Goal: Task Accomplishment & Management: Manage account settings

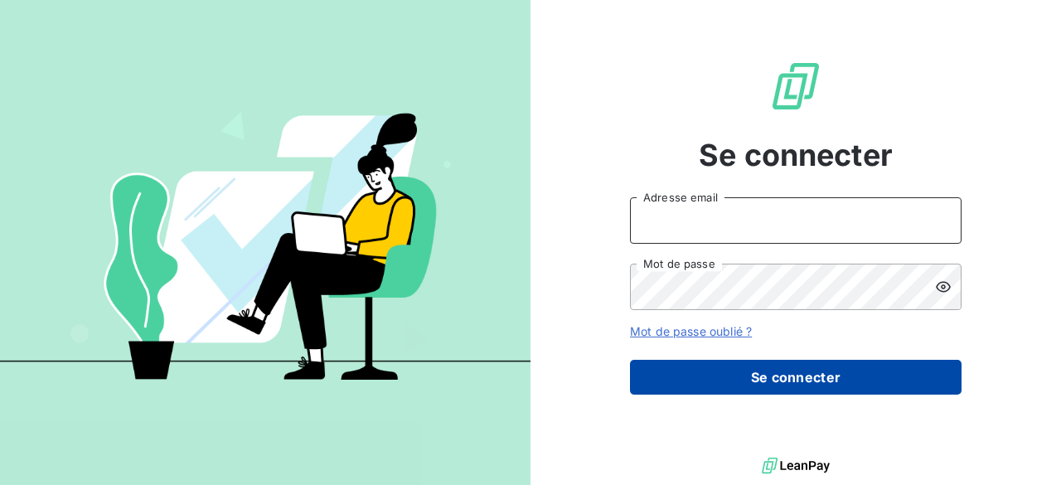
type input "[EMAIL_ADDRESS][DOMAIN_NAME]"
click at [663, 366] on button "Se connecter" at bounding box center [796, 377] width 332 height 35
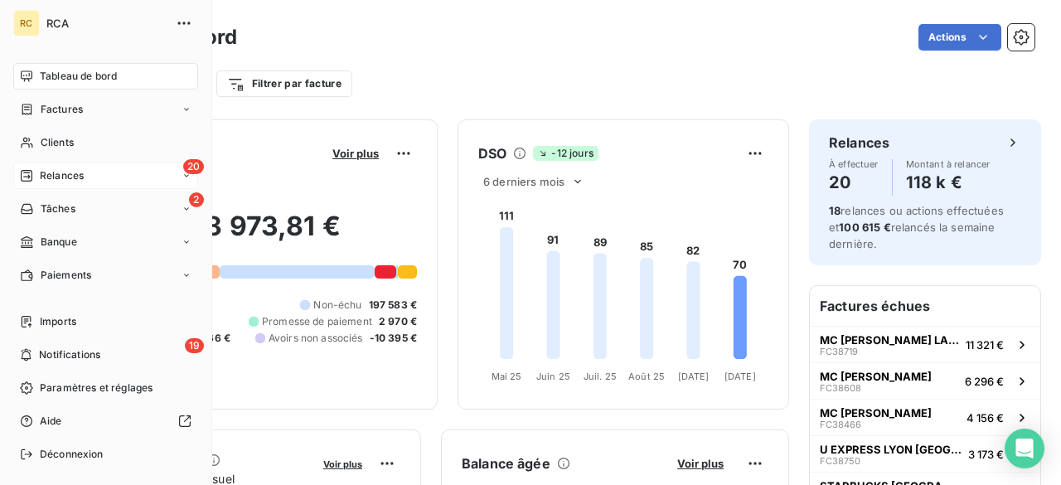
click at [62, 178] on span "Relances" at bounding box center [62, 175] width 44 height 15
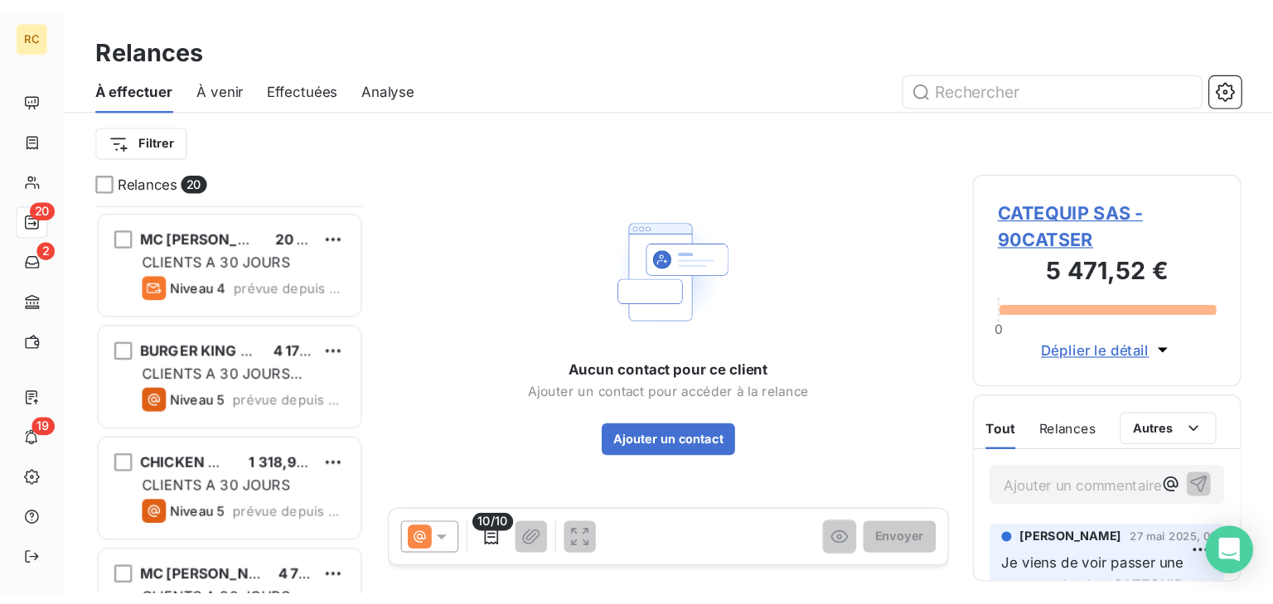
scroll to position [1535, 0]
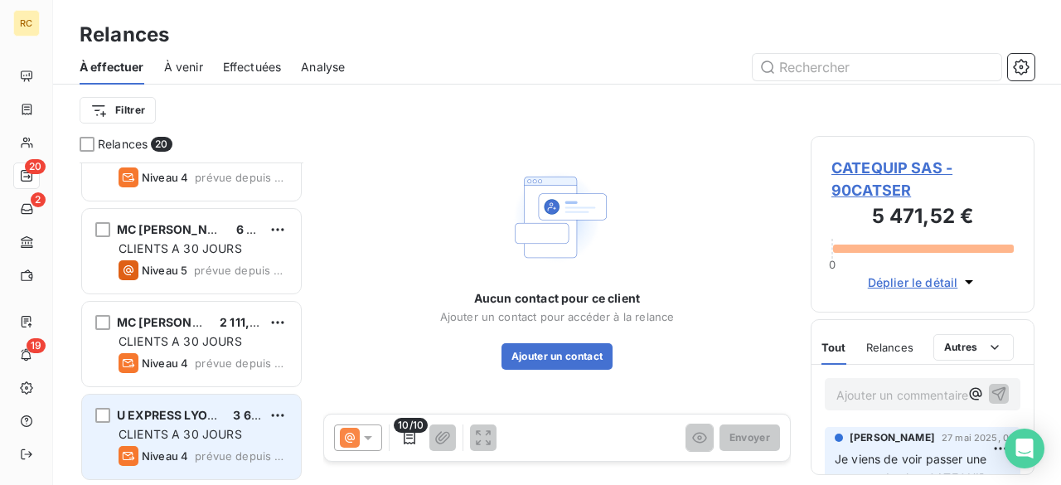
click at [186, 420] on span "U EXPRESS LYON [GEOGRAPHIC_DATA]" at bounding box center [229, 415] width 225 height 14
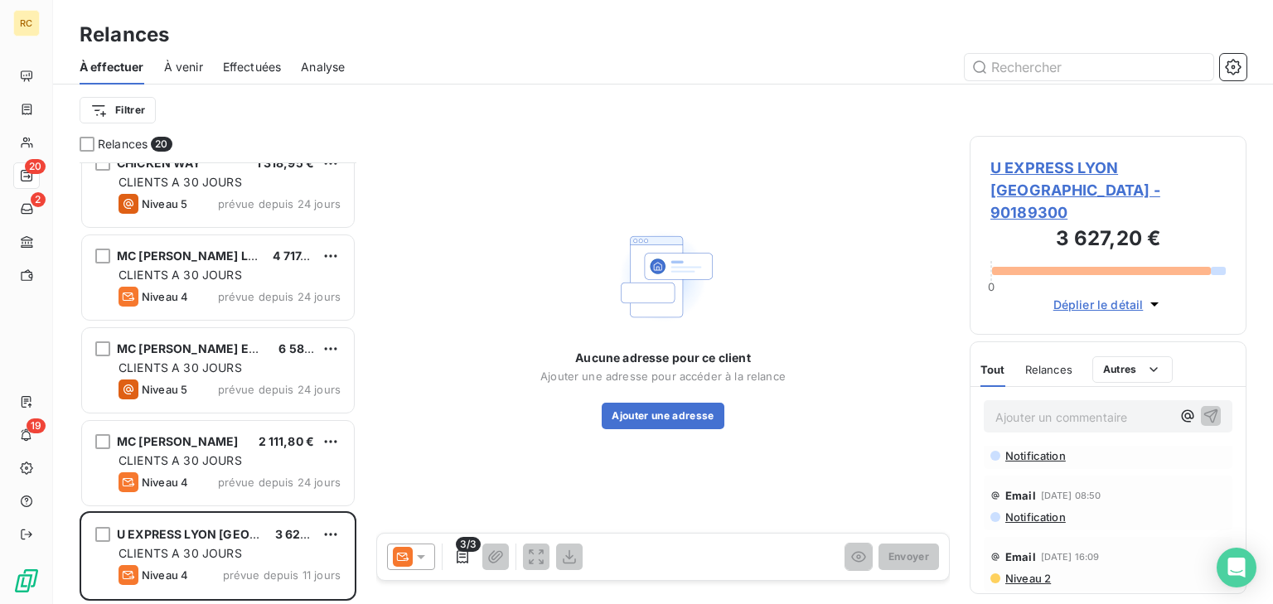
scroll to position [66, 0]
click at [1049, 167] on span "U EXPRESS LYON [GEOGRAPHIC_DATA] - 90189300" at bounding box center [1108, 190] width 235 height 67
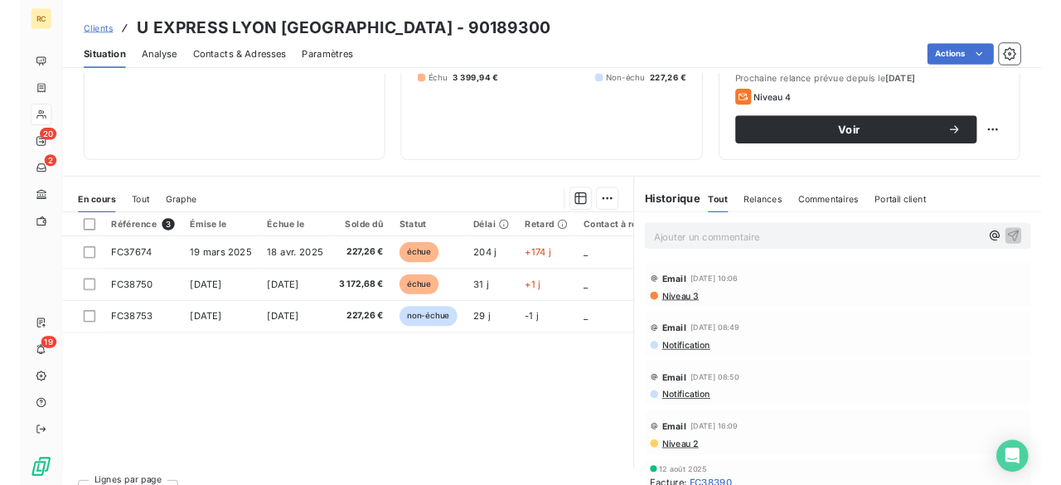
scroll to position [244, 0]
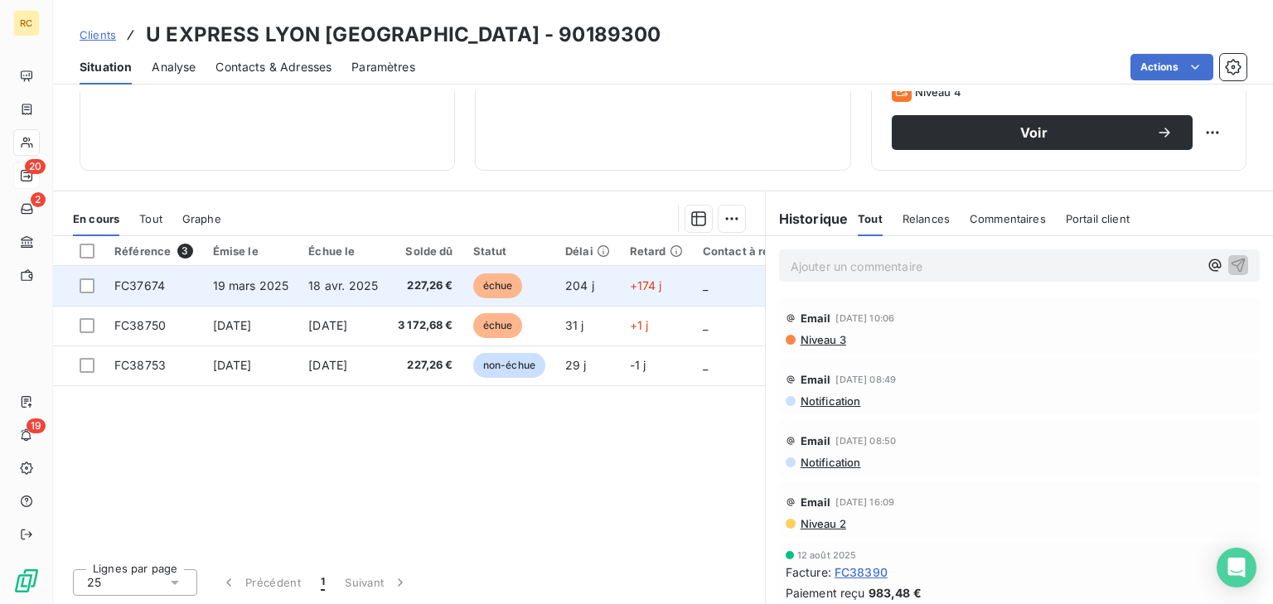
click at [453, 284] on td "227,26 €" at bounding box center [425, 286] width 75 height 40
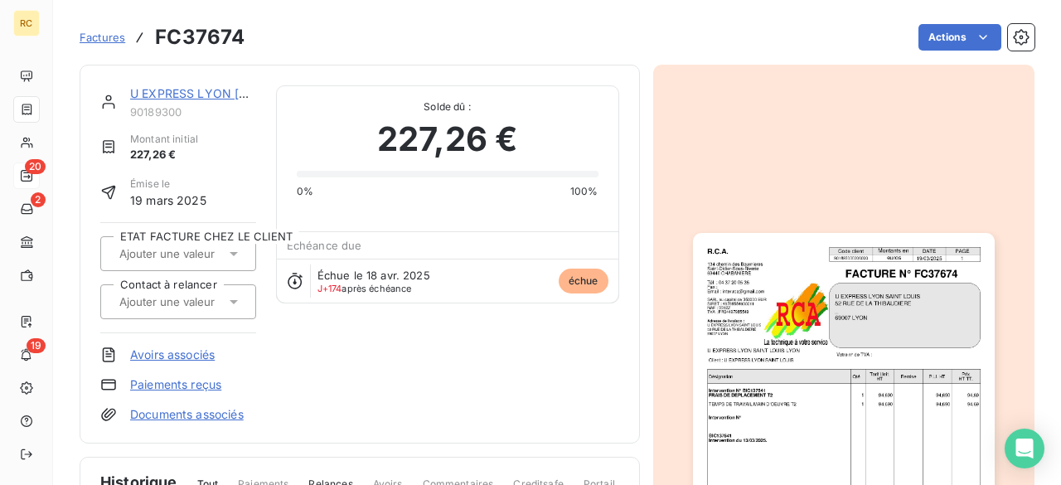
click at [357, 17] on div "Factures FC37674 Actions" at bounding box center [557, 27] width 955 height 55
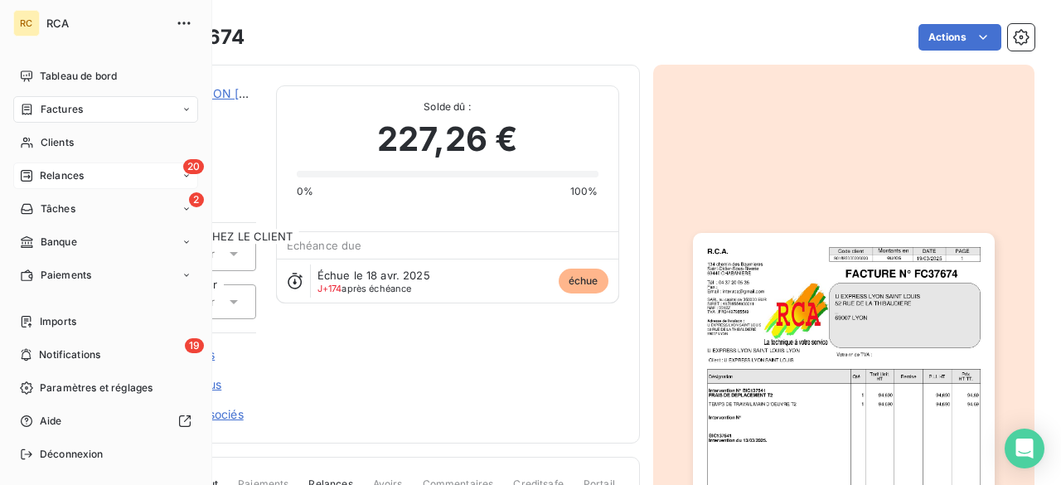
click at [58, 172] on span "Relances" at bounding box center [62, 175] width 44 height 15
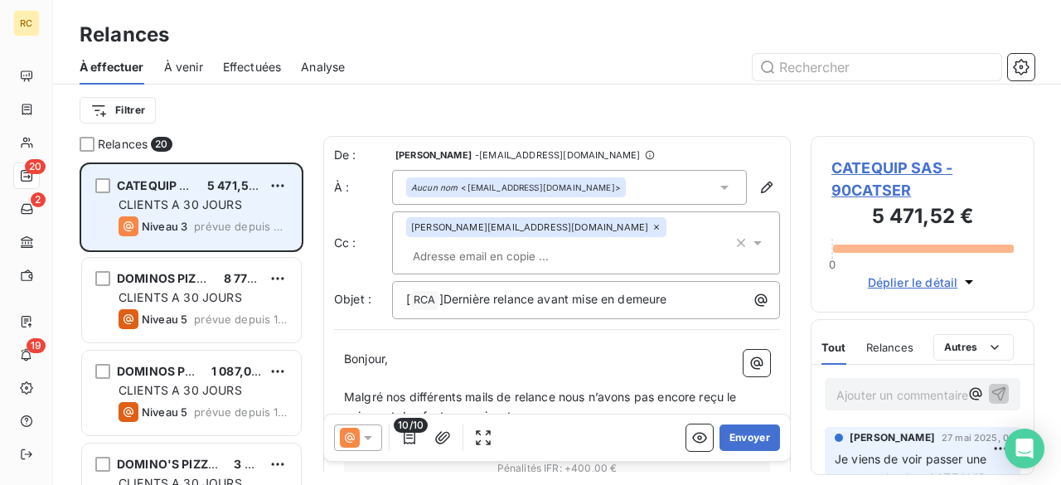
click at [193, 212] on div "CLIENTS A 30 JOURS" at bounding box center [203, 204] width 169 height 17
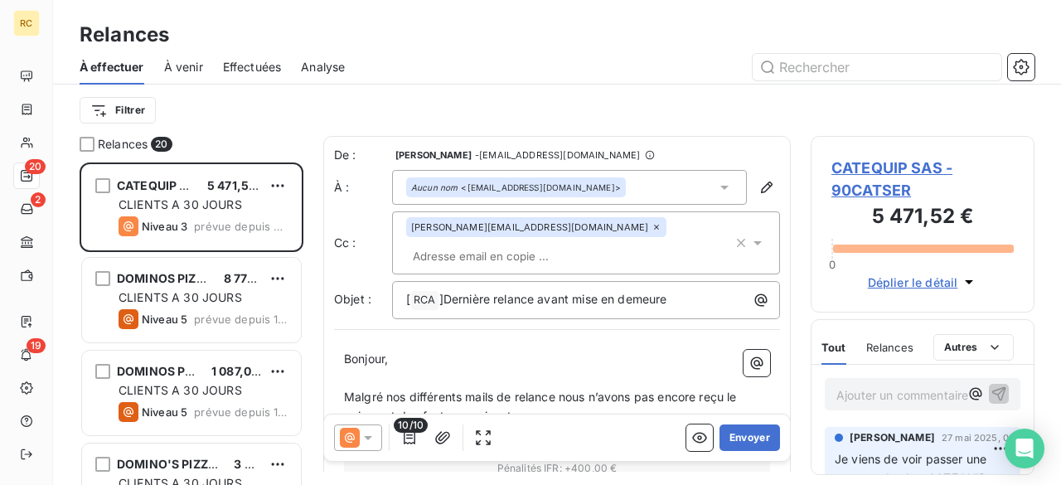
click at [879, 179] on span "CATEQUIP SAS - 90CATSER" at bounding box center [922, 179] width 182 height 45
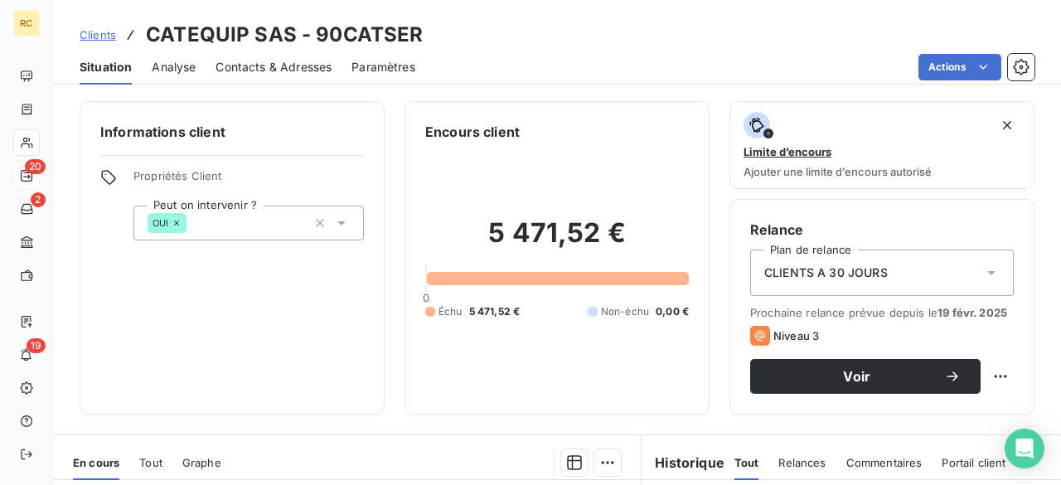
click at [100, 38] on span "Clients" at bounding box center [98, 34] width 36 height 13
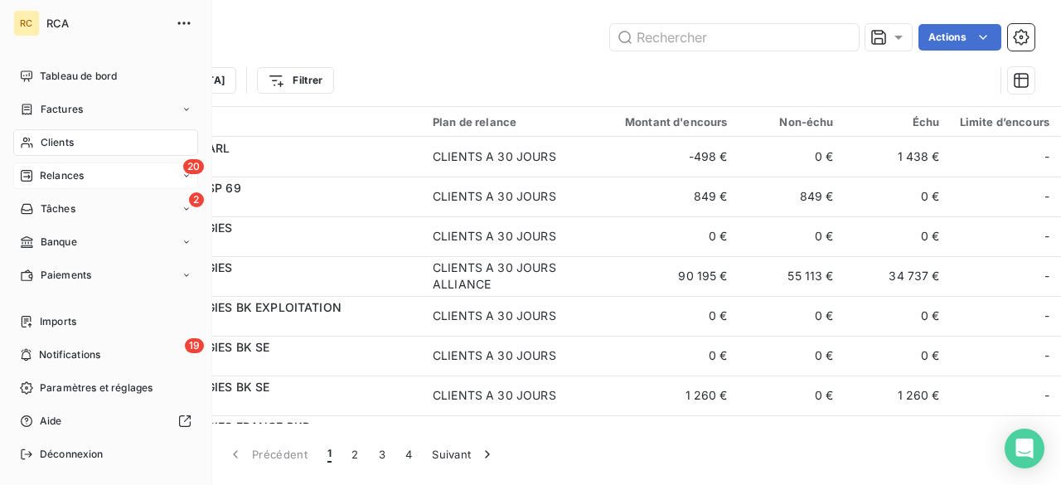
click at [114, 145] on div "Clients" at bounding box center [105, 142] width 185 height 27
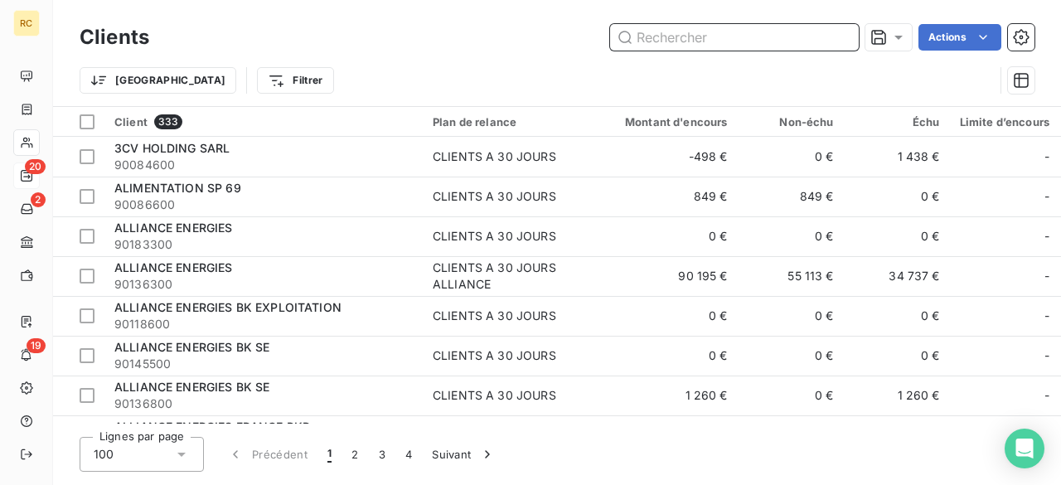
click at [676, 37] on input "text" at bounding box center [734, 37] width 249 height 27
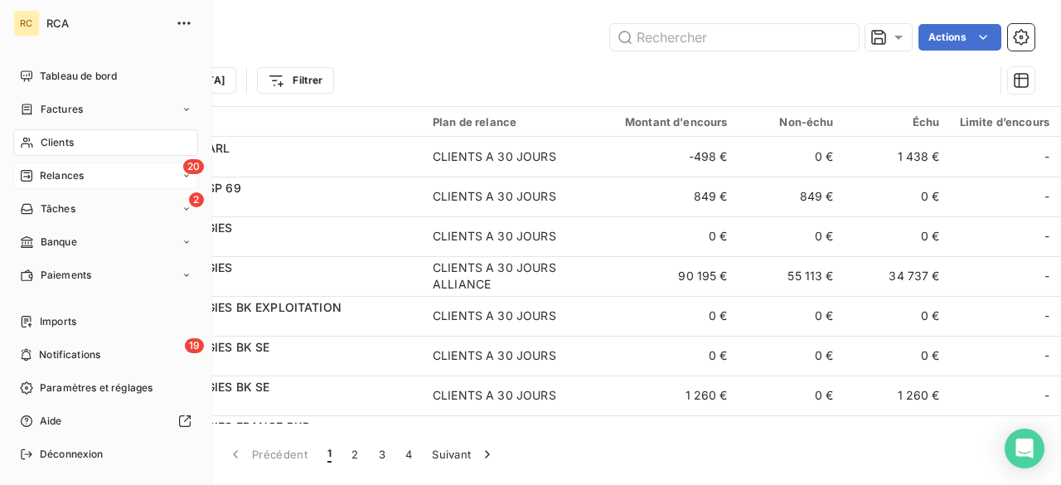
click at [104, 174] on div "20 Relances" at bounding box center [105, 175] width 185 height 27
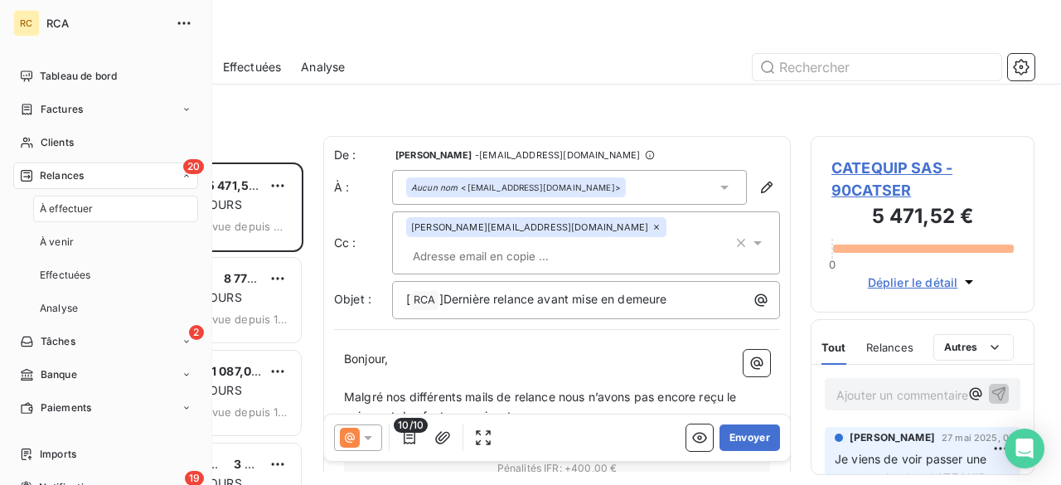
scroll to position [312, 213]
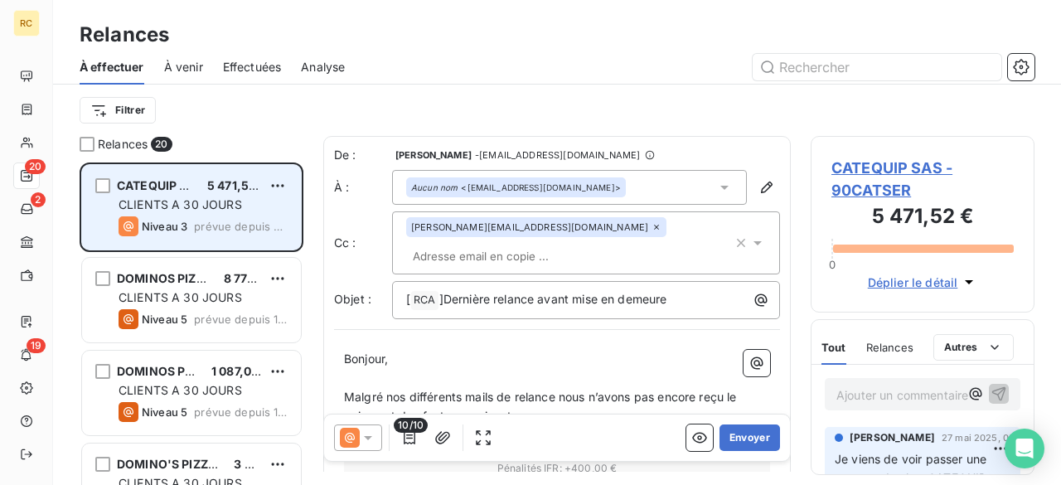
click at [172, 192] on div "CATEQUIP SAS" at bounding box center [155, 185] width 77 height 17
click at [160, 176] on div "CATEQUIP SAS 5 471,52 € CLIENTS A 30 JOURS Niveau 3 prévue depuis 232 jours" at bounding box center [191, 207] width 219 height 85
click at [142, 196] on div "CLIENTS A 30 JOURS" at bounding box center [203, 204] width 169 height 17
click at [228, 230] on span "prévue depuis 232 jours" at bounding box center [241, 226] width 94 height 13
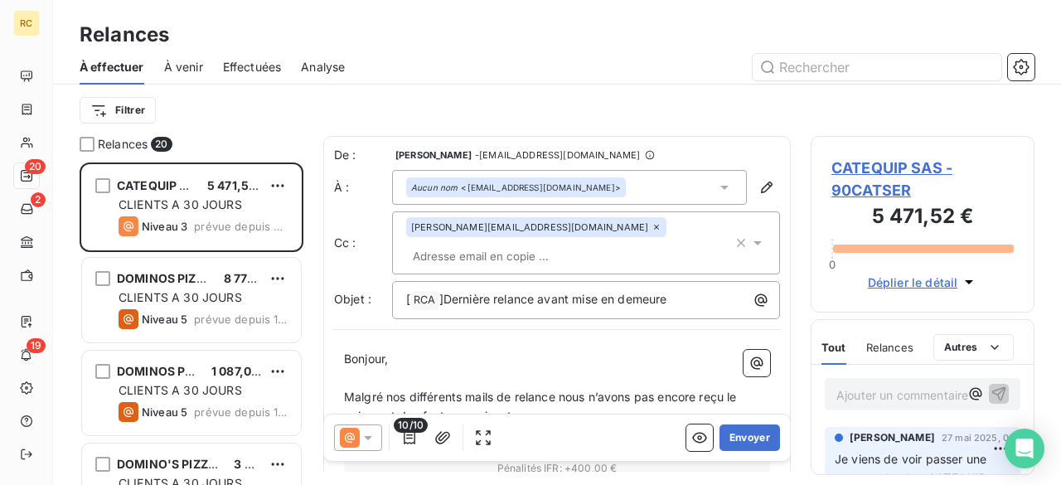
click at [855, 174] on span "CATEQUIP SAS - 90CATSER" at bounding box center [922, 179] width 182 height 45
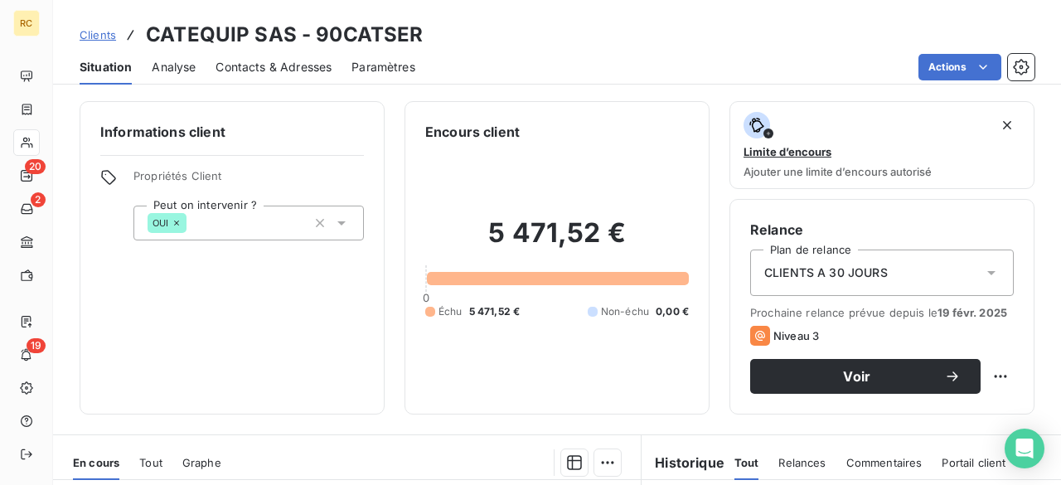
click at [90, 40] on span "Clients" at bounding box center [98, 34] width 36 height 13
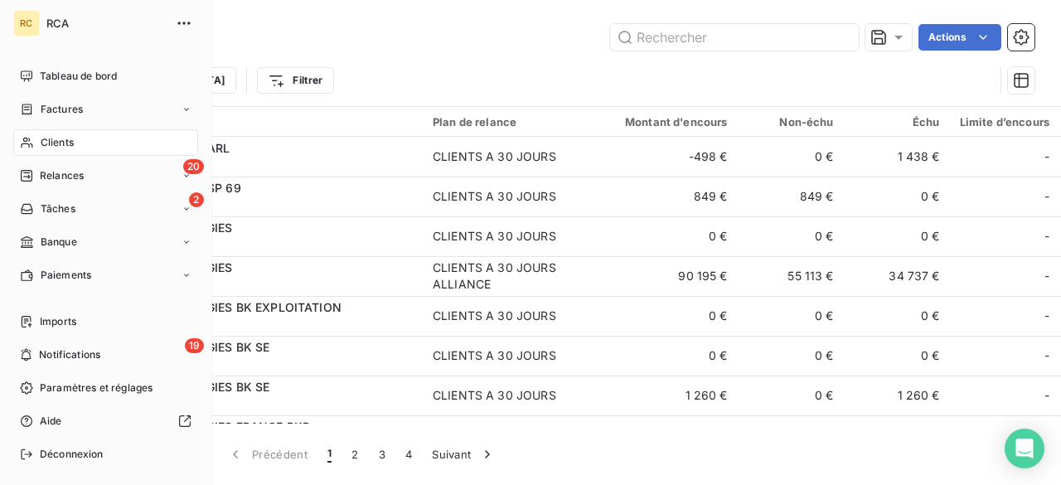
click at [48, 177] on span "Relances" at bounding box center [62, 175] width 44 height 15
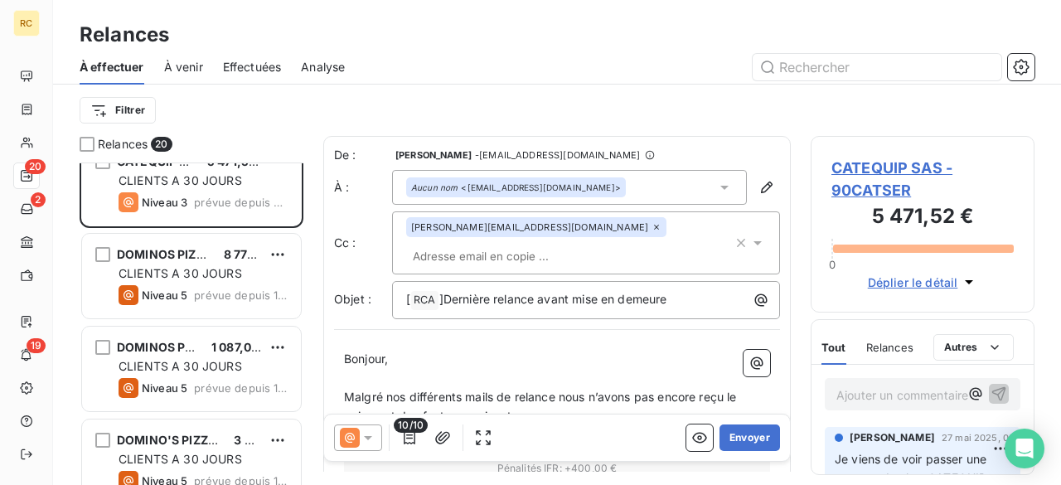
scroll to position [66, 0]
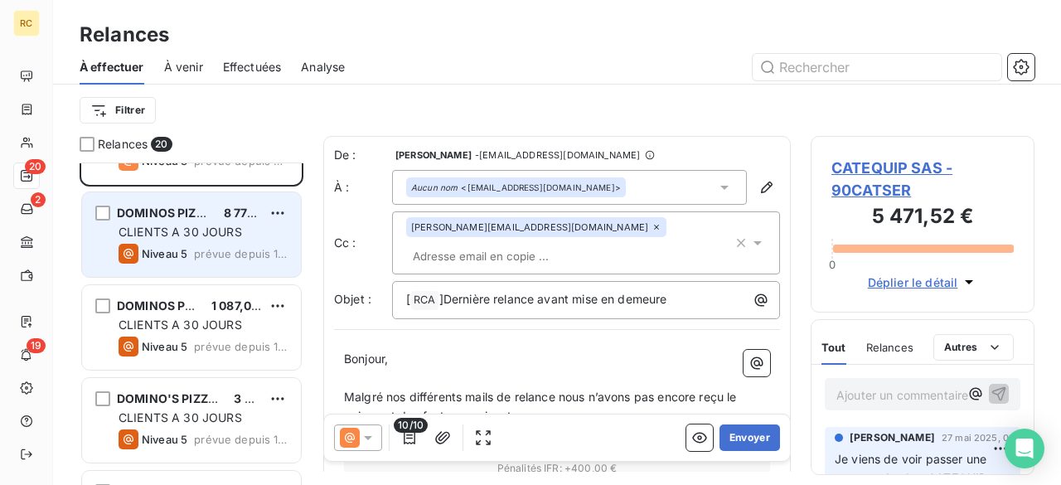
click at [201, 217] on span "DOMINOS PIZZA VALENCE" at bounding box center [193, 213] width 153 height 14
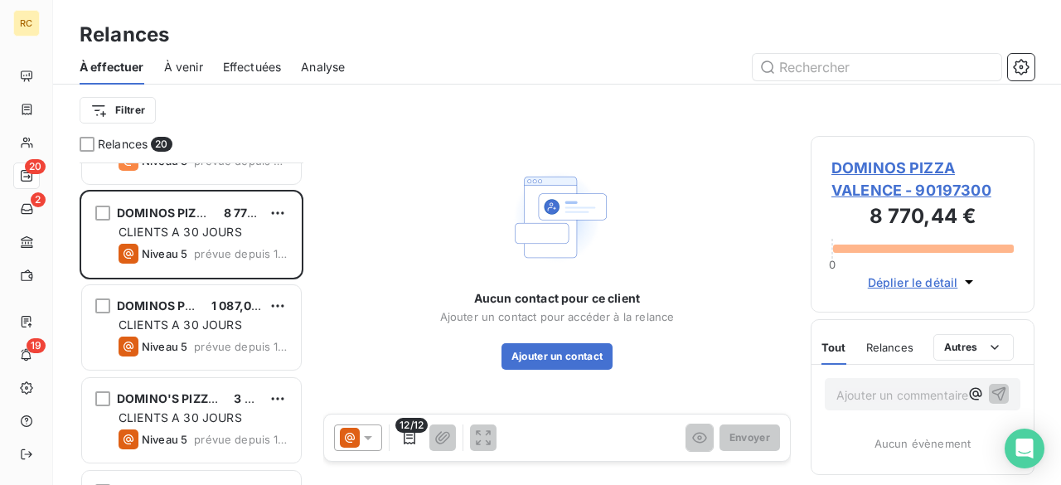
click at [887, 176] on span "DOMINOS PIZZA VALENCE - 90197300" at bounding box center [922, 179] width 182 height 45
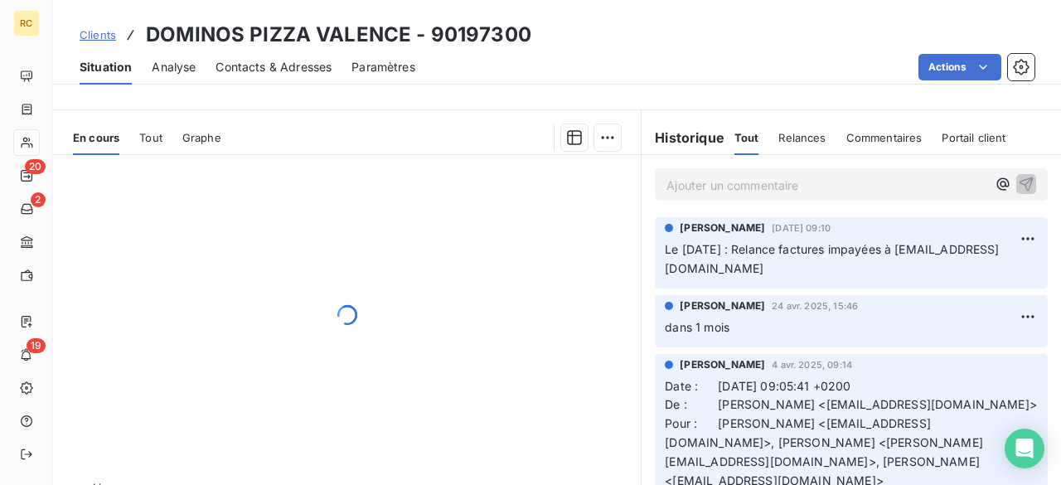
scroll to position [332, 0]
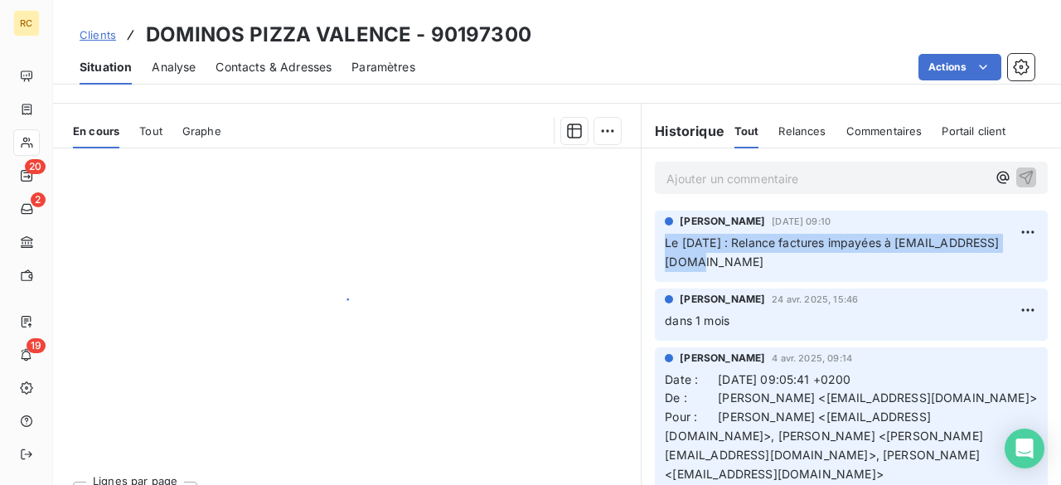
drag, startPoint x: 807, startPoint y: 264, endPoint x: 658, endPoint y: 245, distance: 150.4
click at [665, 245] on p "Le [DATE] : Relance factures impayées à [EMAIL_ADDRESS][DOMAIN_NAME]" at bounding box center [851, 253] width 373 height 38
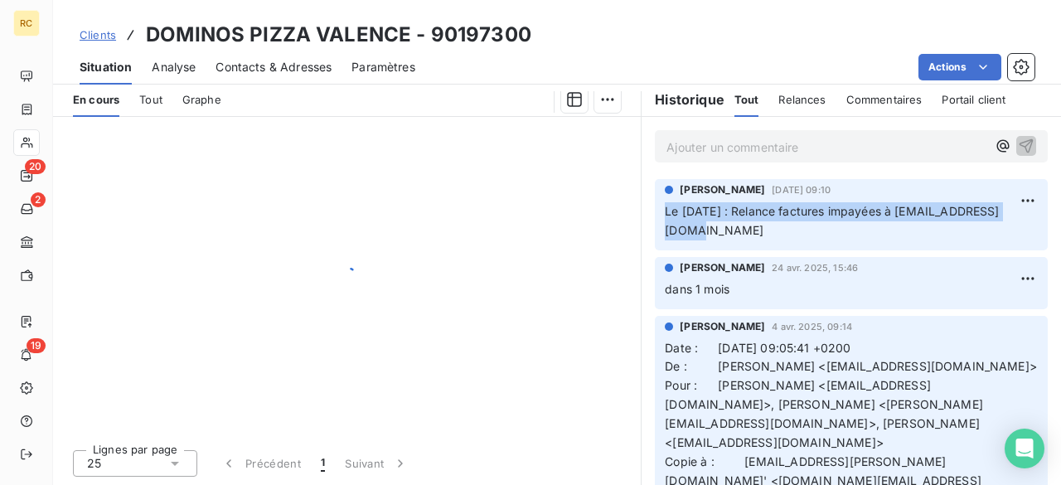
click at [805, 233] on p "Le [DATE] : Relance factures impayées à [EMAIL_ADDRESS][DOMAIN_NAME]" at bounding box center [851, 221] width 373 height 38
drag, startPoint x: 805, startPoint y: 233, endPoint x: 667, endPoint y: 206, distance: 140.1
click at [667, 206] on p "Le [DATE] : Relance factures impayées à [EMAIL_ADDRESS][DOMAIN_NAME]" at bounding box center [851, 221] width 373 height 38
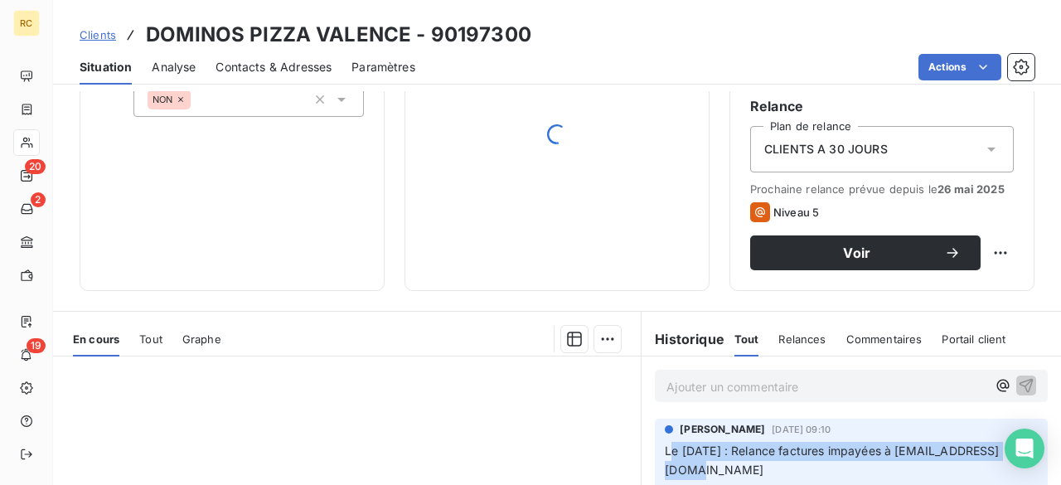
scroll to position [98, 0]
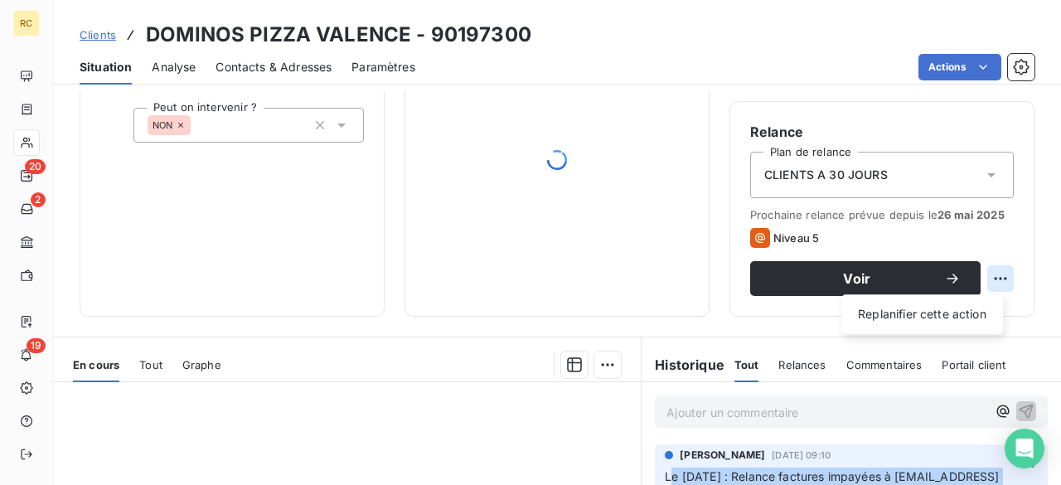
click at [984, 279] on html "RC 20 2 19 Clients DOMINOS PIZZA VALENCE - 90197300 Situation Analyse Contacts …" at bounding box center [530, 242] width 1061 height 485
click at [951, 325] on div "Replanifier cette action" at bounding box center [922, 314] width 148 height 27
select select "9"
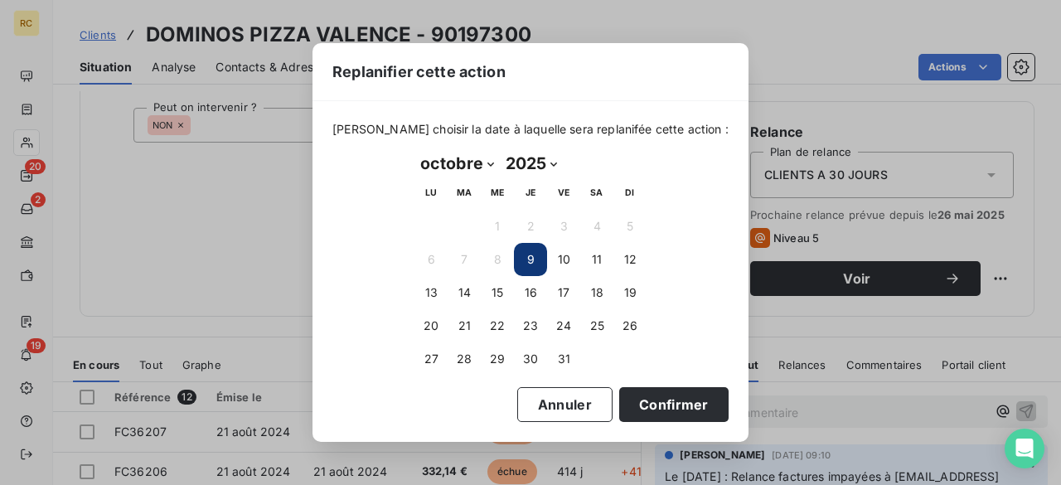
click at [1003, 236] on div "Replanifier cette action [PERSON_NAME] choisir la date à laquelle sera replanif…" at bounding box center [530, 242] width 1061 height 485
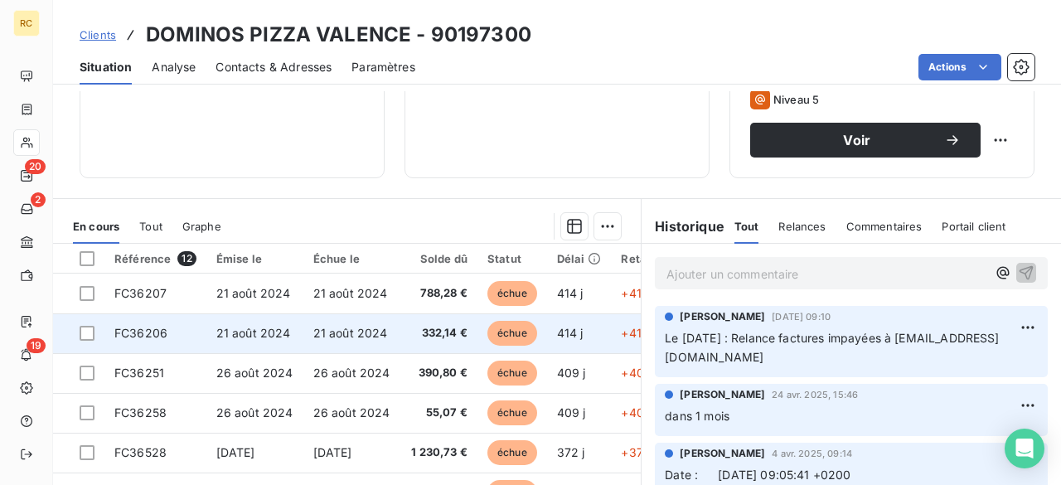
scroll to position [0, 0]
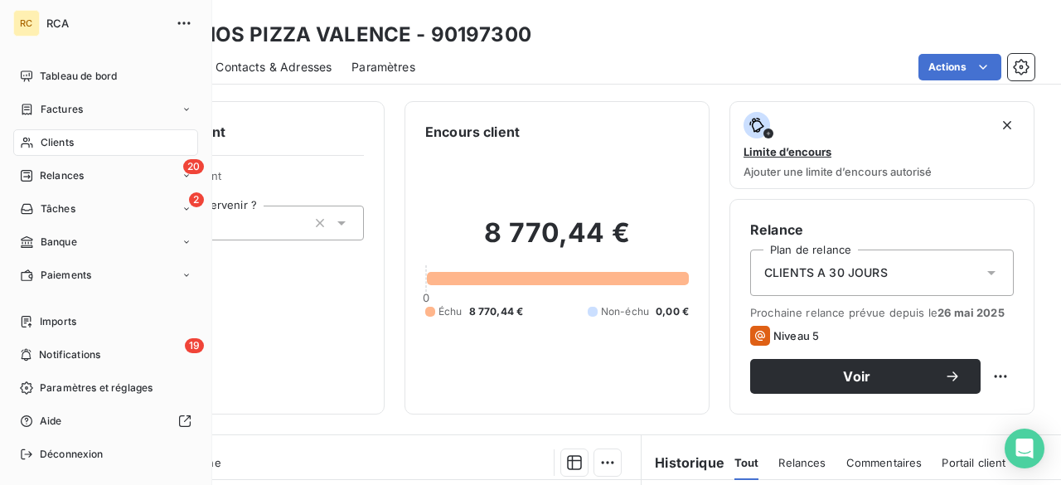
click at [46, 168] on span "Relances" at bounding box center [62, 175] width 44 height 15
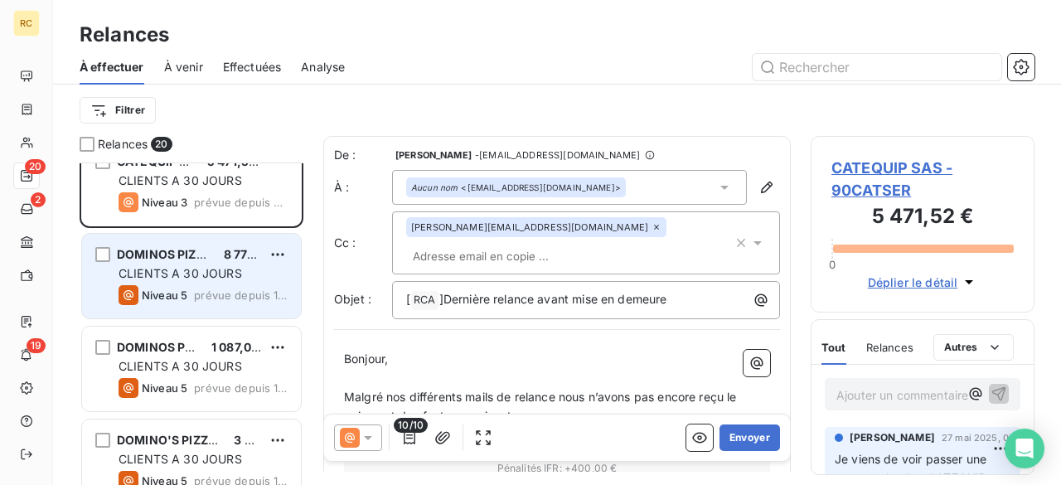
scroll to position [66, 0]
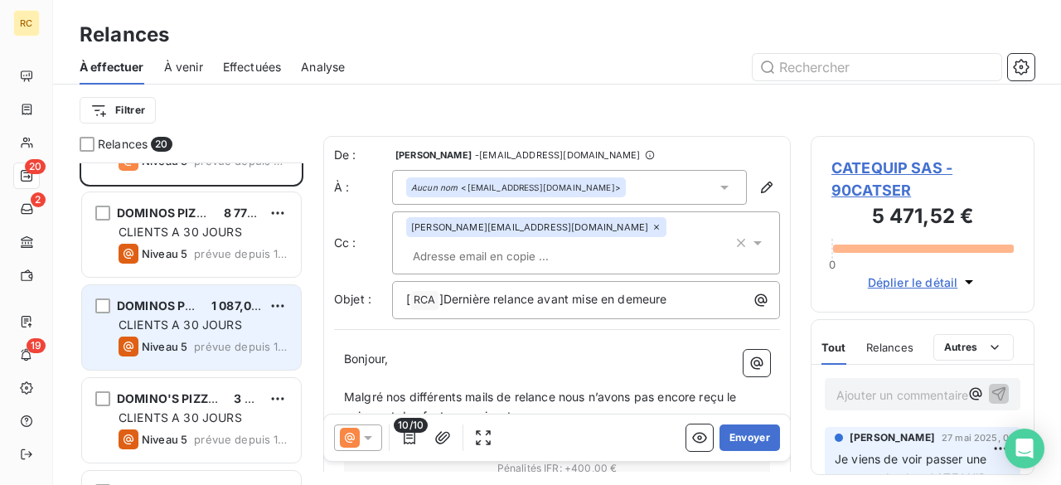
click at [192, 308] on span "DOMINOS PIZZA" at bounding box center [164, 305] width 95 height 14
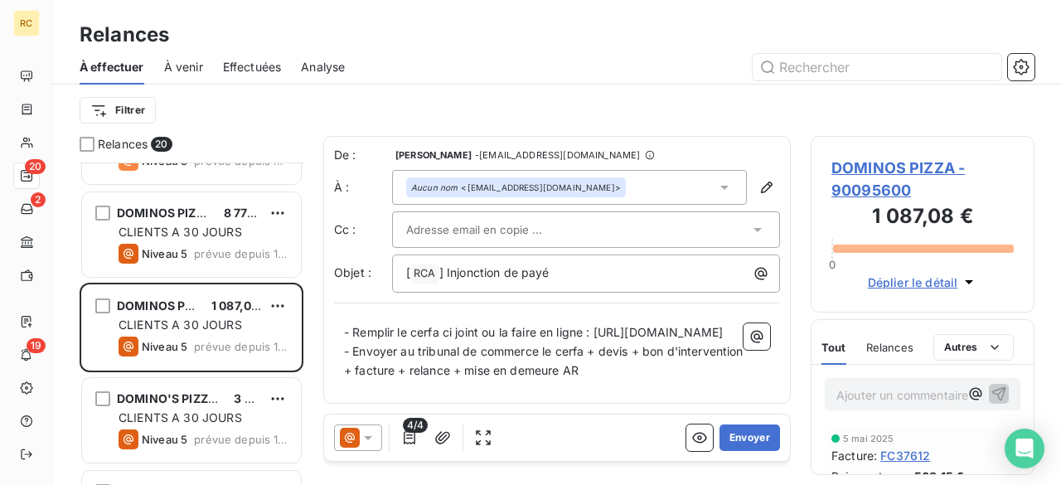
click at [897, 167] on span "DOMINOS PIZZA - 90095600" at bounding box center [922, 179] width 182 height 45
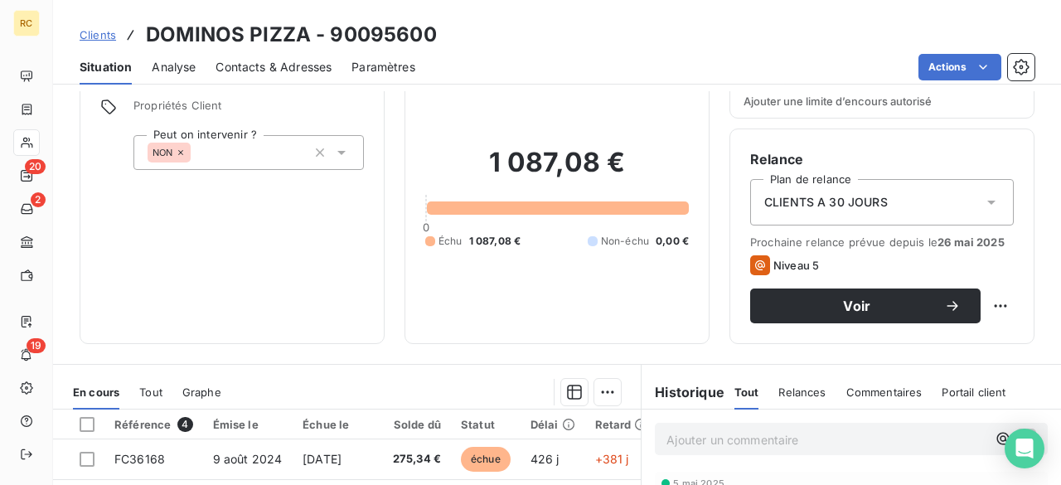
scroll to position [199, 0]
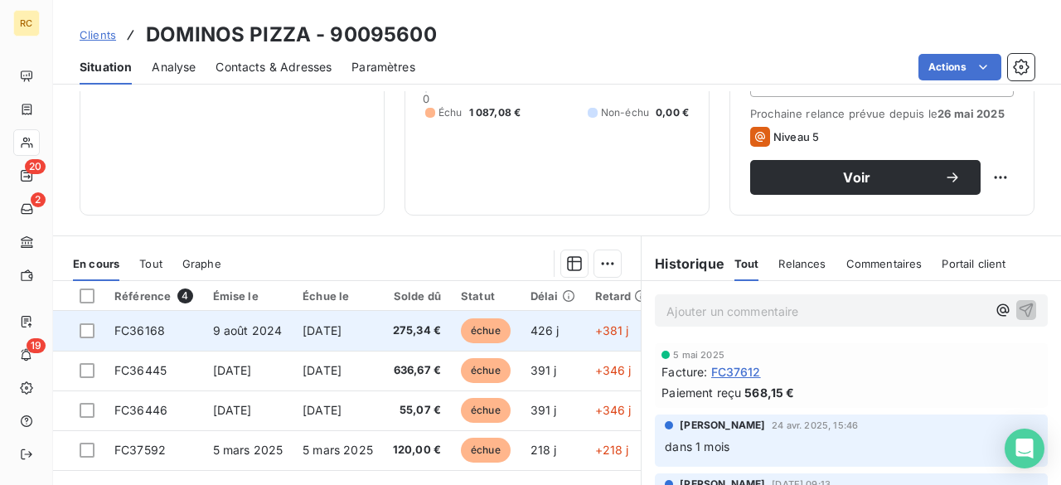
click at [243, 342] on td "9 août 2024" at bounding box center [248, 331] width 90 height 40
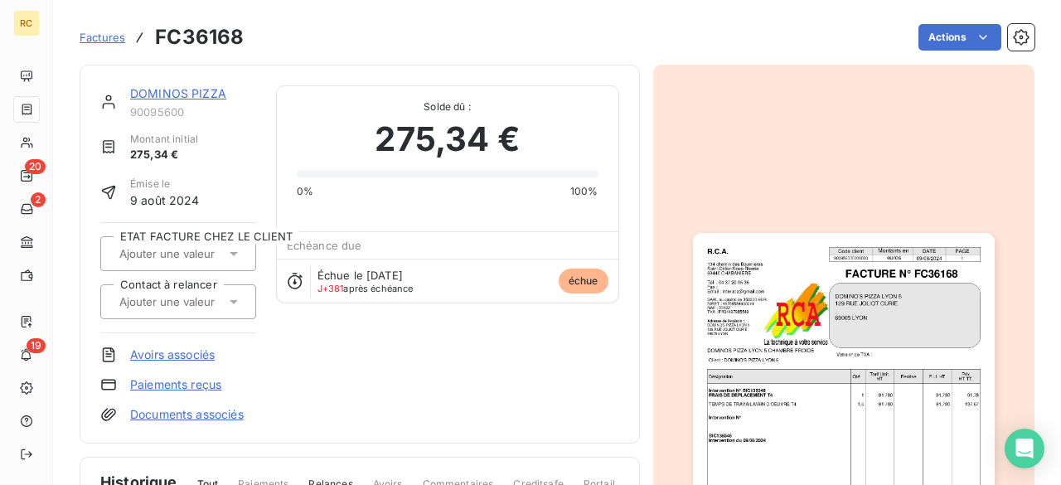
click at [199, 96] on link "DOMINOS PIZZA" at bounding box center [178, 93] width 96 height 14
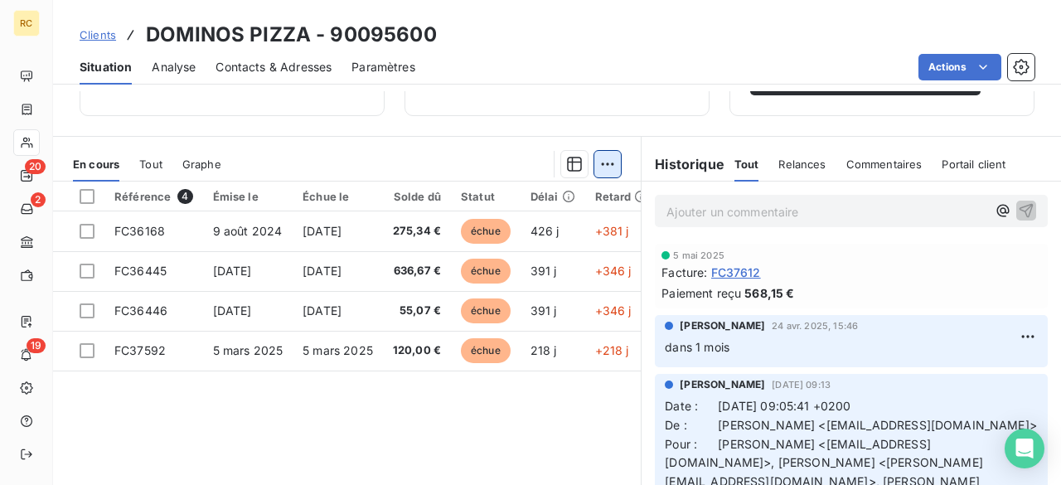
scroll to position [230, 0]
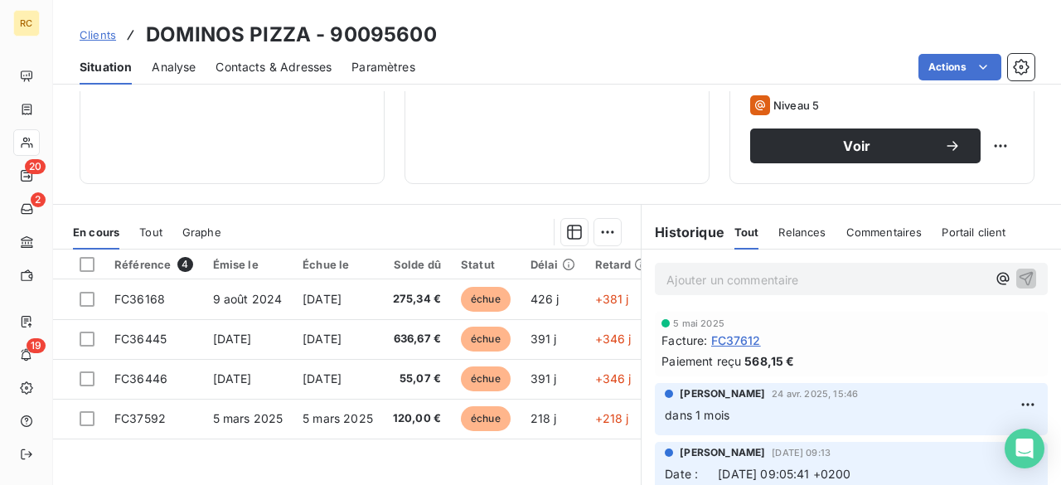
click at [792, 232] on span "Relances" at bounding box center [801, 231] width 47 height 13
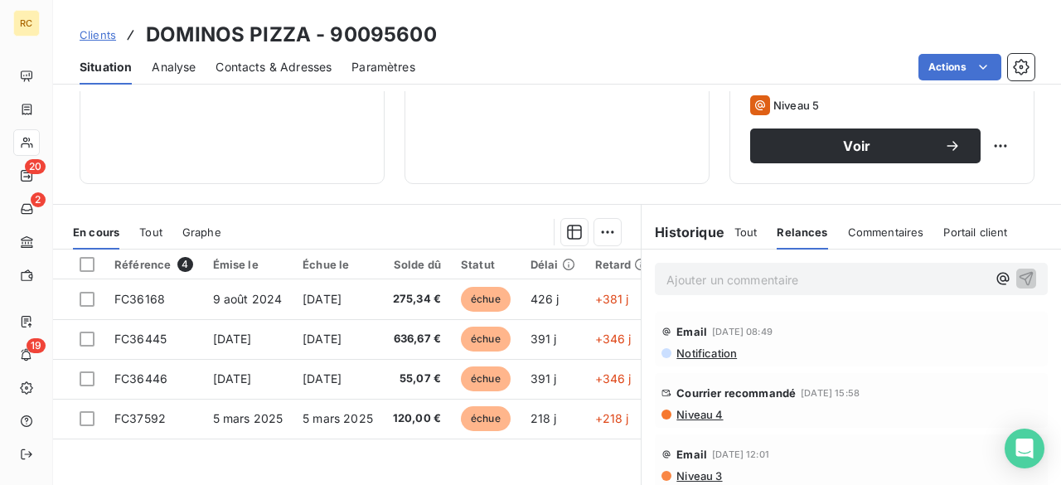
click at [690, 413] on span "Niveau 4" at bounding box center [699, 414] width 48 height 13
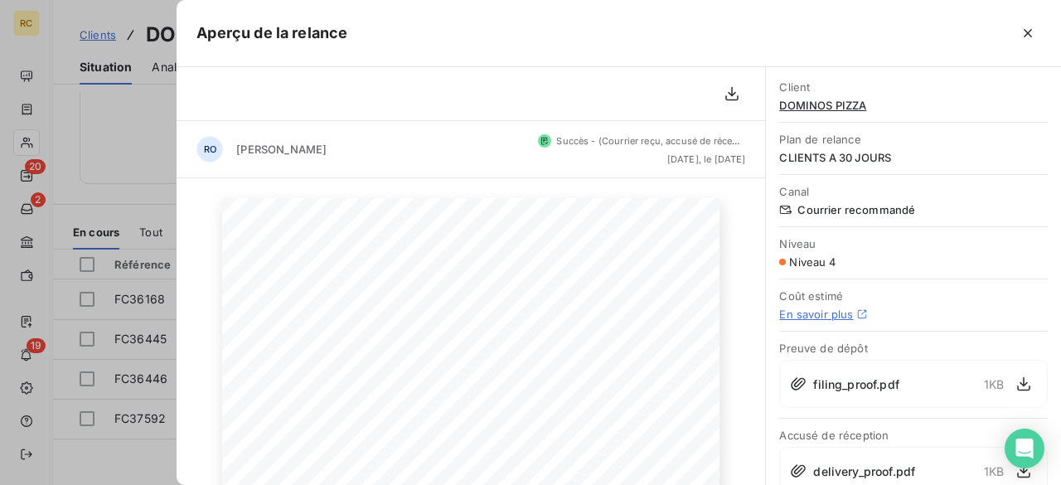
scroll to position [22, 0]
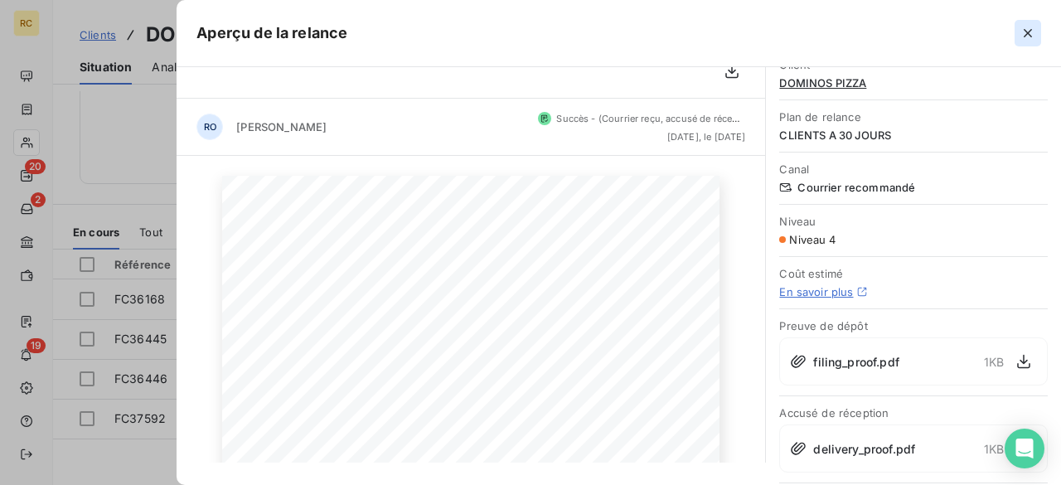
click at [1023, 33] on icon "button" at bounding box center [1028, 33] width 17 height 17
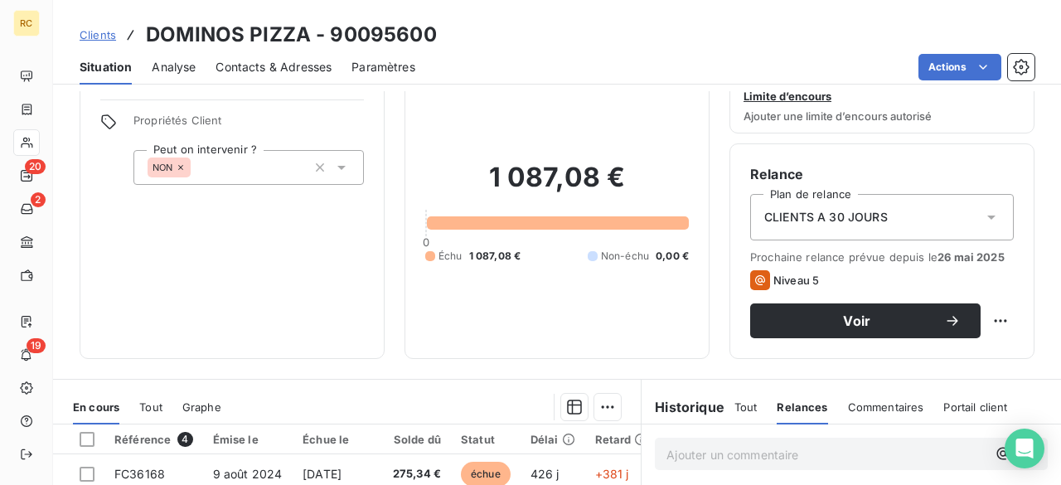
scroll to position [0, 0]
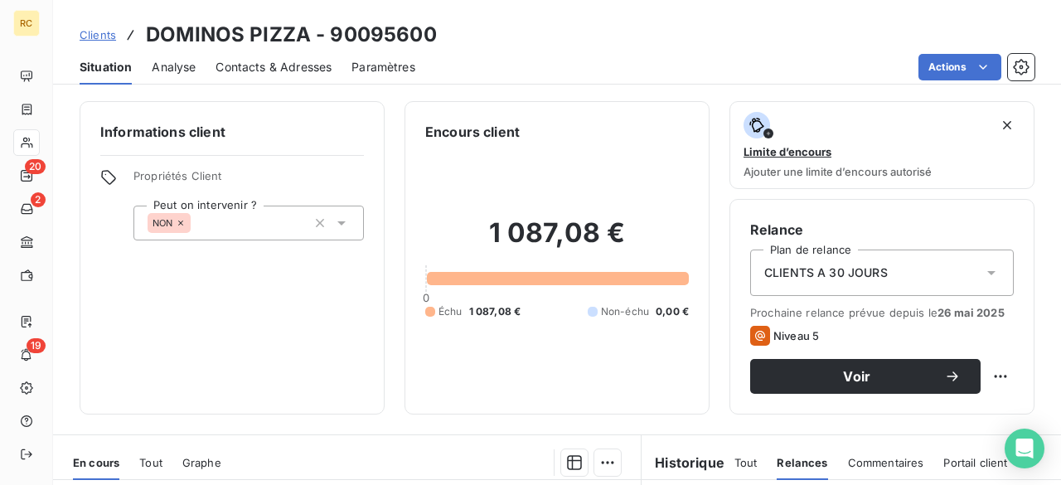
click at [93, 36] on span "Clients" at bounding box center [98, 34] width 36 height 13
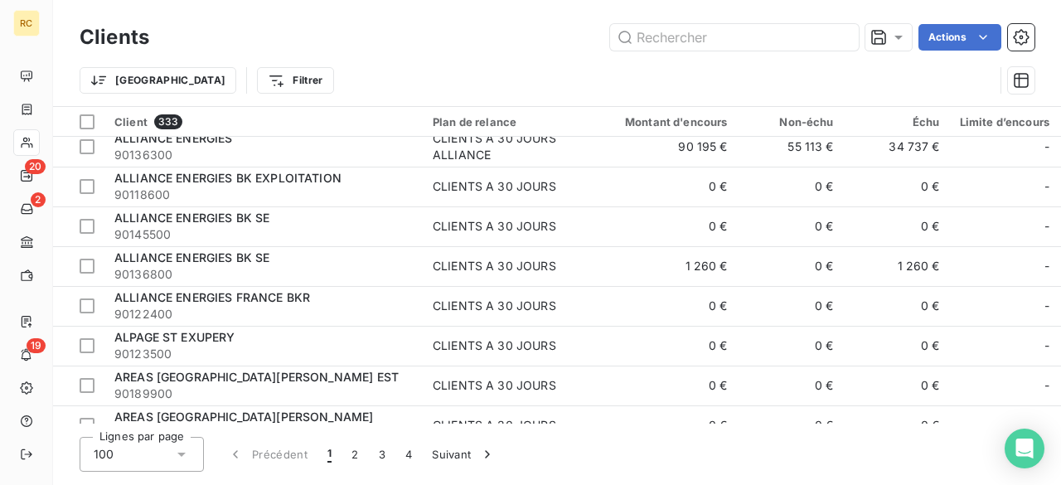
scroll to position [133, 0]
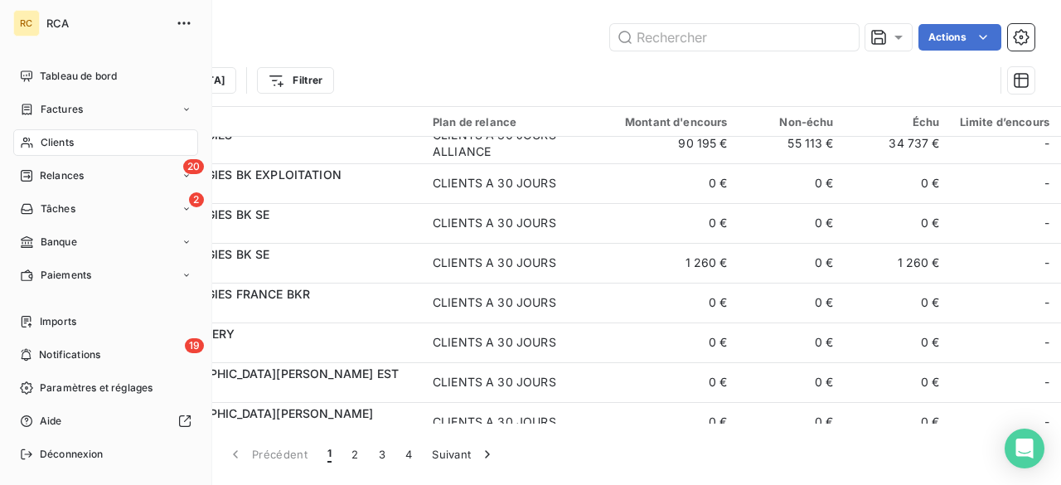
click at [56, 171] on span "Relances" at bounding box center [62, 175] width 44 height 15
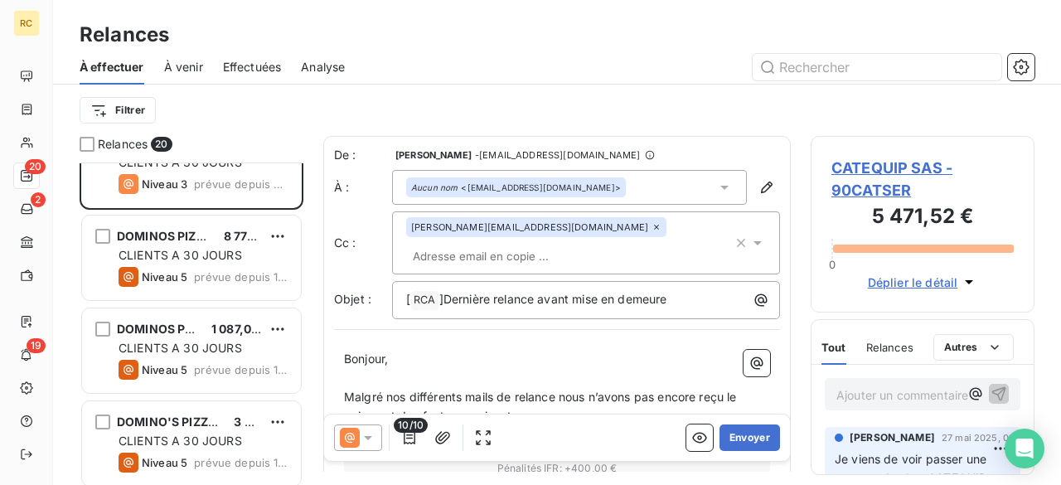
scroll to position [133, 0]
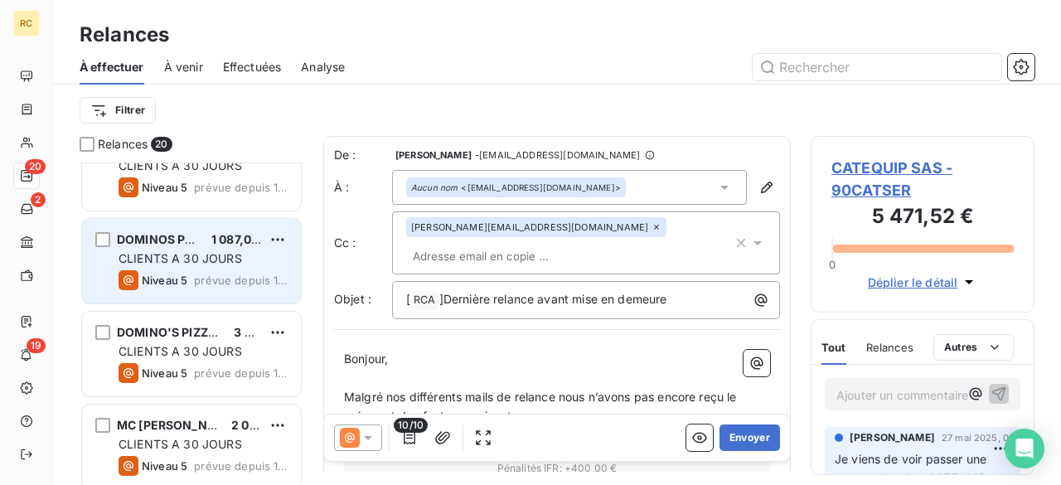
click at [153, 263] on span "CLIENTS A 30 JOURS" at bounding box center [181, 258] width 124 height 14
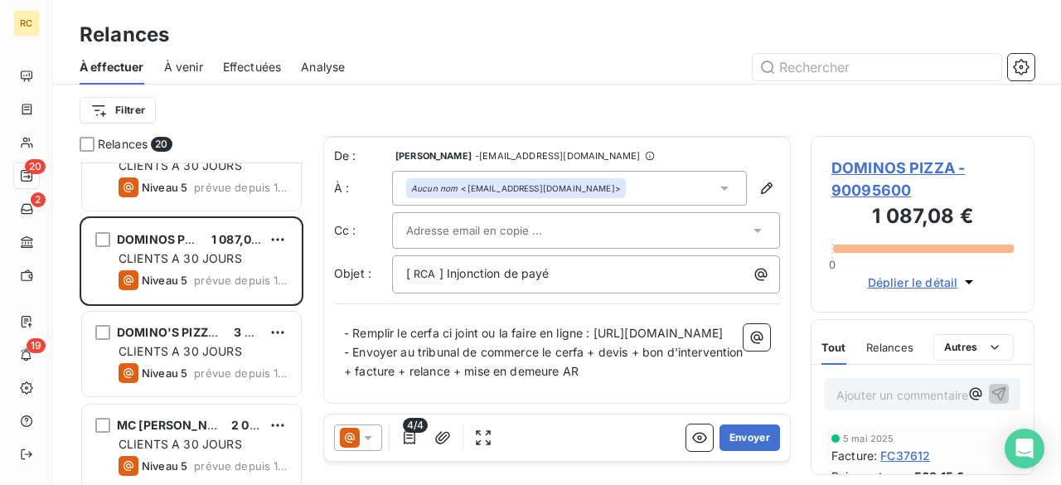
scroll to position [16, 0]
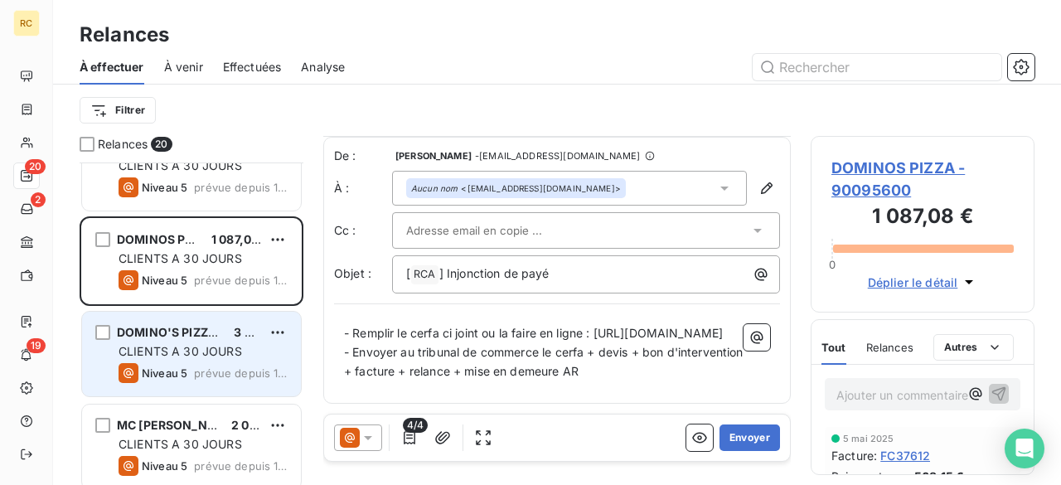
click at [157, 351] on span "CLIENTS A 30 JOURS" at bounding box center [181, 351] width 124 height 14
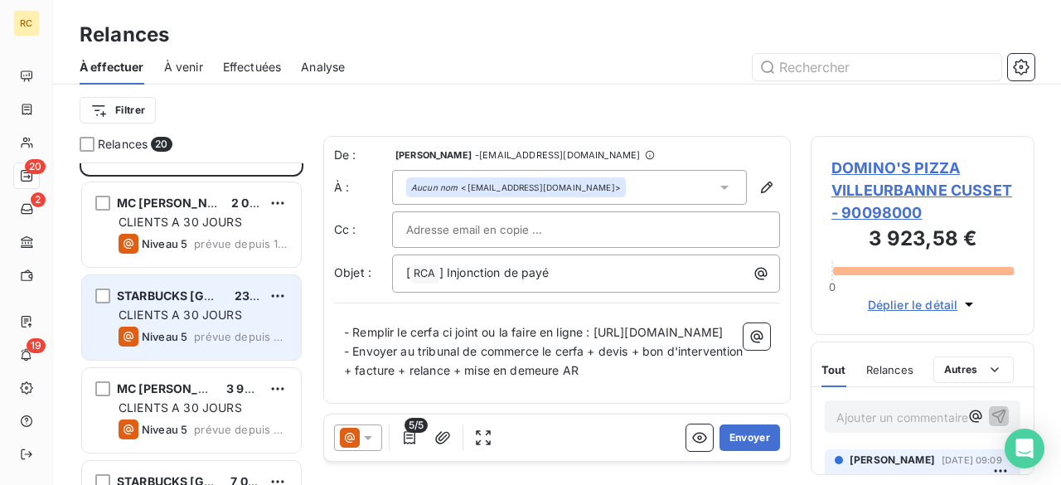
scroll to position [332, 0]
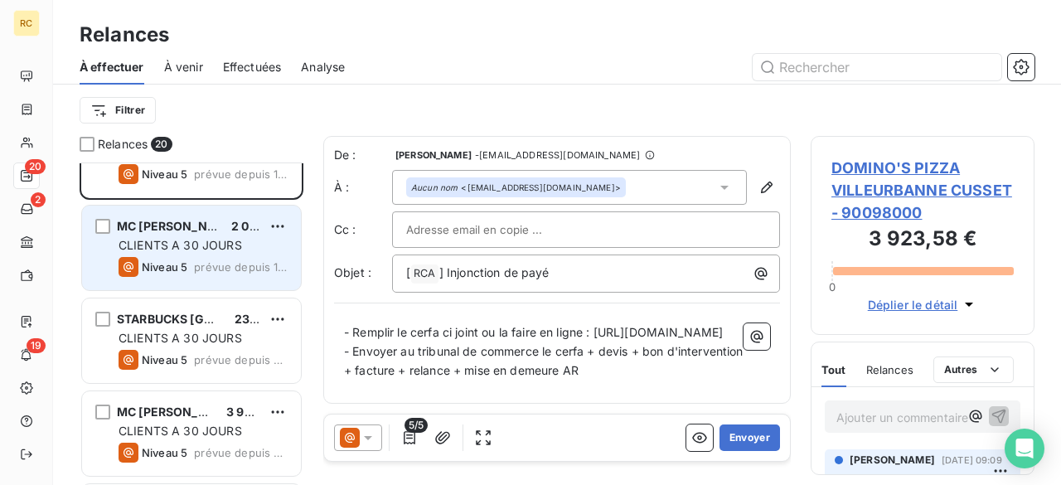
click at [172, 239] on span "CLIENTS A 30 JOURS" at bounding box center [181, 245] width 124 height 14
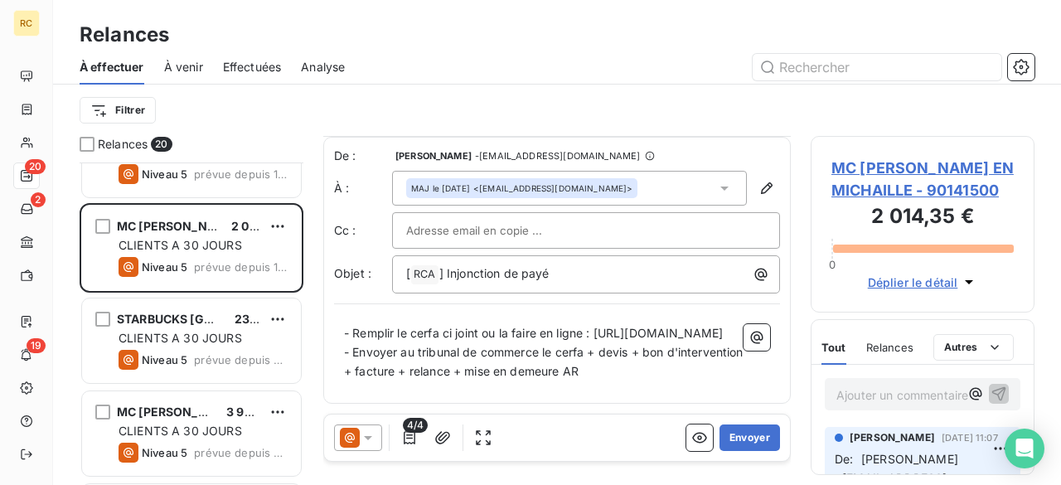
scroll to position [16, 0]
click at [879, 197] on span "MC [PERSON_NAME] EN MICHAILLE - 90141500" at bounding box center [922, 179] width 182 height 45
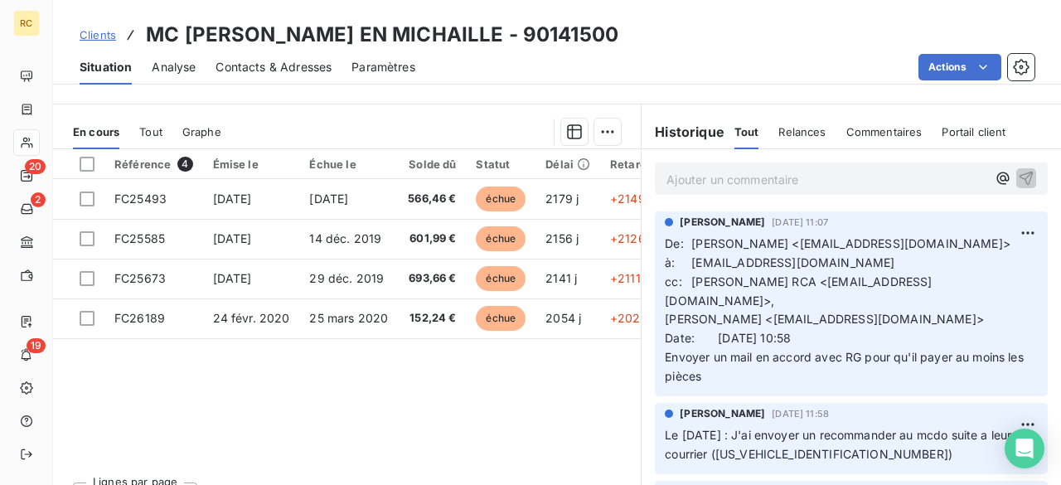
scroll to position [332, 0]
click at [87, 162] on div at bounding box center [87, 163] width 15 height 15
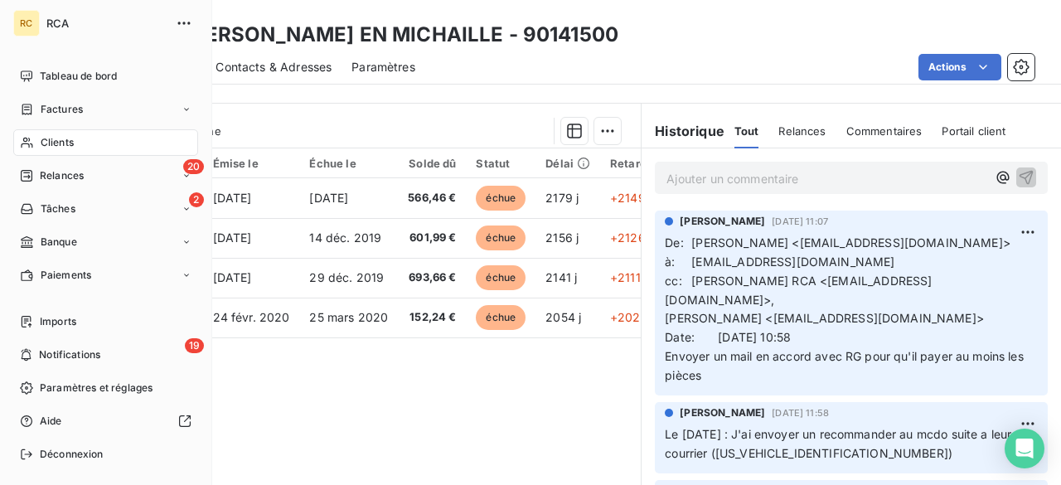
click at [65, 172] on span "Relances" at bounding box center [62, 175] width 44 height 15
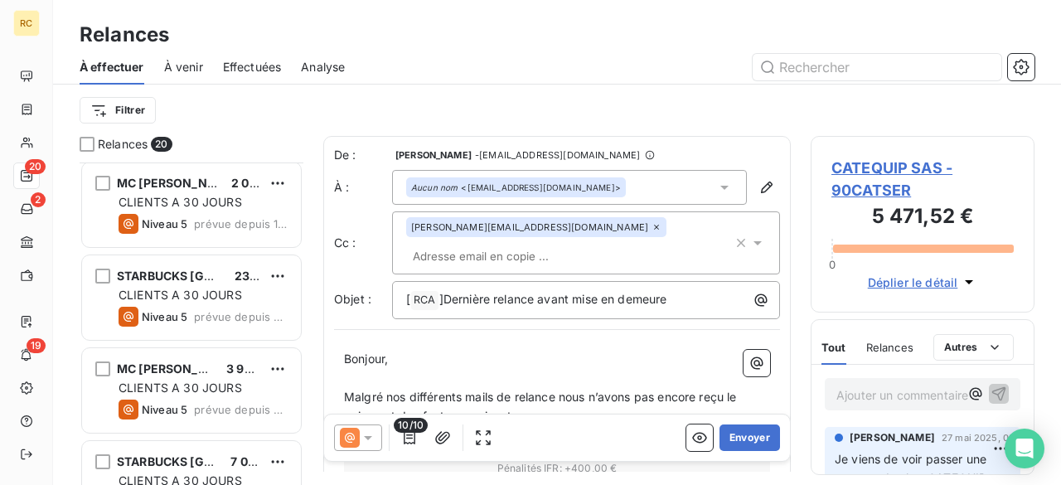
scroll to position [398, 0]
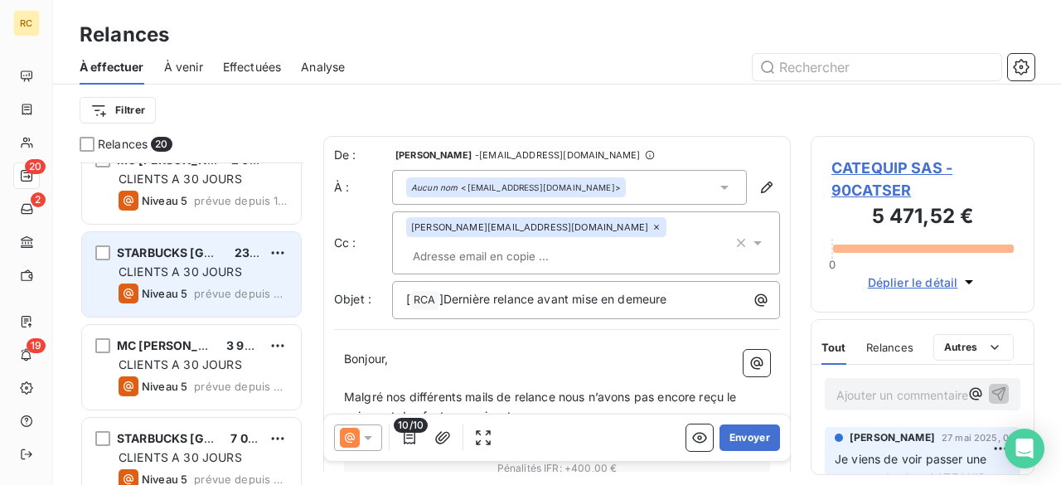
click at [195, 278] on div "CLIENTS A 30 JOURS" at bounding box center [203, 272] width 169 height 17
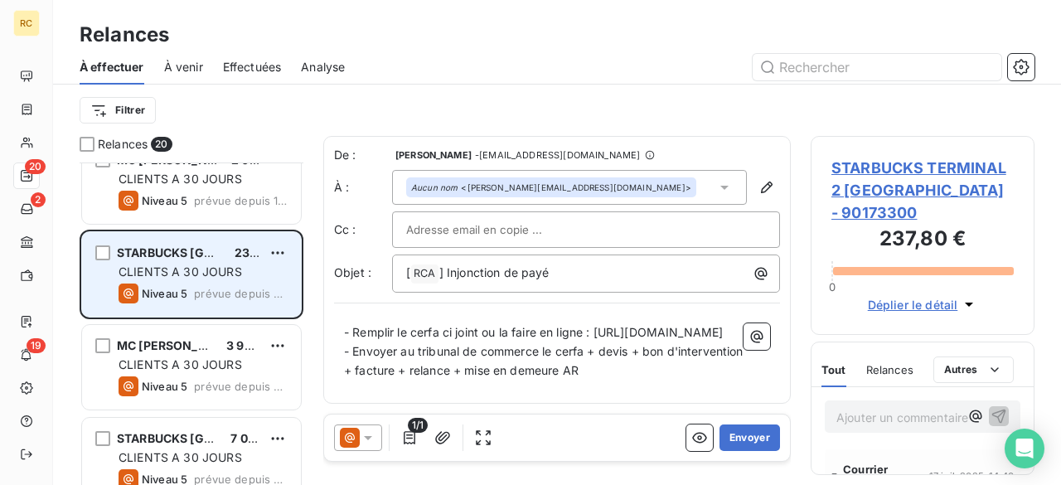
scroll to position [332, 0]
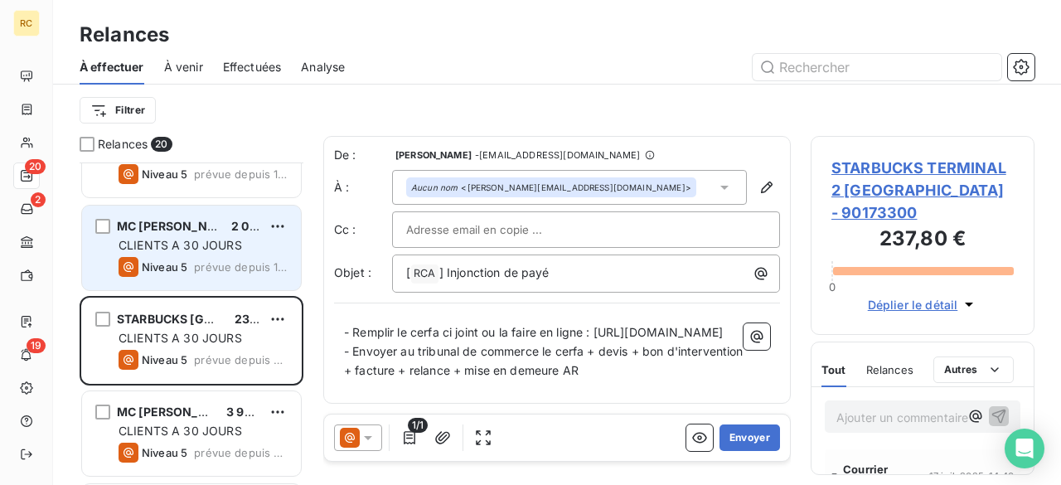
click at [176, 267] on span "Niveau 5" at bounding box center [165, 266] width 46 height 13
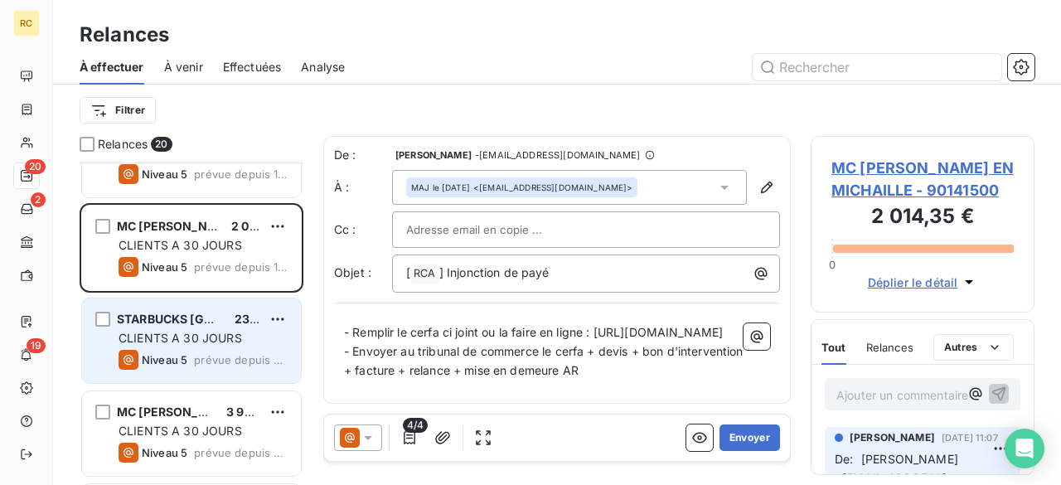
click at [158, 318] on span "STARBUCKS [GEOGRAPHIC_DATA]" at bounding box center [215, 319] width 196 height 14
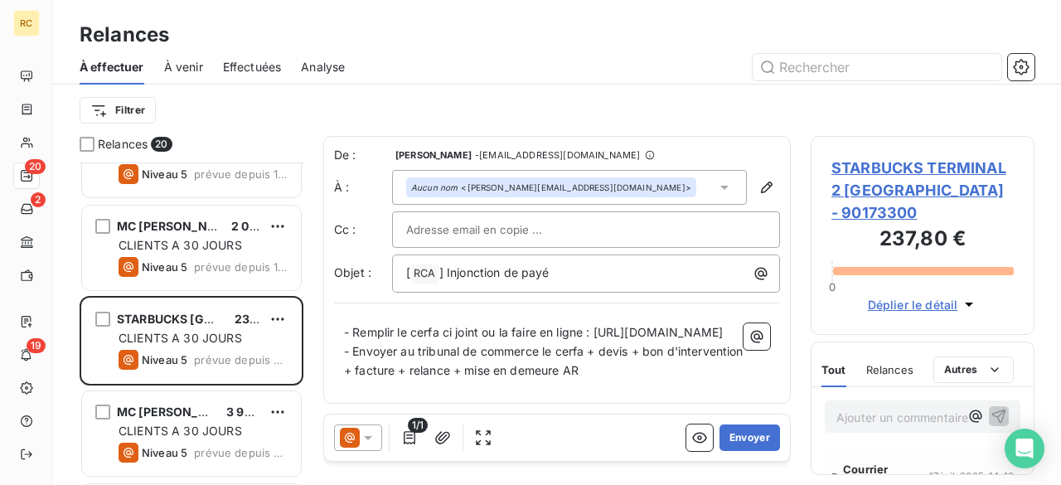
click at [882, 179] on span "STARBUCKS TERMINAL 2 [GEOGRAPHIC_DATA] - 90173300" at bounding box center [922, 190] width 182 height 67
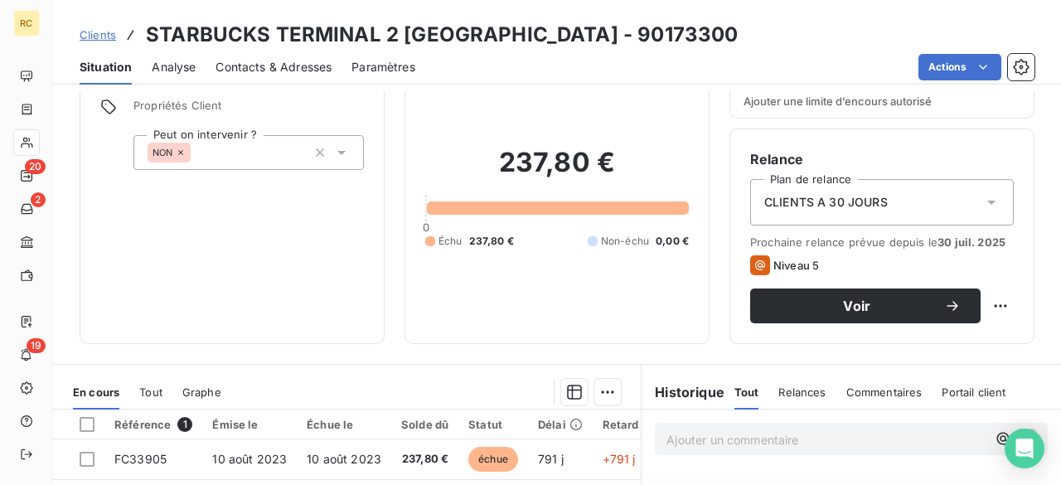
scroll to position [133, 0]
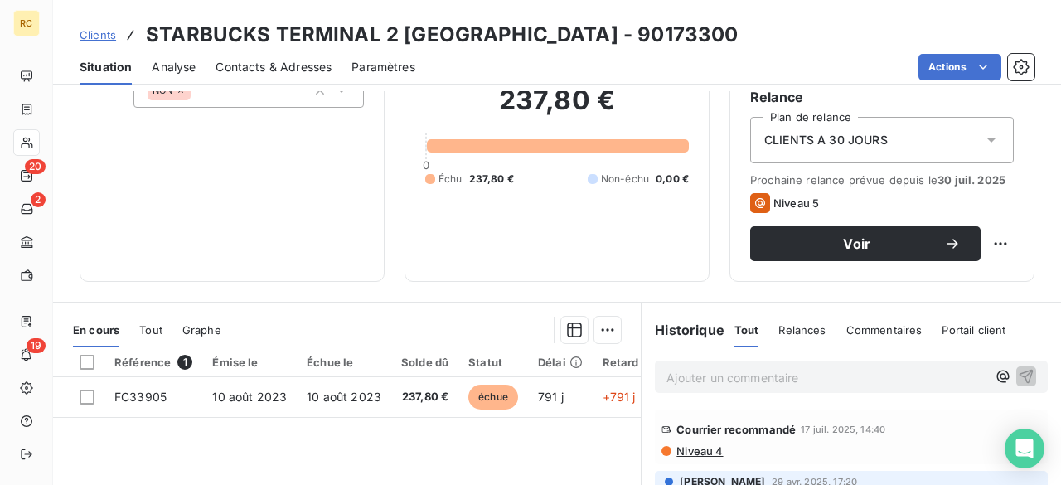
click at [99, 37] on span "Clients" at bounding box center [98, 34] width 36 height 13
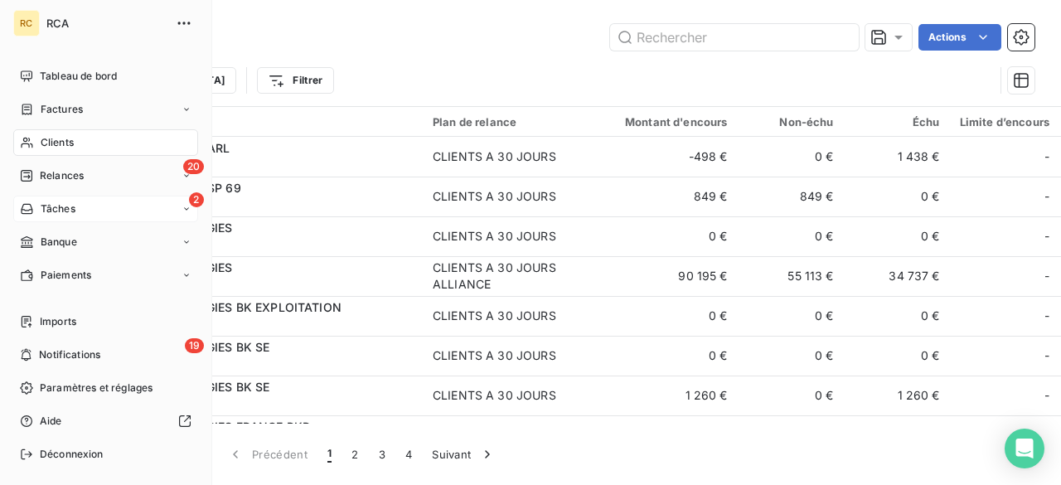
click at [89, 206] on div "2 Tâches" at bounding box center [105, 209] width 185 height 27
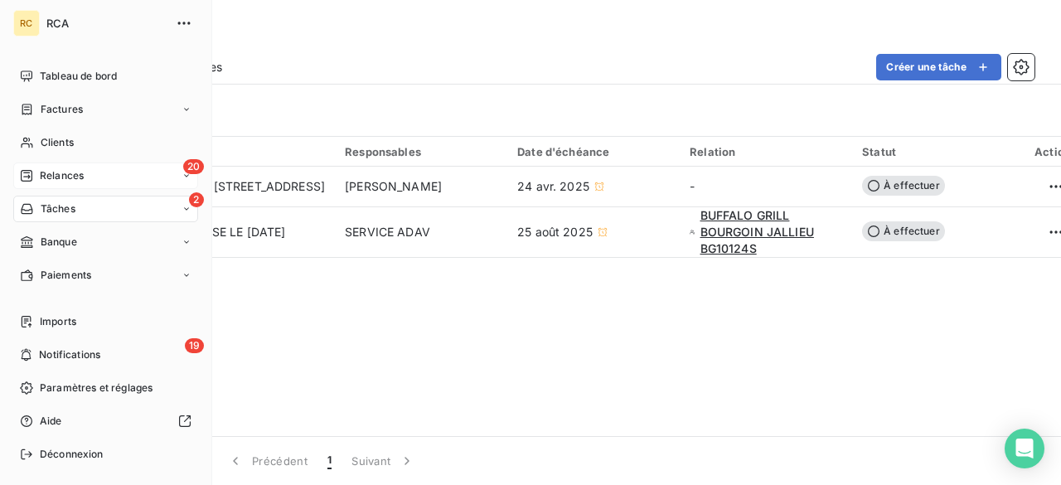
click at [89, 180] on div "20 Relances" at bounding box center [105, 175] width 185 height 27
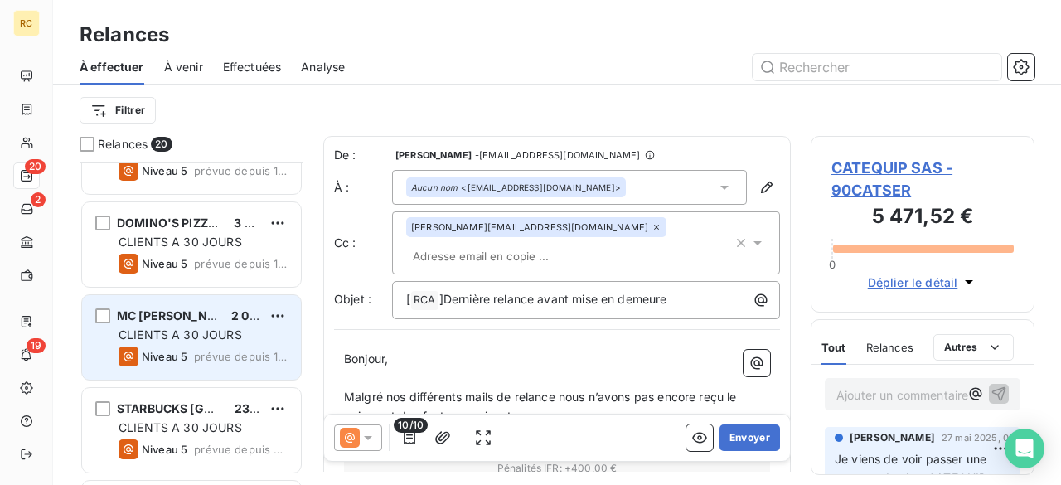
scroll to position [265, 0]
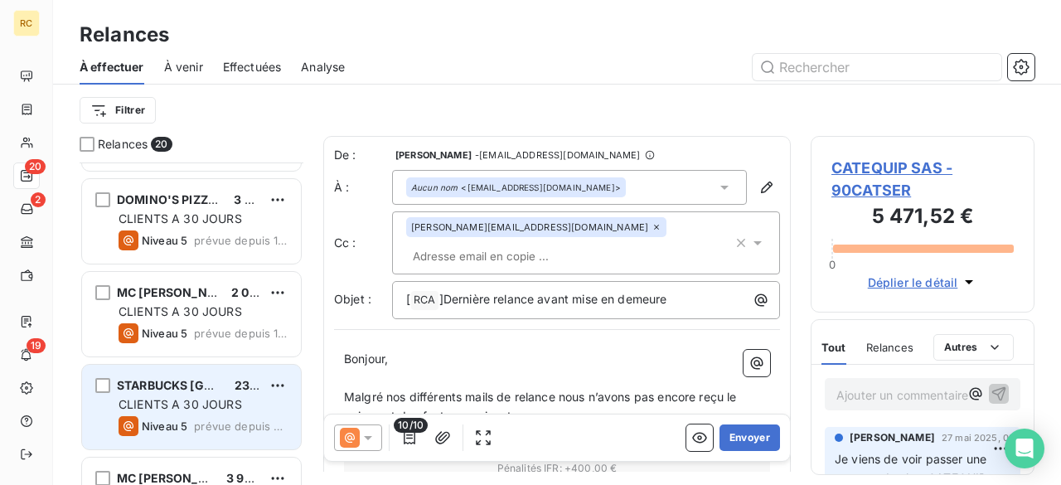
click at [230, 397] on span "CLIENTS A 30 JOURS" at bounding box center [181, 404] width 124 height 14
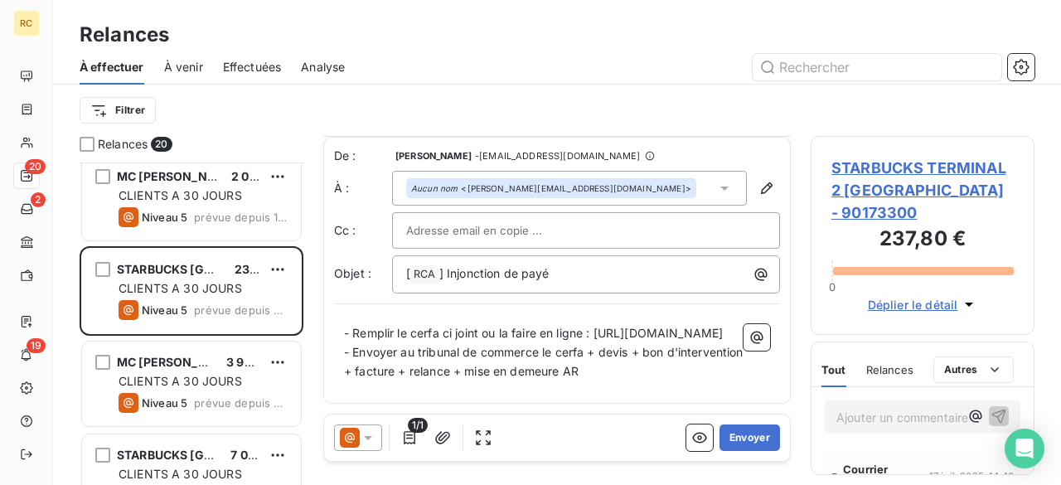
scroll to position [464, 0]
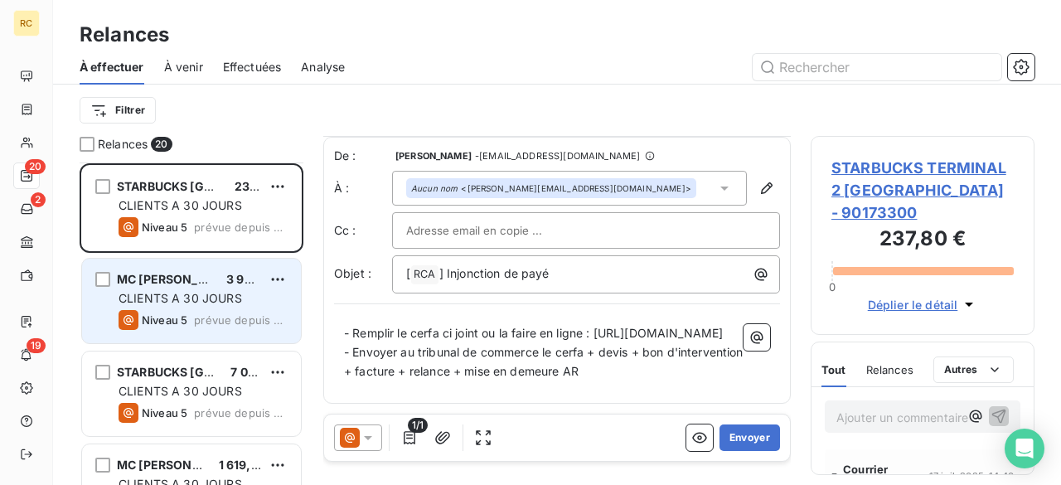
click at [180, 283] on span "MC [PERSON_NAME] DECINES" at bounding box center [205, 279] width 177 height 14
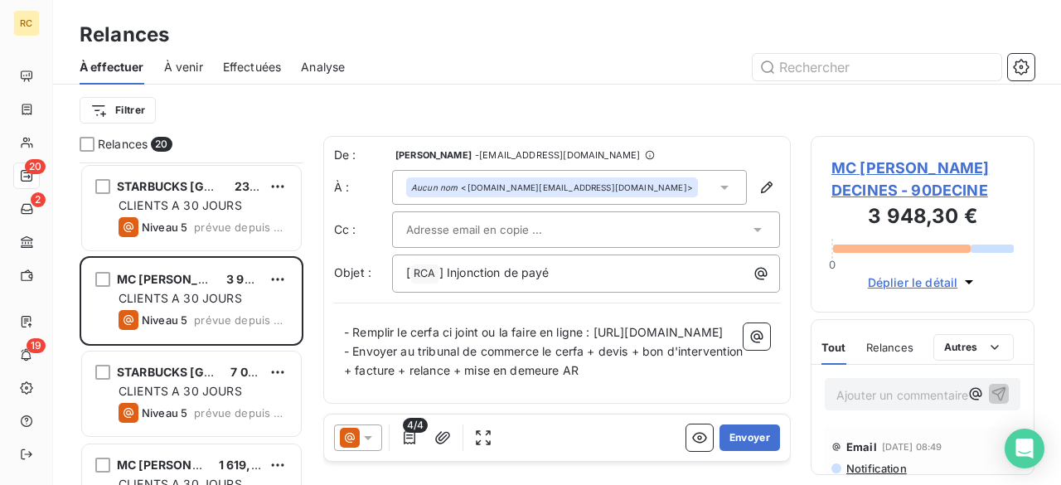
click at [869, 169] on span "MC [PERSON_NAME] DECINES - 90DECINE" at bounding box center [922, 179] width 182 height 45
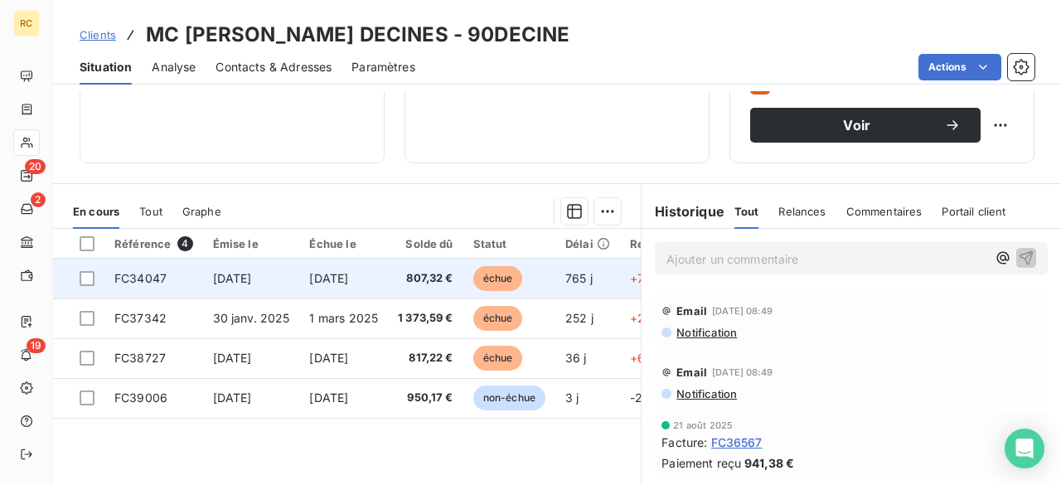
scroll to position [265, 0]
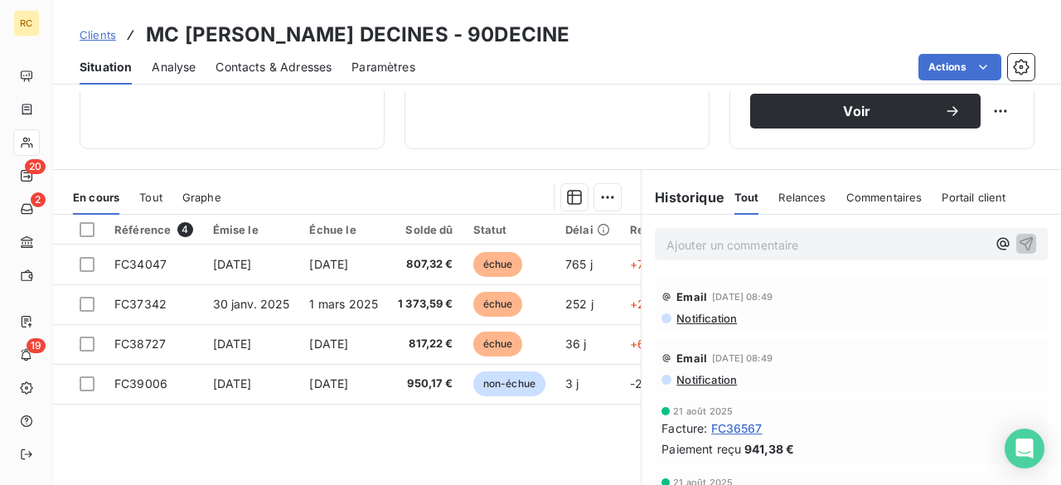
click at [778, 196] on span "Relances" at bounding box center [801, 197] width 47 height 13
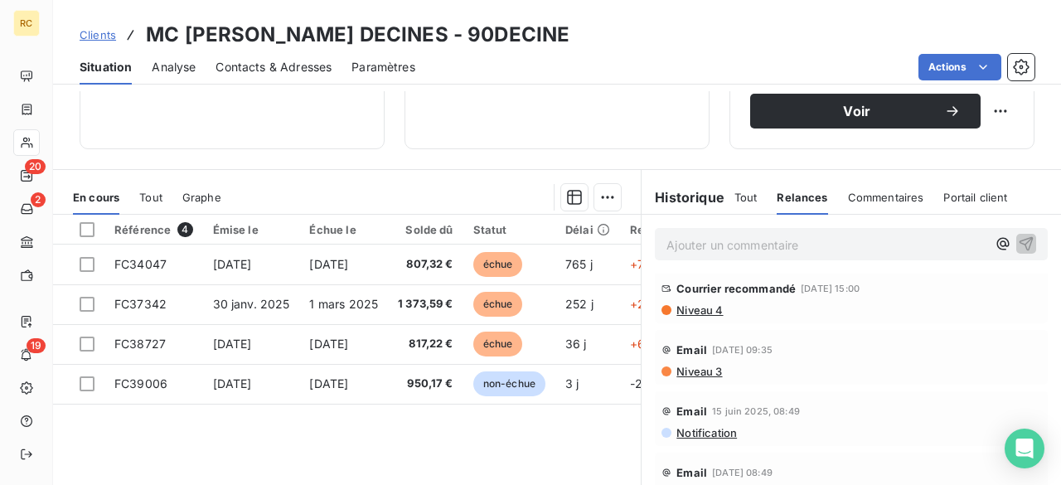
scroll to position [133, 0]
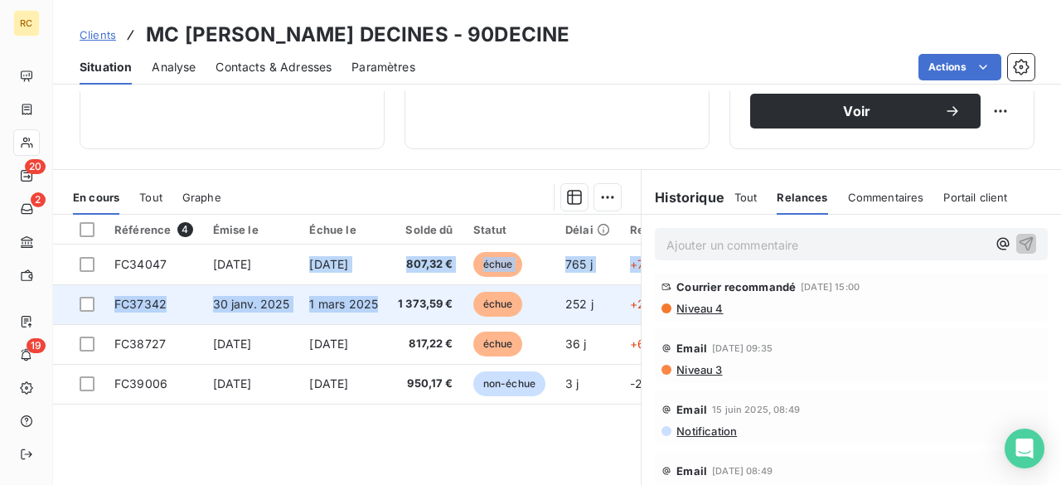
drag, startPoint x: 302, startPoint y: 254, endPoint x: 385, endPoint y: 305, distance: 97.1
click at [385, 305] on tbody "FC34047 [DATE] [DATE] 807,32 € échue 765 j +720 j _ _ FC37342 [DATE] [DATE] 1 3…" at bounding box center [541, 324] width 976 height 159
click at [385, 305] on td "1 mars 2025" at bounding box center [343, 304] width 89 height 40
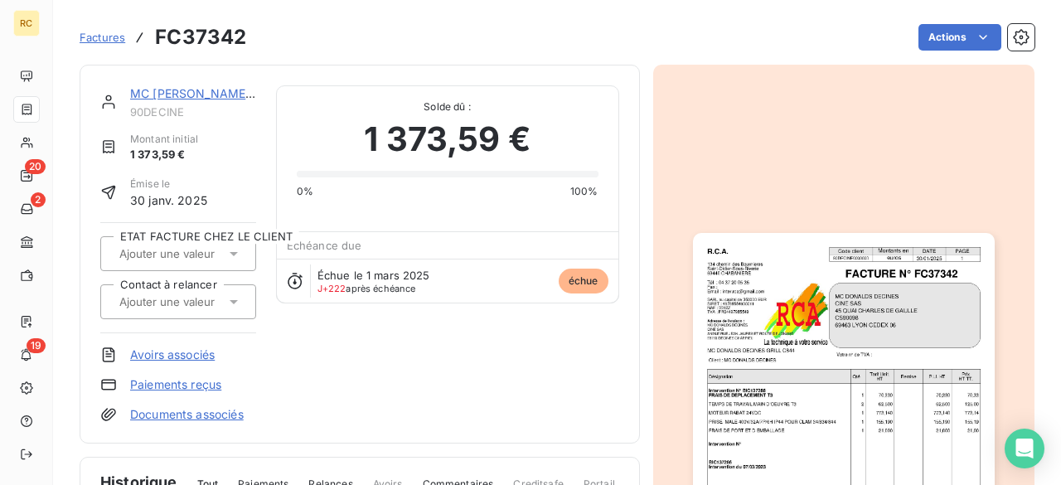
click at [182, 90] on link "MC [PERSON_NAME] DECINES" at bounding box center [217, 93] width 174 height 14
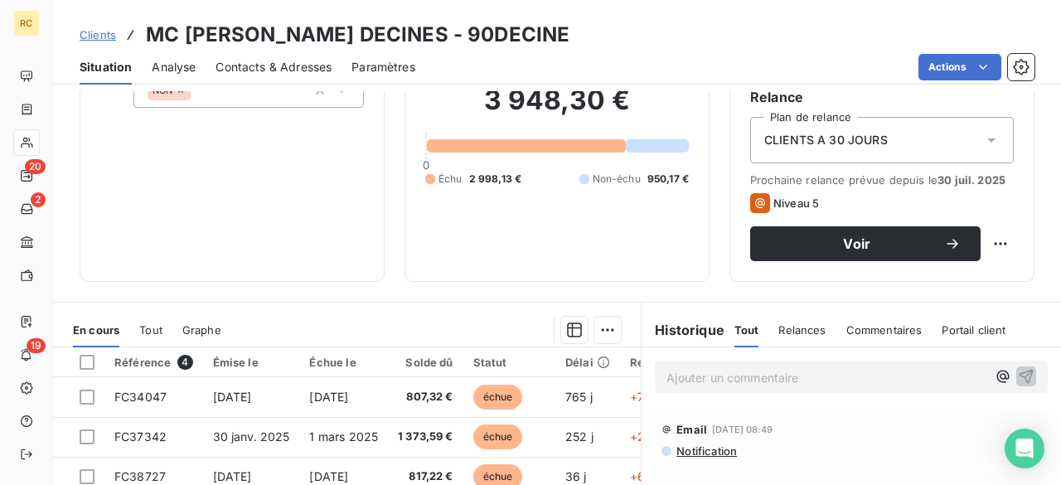
scroll to position [265, 0]
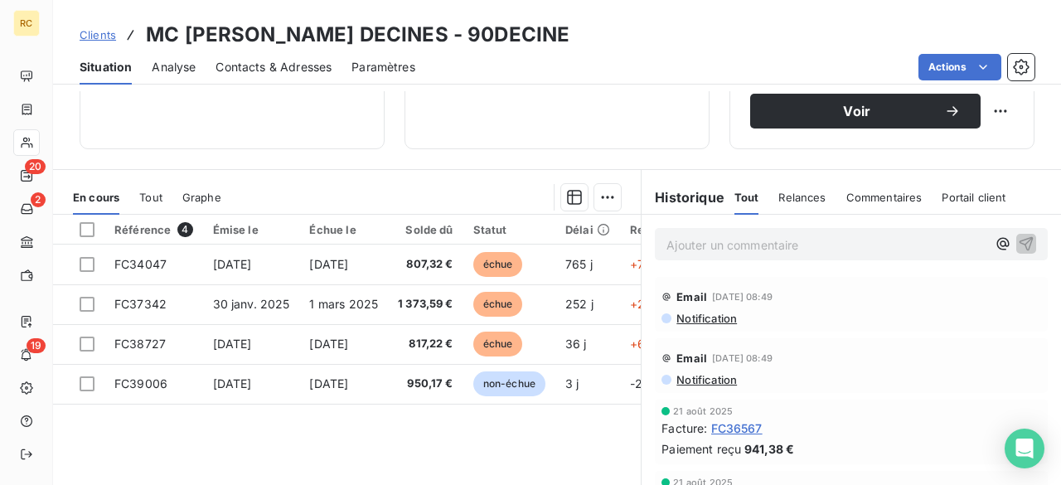
click at [140, 191] on span "Tout" at bounding box center [150, 197] width 23 height 13
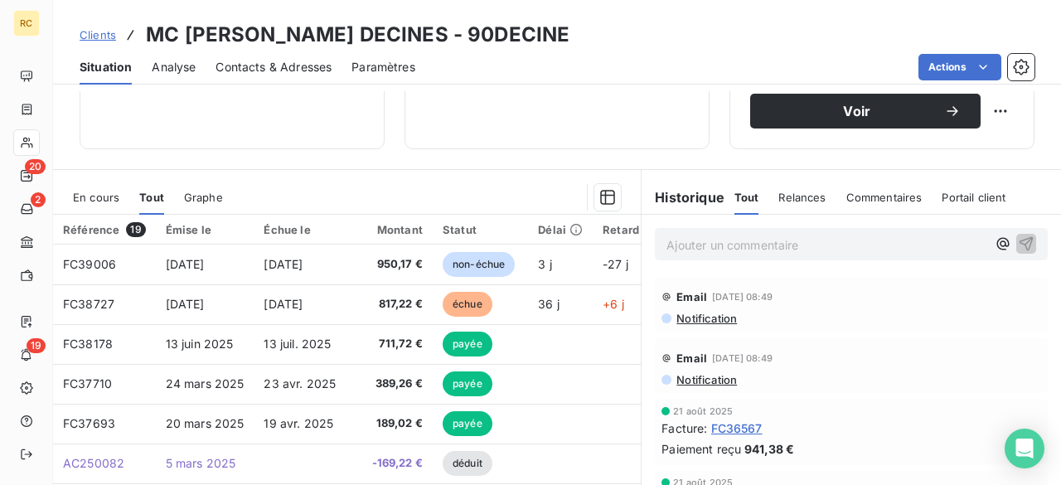
click at [176, 69] on span "Analyse" at bounding box center [174, 67] width 44 height 17
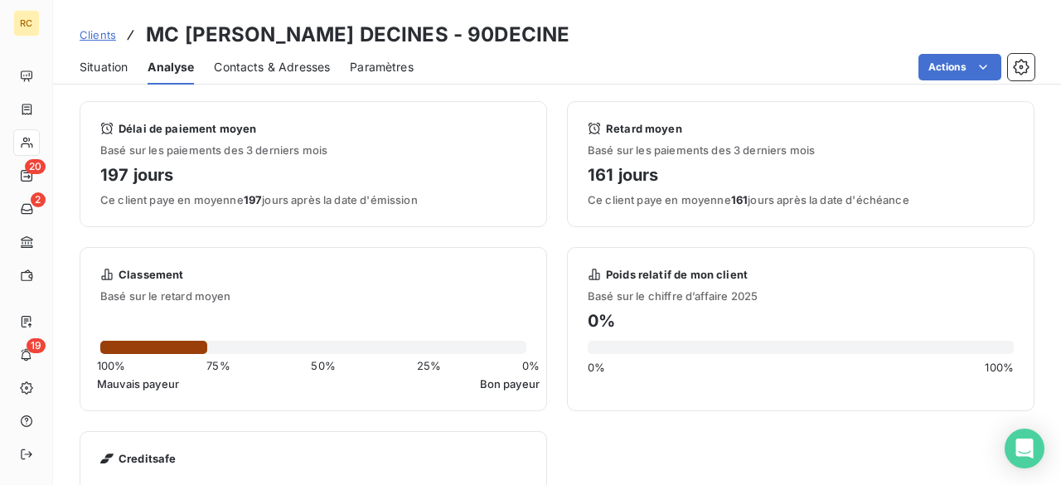
click at [96, 70] on span "Situation" at bounding box center [104, 67] width 48 height 17
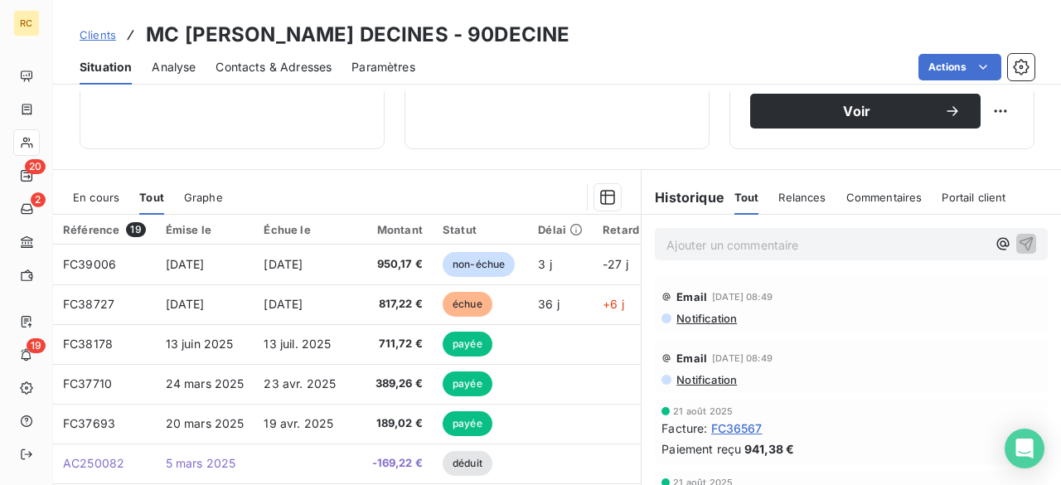
click at [110, 209] on div "En cours" at bounding box center [96, 197] width 46 height 35
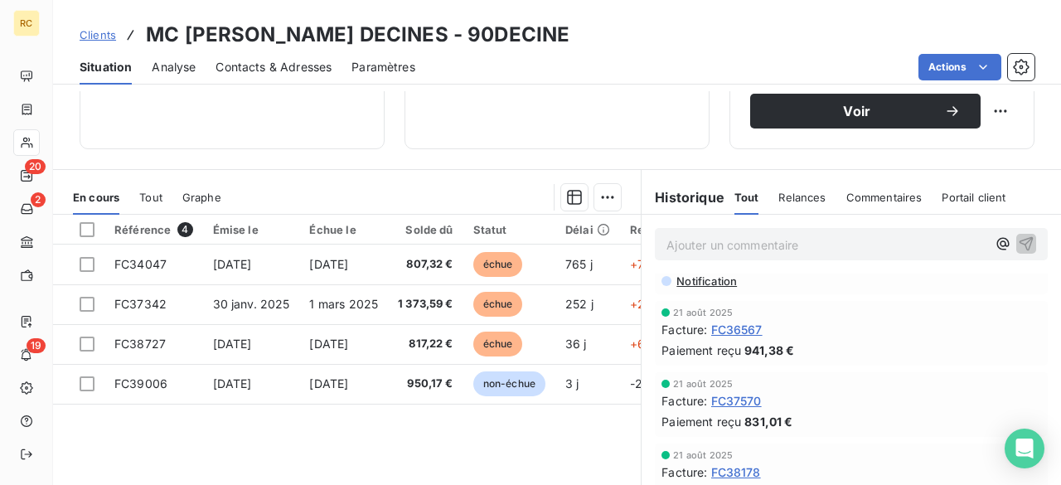
scroll to position [133, 0]
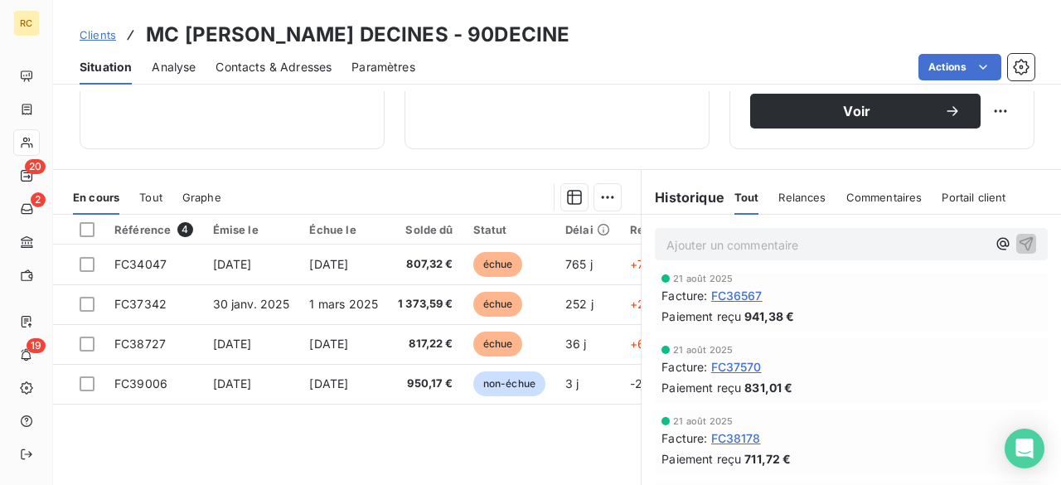
click at [783, 196] on span "Relances" at bounding box center [801, 197] width 47 height 13
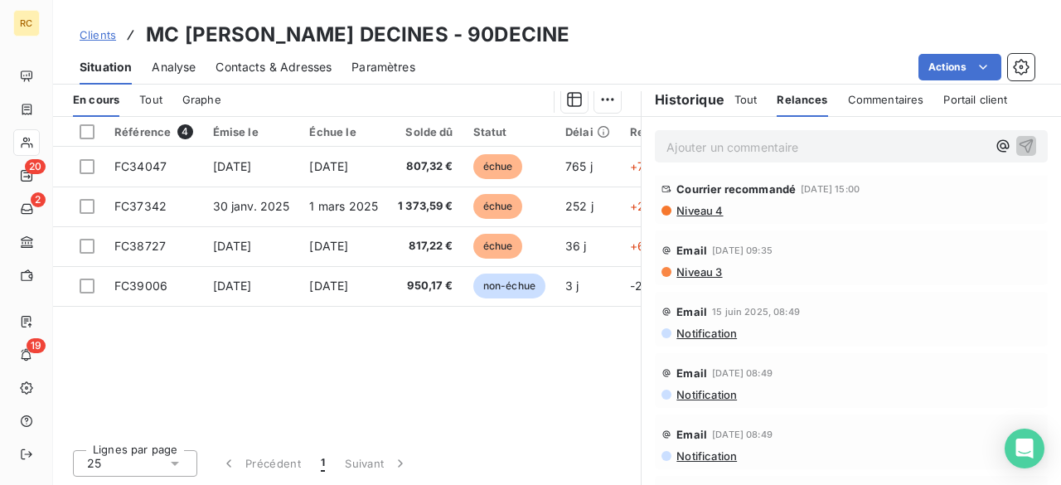
scroll to position [0, 0]
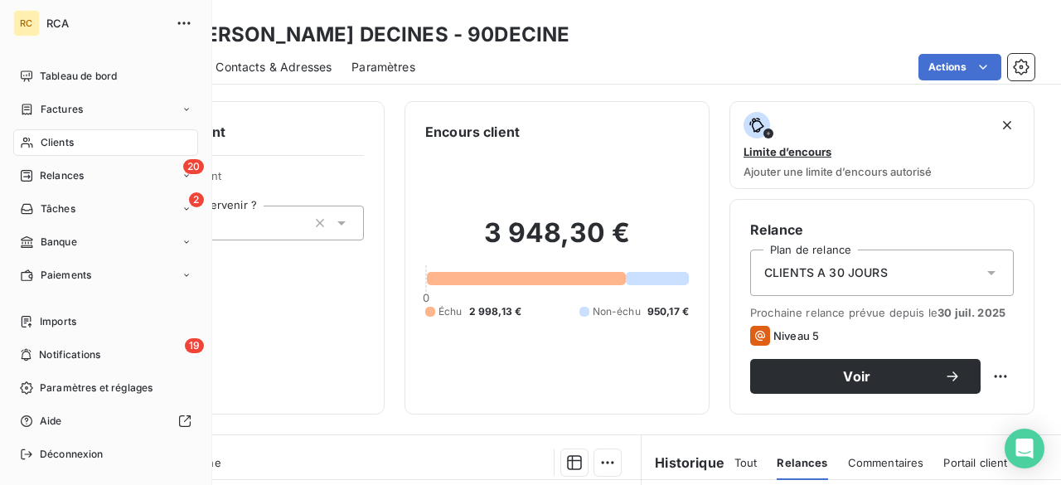
click at [45, 180] on span "Relances" at bounding box center [62, 175] width 44 height 15
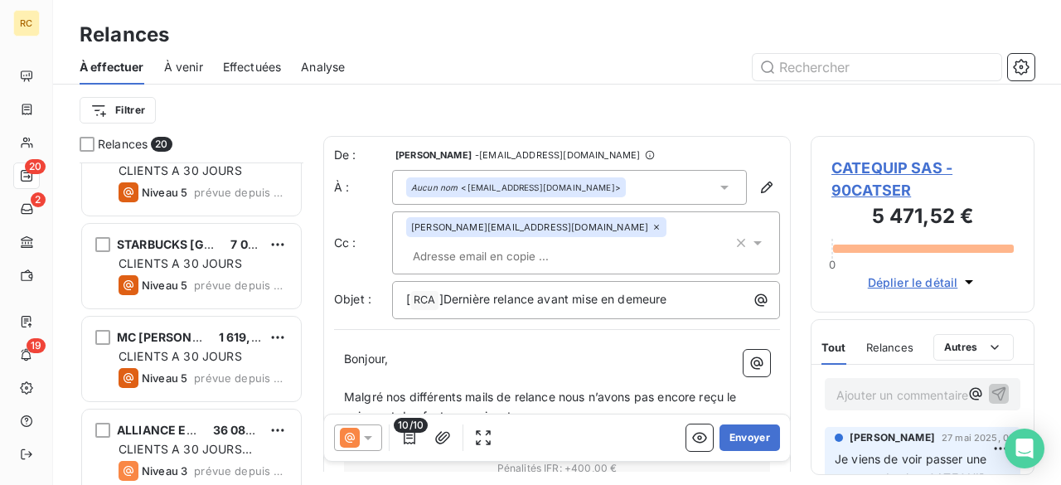
scroll to position [597, 0]
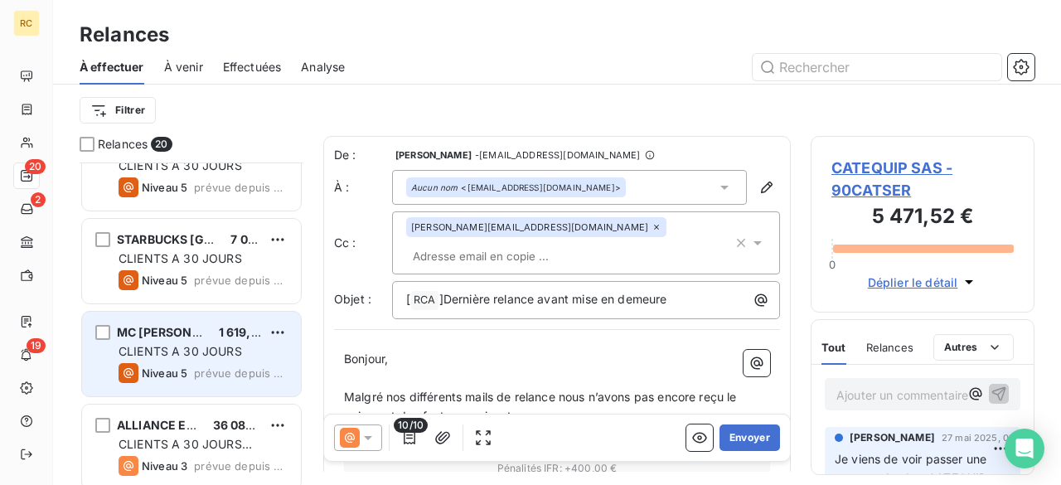
click at [166, 329] on span "MC [PERSON_NAME]" at bounding box center [177, 332] width 121 height 14
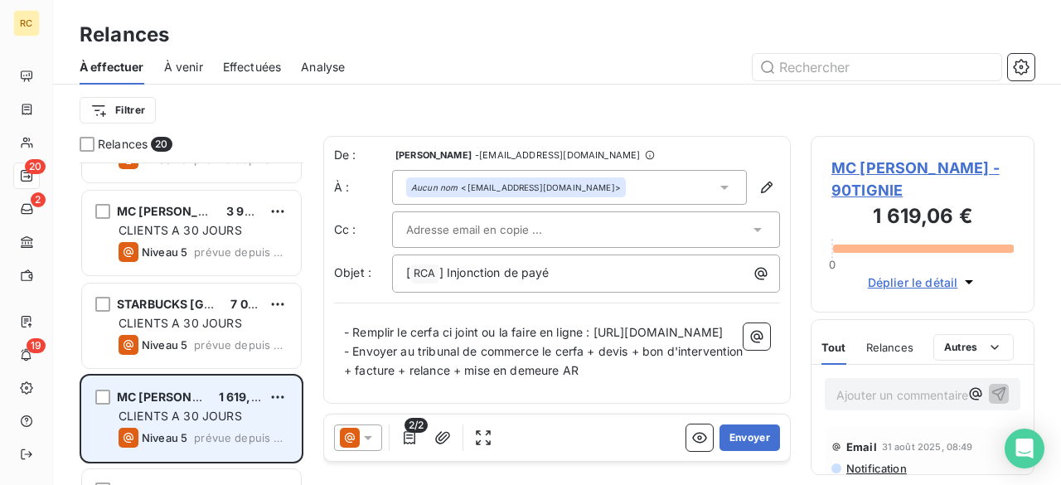
scroll to position [531, 0]
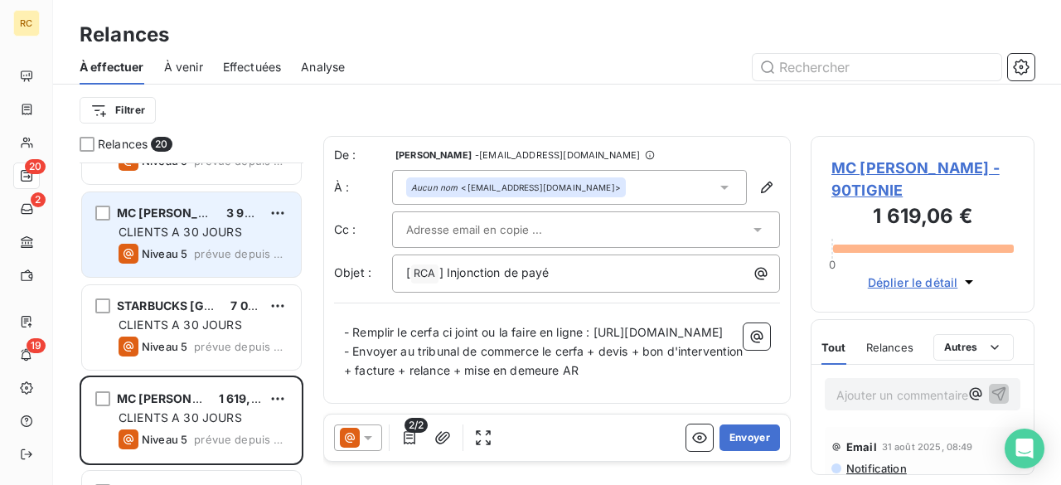
click at [179, 230] on span "CLIENTS A 30 JOURS" at bounding box center [181, 232] width 124 height 14
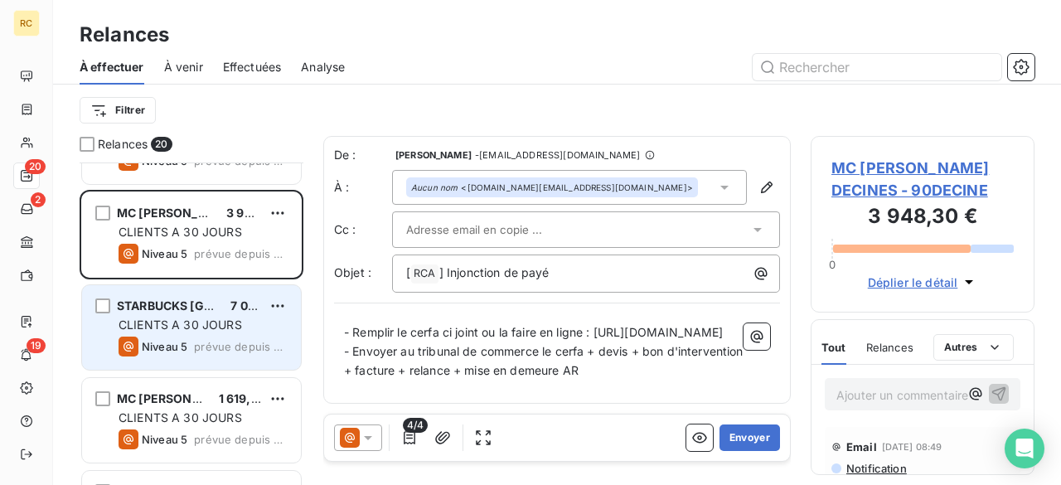
click at [180, 324] on span "CLIENTS A 30 JOURS" at bounding box center [181, 324] width 124 height 14
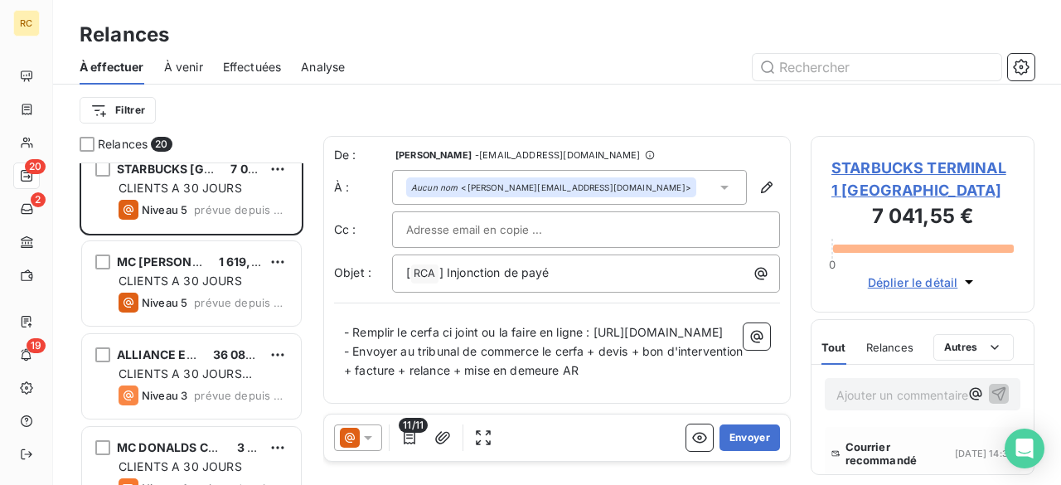
scroll to position [663, 0]
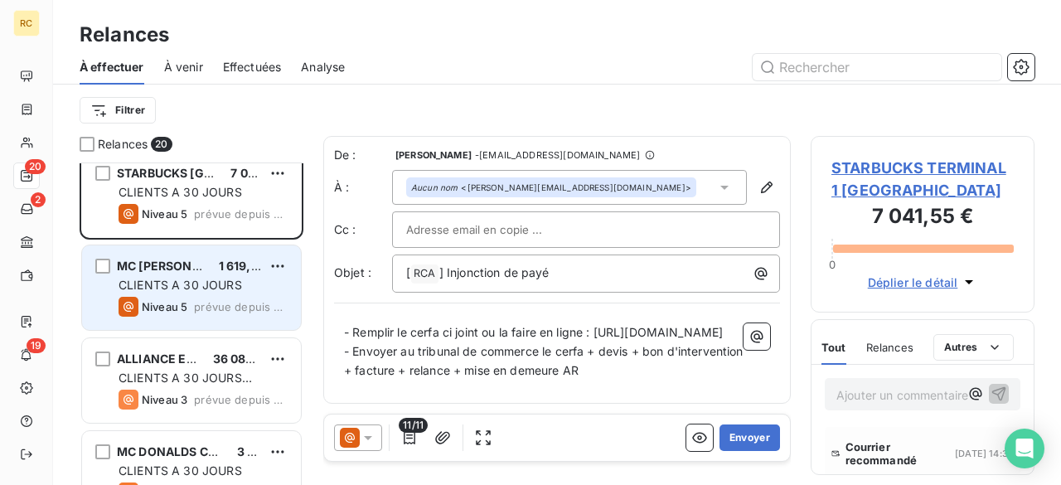
click at [167, 278] on span "CLIENTS A 30 JOURS" at bounding box center [181, 285] width 124 height 14
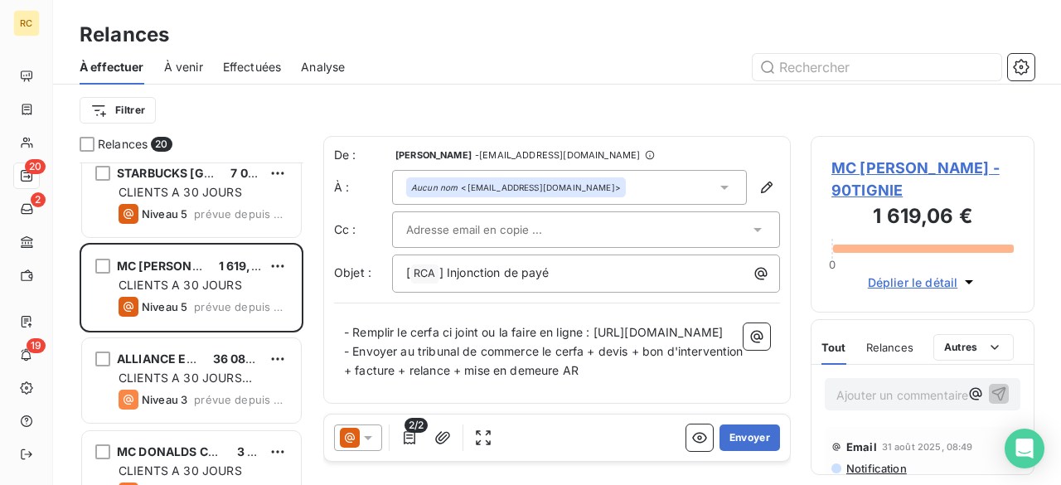
click at [899, 172] on span "MC [PERSON_NAME] - 90TIGNIE" at bounding box center [922, 179] width 182 height 45
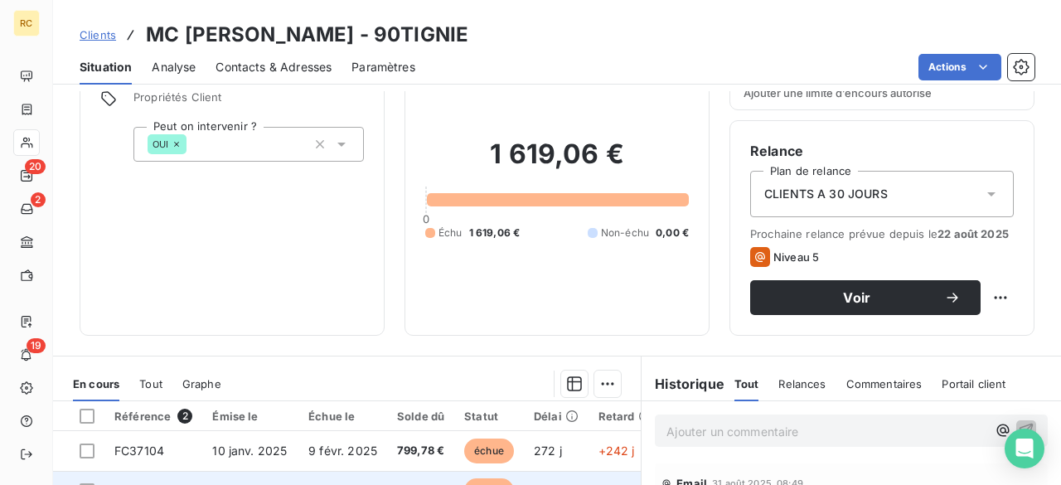
scroll to position [199, 0]
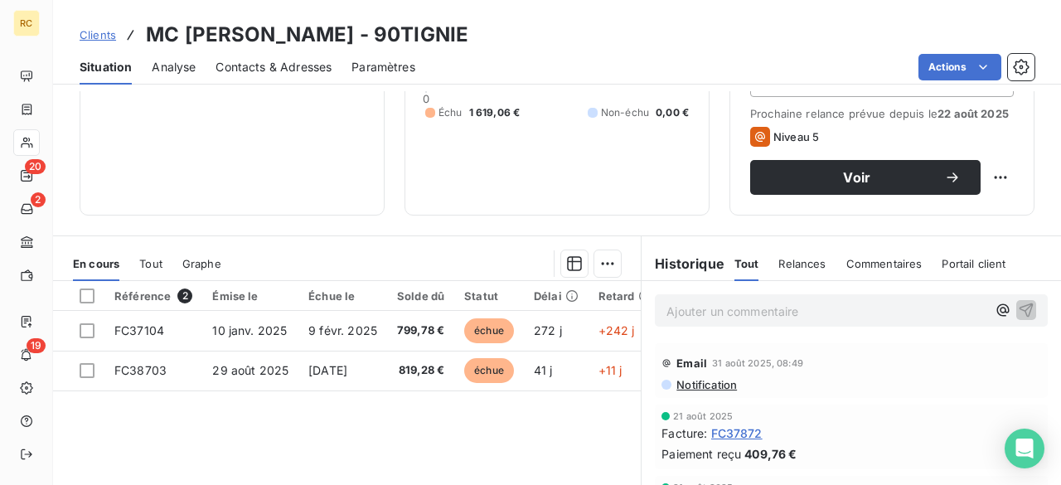
click at [783, 259] on span "Relances" at bounding box center [801, 263] width 47 height 13
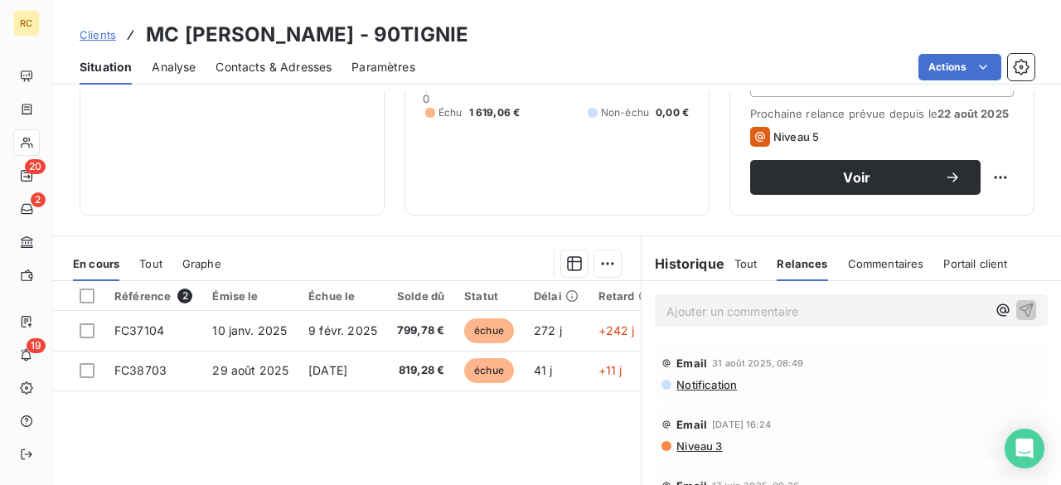
scroll to position [66, 0]
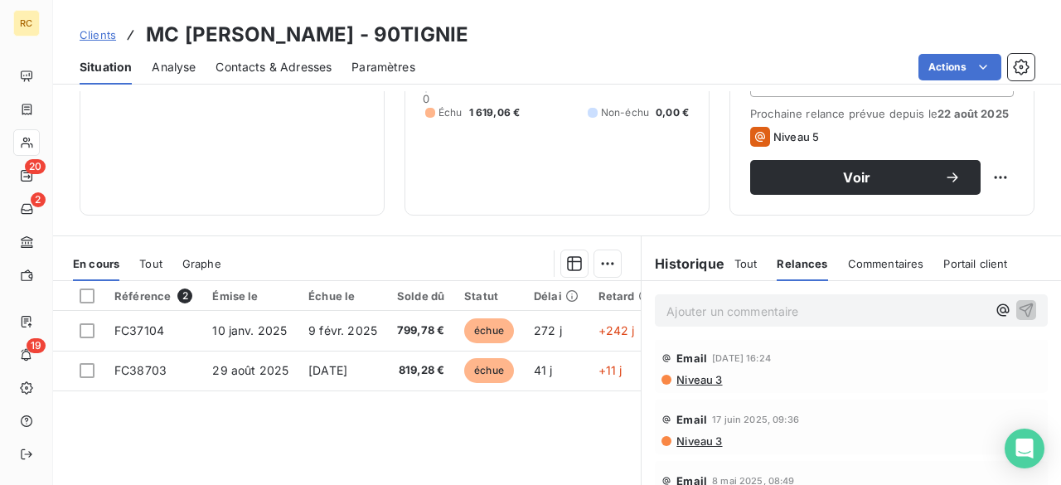
click at [700, 377] on span "Niveau 3" at bounding box center [698, 379] width 47 height 13
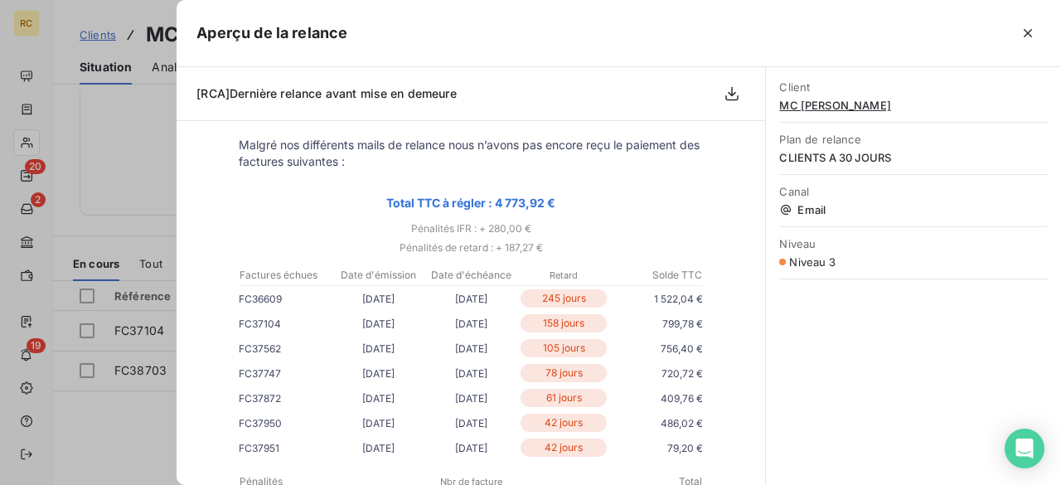
scroll to position [199, 0]
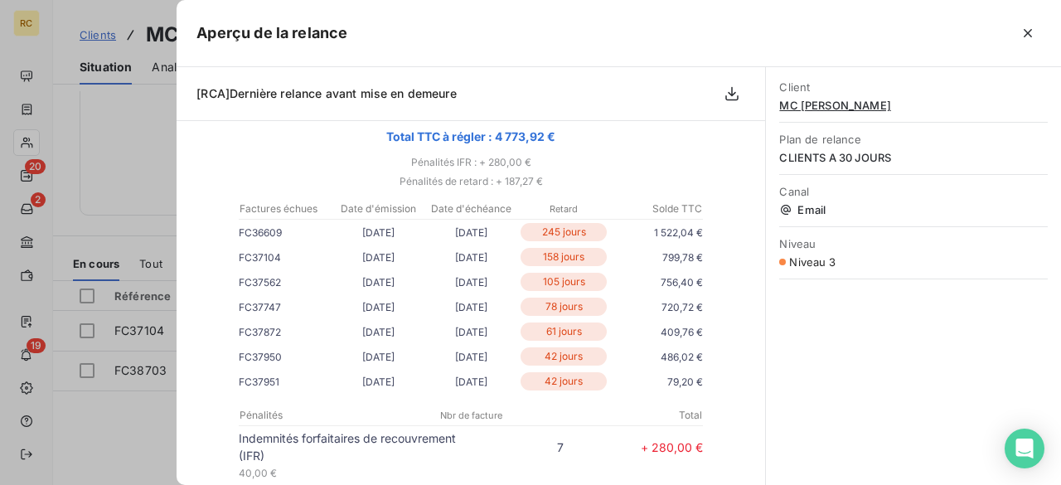
click at [135, 349] on div at bounding box center [530, 242] width 1061 height 485
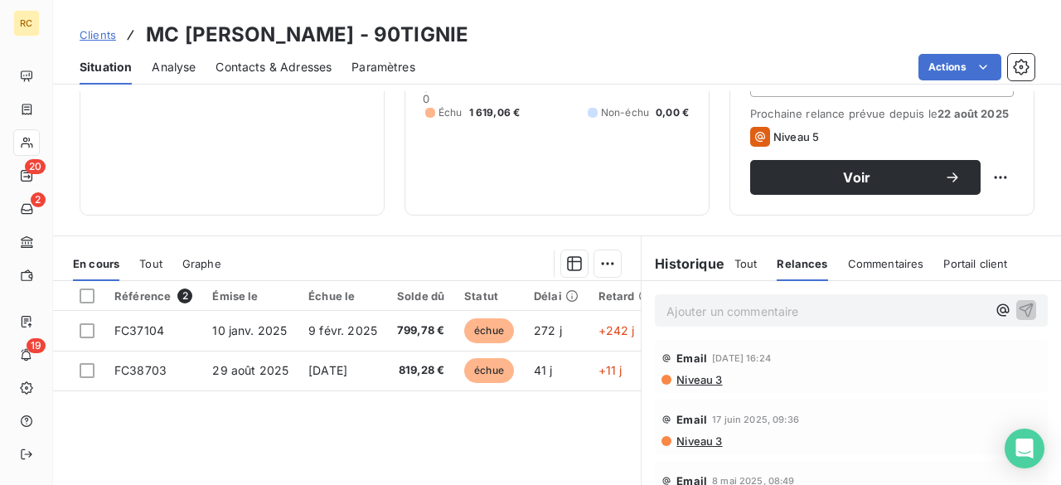
click at [700, 379] on span "Niveau 3" at bounding box center [698, 379] width 47 height 13
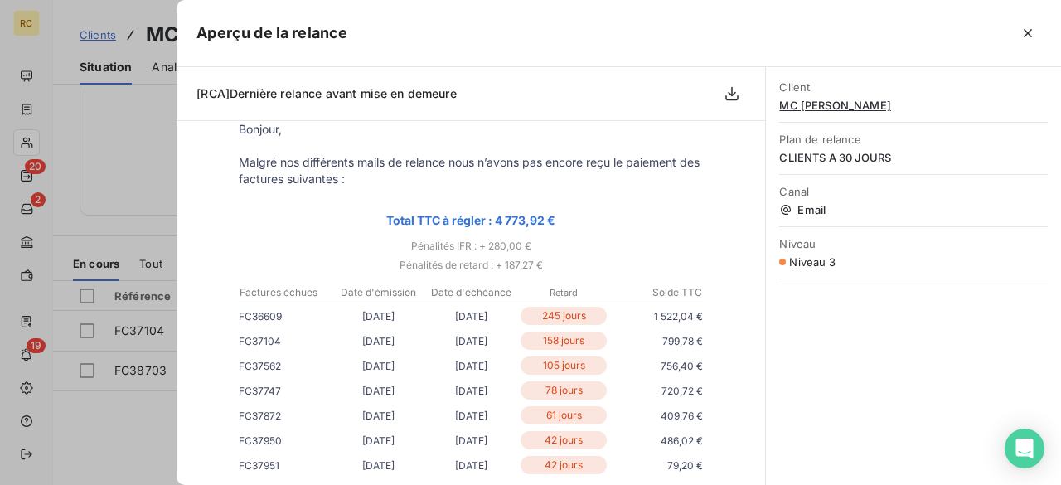
scroll to position [133, 0]
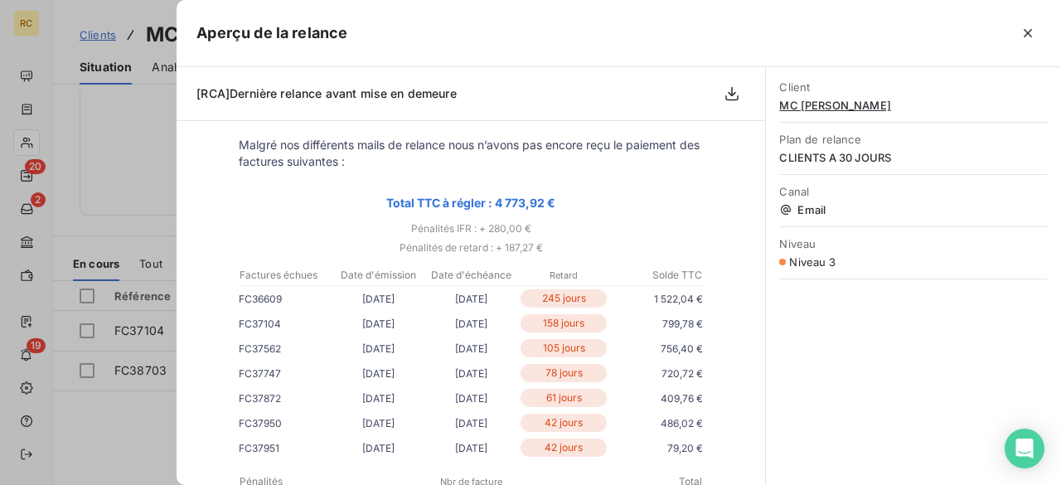
drag, startPoint x: 250, startPoint y: 326, endPoint x: 408, endPoint y: 326, distance: 157.5
click at [408, 326] on tr "FC37104 [DATE] [DATE] 158 jours 799,78 €" at bounding box center [471, 323] width 464 height 18
click at [146, 410] on div at bounding box center [530, 242] width 1061 height 485
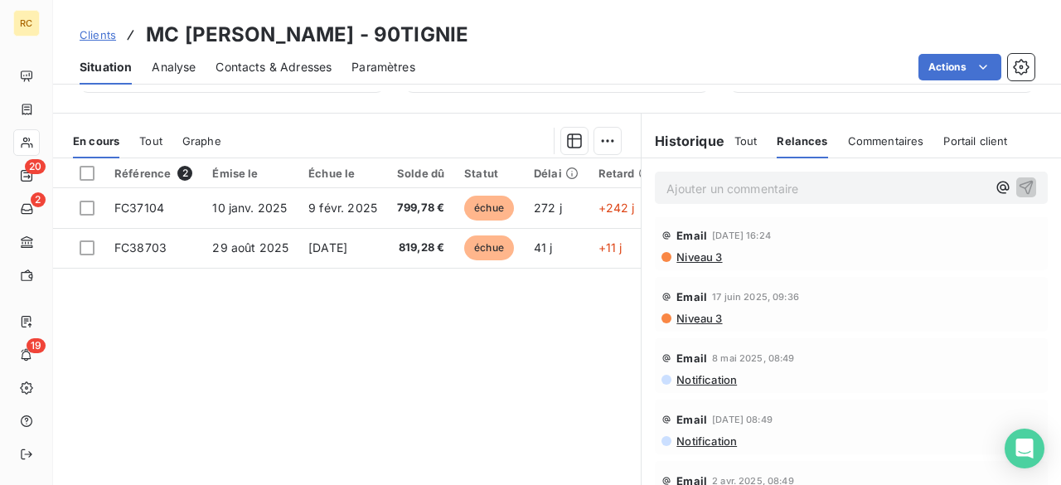
scroll to position [332, 0]
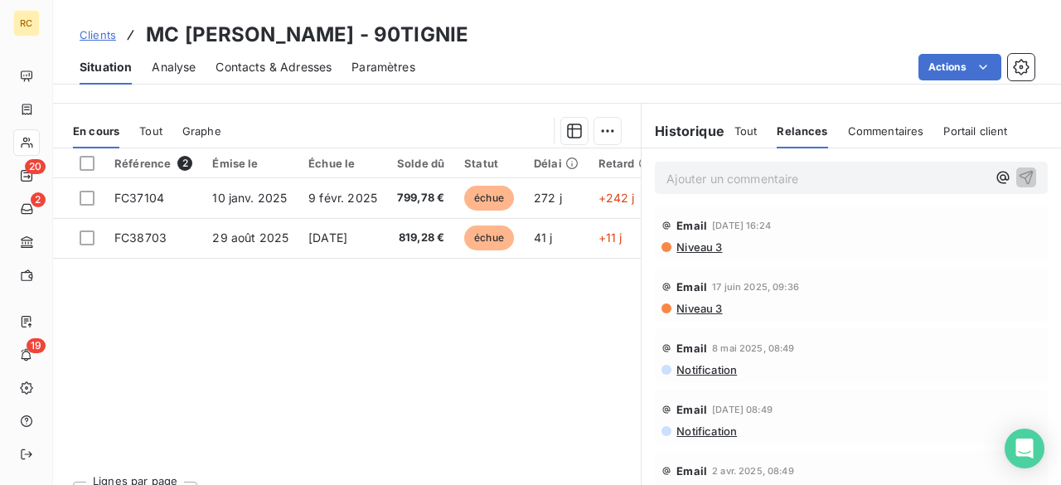
click at [743, 133] on span "Tout" at bounding box center [745, 130] width 23 height 13
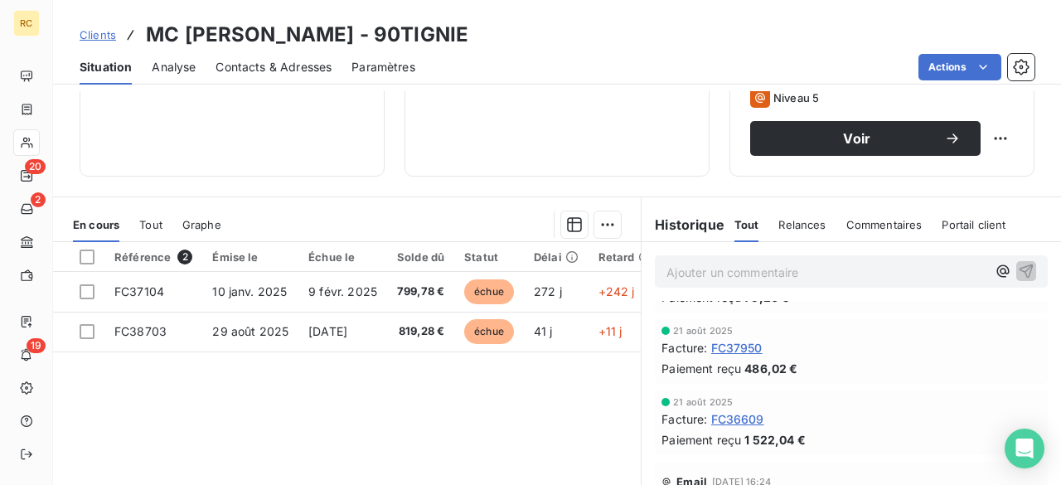
scroll to position [133, 0]
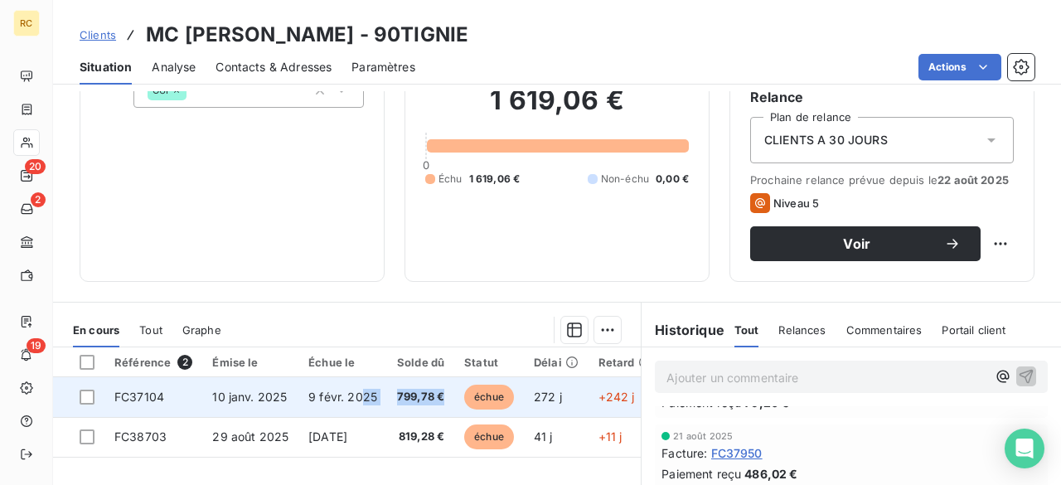
drag, startPoint x: 361, startPoint y: 398, endPoint x: 468, endPoint y: 398, distance: 106.1
click at [468, 398] on tr "FC37104 [DATE] [DATE] 799,78 € échue 272 j +242 j _ _" at bounding box center [525, 397] width 945 height 40
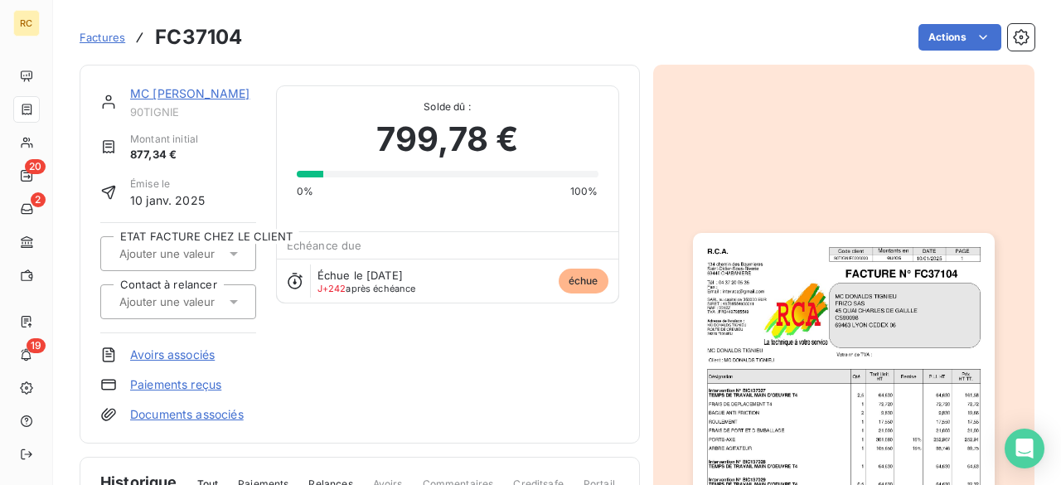
click at [177, 92] on link "MC [PERSON_NAME]" at bounding box center [189, 93] width 119 height 14
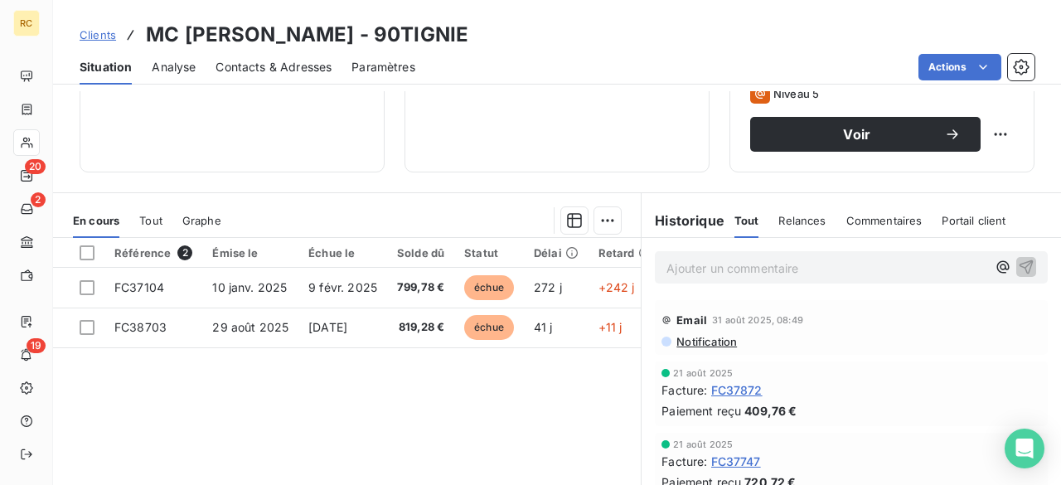
scroll to position [265, 0]
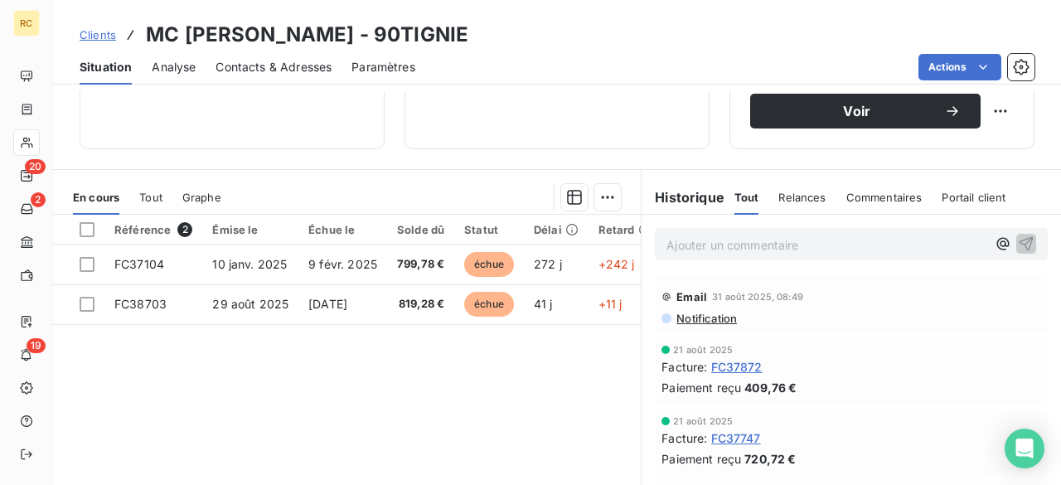
click at [379, 383] on div "Référence 2 Émise le Échue le Solde dû Statut Délai Retard Contact à relancer E…" at bounding box center [347, 374] width 588 height 319
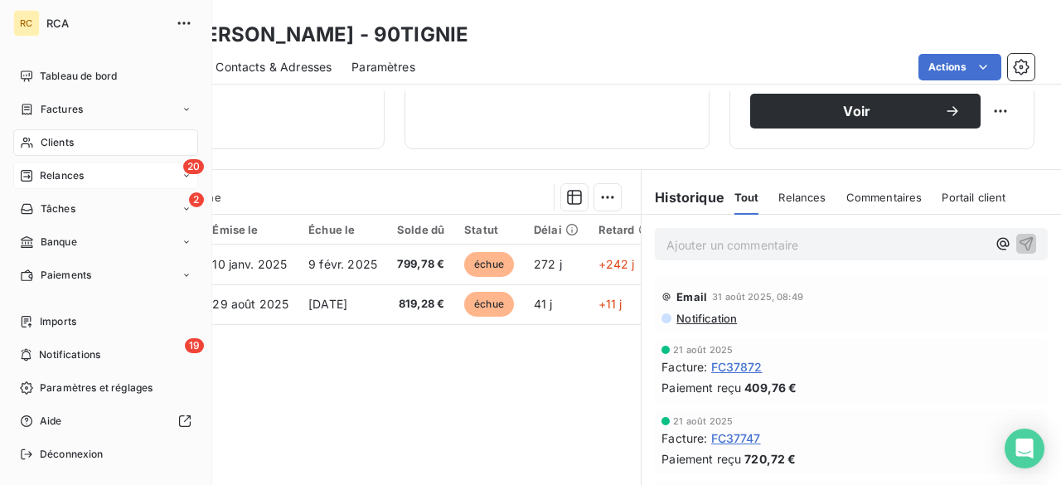
click at [126, 172] on div "20 Relances" at bounding box center [105, 175] width 185 height 27
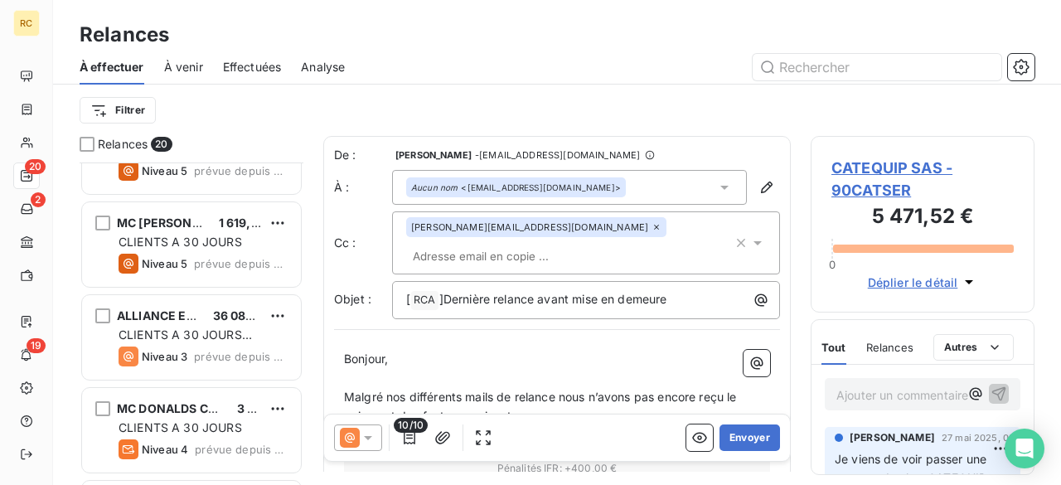
scroll to position [729, 0]
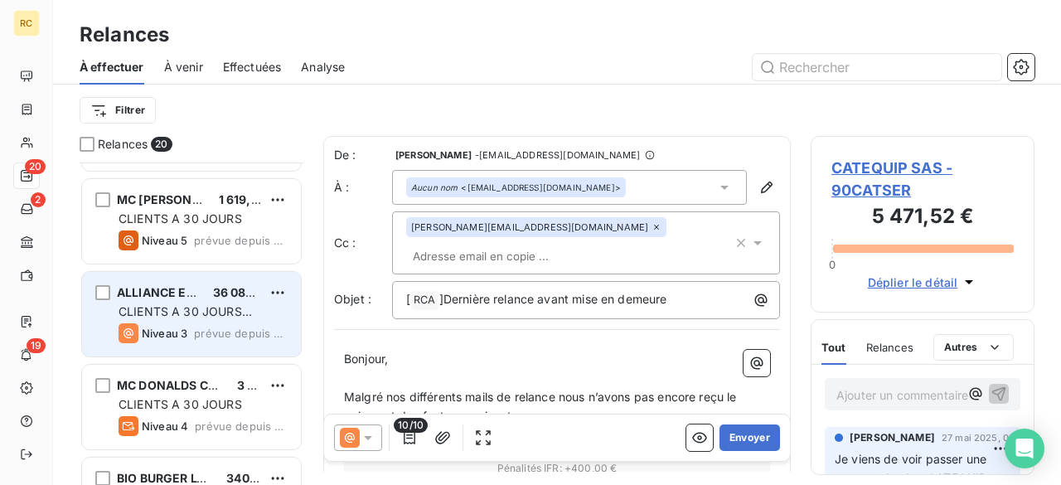
click at [198, 311] on span "CLIENTS A 30 JOURS ALLIANCE" at bounding box center [185, 319] width 133 height 31
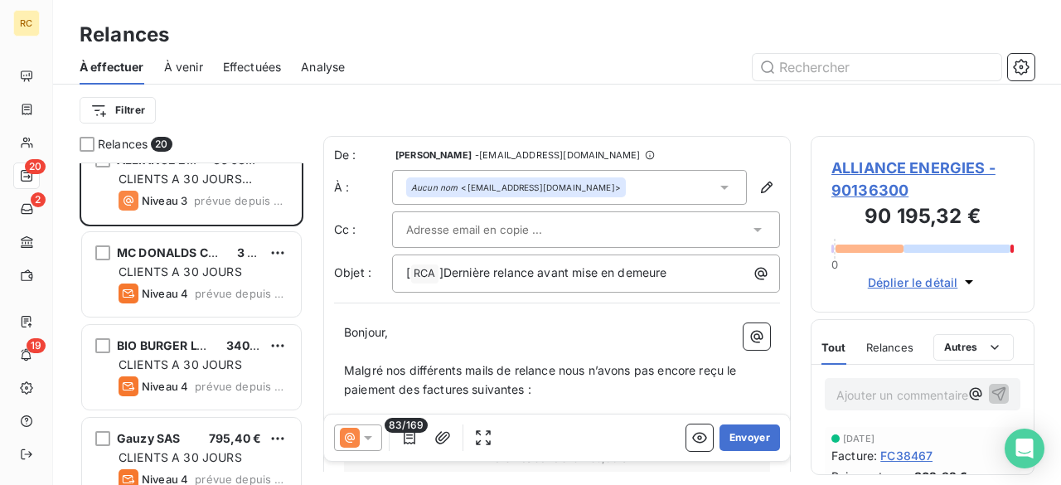
scroll to position [862, 0]
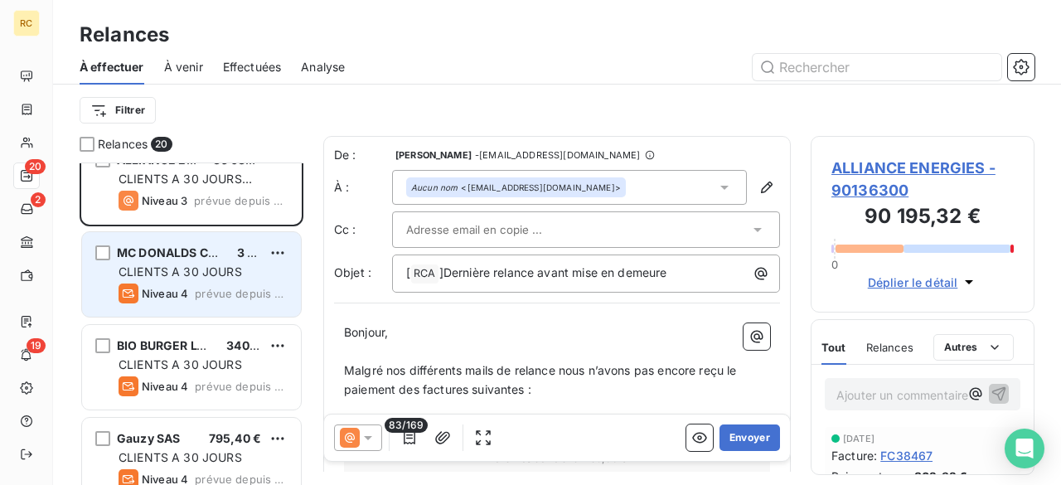
click at [162, 283] on div "Niveau 4" at bounding box center [154, 293] width 70 height 20
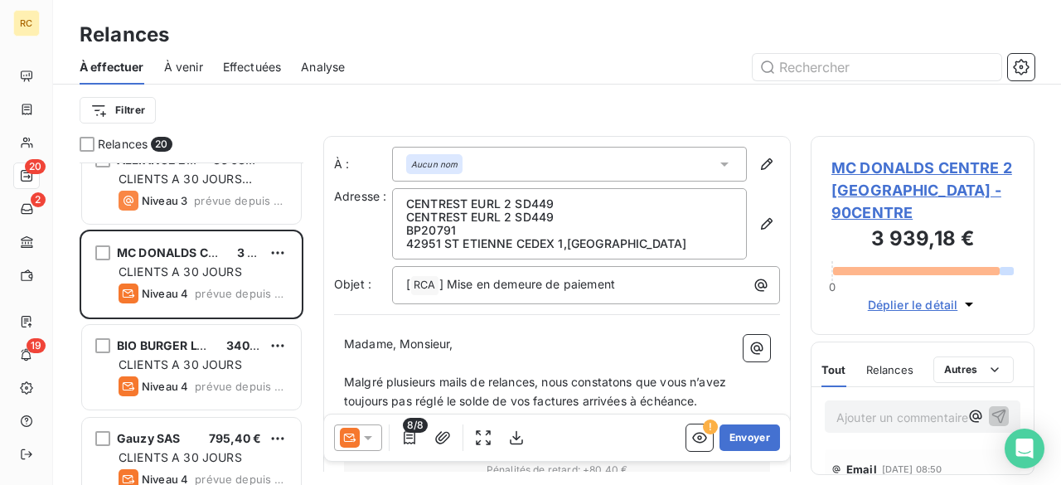
click at [902, 179] on span "MC DONALDS CENTRE 2 [GEOGRAPHIC_DATA] - 90CENTRE" at bounding box center [922, 190] width 182 height 67
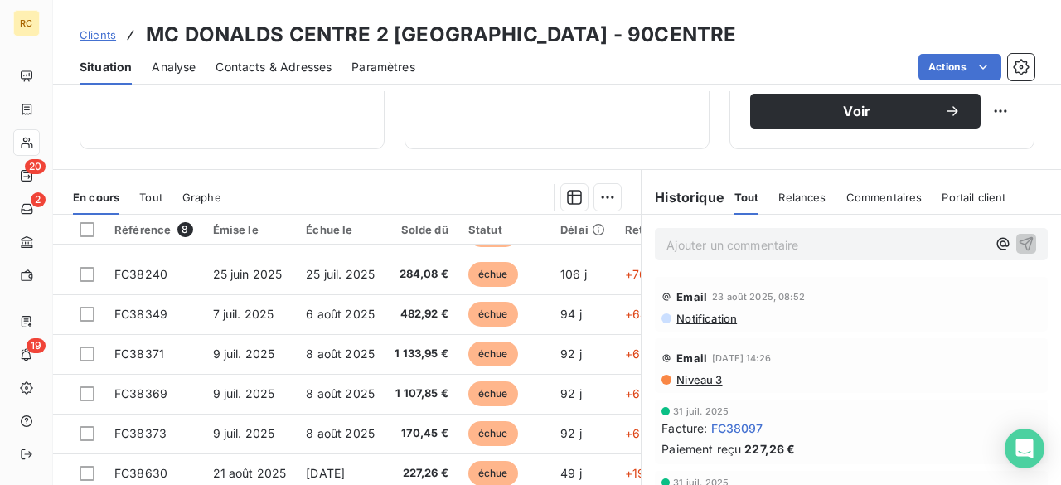
scroll to position [133, 0]
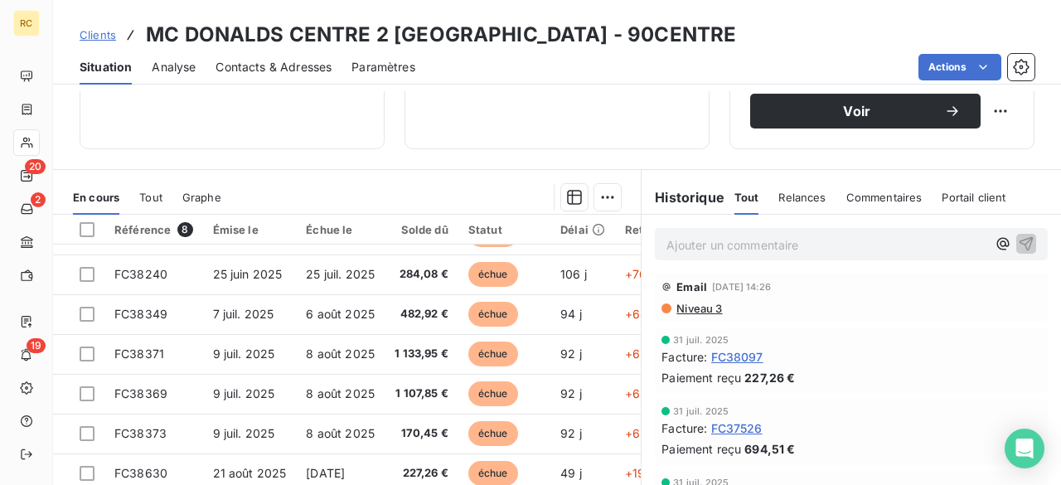
click at [694, 306] on span "Niveau 3" at bounding box center [698, 308] width 47 height 13
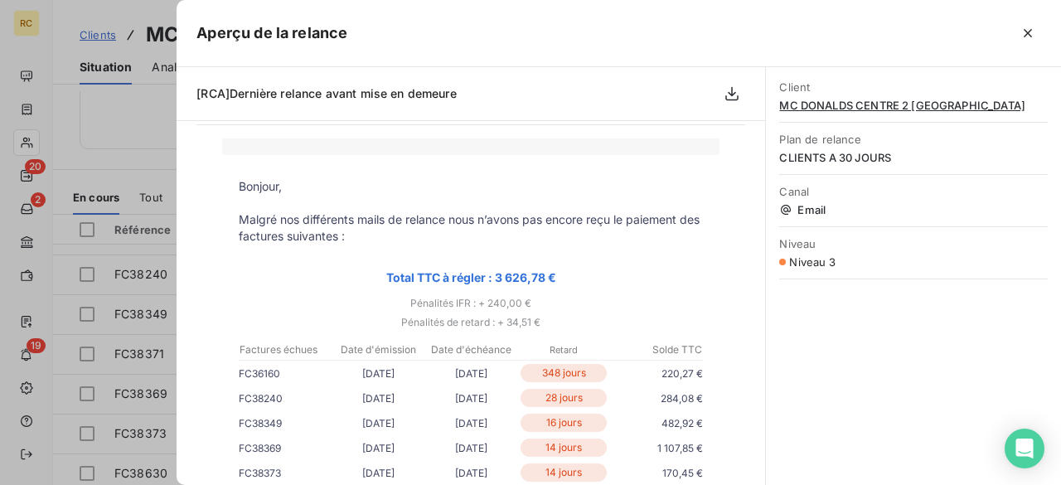
scroll to position [199, 0]
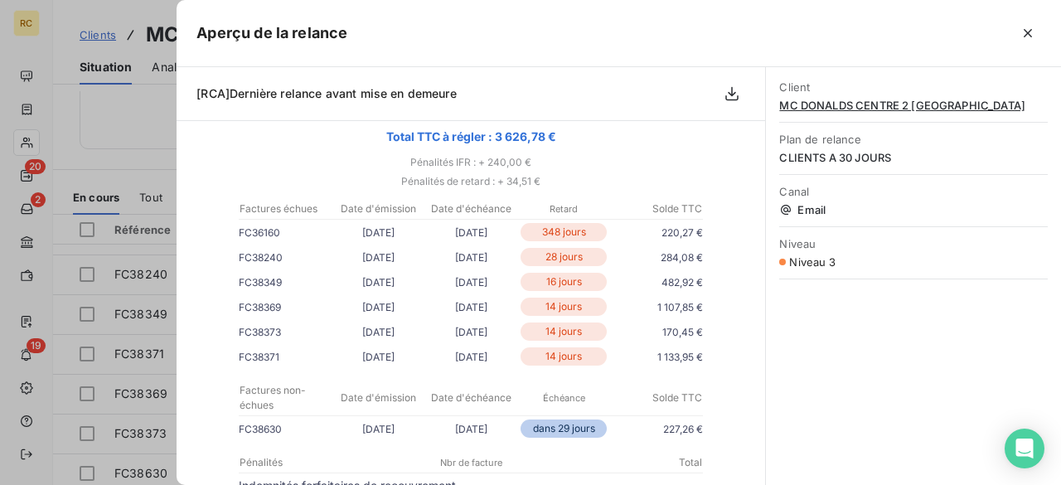
drag, startPoint x: 249, startPoint y: 235, endPoint x: 334, endPoint y: 240, distance: 85.5
click at [334, 240] on tr "FC36160 [DATE] [DATE] 348 jours 220,27 €" at bounding box center [471, 232] width 464 height 18
drag, startPoint x: 138, startPoint y: 305, endPoint x: 165, endPoint y: 322, distance: 32.4
click at [137, 305] on div at bounding box center [530, 242] width 1061 height 485
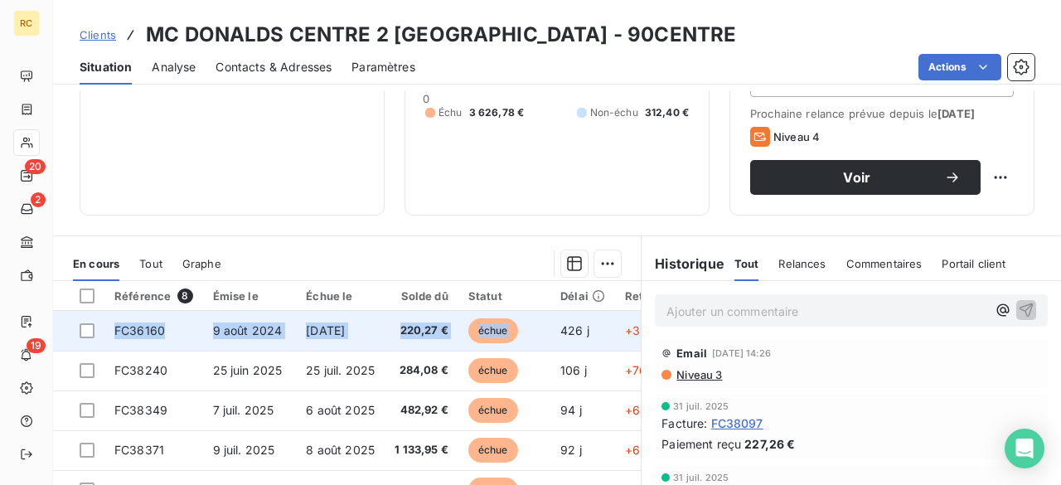
drag, startPoint x: 109, startPoint y: 335, endPoint x: 555, endPoint y: 337, distance: 446.0
click at [553, 336] on tr "FC36160 [DATE] [DATE] 220,27 € échue 426 j +396 j _ _" at bounding box center [539, 331] width 972 height 40
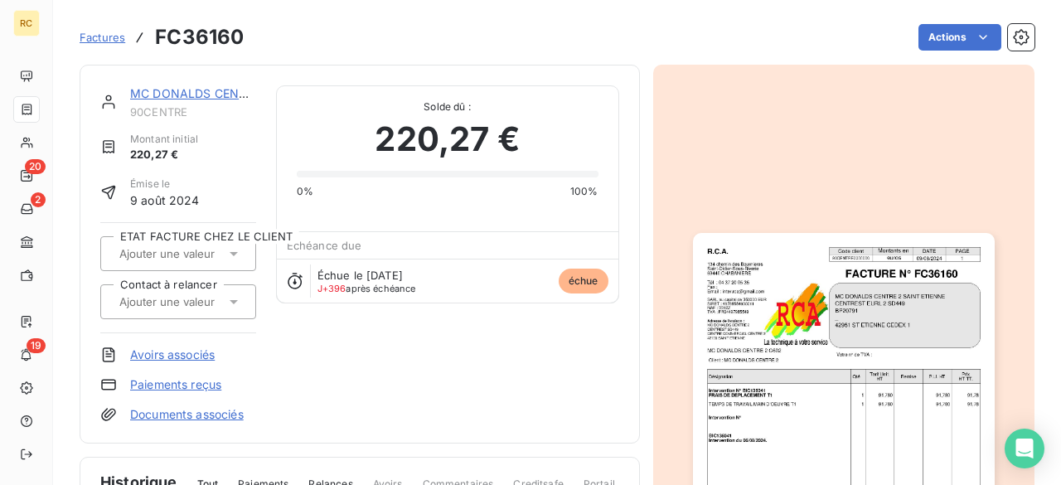
click at [174, 89] on link "MC DONALDS CENTRE 2 [GEOGRAPHIC_DATA]" at bounding box center [263, 93] width 266 height 14
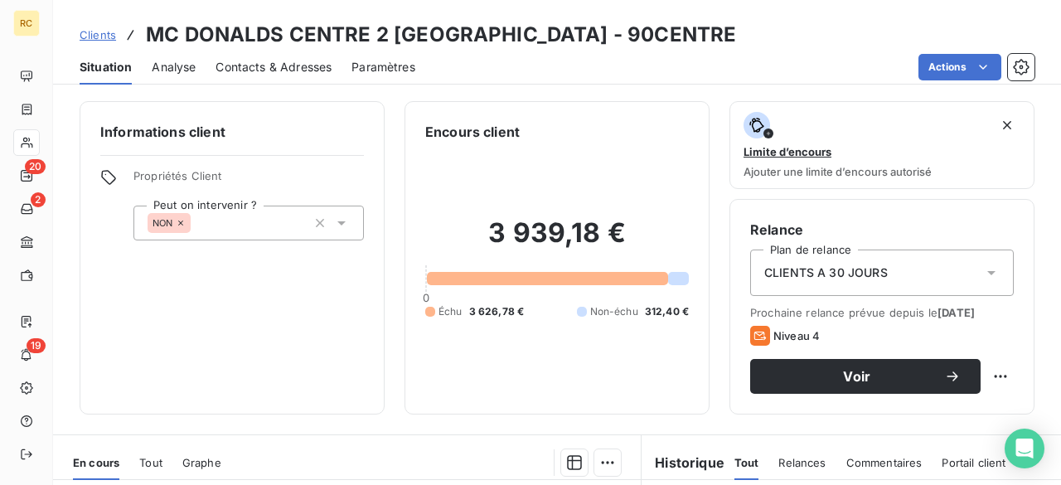
click at [92, 38] on span "Clients" at bounding box center [98, 34] width 36 height 13
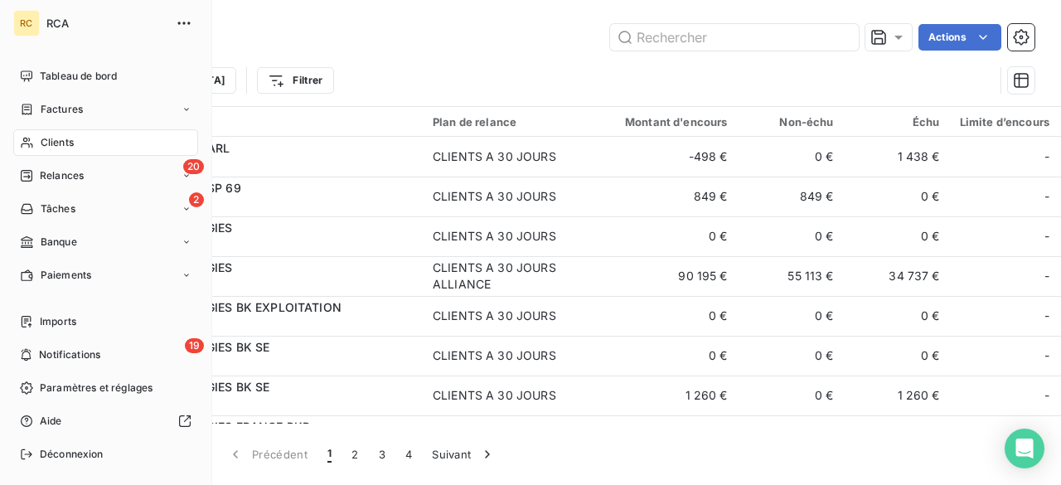
click at [66, 179] on span "Relances" at bounding box center [62, 175] width 44 height 15
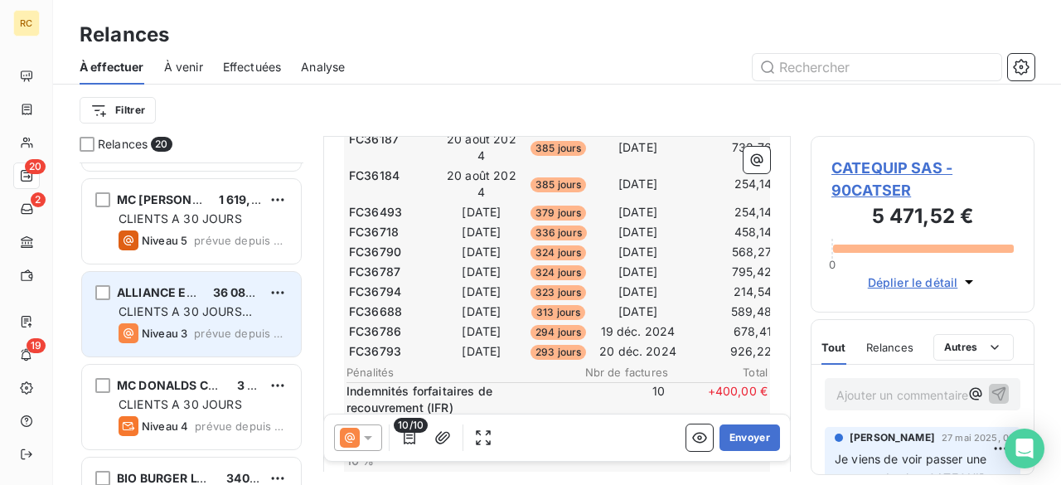
scroll to position [862, 0]
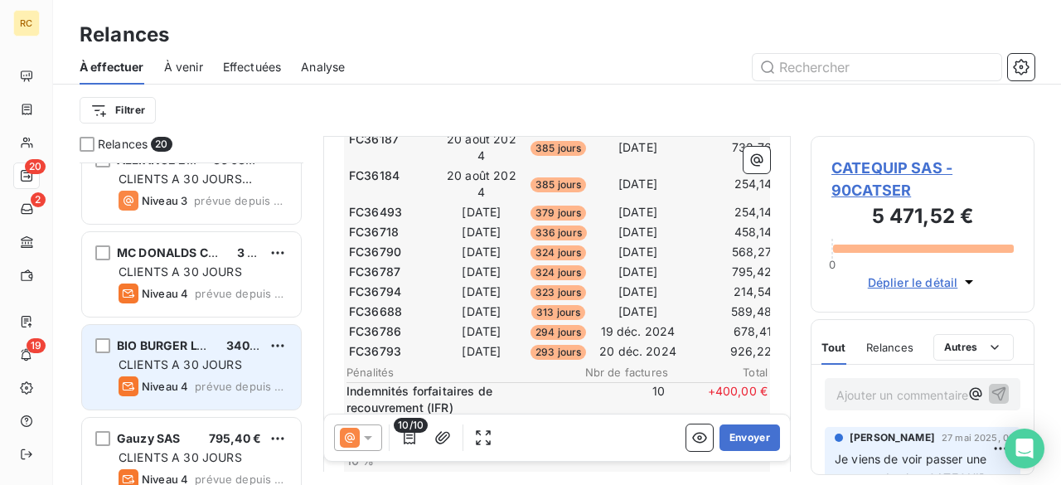
click at [174, 351] on div "BIO BURGER LYON OPERA" at bounding box center [165, 345] width 96 height 17
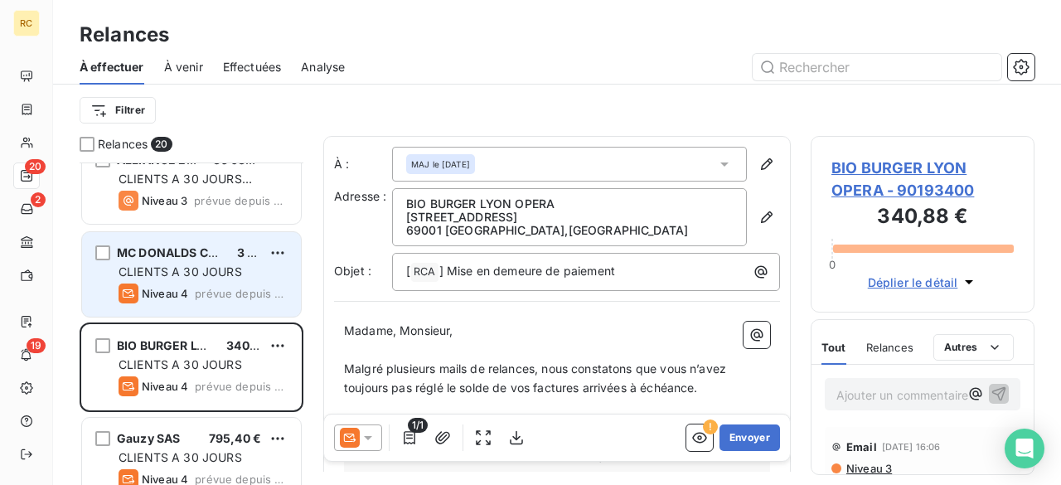
click at [162, 282] on div "MC DONALDS CENTRE 2 SAINT ETIENNE 3 939,18 € CLIENTS A 30 JOURS Niveau 4 prévue…" at bounding box center [191, 274] width 219 height 85
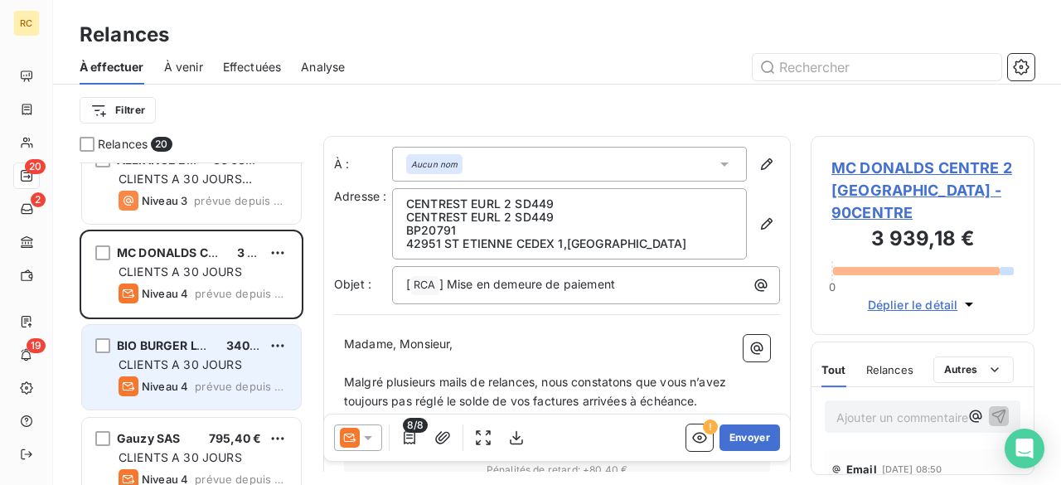
click at [172, 335] on div "BIO BURGER LYON OPERA 340,88 € CLIENTS A 30 JOURS Niveau 4 prévue depuis 25 jou…" at bounding box center [191, 367] width 219 height 85
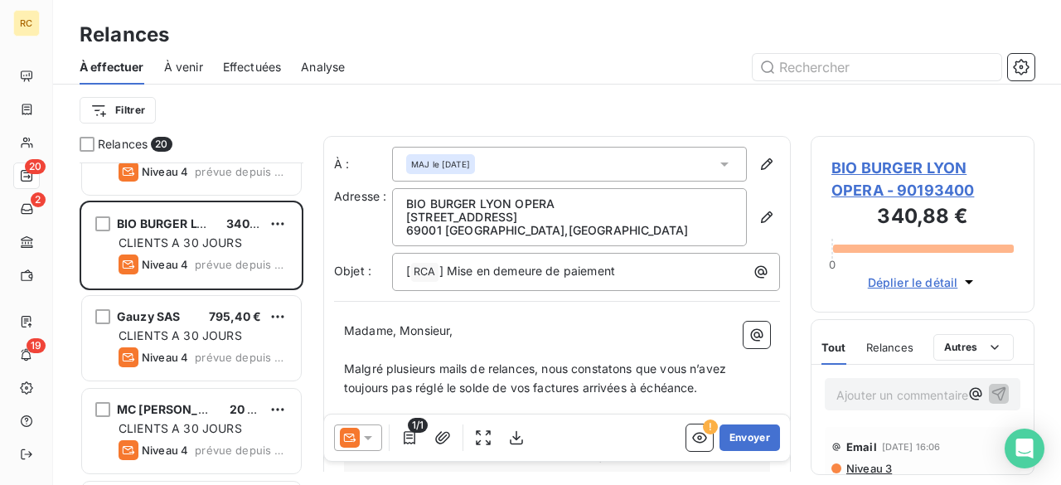
scroll to position [995, 0]
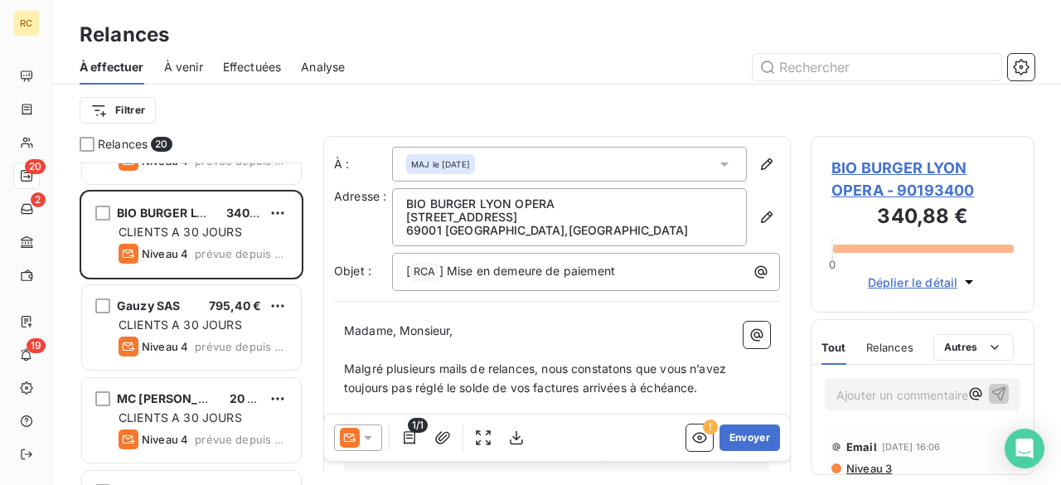
click at [921, 177] on span "BIO BURGER LYON OPERA - 90193400" at bounding box center [922, 179] width 182 height 45
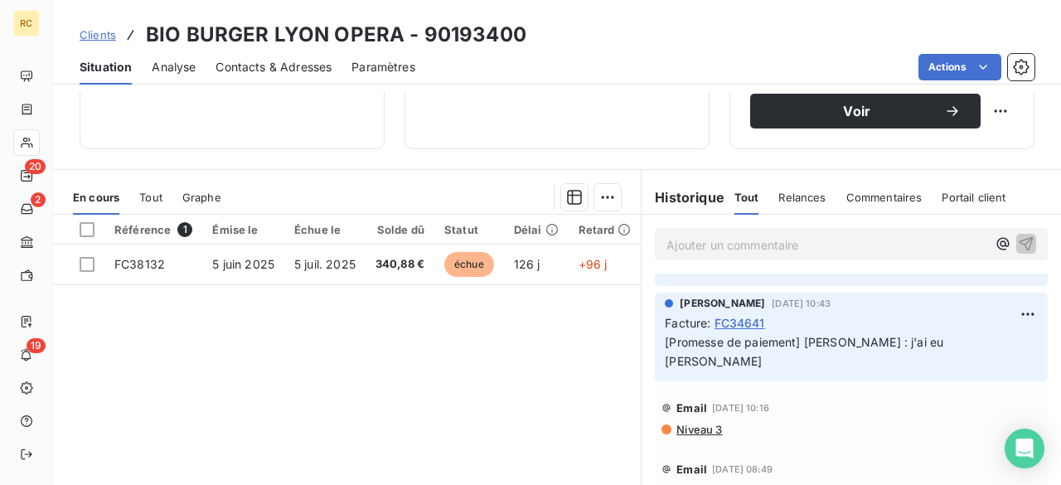
scroll to position [1194, 0]
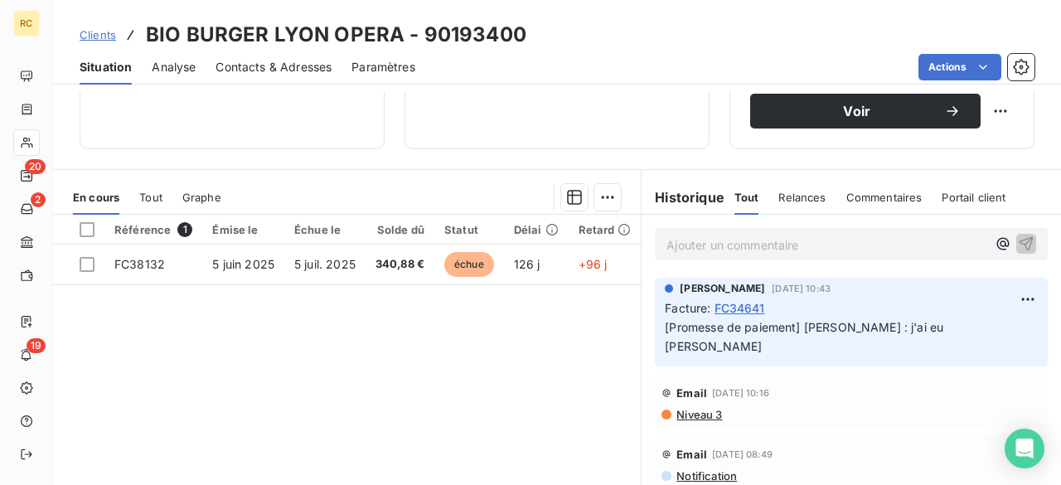
click at [696, 408] on span "Niveau 3" at bounding box center [698, 414] width 47 height 13
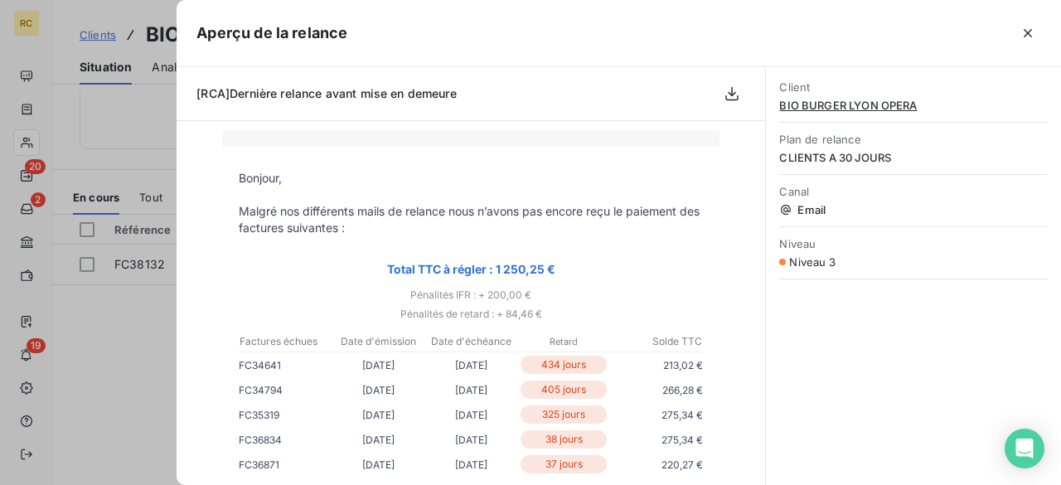
scroll to position [133, 0]
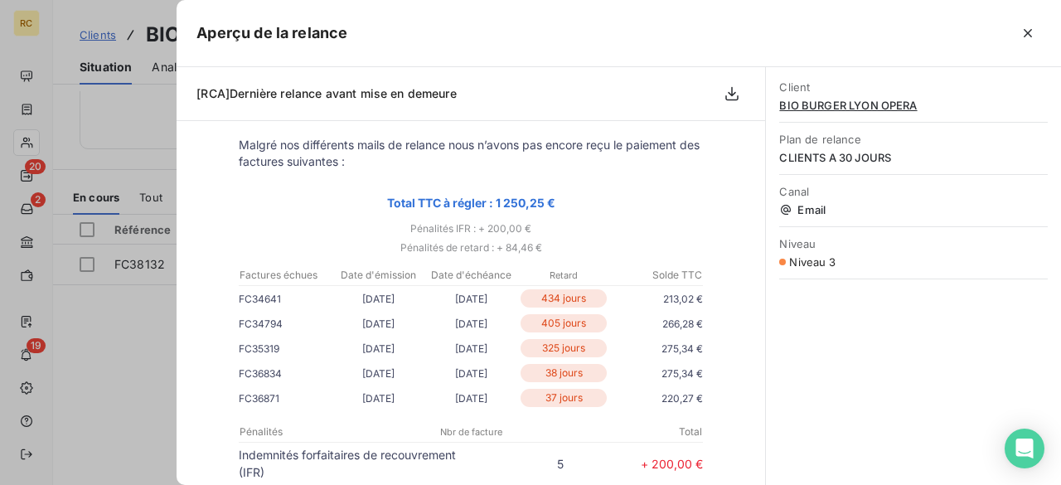
click at [70, 307] on div at bounding box center [530, 242] width 1061 height 485
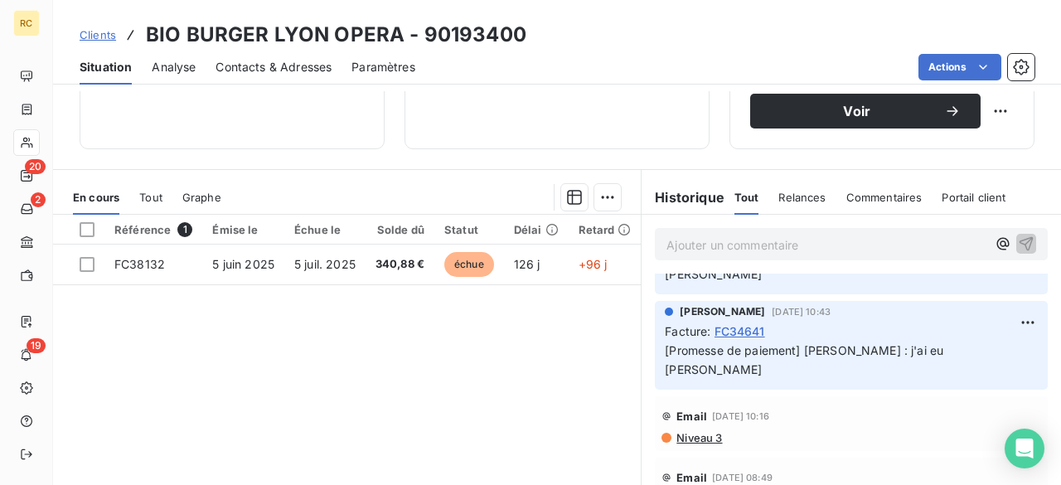
scroll to position [1194, 0]
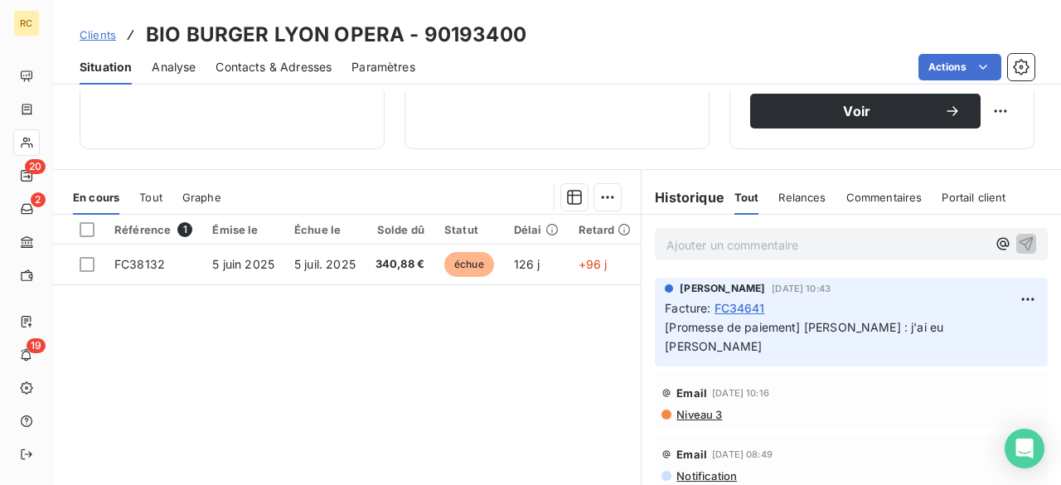
click at [696, 408] on span "Niveau 3" at bounding box center [698, 414] width 47 height 13
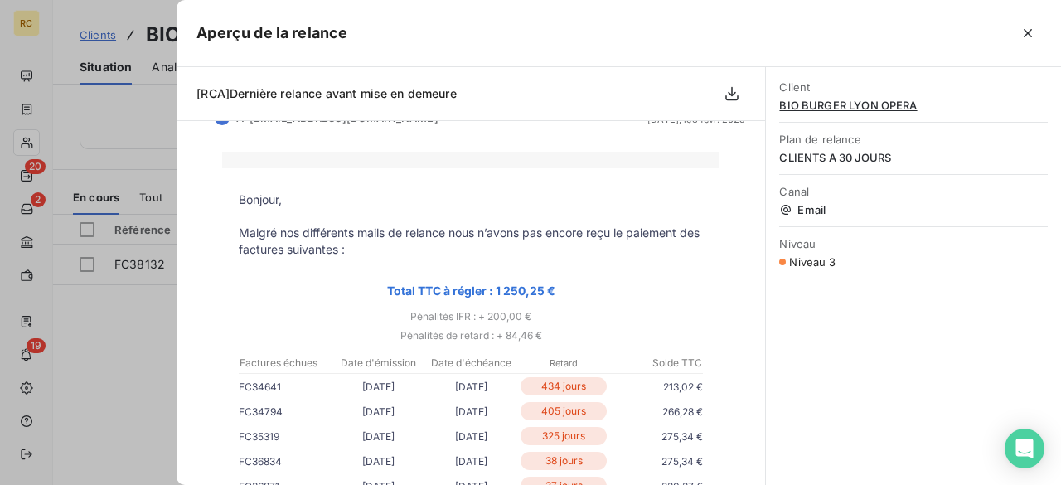
scroll to position [199, 0]
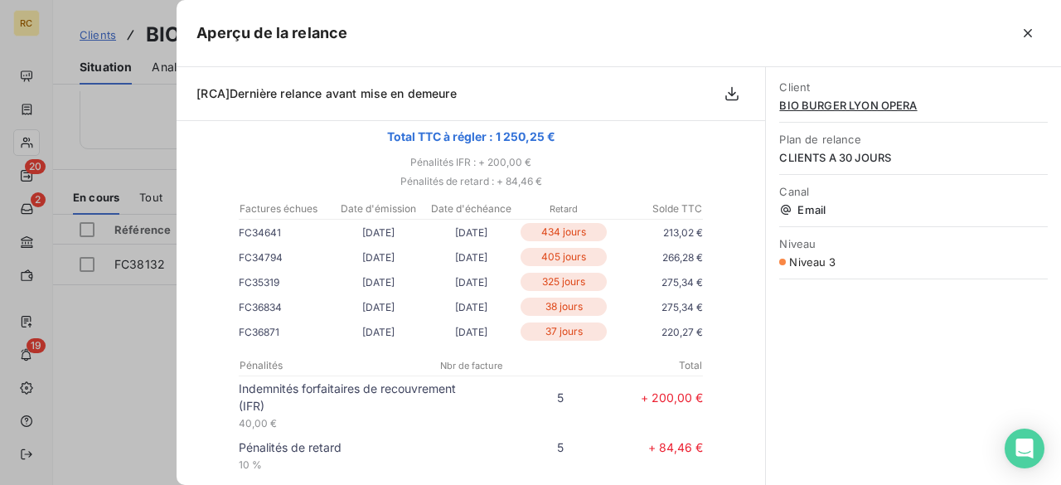
drag, startPoint x: 265, startPoint y: 334, endPoint x: 308, endPoint y: 232, distance: 110.7
click at [308, 232] on tbody "Bonjour, Malgré nos différents mails de relance nous n’avons pas [MEDICAL_DATA]…" at bounding box center [470, 448] width 497 height 822
click at [119, 342] on div at bounding box center [530, 242] width 1061 height 485
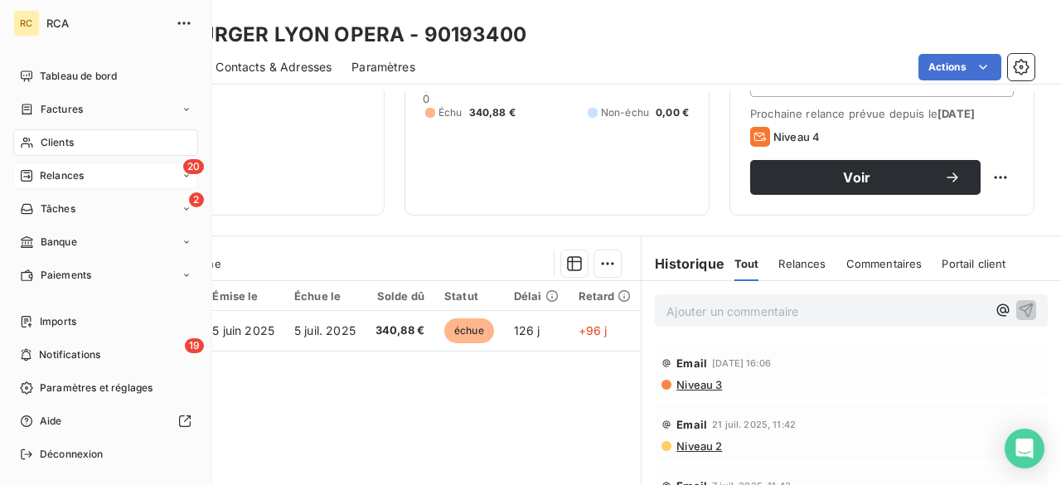
click at [57, 175] on span "Relances" at bounding box center [62, 175] width 44 height 15
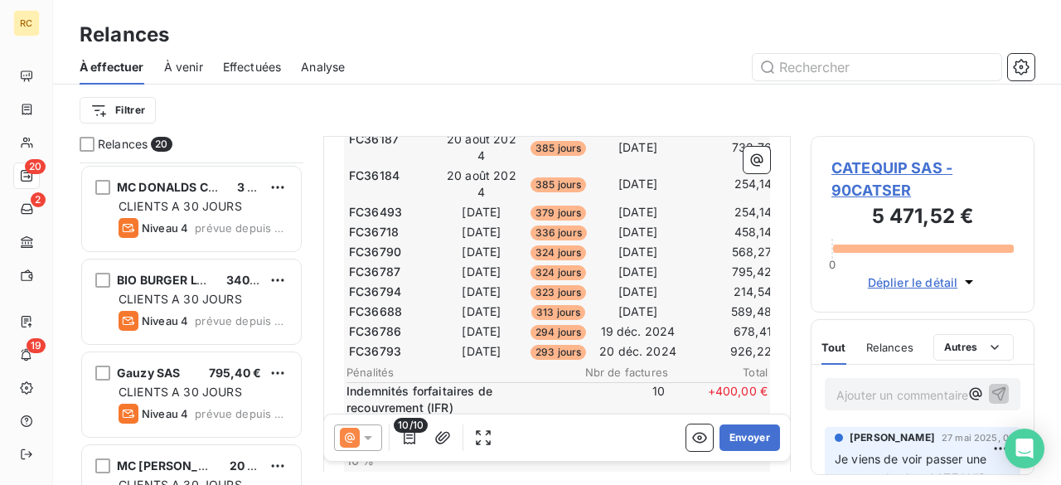
scroll to position [928, 0]
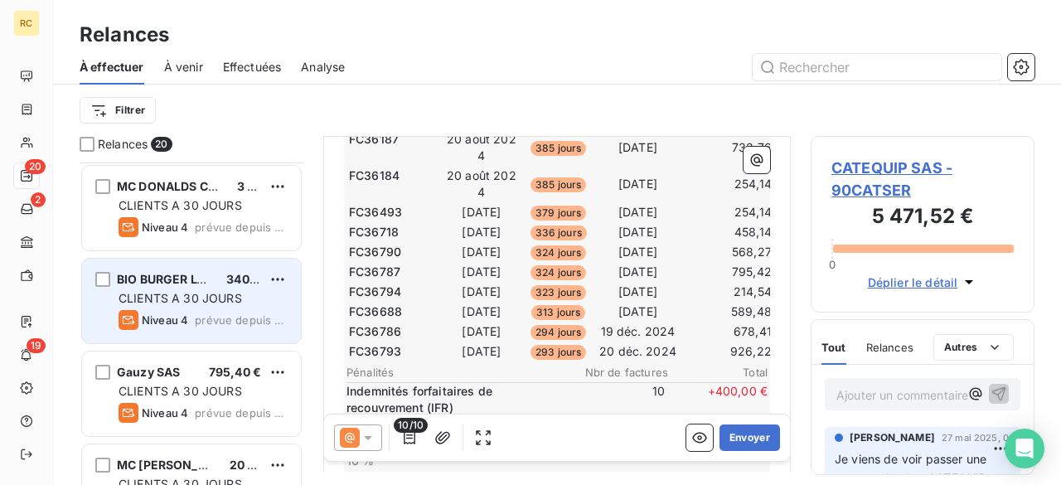
click at [189, 298] on span "CLIENTS A 30 JOURS" at bounding box center [181, 298] width 124 height 14
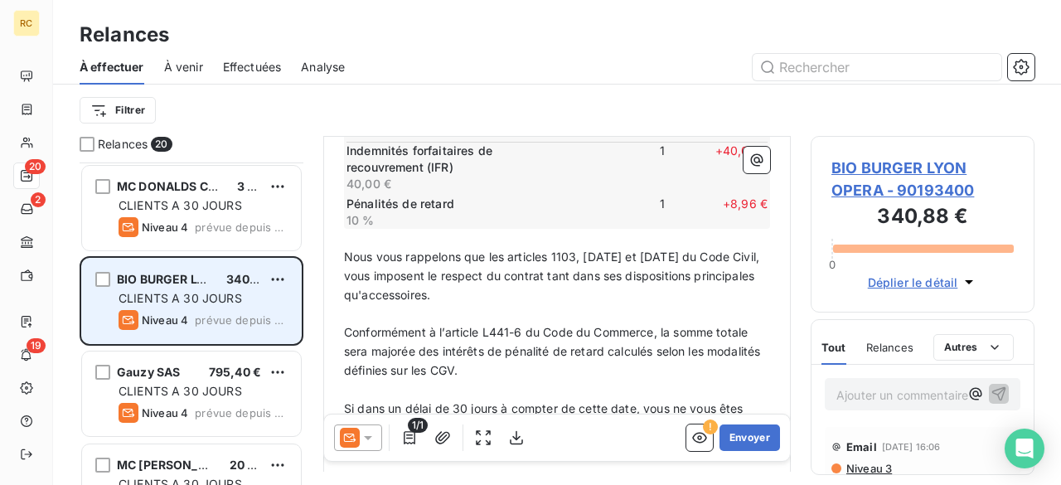
scroll to position [358, 0]
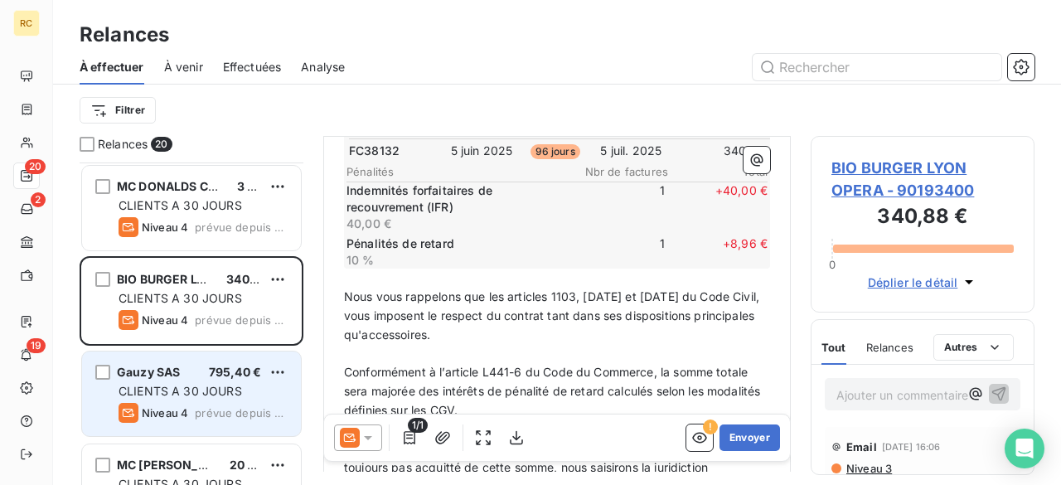
click at [195, 381] on div "Gauzy SAS 795,40 € CLIENTS A 30 JOURS Niveau 4 prévue depuis 25 jours" at bounding box center [191, 393] width 219 height 85
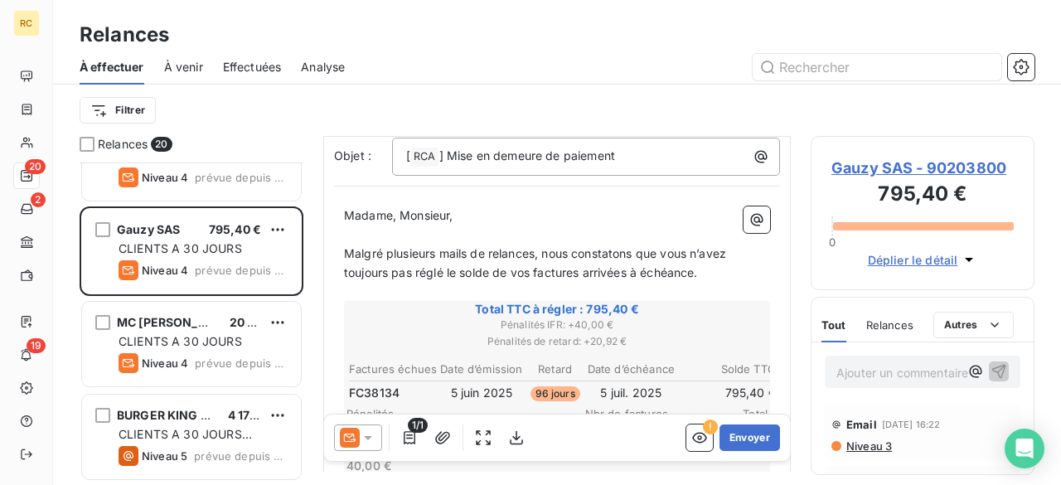
scroll to position [133, 0]
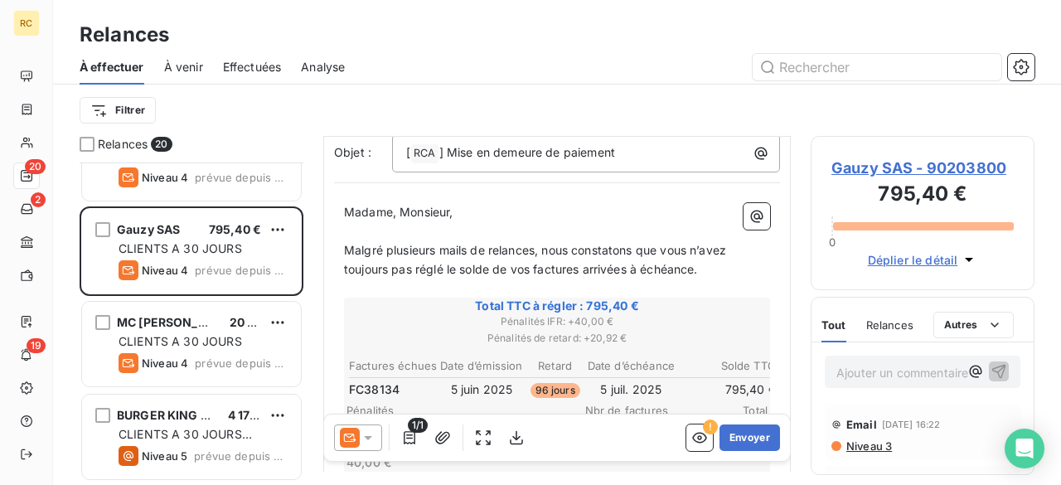
click at [883, 161] on span "Gauzy SAS - 90203800" at bounding box center [922, 168] width 182 height 22
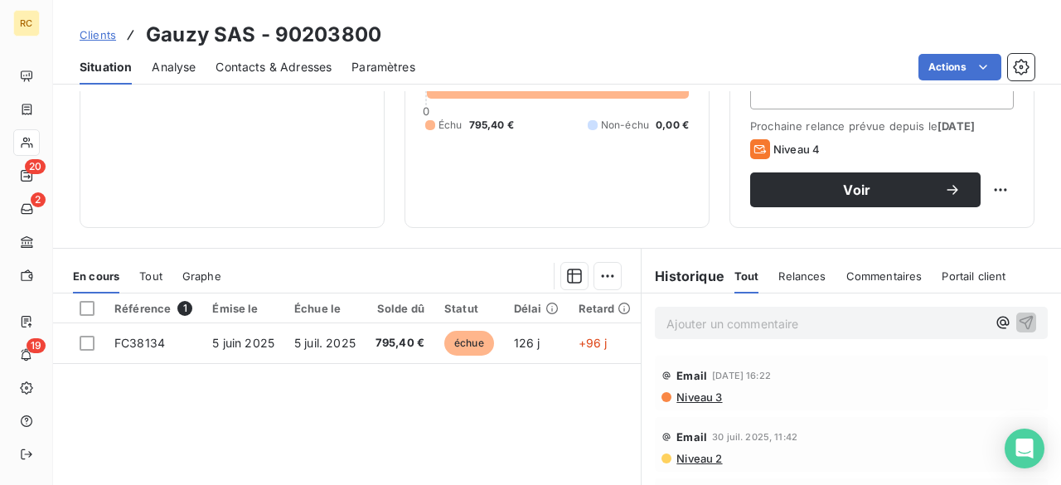
scroll to position [265, 0]
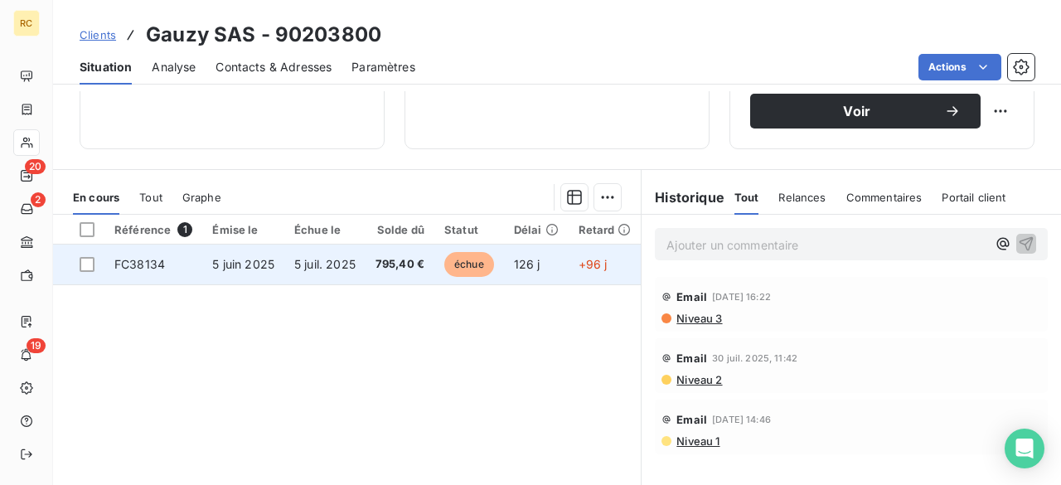
drag, startPoint x: 867, startPoint y: 85, endPoint x: 629, endPoint y: 279, distance: 307.0
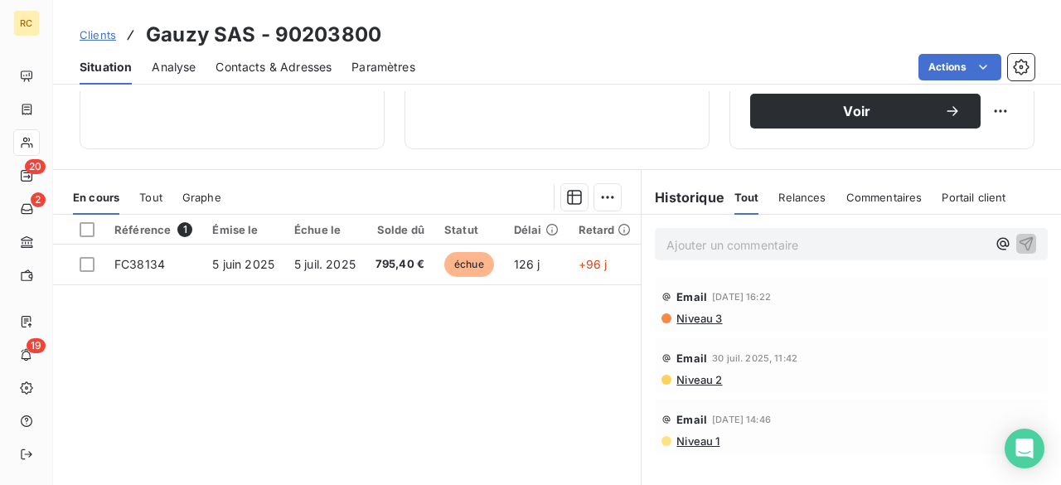
drag, startPoint x: 629, startPoint y: 279, endPoint x: 506, endPoint y: 308, distance: 126.3
click at [501, 315] on div "Référence 1 Émise le Échue le Solde dû Statut Délai Retard Contact à relancer E…" at bounding box center [347, 374] width 588 height 319
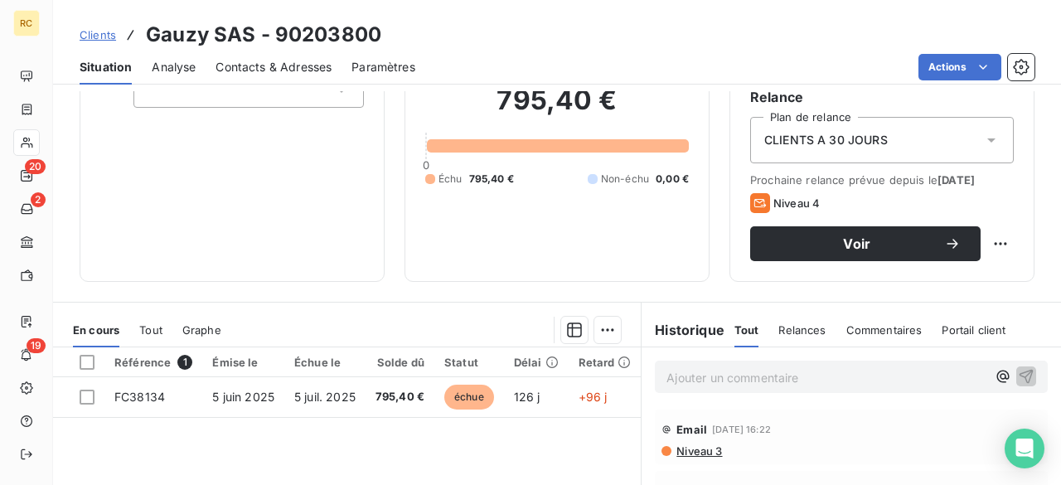
scroll to position [0, 0]
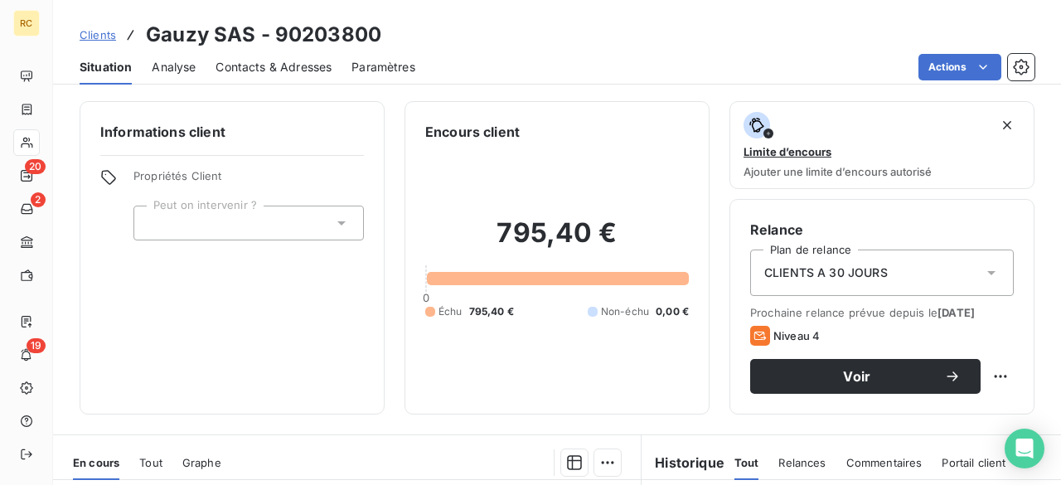
click at [278, 76] on div "Contacts & Adresses" at bounding box center [274, 67] width 116 height 35
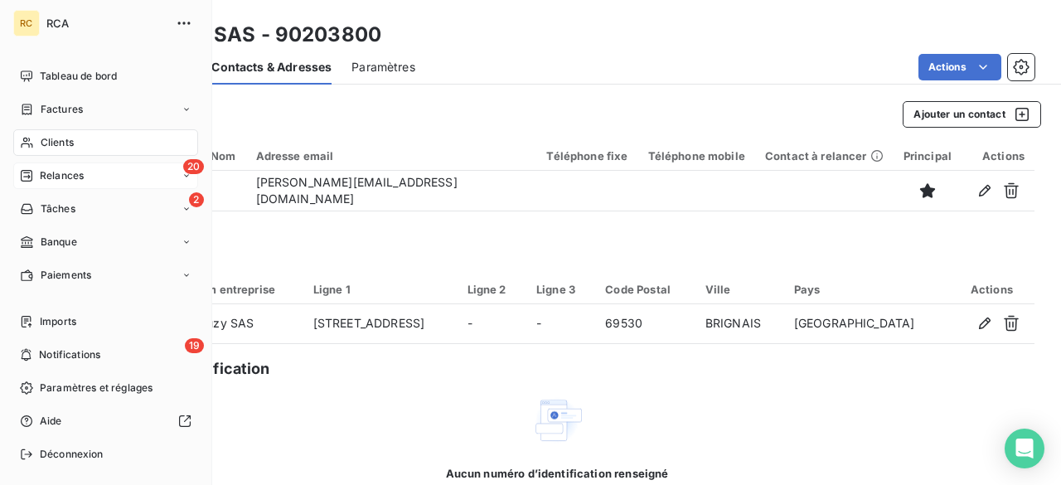
drag, startPoint x: 79, startPoint y: 166, endPoint x: 88, endPoint y: 166, distance: 9.1
click at [80, 166] on div "20 Relances" at bounding box center [105, 175] width 185 height 27
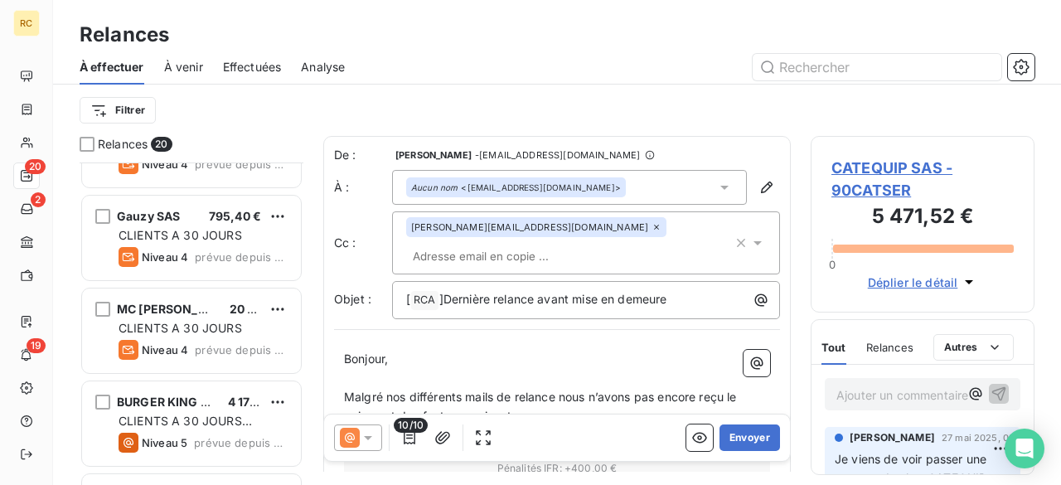
scroll to position [1061, 0]
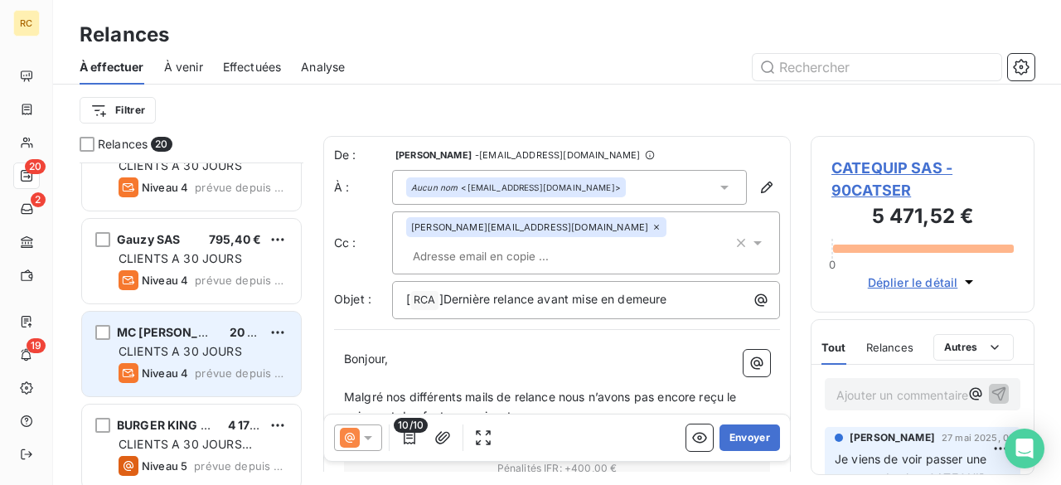
click at [163, 340] on div "MC [PERSON_NAME] LA RICAMARIE 20 182,61 € CLIENTS A 30 JOURS Niveau 4 prévue de…" at bounding box center [191, 354] width 219 height 85
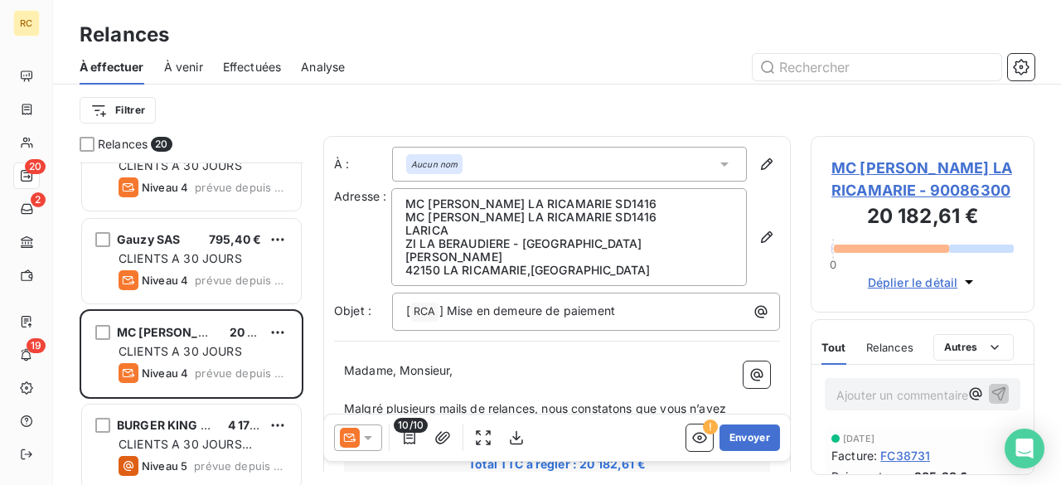
click at [875, 175] on span "MC [PERSON_NAME] LA RICAMARIE - 90086300" at bounding box center [922, 179] width 182 height 45
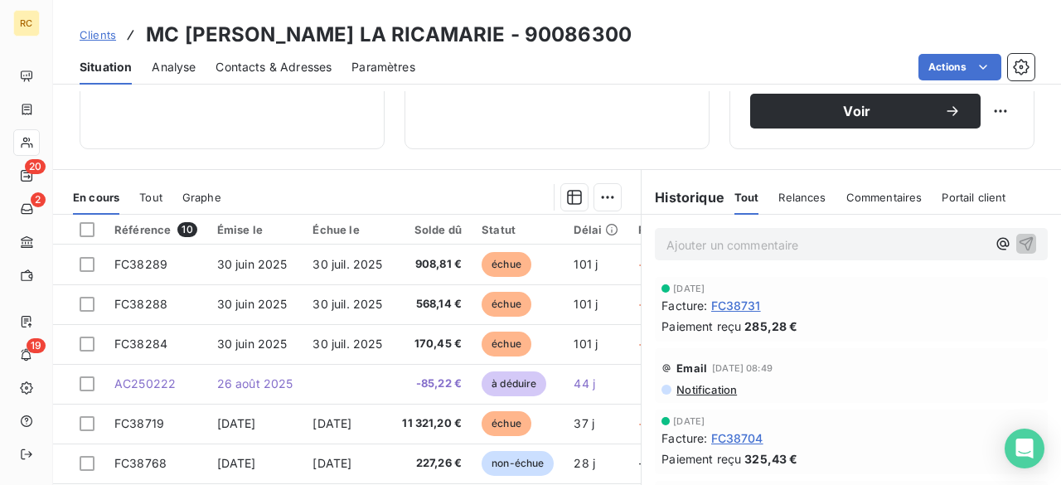
click at [802, 191] on span "Relances" at bounding box center [801, 197] width 47 height 13
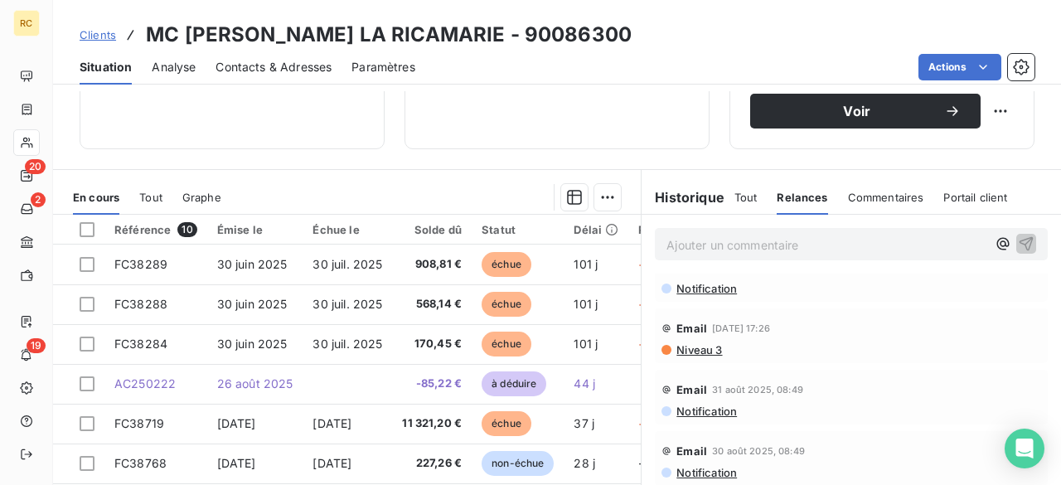
scroll to position [398, 0]
click at [693, 282] on span "Niveau 3" at bounding box center [698, 288] width 47 height 13
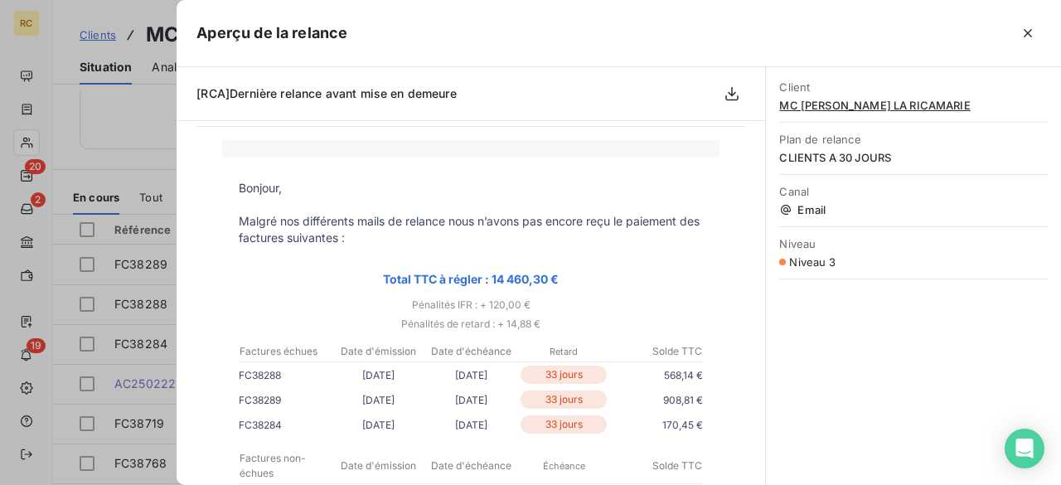
scroll to position [133, 0]
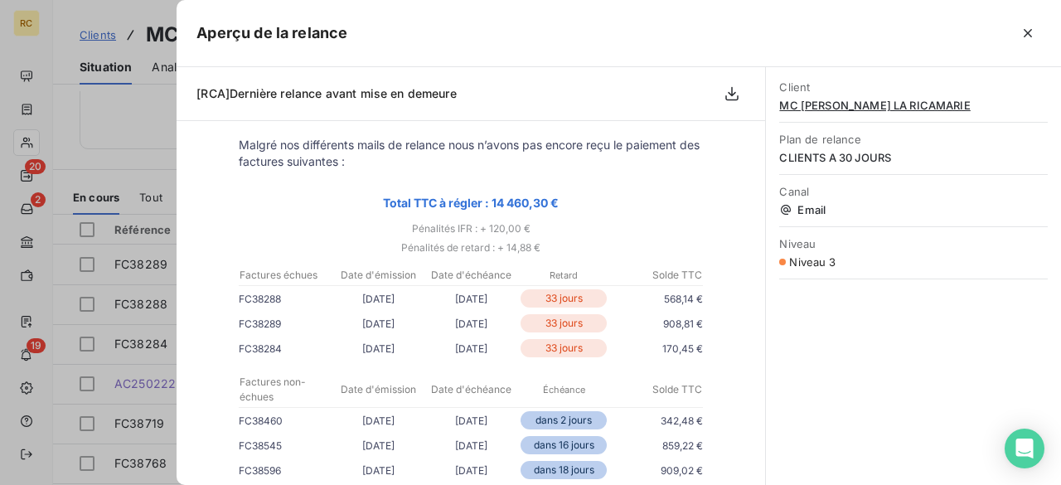
click at [119, 156] on div at bounding box center [530, 242] width 1061 height 485
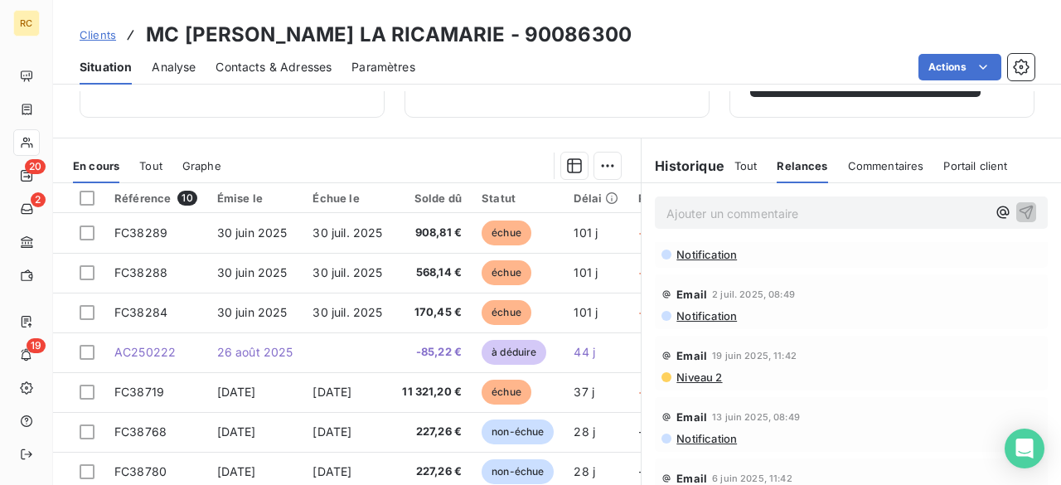
scroll to position [862, 0]
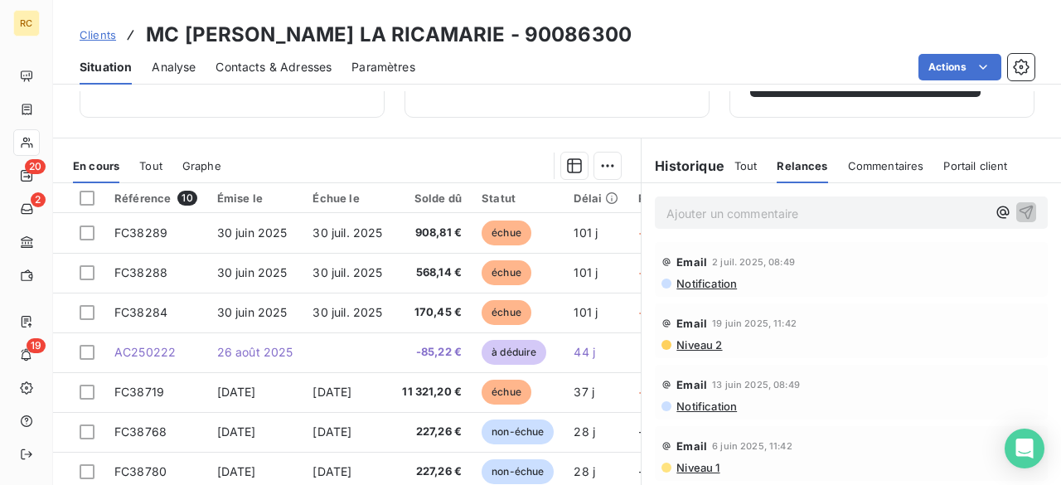
click at [860, 167] on span "Commentaires" at bounding box center [886, 165] width 76 height 13
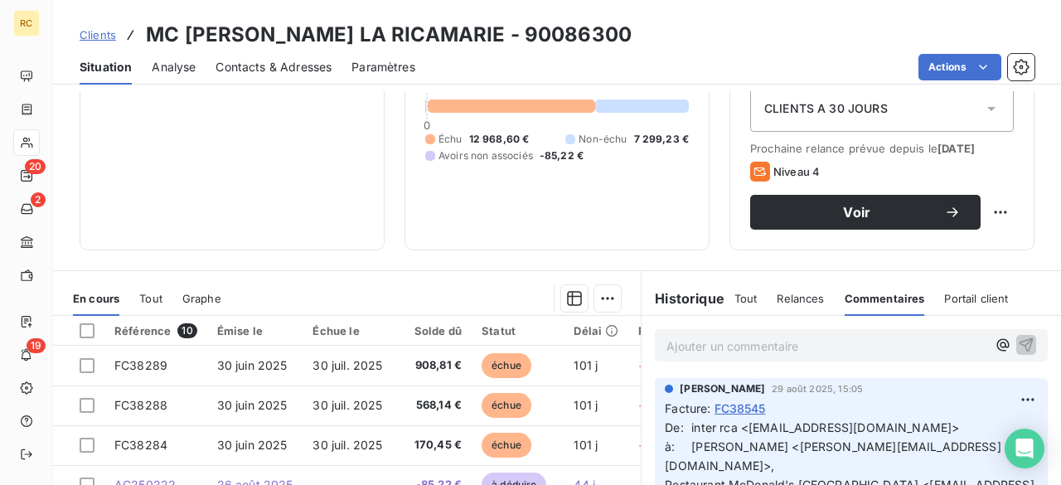
scroll to position [230, 0]
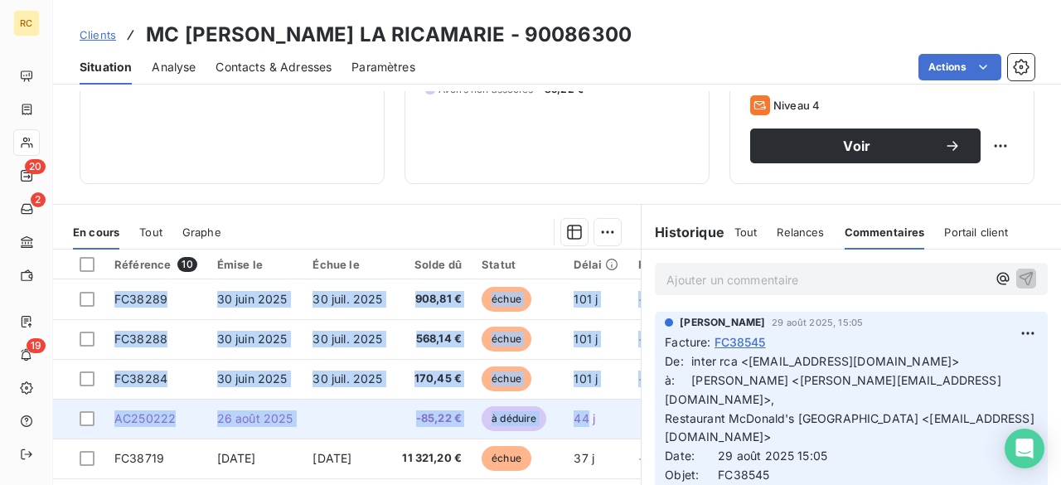
drag, startPoint x: 95, startPoint y: 291, endPoint x: 588, endPoint y: 420, distance: 509.1
click at [588, 420] on tbody "FC38289 [DATE] [DATE] 908,81 € échue 101 j +71 j _ _ FC38288 [DATE] [DATE] 568,…" at bounding box center [546, 478] width 986 height 398
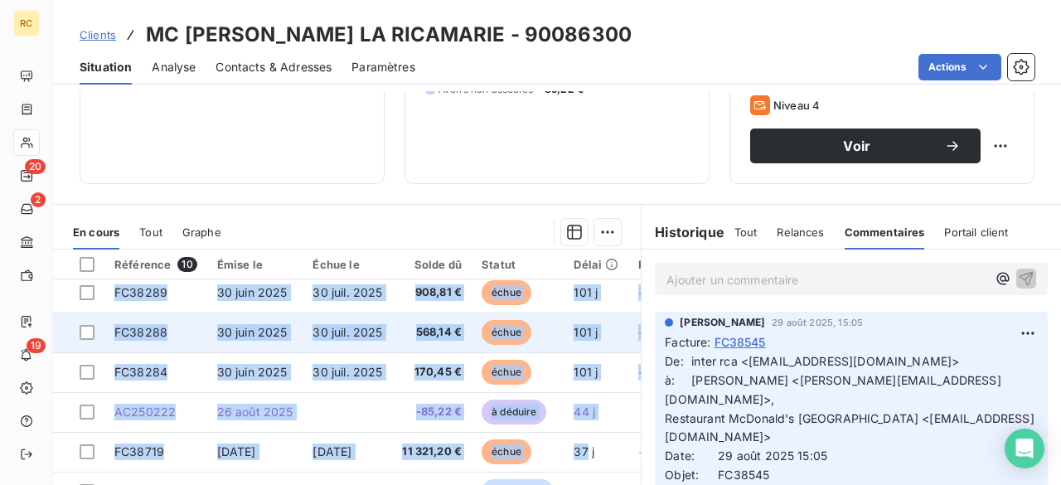
scroll to position [6, 0]
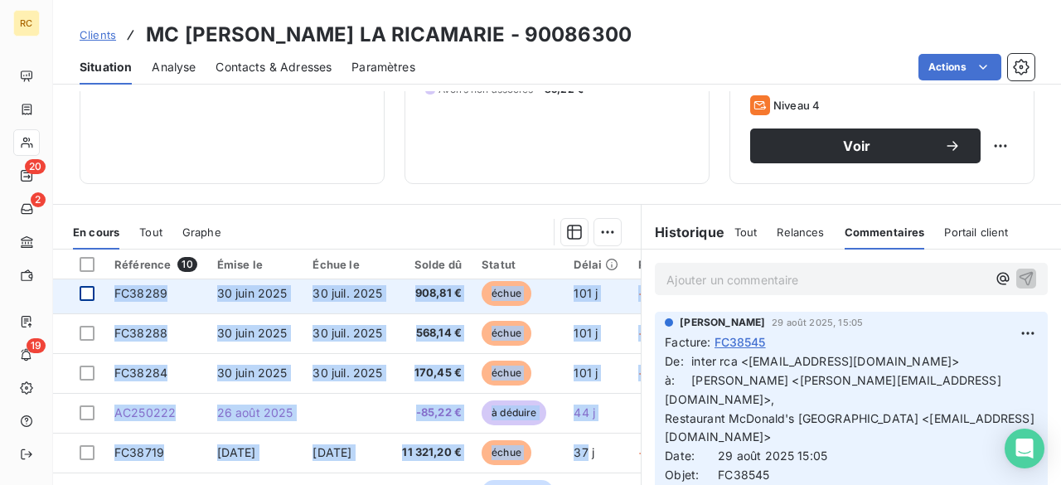
drag, startPoint x: 587, startPoint y: 356, endPoint x: 93, endPoint y: 288, distance: 498.6
click at [93, 288] on tbody "FC38289 [DATE] [DATE] 908,81 € échue 101 j +71 j _ _ FC38288 [DATE] [DATE] 568,…" at bounding box center [546, 473] width 986 height 398
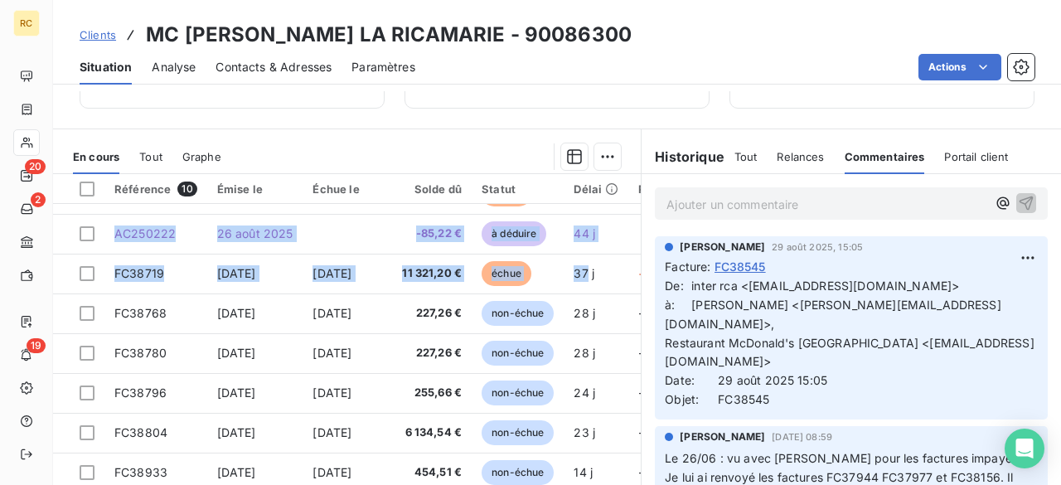
scroll to position [332, 0]
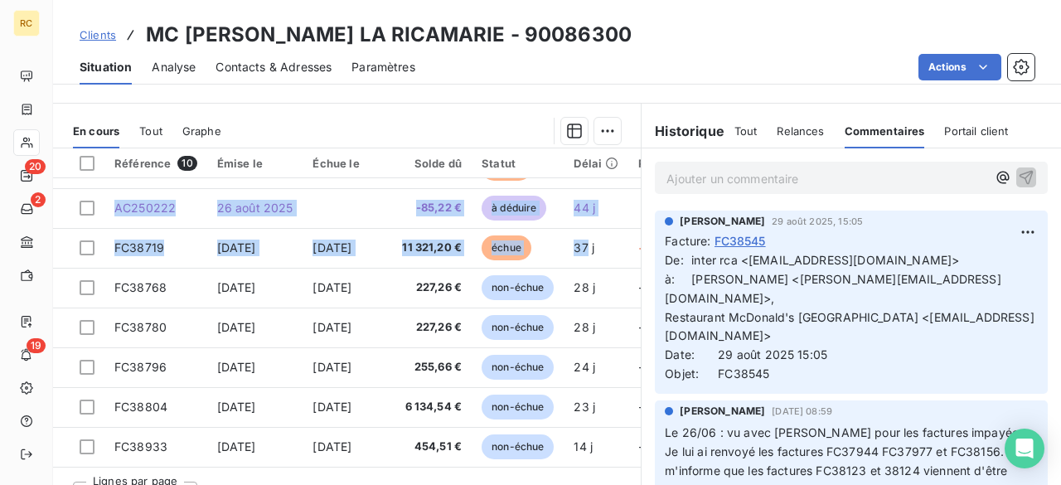
click at [790, 125] on span "Relances" at bounding box center [800, 130] width 47 height 13
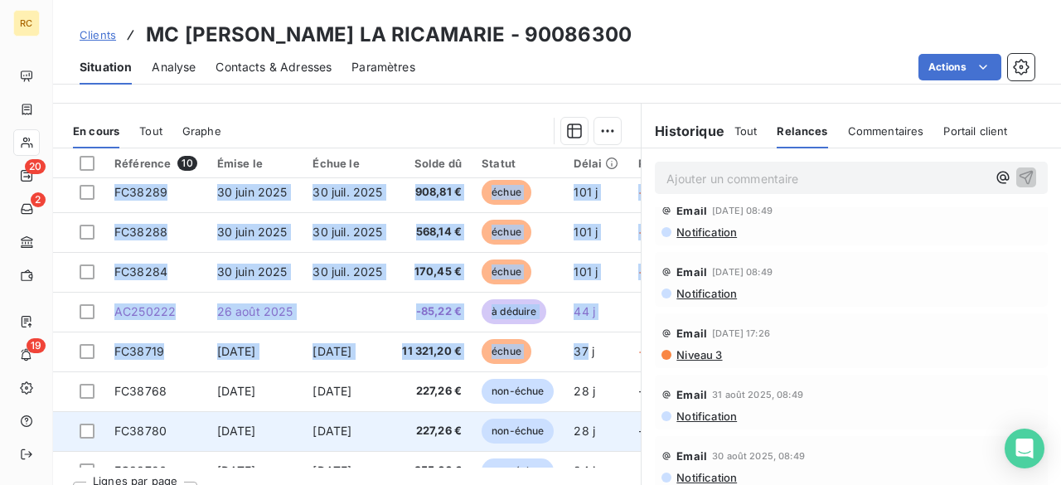
scroll to position [0, 0]
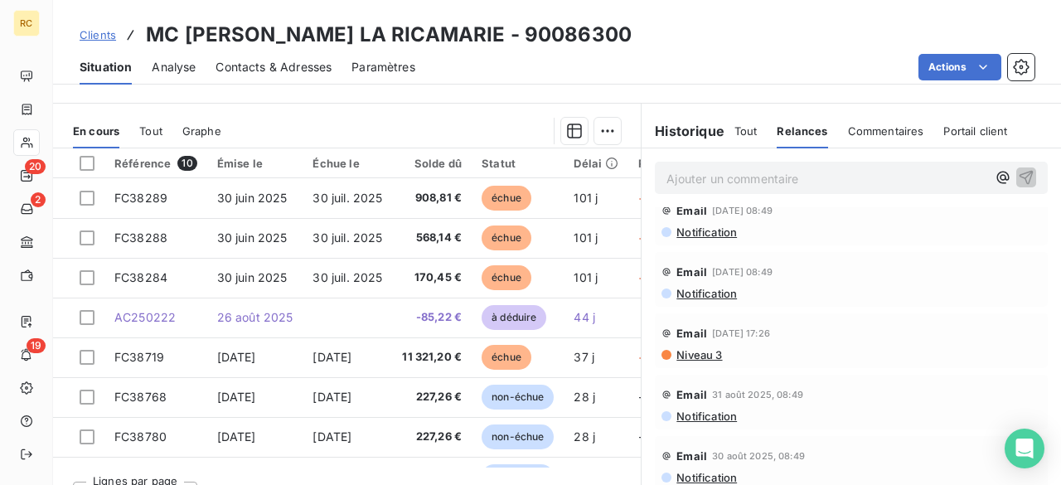
click at [327, 108] on section "En cours Tout Graphe Référence 10 Émise le Échue le Solde dû Statut Délai Retar…" at bounding box center [347, 311] width 588 height 414
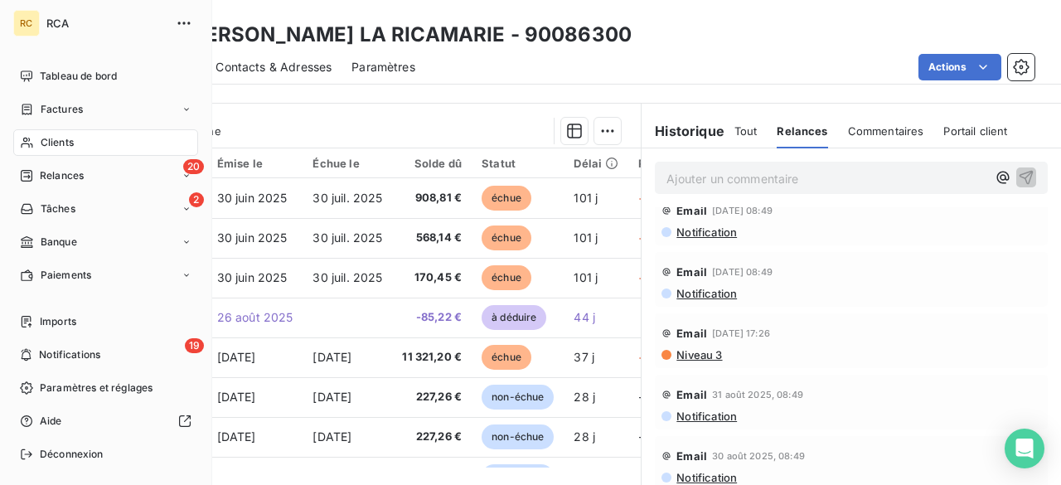
click at [79, 149] on div "Clients" at bounding box center [105, 142] width 185 height 27
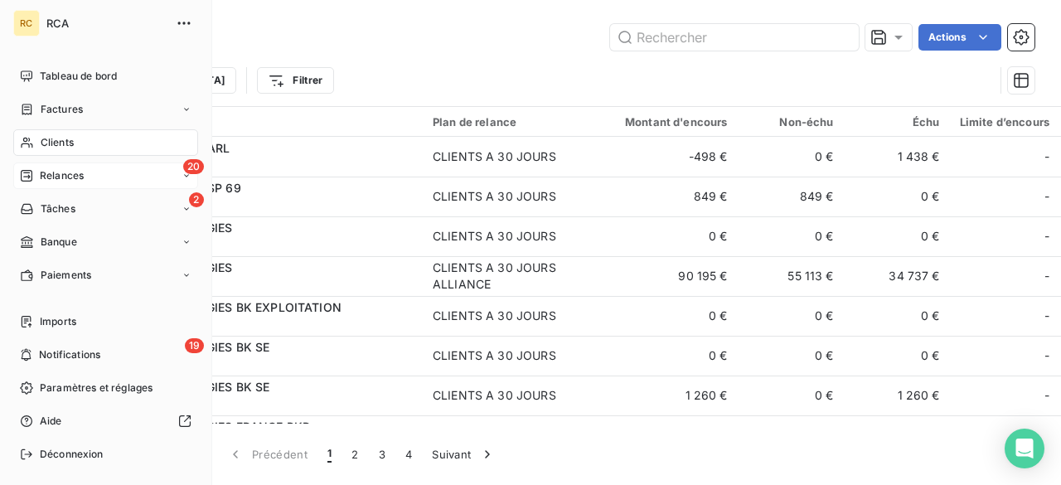
click at [63, 186] on div "20 Relances" at bounding box center [105, 175] width 185 height 27
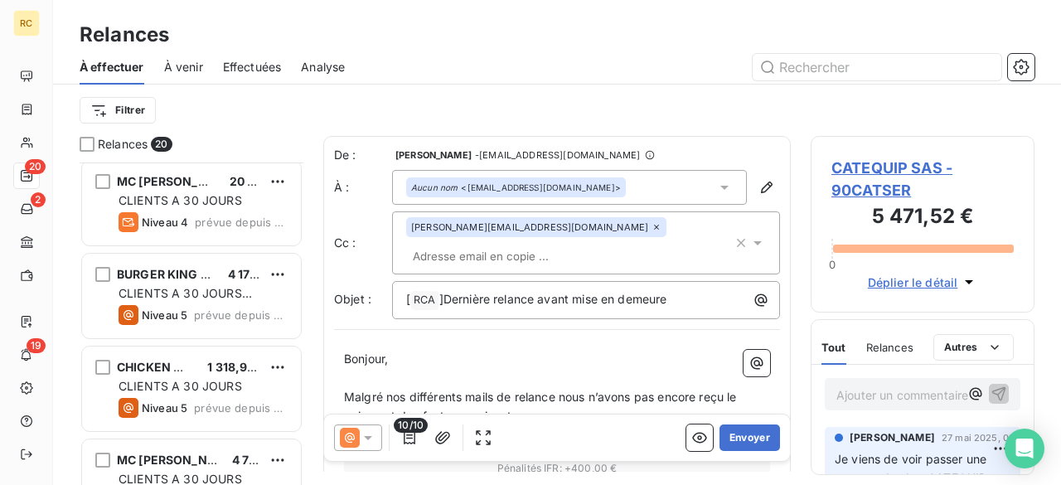
scroll to position [1260, 0]
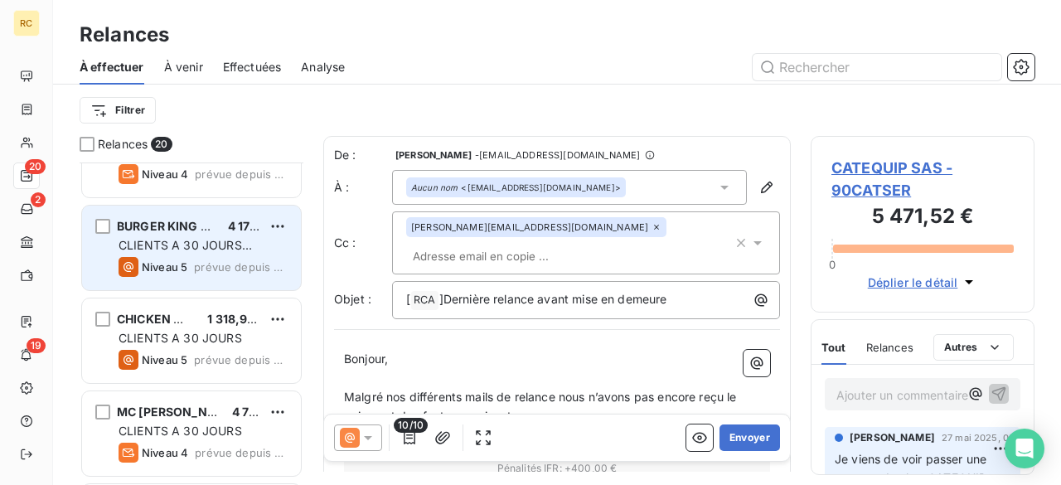
click at [166, 249] on span "CLIENTS A 30 JOURS MAUVAIS PAYEUR" at bounding box center [185, 253] width 133 height 31
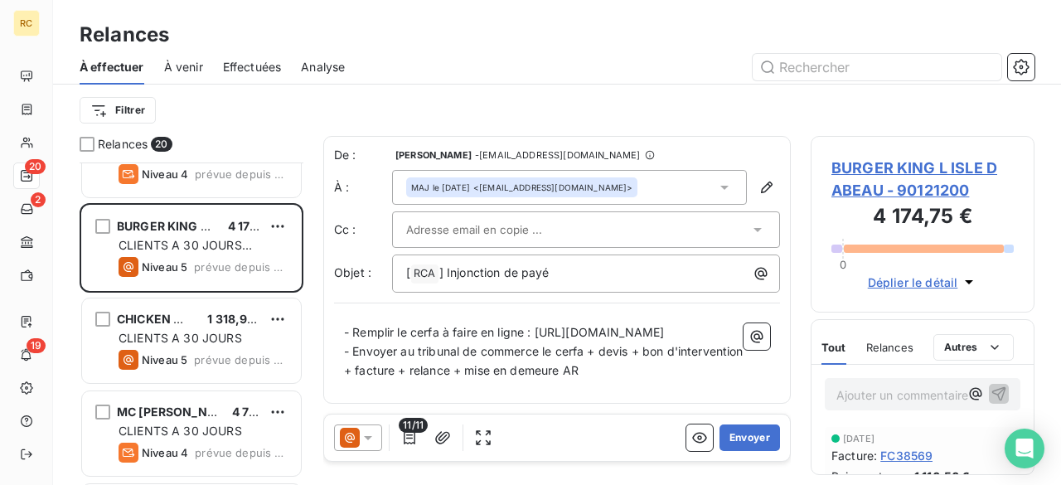
click at [918, 165] on span "BURGER KING L ISLE D ABEAU - 90121200" at bounding box center [922, 179] width 182 height 45
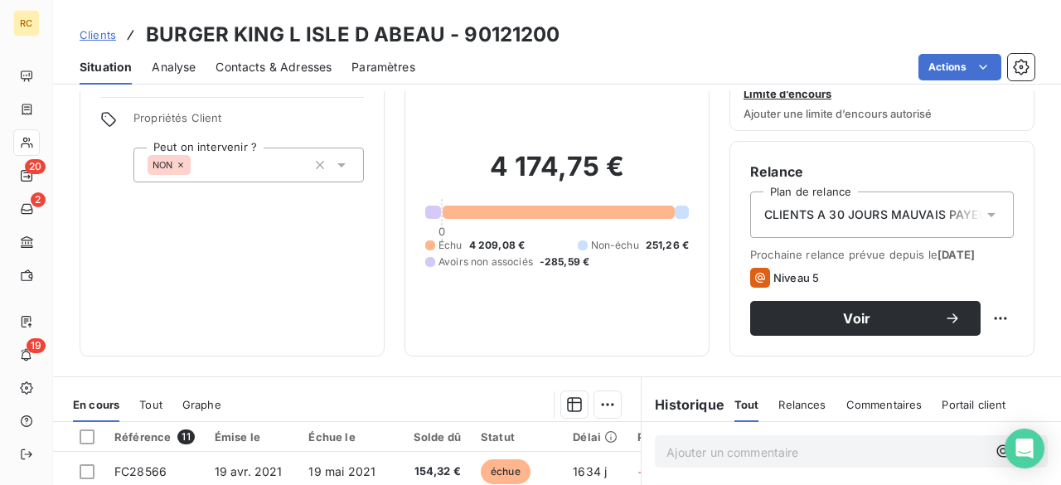
scroll to position [199, 0]
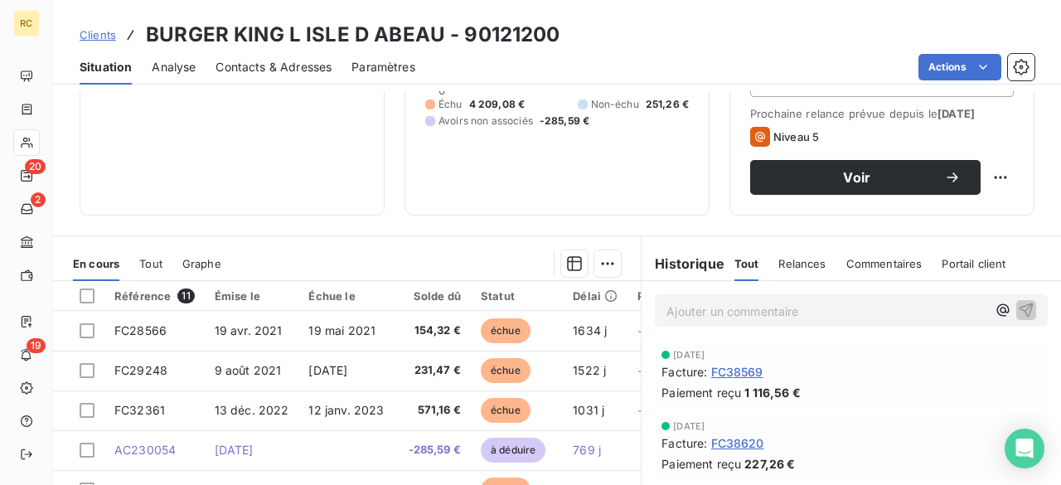
click at [792, 268] on span "Relances" at bounding box center [801, 263] width 47 height 13
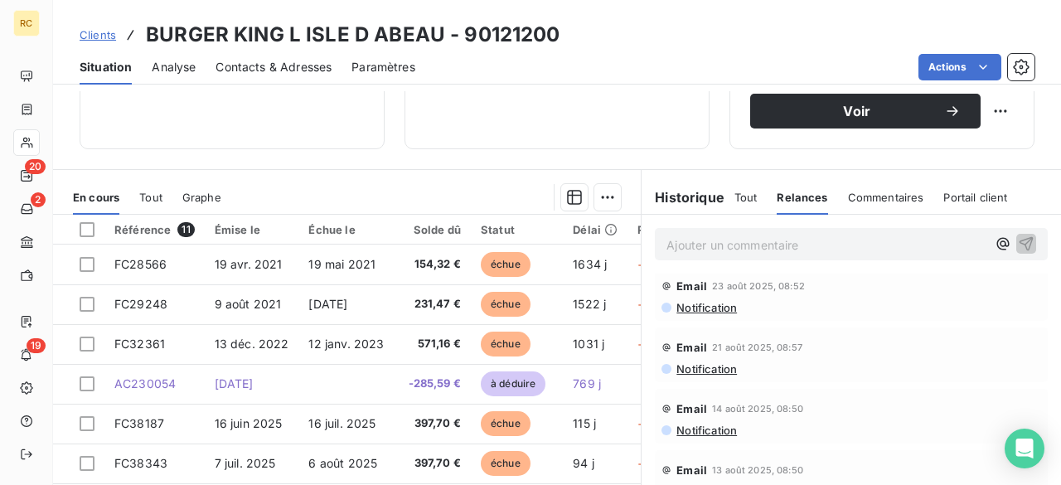
scroll to position [398, 0]
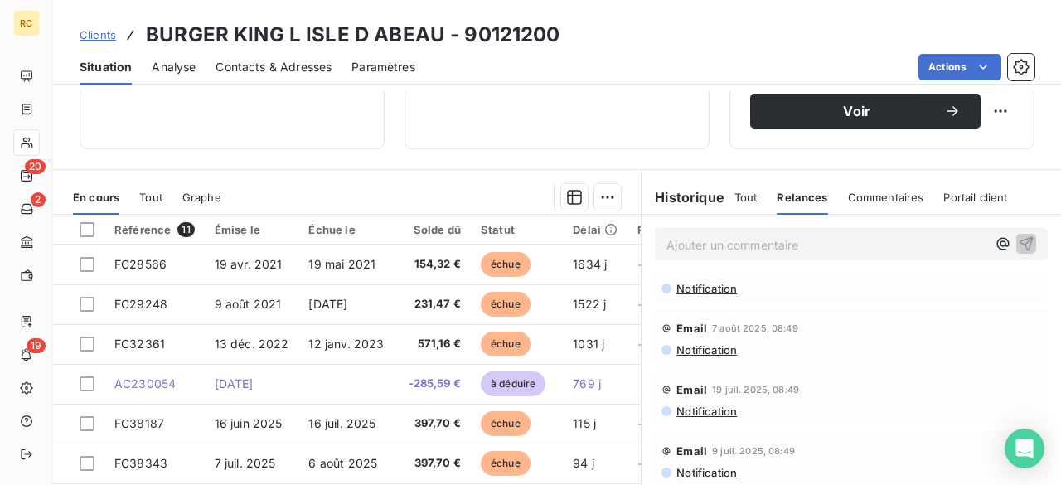
click at [862, 185] on div "Commentaires" at bounding box center [886, 197] width 76 height 35
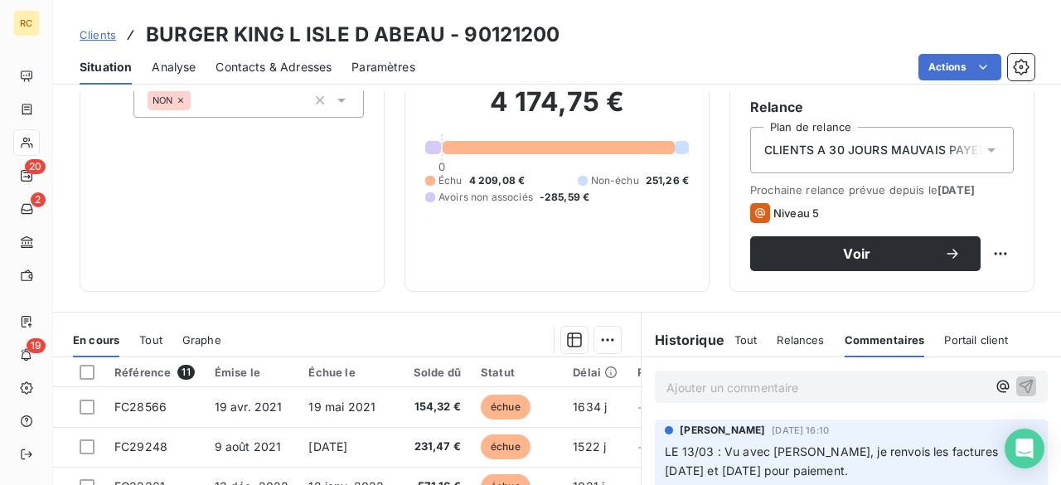
scroll to position [332, 0]
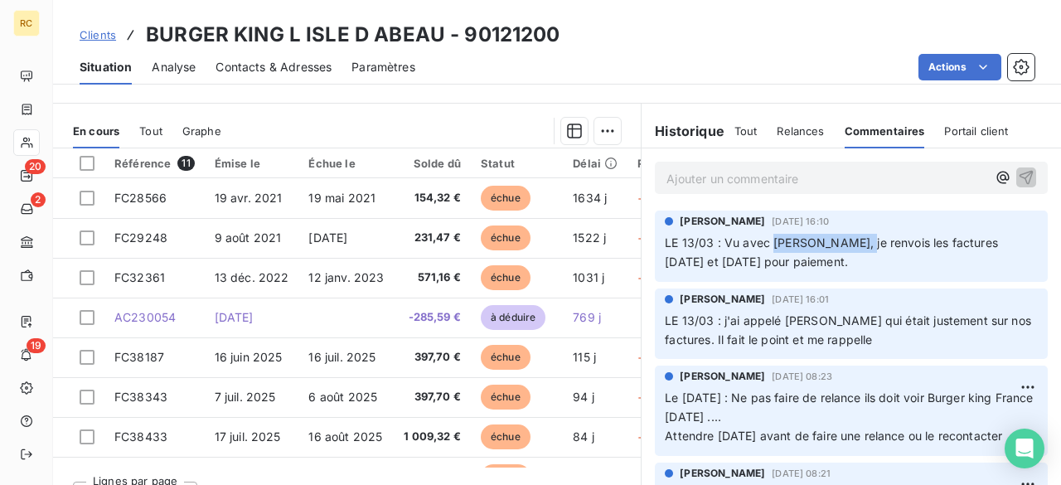
drag, startPoint x: 863, startPoint y: 242, endPoint x: 765, endPoint y: 242, distance: 97.8
click at [765, 242] on span "LE 13/03 : Vu avec [PERSON_NAME], je renvois les factures [DATE] et [DATE] pour…" at bounding box center [833, 251] width 337 height 33
click at [726, 178] on p "Ajouter un commentaire ﻿" at bounding box center [826, 178] width 320 height 21
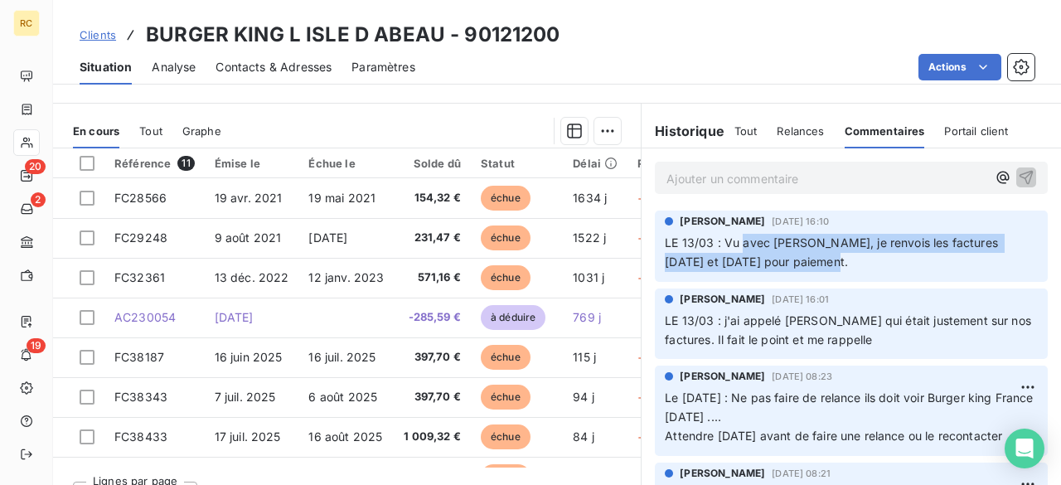
drag, startPoint x: 826, startPoint y: 264, endPoint x: 739, endPoint y: 232, distance: 93.3
click at [739, 232] on div "LE 13/03 : Vu avec [PERSON_NAME], je renvois les factures [DATE] et [DATE] pour…" at bounding box center [851, 252] width 373 height 40
click at [883, 247] on span "LE 13/03 : Vu avec [PERSON_NAME], je renvois les factures [DATE] et [DATE] pour…" at bounding box center [833, 251] width 337 height 33
drag, startPoint x: 832, startPoint y: 255, endPoint x: 710, endPoint y: 256, distance: 122.7
click at [643, 244] on div "[PERSON_NAME] [DATE] 16:10 LE 13/03 : Vu avec [PERSON_NAME], je renvois les fac…" at bounding box center [851, 246] width 419 height 78
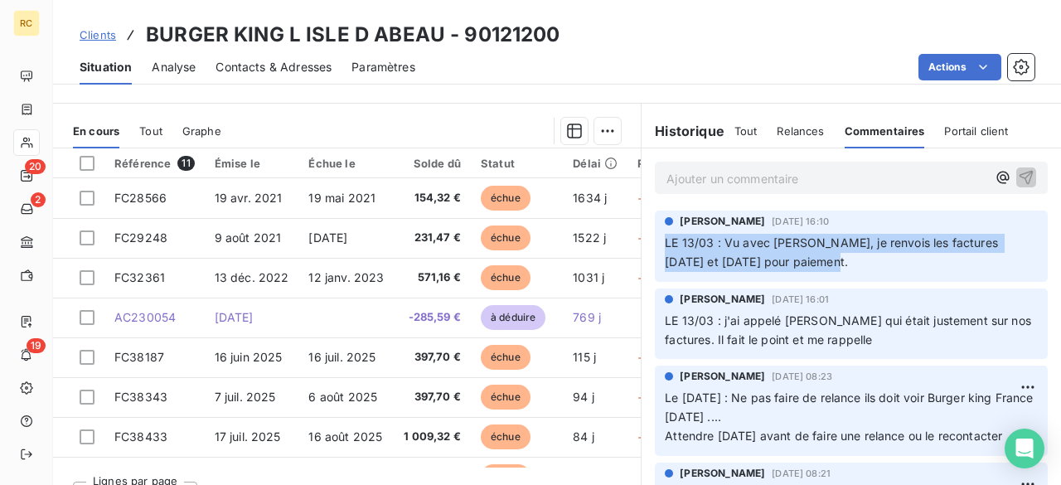
click at [832, 257] on p "LE 13/03 : Vu avec [PERSON_NAME], je renvois les factures [DATE] et [DATE] pour…" at bounding box center [851, 253] width 373 height 38
click at [825, 262] on p "LE 13/03 : Vu avec [PERSON_NAME], je renvois les factures [DATE] et [DATE] pour…" at bounding box center [851, 253] width 373 height 38
drag, startPoint x: 817, startPoint y: 264, endPoint x: 718, endPoint y: 239, distance: 102.5
click at [718, 239] on span "LE 13/03 : Vu avec [PERSON_NAME], je renvois les factures [DATE] et [DATE] pour…" at bounding box center [833, 251] width 337 height 33
click at [746, 128] on span "Tout" at bounding box center [745, 130] width 23 height 13
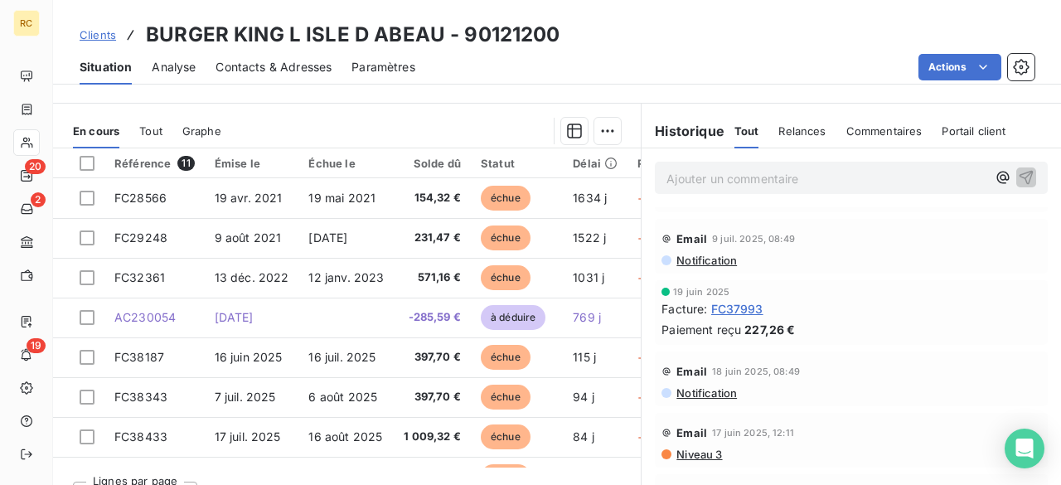
scroll to position [1127, 0]
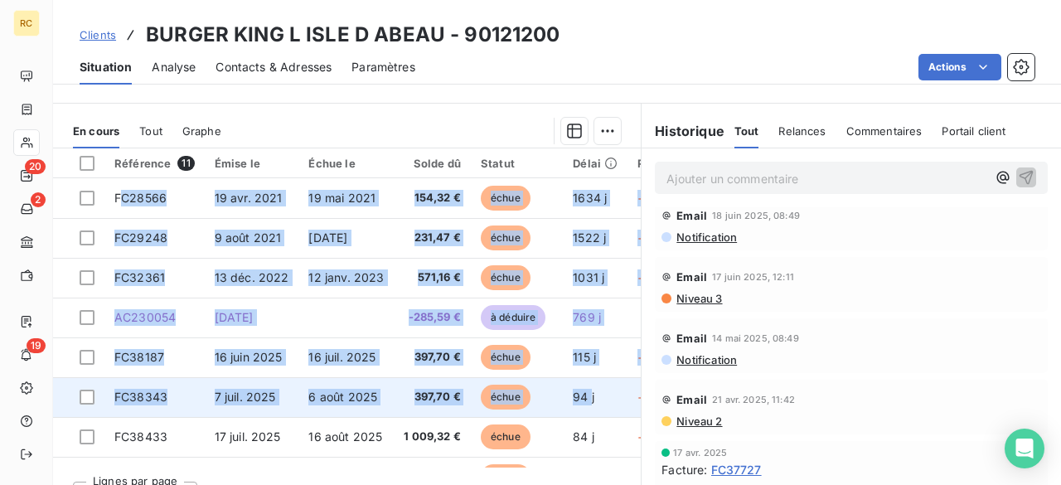
drag, startPoint x: 124, startPoint y: 186, endPoint x: 587, endPoint y: 384, distance: 503.9
click at [587, 384] on tbody "FC28566 [DATE] [DATE] 154,32 € échue 1634 j +1604 j _ _ FC29248 [DATE] [DATE] 2…" at bounding box center [545, 397] width 985 height 438
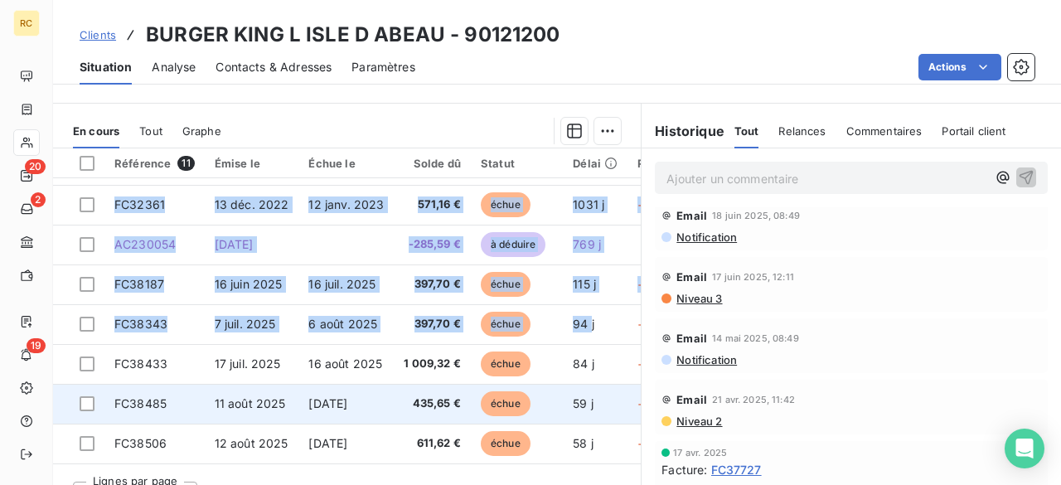
scroll to position [0, 0]
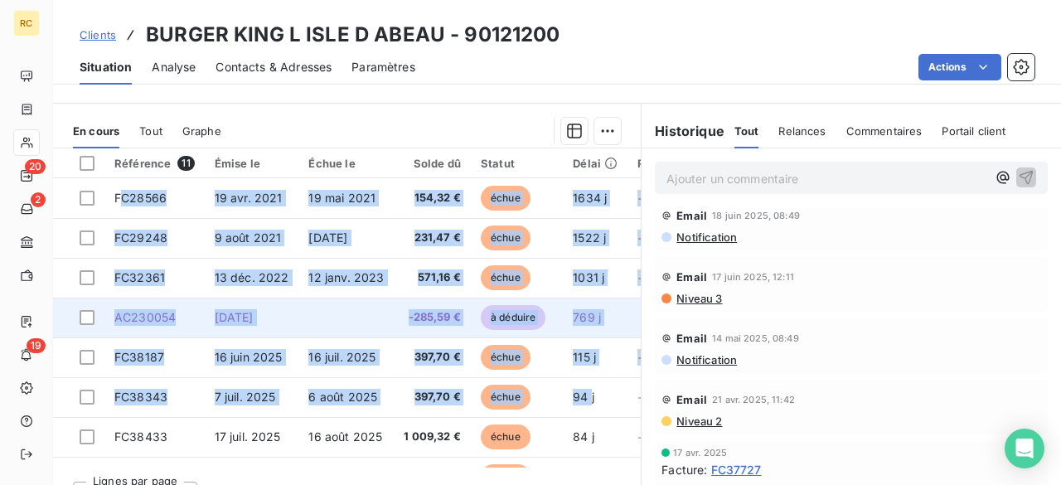
click at [593, 327] on td "769 j" at bounding box center [595, 318] width 65 height 40
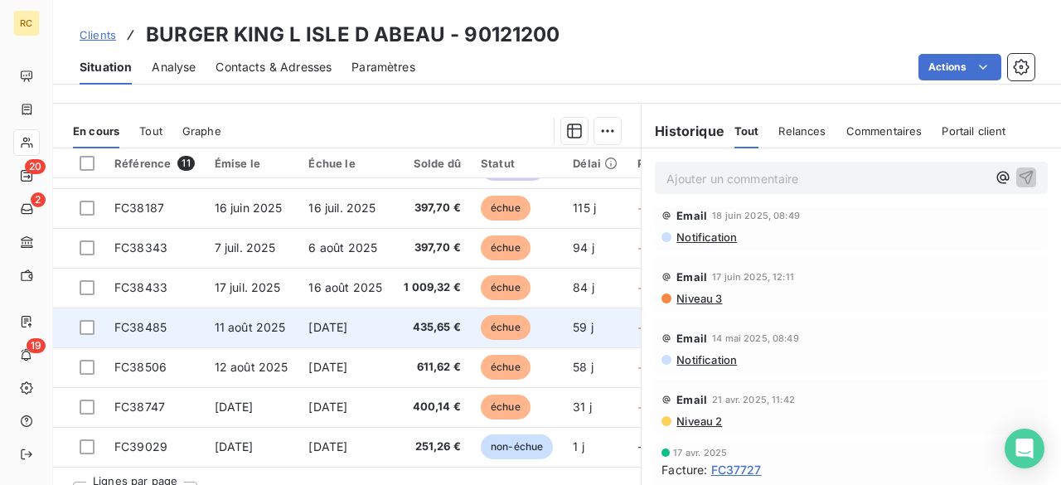
scroll to position [363, 0]
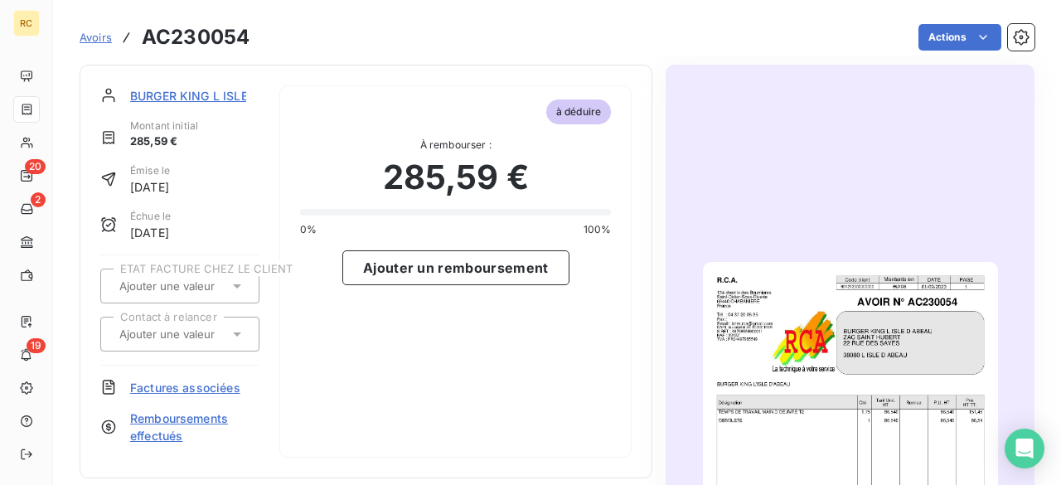
click at [222, 94] on span "BURGER KING L ISLE D ABEAU" at bounding box center [216, 95] width 172 height 17
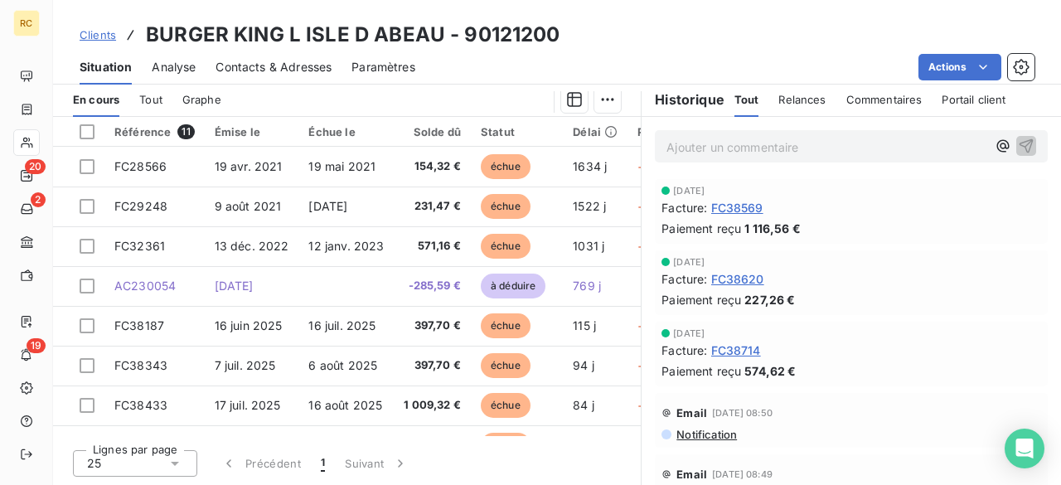
click at [108, 27] on link "Clients" at bounding box center [98, 35] width 36 height 17
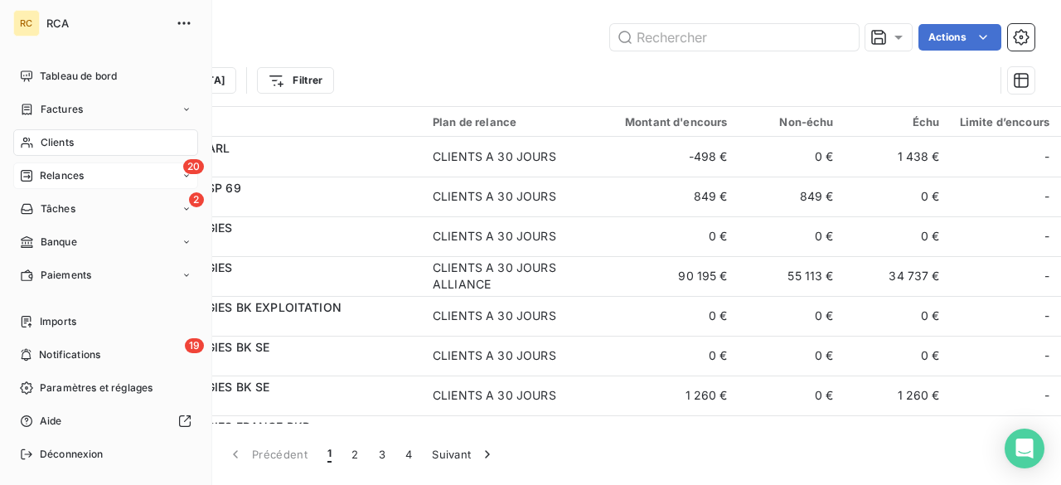
click at [37, 177] on div "Relances" at bounding box center [52, 175] width 64 height 15
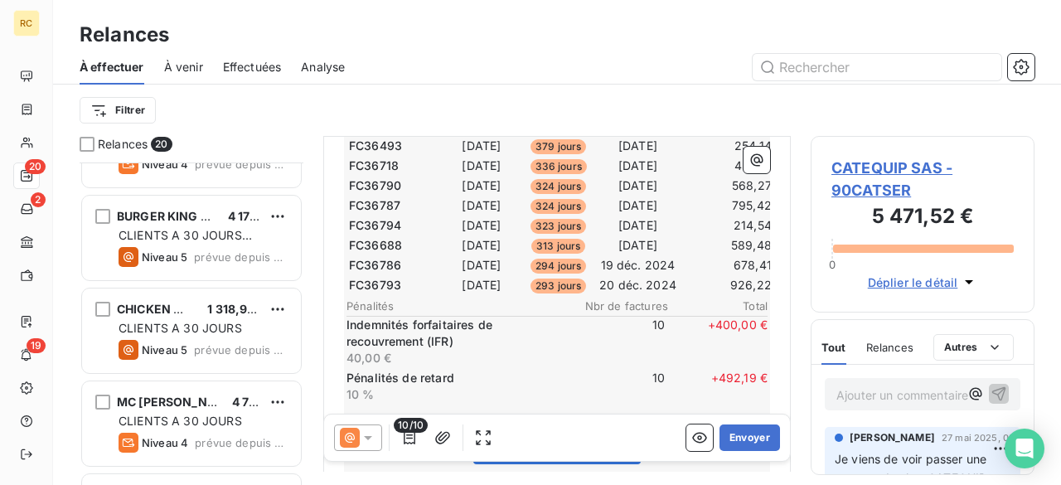
scroll to position [1204, 0]
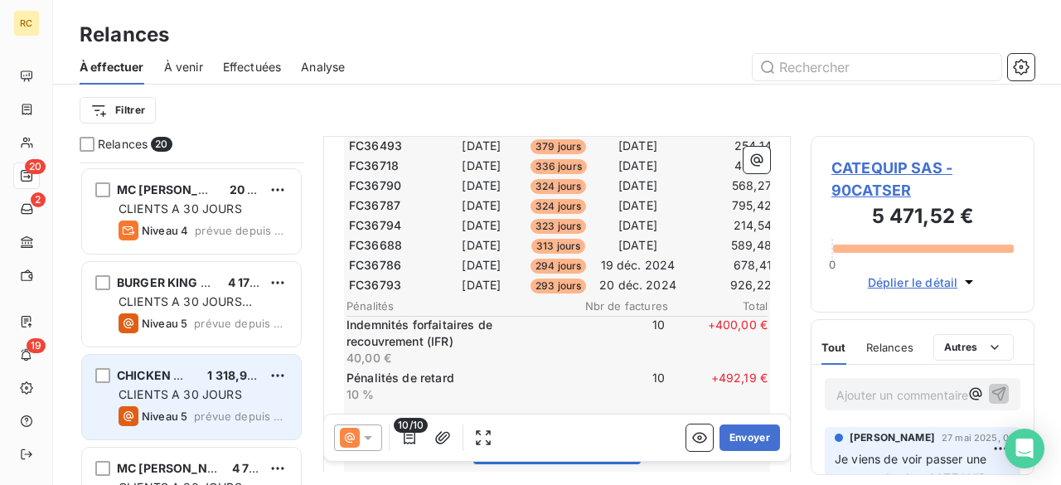
click at [159, 394] on span "CLIENTS A 30 JOURS" at bounding box center [181, 394] width 124 height 14
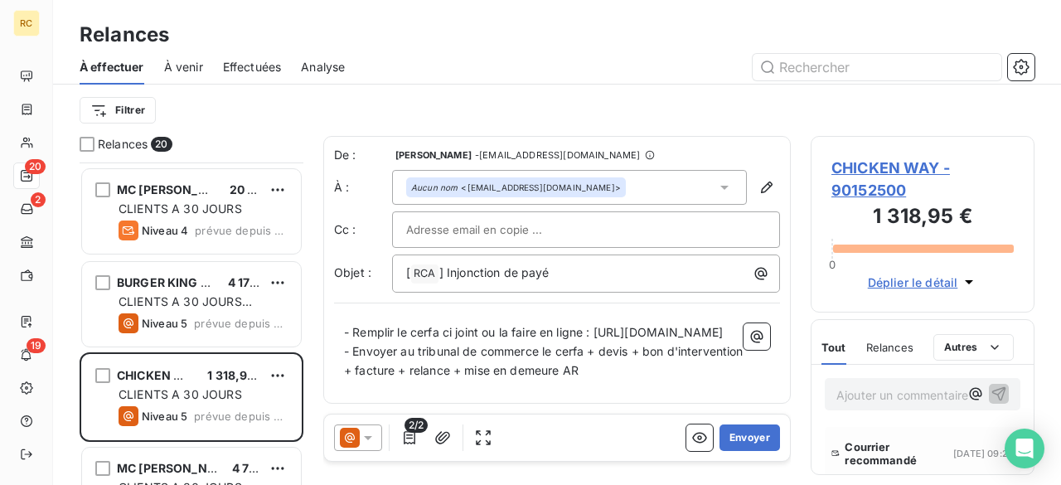
click at [859, 160] on span "CHICKEN WAY - 90152500" at bounding box center [922, 179] width 182 height 45
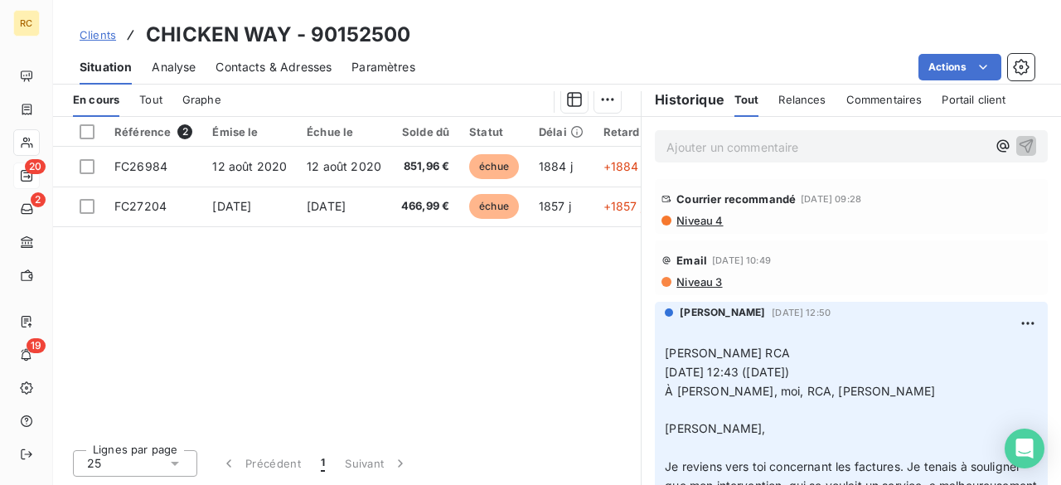
scroll to position [66, 0]
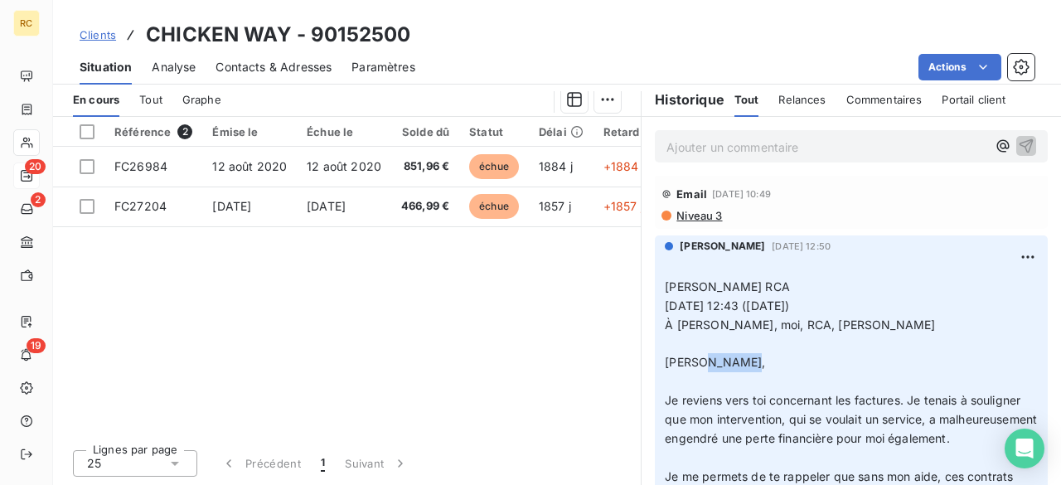
drag, startPoint x: 729, startPoint y: 364, endPoint x: 690, endPoint y: 361, distance: 39.0
click at [690, 361] on span "[PERSON_NAME]," at bounding box center [715, 362] width 100 height 14
click at [698, 378] on p "﻿ [PERSON_NAME] RCA [DATE] 12:43 ([DATE]) À [PERSON_NAME], moi, RCA, [PERSON_NA…" at bounding box center [851, 420] width 373 height 322
drag, startPoint x: 689, startPoint y: 358, endPoint x: 753, endPoint y: 357, distance: 64.7
click at [736, 356] on p "﻿ [PERSON_NAME] RCA [DATE] 12:43 ([DATE]) À [PERSON_NAME], moi, RCA, [PERSON_NA…" at bounding box center [851, 420] width 373 height 322
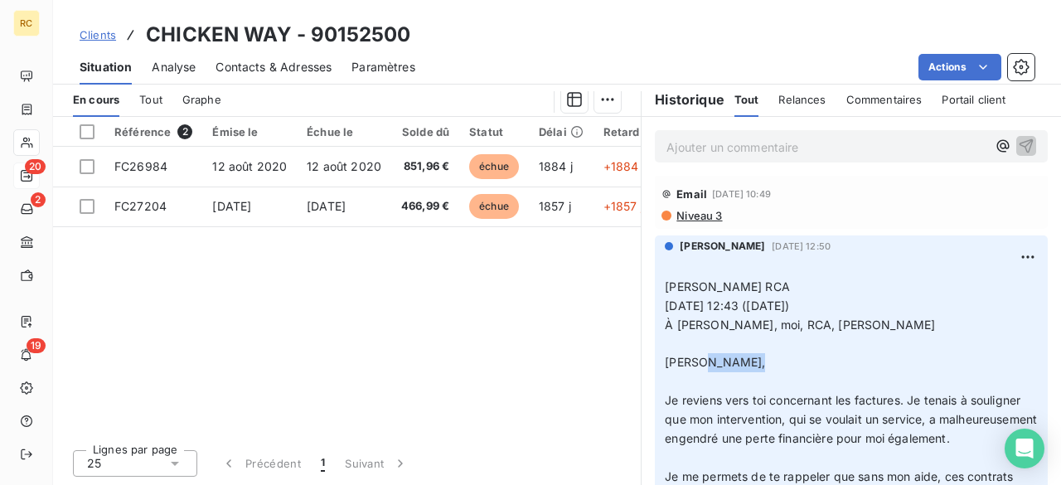
click at [757, 357] on p "﻿ [PERSON_NAME] RCA [DATE] 12:43 ([DATE]) À [PERSON_NAME], moi, RCA, [PERSON_NA…" at bounding box center [851, 420] width 373 height 322
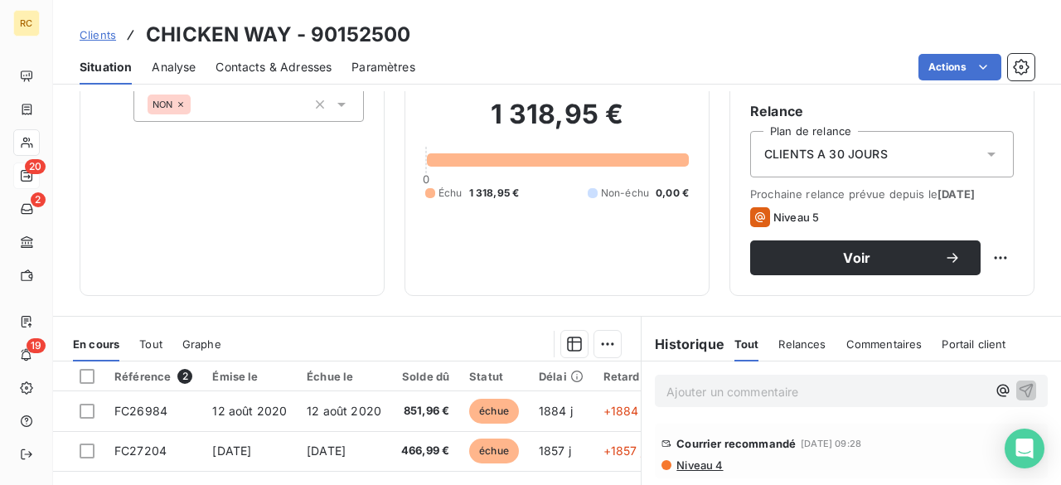
scroll to position [0, 0]
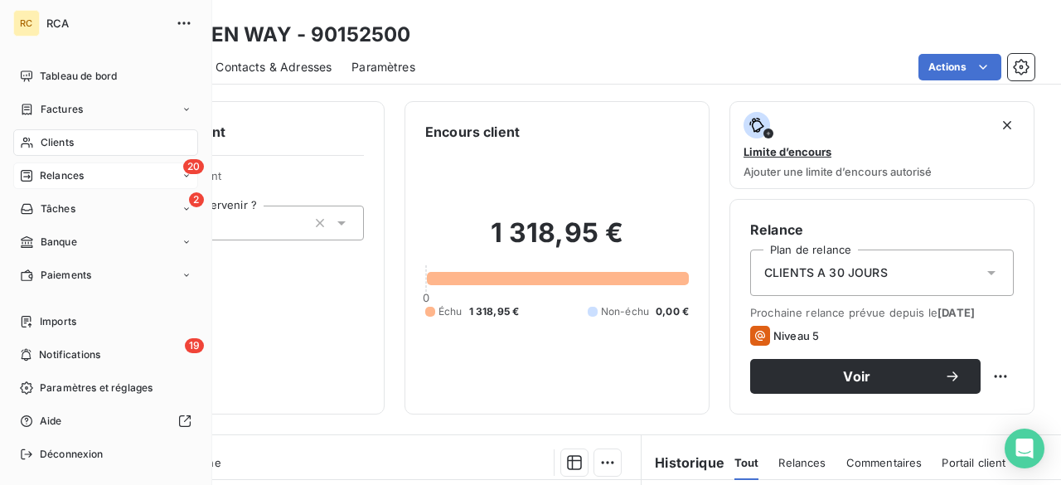
click at [50, 172] on span "Relances" at bounding box center [62, 175] width 44 height 15
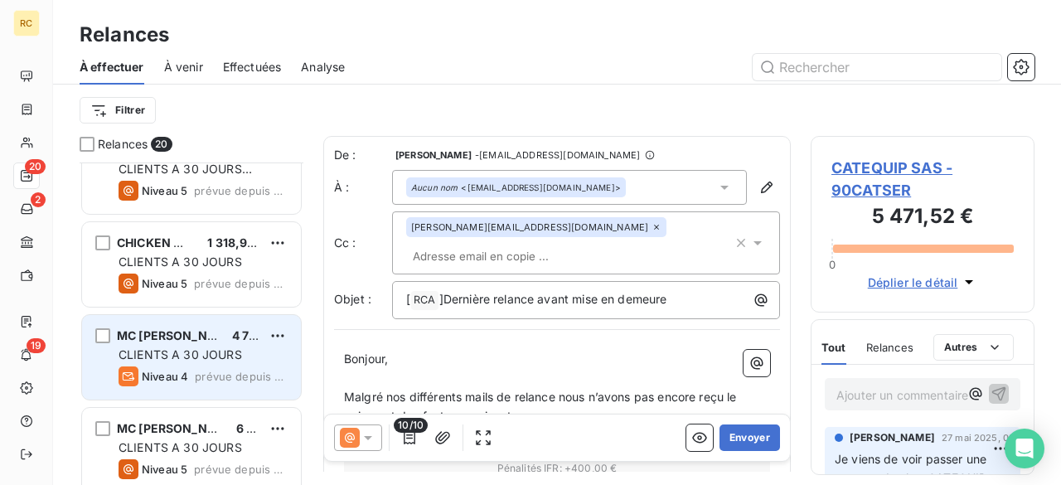
scroll to position [1336, 0]
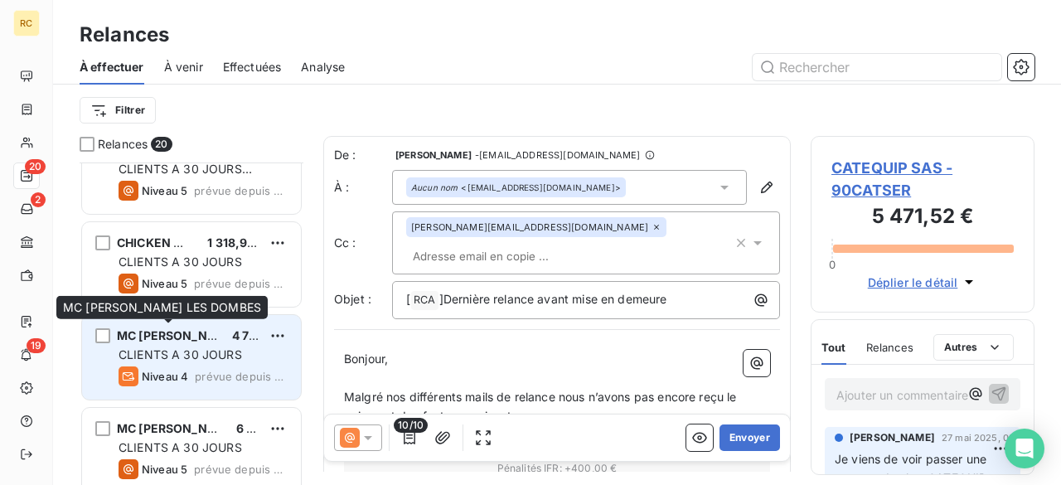
click at [174, 335] on span "MC [PERSON_NAME] LES DOMBES" at bounding box center [217, 335] width 200 height 14
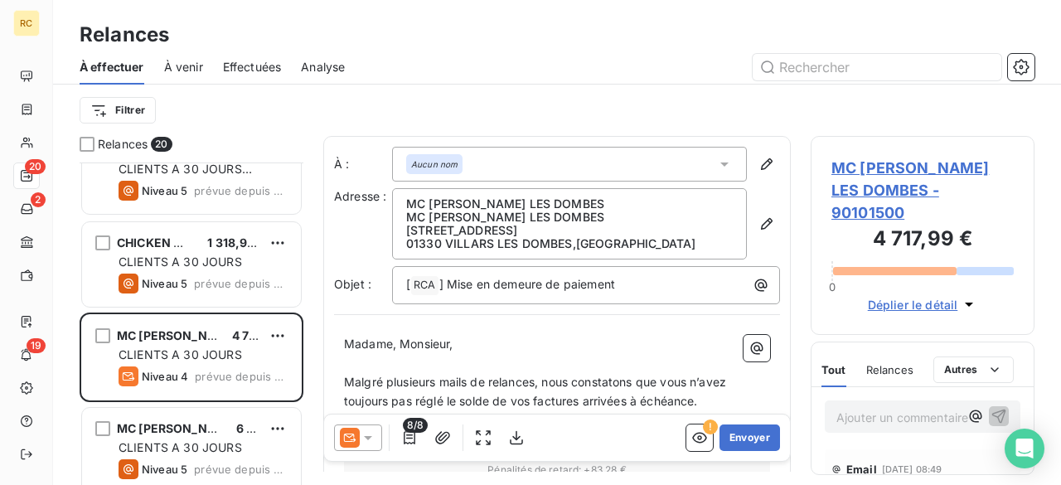
click at [878, 176] on span "MC [PERSON_NAME] LES DOMBES - 90101500" at bounding box center [922, 190] width 182 height 67
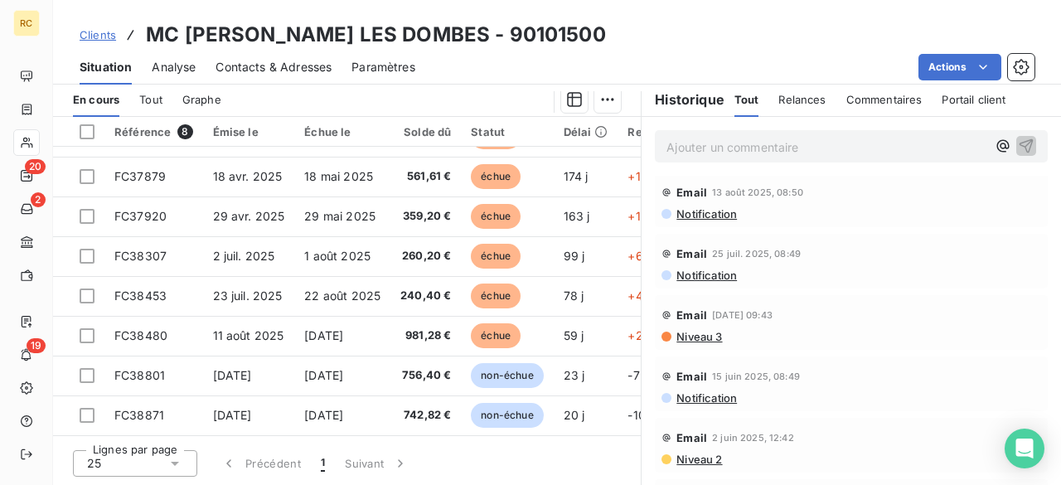
scroll to position [265, 0]
click at [804, 103] on span "Relances" at bounding box center [801, 99] width 47 height 13
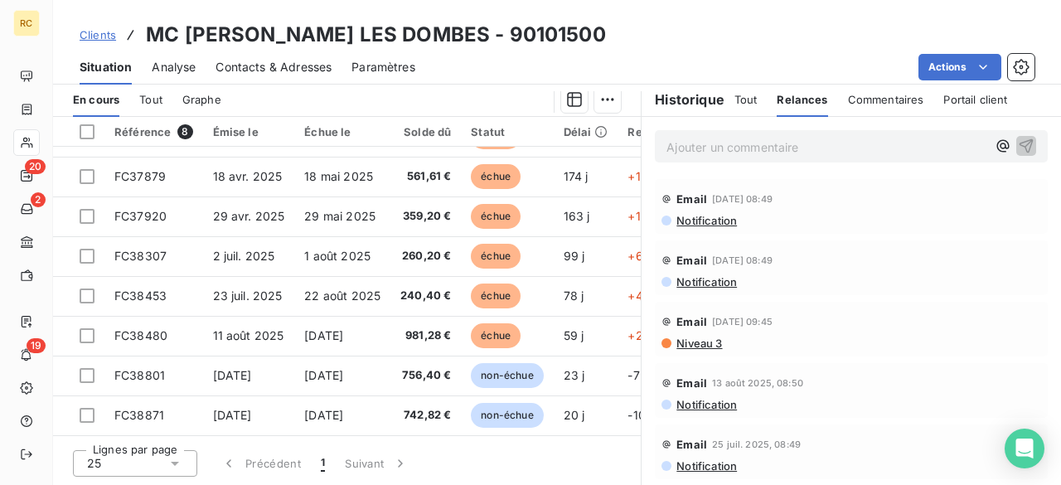
click at [692, 338] on span "Niveau 3" at bounding box center [698, 343] width 47 height 13
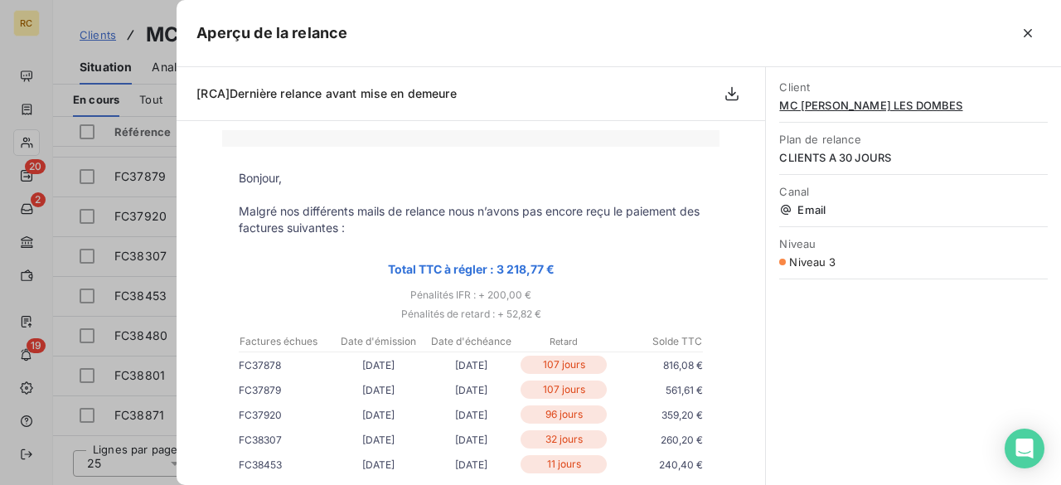
scroll to position [133, 0]
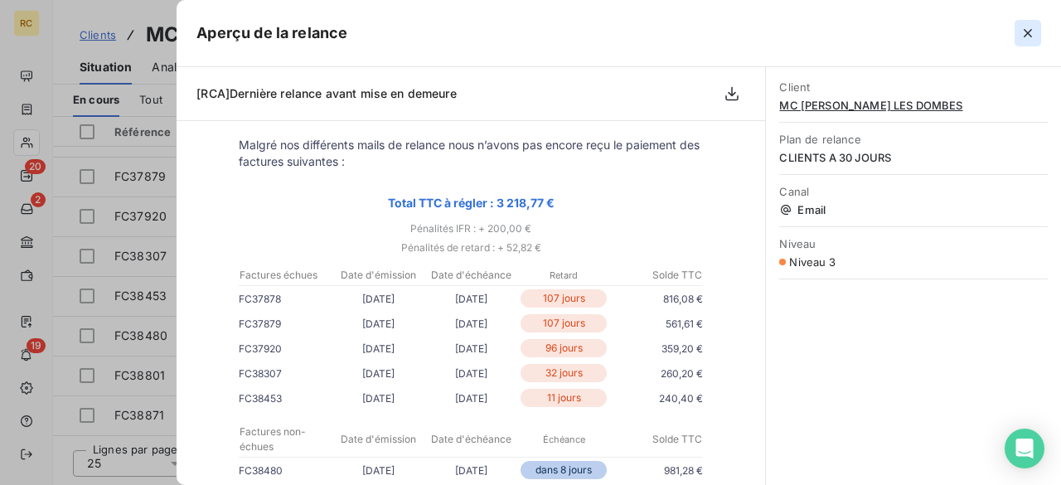
click at [1038, 23] on button "button" at bounding box center [1028, 33] width 27 height 27
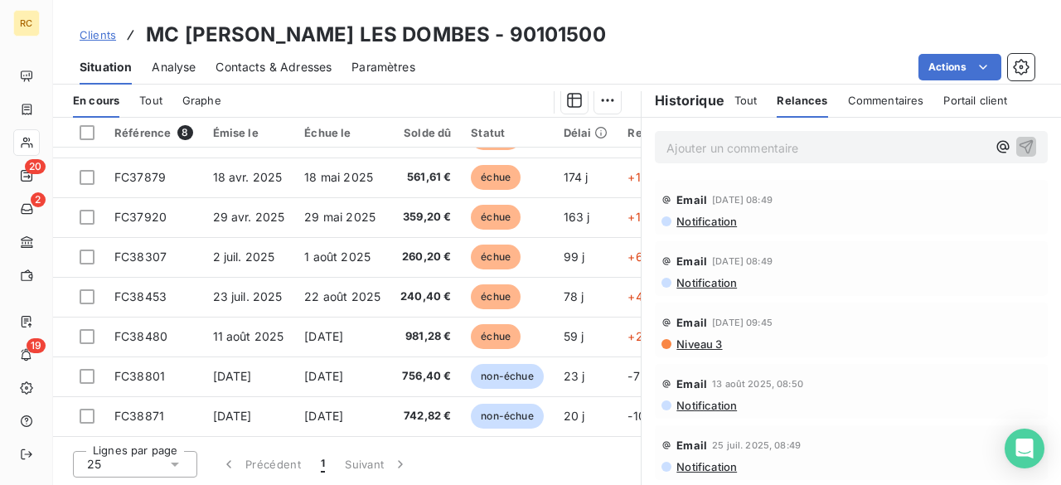
scroll to position [363, 0]
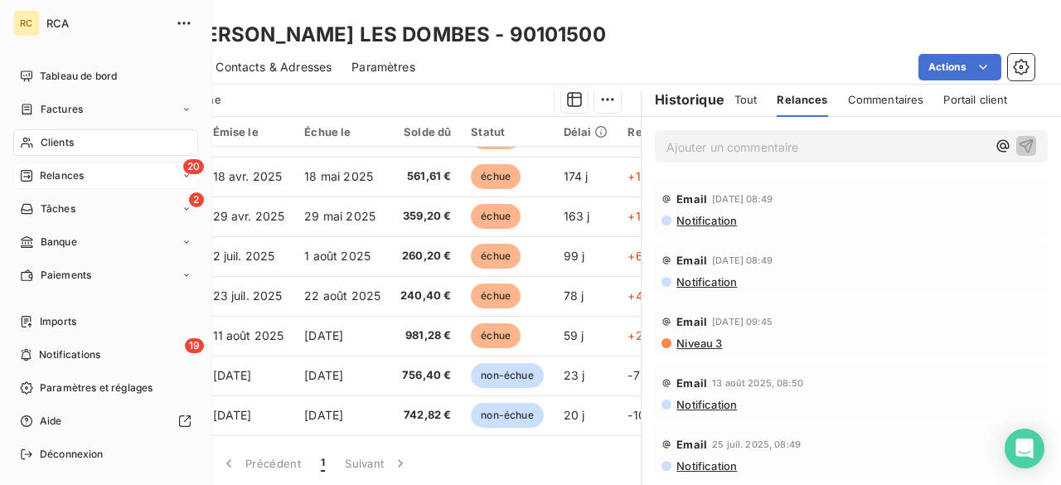
click at [62, 172] on span "Relances" at bounding box center [62, 175] width 44 height 15
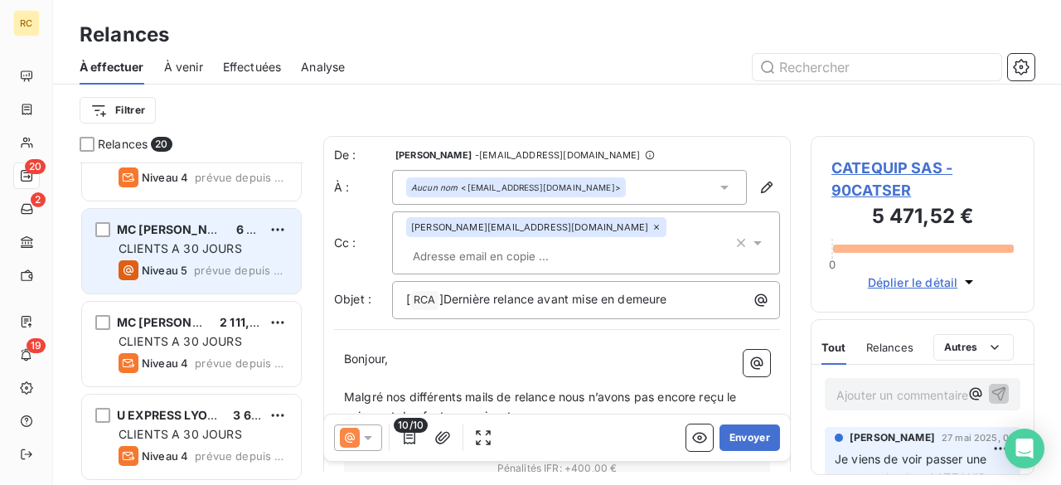
click at [189, 246] on span "CLIENTS A 30 JOURS" at bounding box center [181, 248] width 124 height 14
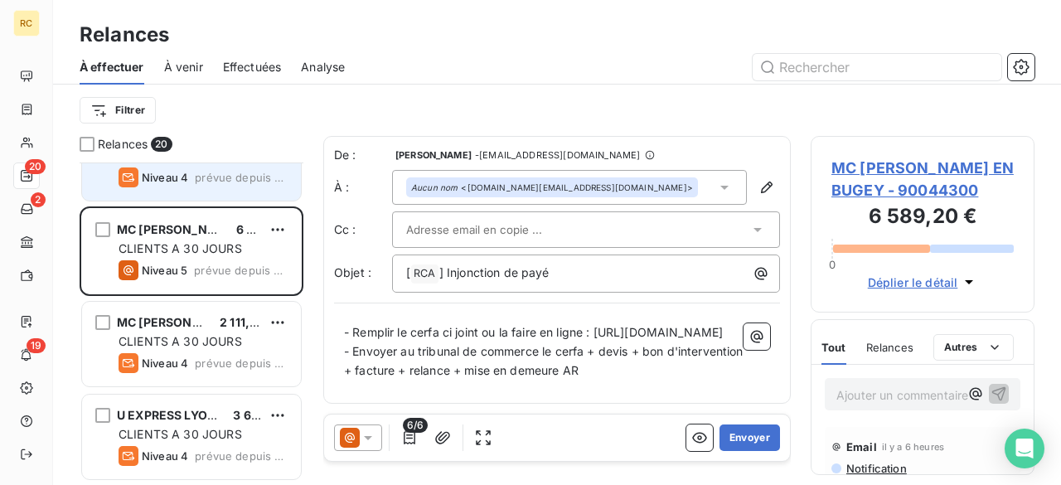
click at [179, 172] on span "Niveau 4" at bounding box center [165, 177] width 46 height 13
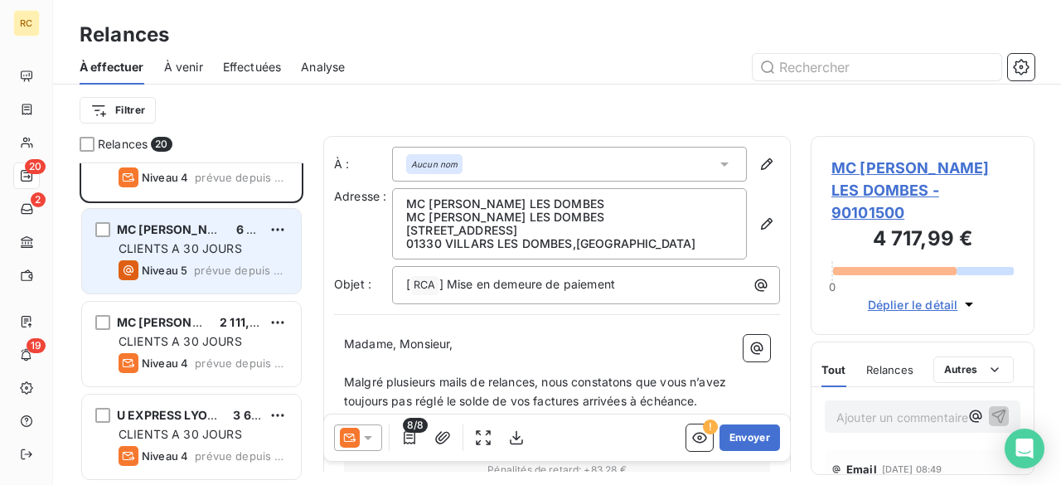
click at [169, 240] on div "CLIENTS A 30 JOURS" at bounding box center [203, 248] width 169 height 17
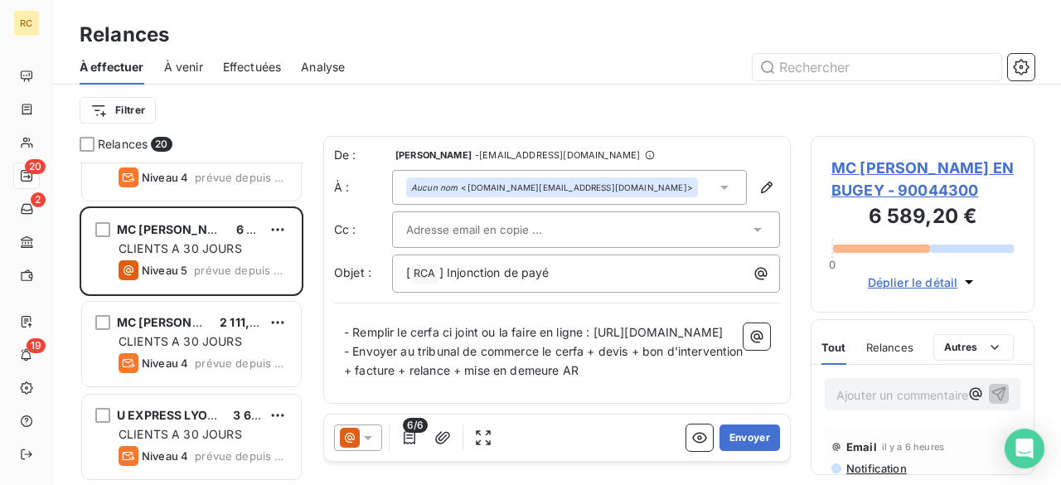
click at [879, 189] on span "MC [PERSON_NAME] EN BUGEY - 90044300" at bounding box center [922, 179] width 182 height 45
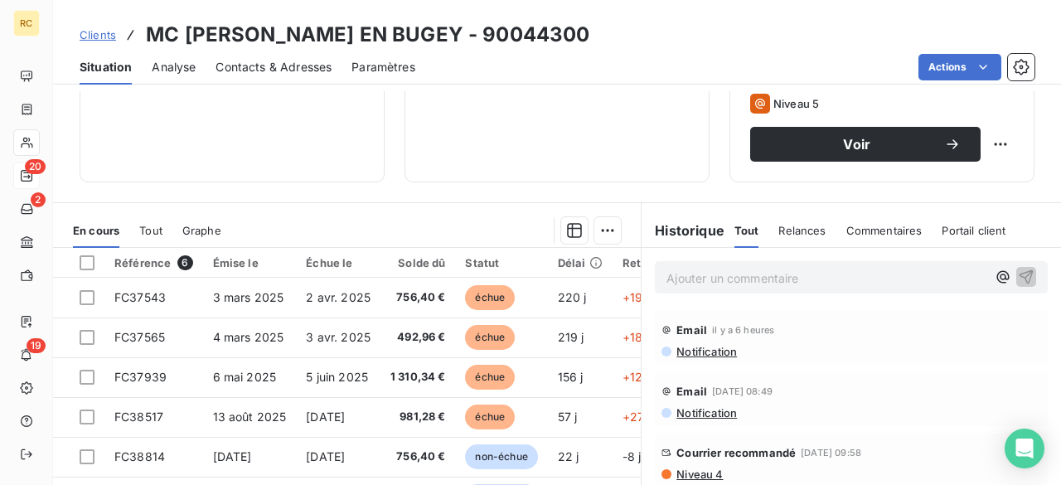
scroll to position [332, 0]
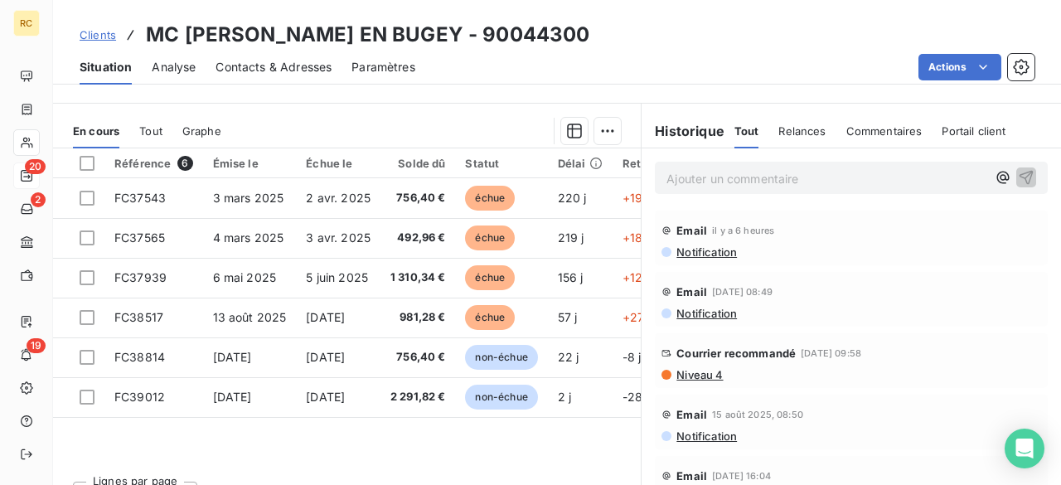
click at [792, 135] on span "Relances" at bounding box center [801, 130] width 47 height 13
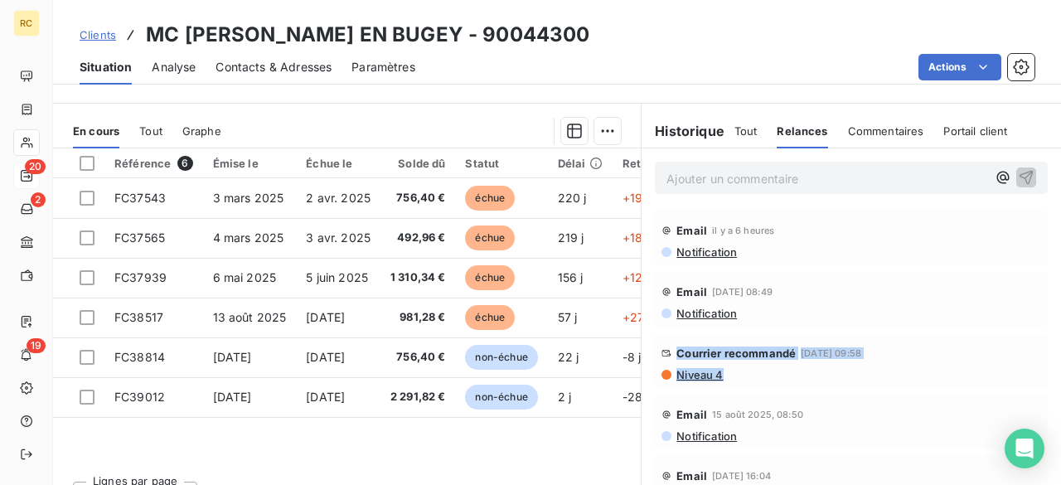
drag, startPoint x: 721, startPoint y: 377, endPoint x: 676, endPoint y: 364, distance: 47.5
click at [661, 356] on div "Courrier recommandé [DATE] 09:58 Niveau 4" at bounding box center [851, 360] width 380 height 41
click at [786, 391] on div "Email [DATE] 08:50 Notification" at bounding box center [851, 421] width 419 height 61
drag, startPoint x: 726, startPoint y: 378, endPoint x: 665, endPoint y: 223, distance: 166.7
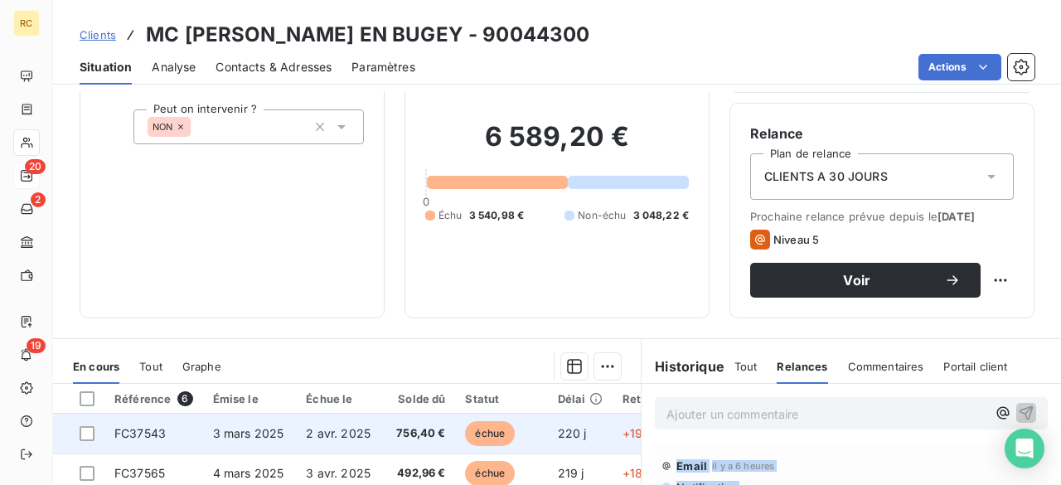
scroll to position [0, 0]
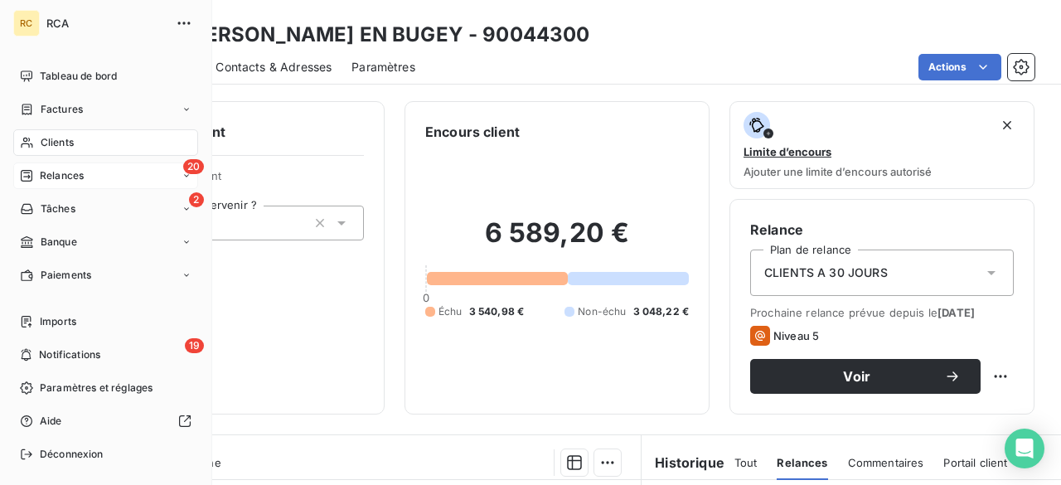
drag, startPoint x: 58, startPoint y: 176, endPoint x: 418, endPoint y: 288, distance: 377.0
click at [59, 176] on span "Relances" at bounding box center [62, 175] width 44 height 15
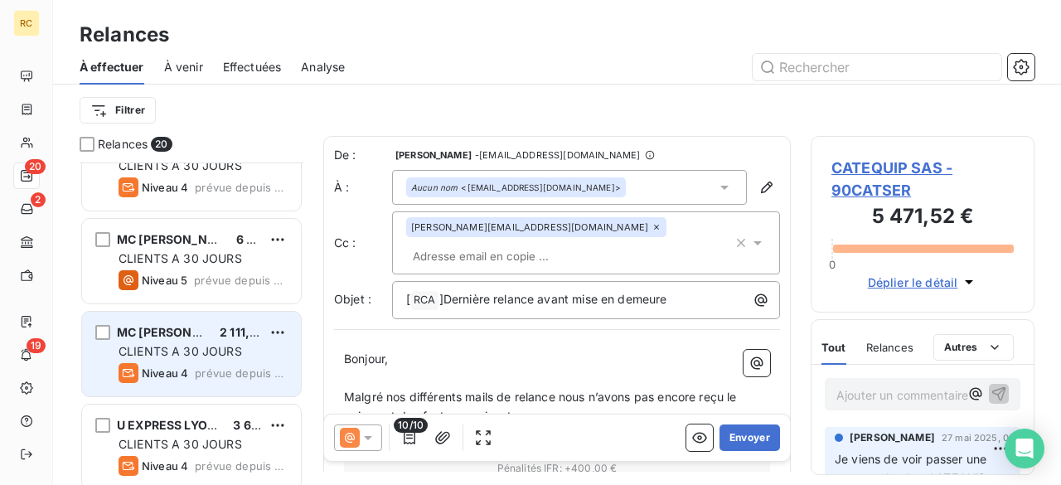
scroll to position [1535, 0]
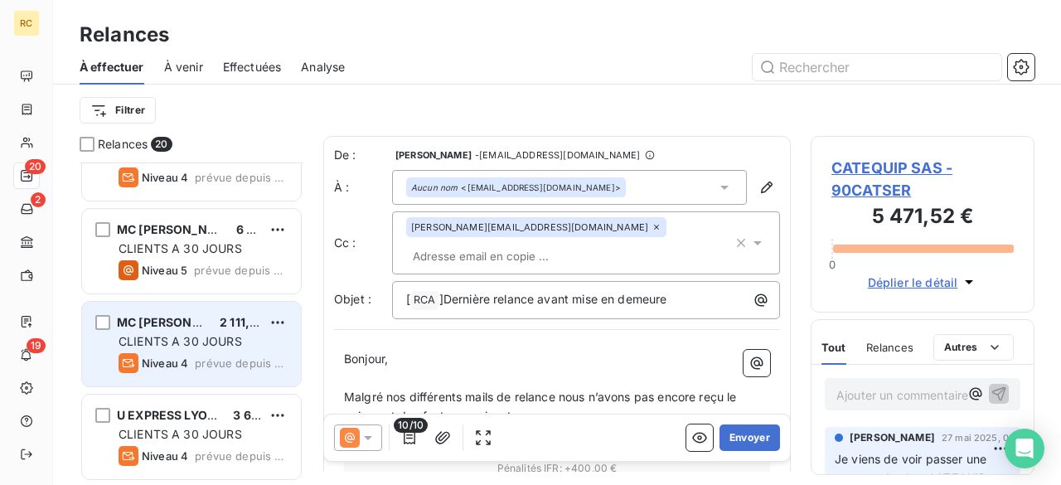
click at [177, 325] on span "MC [PERSON_NAME]" at bounding box center [177, 322] width 121 height 14
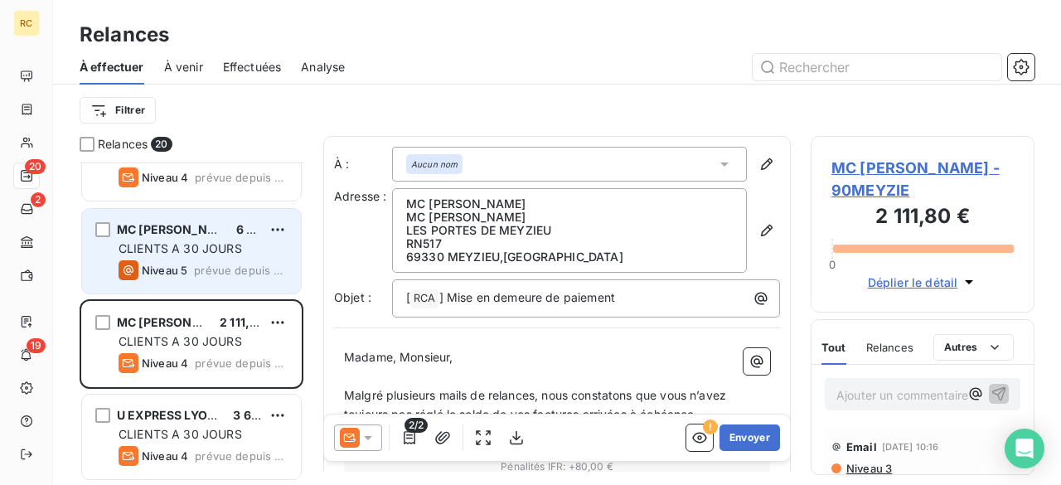
click at [188, 257] on div "MC [PERSON_NAME] EN BUGEY 6 589,20 € CLIENTS A 30 JOURS Niveau 5 prévue depuis …" at bounding box center [191, 251] width 219 height 85
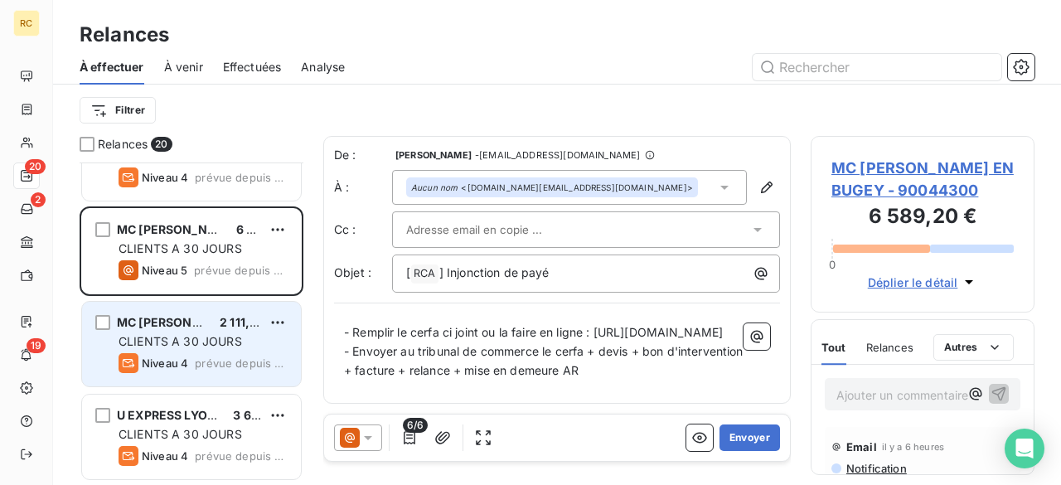
click at [181, 344] on span "CLIENTS A 30 JOURS" at bounding box center [181, 341] width 124 height 14
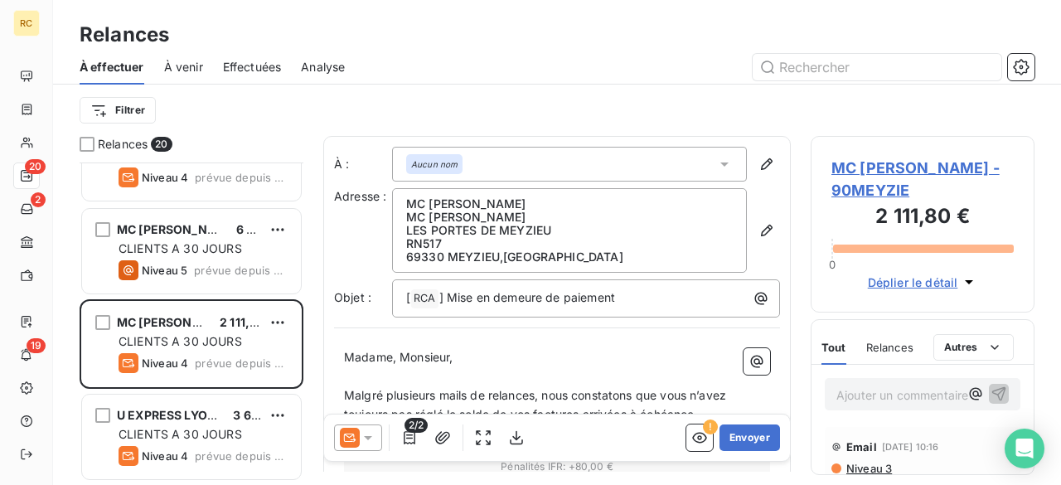
click at [967, 159] on span "MC [PERSON_NAME] - 90MEYZIE" at bounding box center [922, 179] width 182 height 45
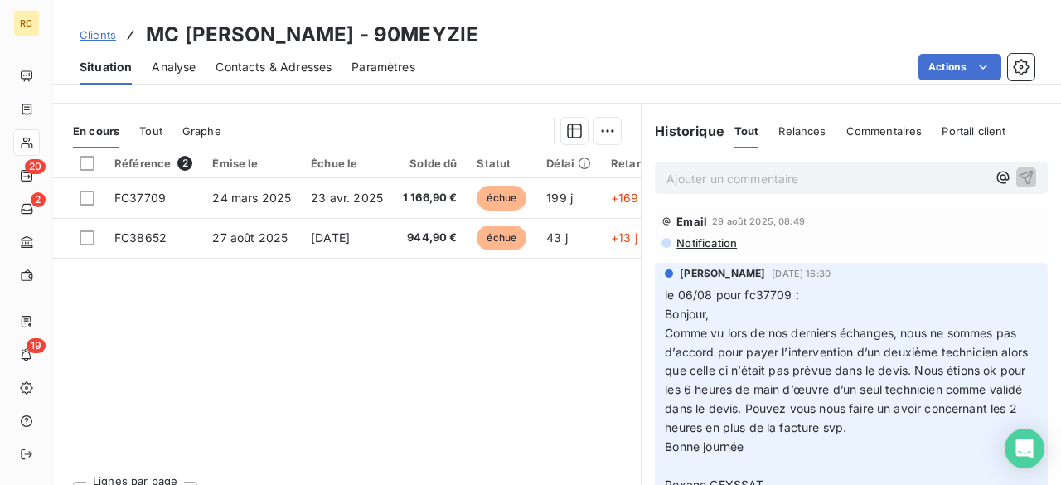
scroll to position [133, 0]
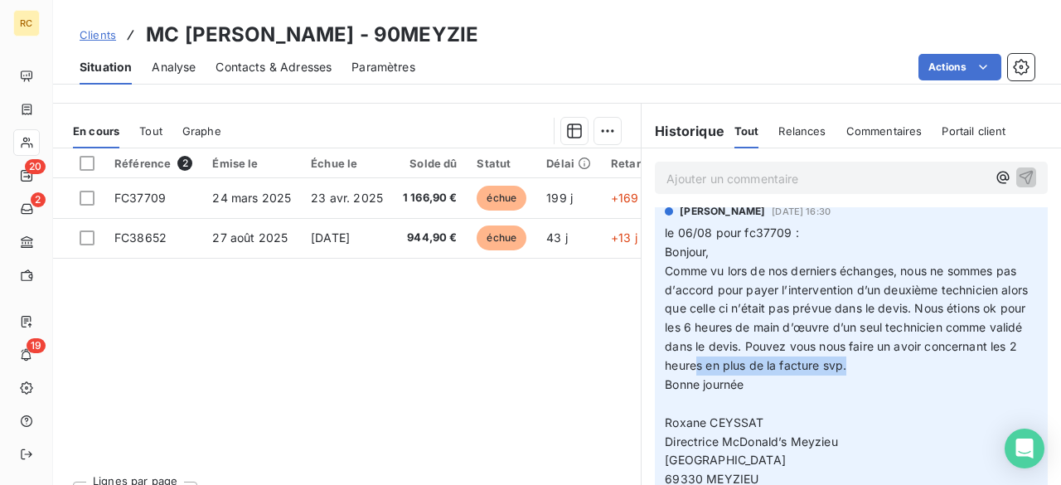
drag, startPoint x: 785, startPoint y: 365, endPoint x: 938, endPoint y: 369, distance: 152.6
click at [938, 369] on span "Comme vu lors de nos derniers échanges, nous ne sommes pas d’accord pour payer …" at bounding box center [848, 318] width 366 height 109
click at [918, 384] on p "le 06/08 pour fc37709 : Bonjour, Comme vu lors de nos derniers échanges, nous n…" at bounding box center [851, 375] width 373 height 303
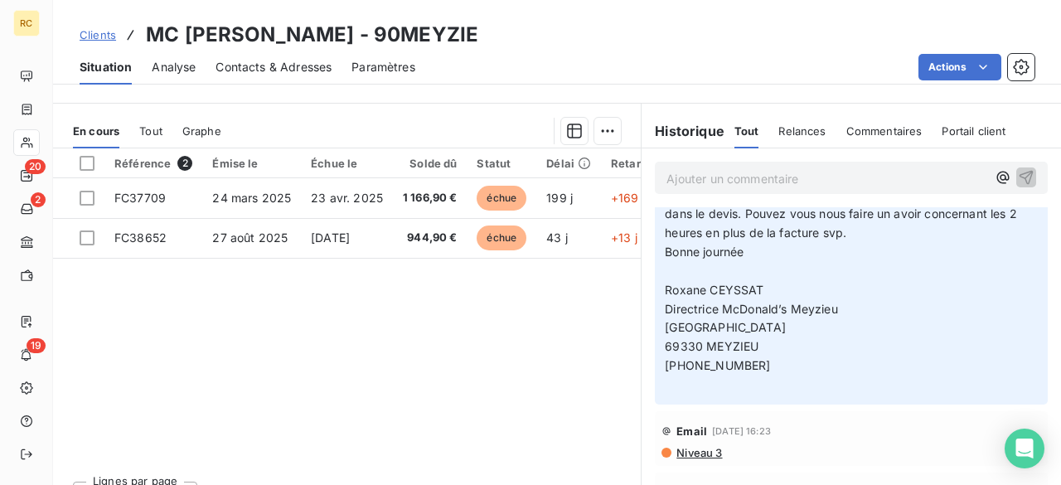
scroll to position [199, 0]
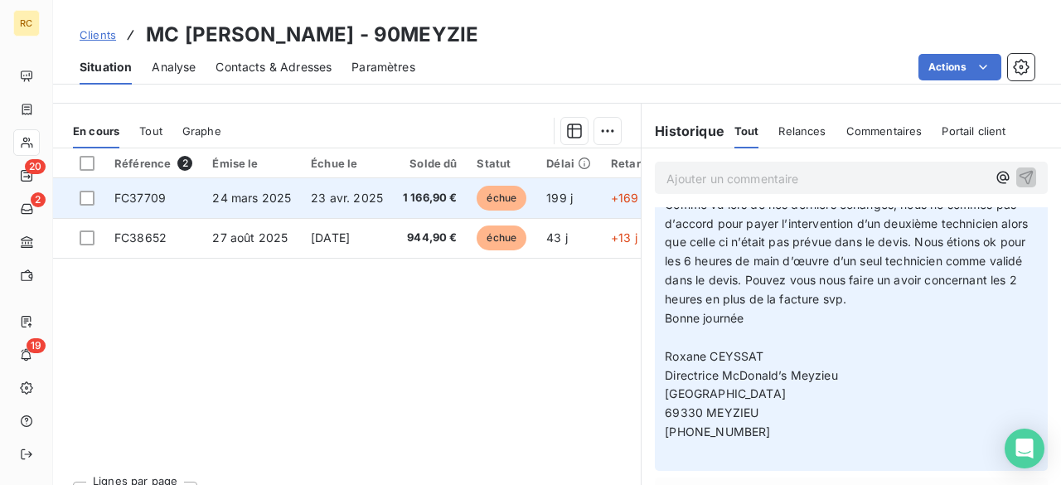
click at [252, 192] on span "24 mars 2025" at bounding box center [251, 198] width 79 height 14
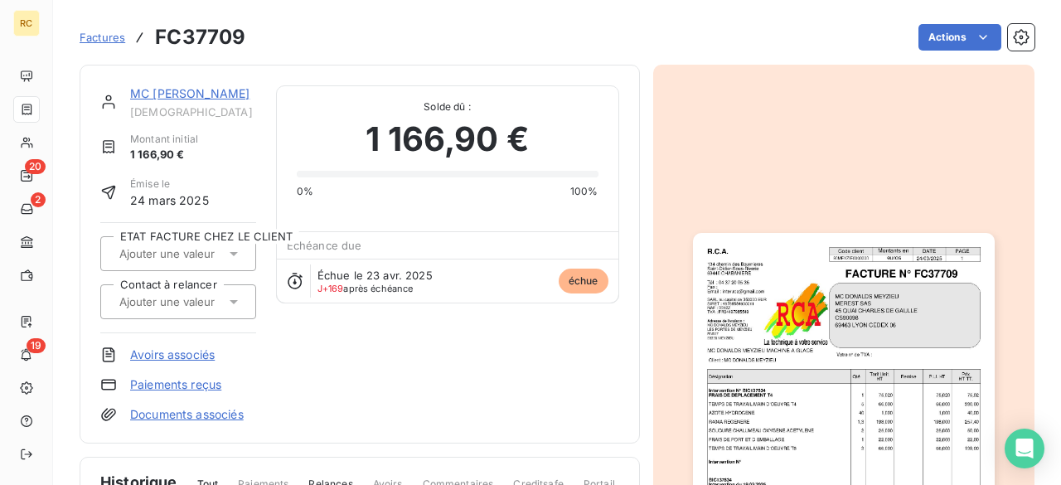
click at [844, 328] on img "button" at bounding box center [844, 446] width 302 height 426
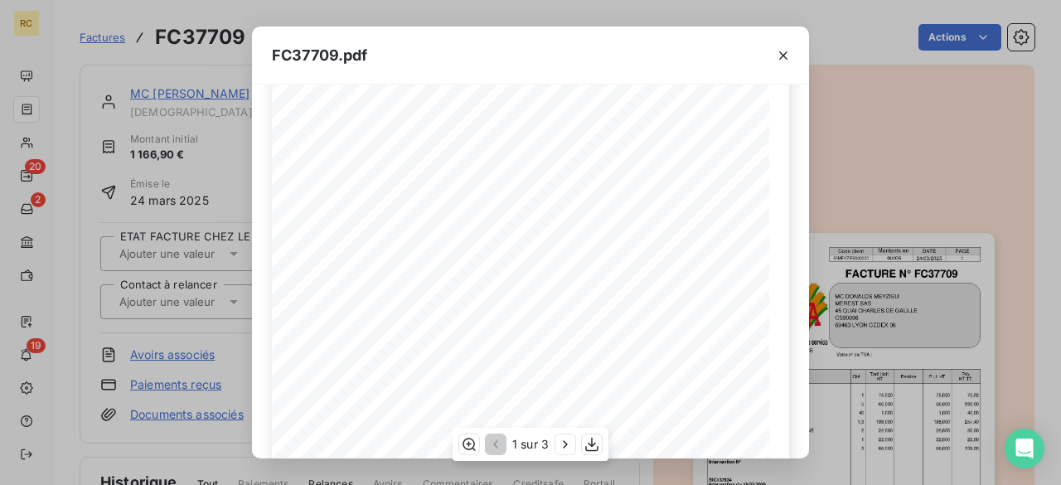
scroll to position [133, 0]
click at [857, 257] on div "FC37709.pdf R.C.A. Code client Montants en DATE PAGE 90MEYZIE0000000 euros [DAT…" at bounding box center [530, 242] width 1061 height 485
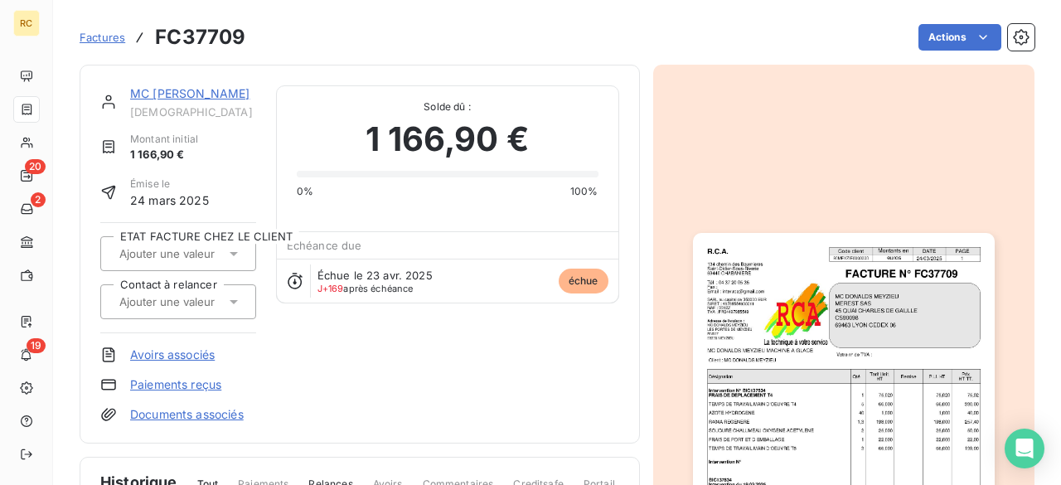
click at [196, 96] on link "MC [PERSON_NAME]" at bounding box center [189, 93] width 119 height 14
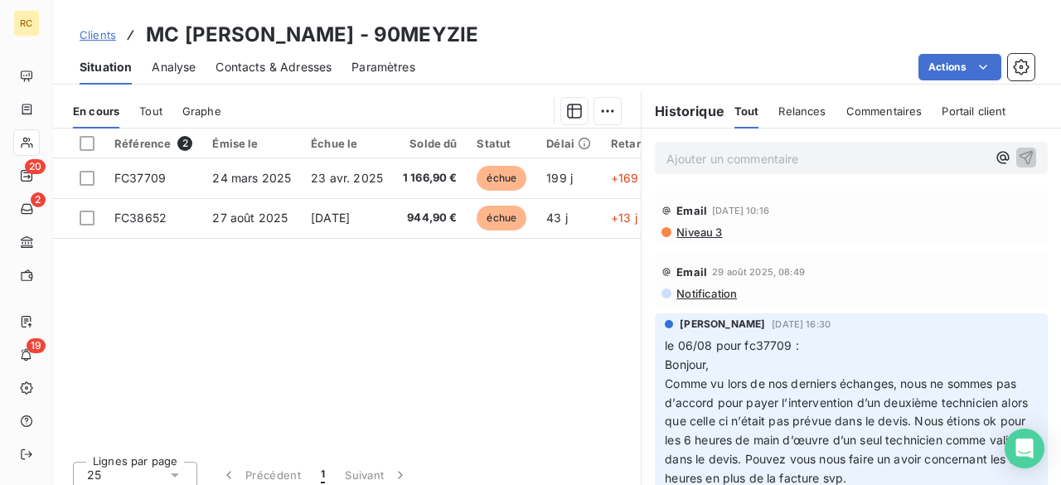
scroll to position [363, 0]
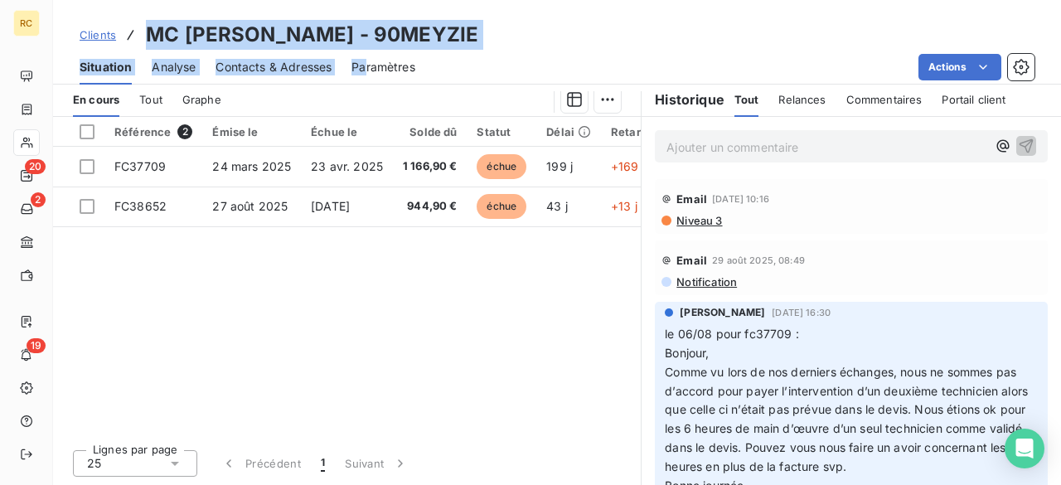
drag, startPoint x: 153, startPoint y: 34, endPoint x: 367, endPoint y: 56, distance: 215.0
click at [367, 56] on div "Clients MC [PERSON_NAME] - 90MEYZIE Situation Analyse Contacts & Adresses Param…" at bounding box center [557, 42] width 1008 height 85
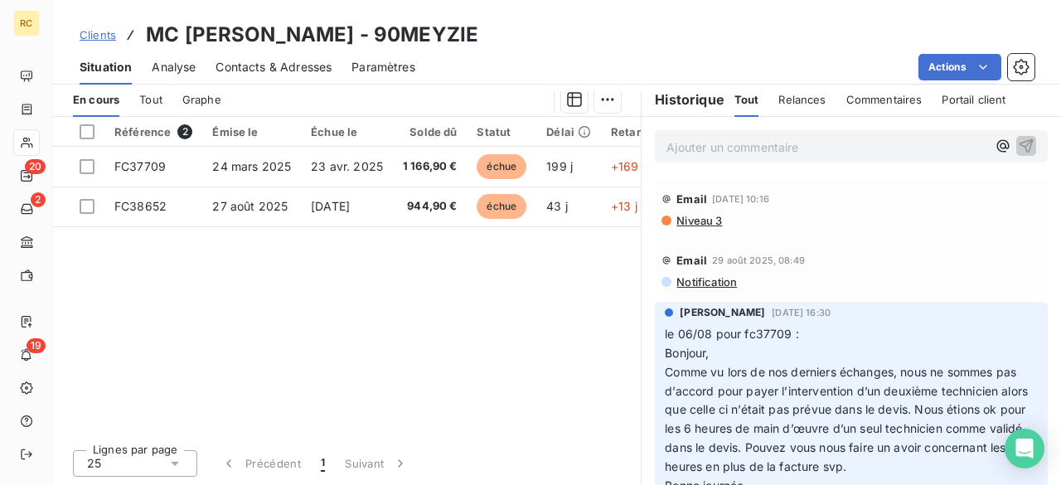
drag, startPoint x: 584, startPoint y: 395, endPoint x: 700, endPoint y: 405, distance: 117.4
click at [584, 395] on div "Référence 2 Émise le Échue le Solde dû Statut Délai Retard Contact à relancer E…" at bounding box center [347, 276] width 588 height 319
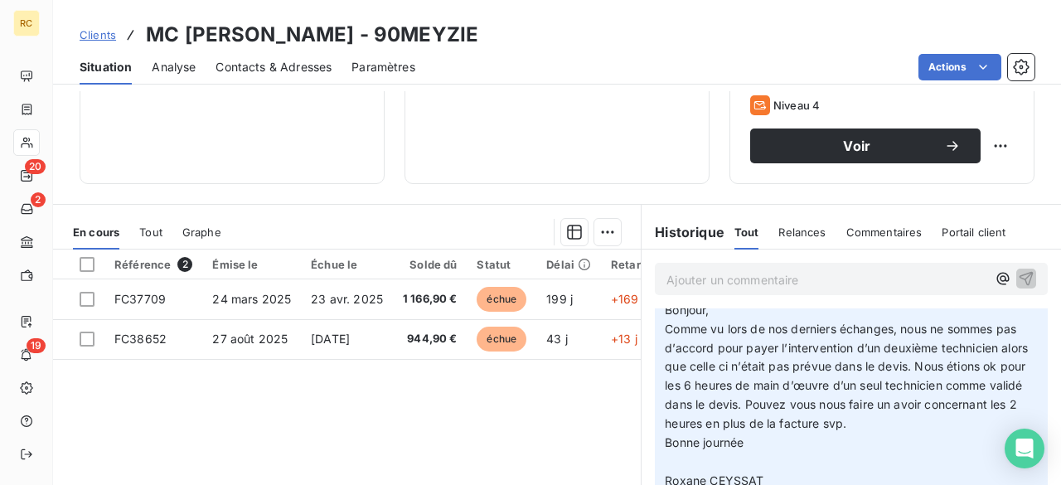
scroll to position [199, 0]
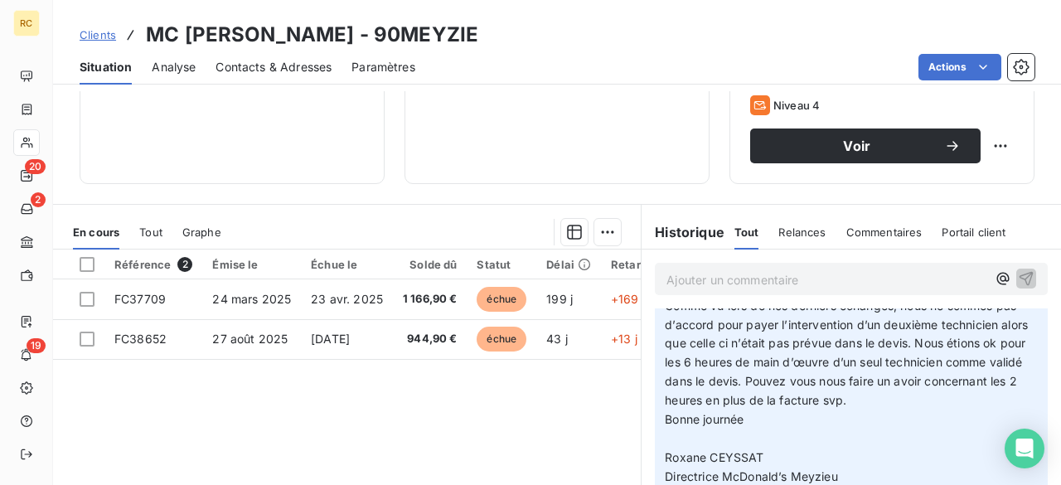
click at [390, 405] on div "Référence 2 Émise le Échue le Solde dû Statut Délai Retard Contact à relancer E…" at bounding box center [347, 409] width 588 height 319
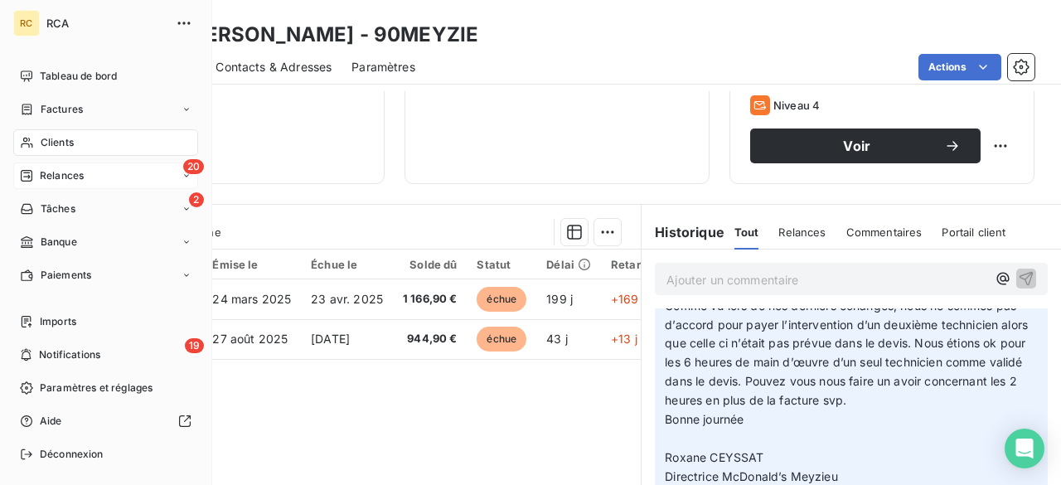
click at [65, 177] on span "Relances" at bounding box center [62, 175] width 44 height 15
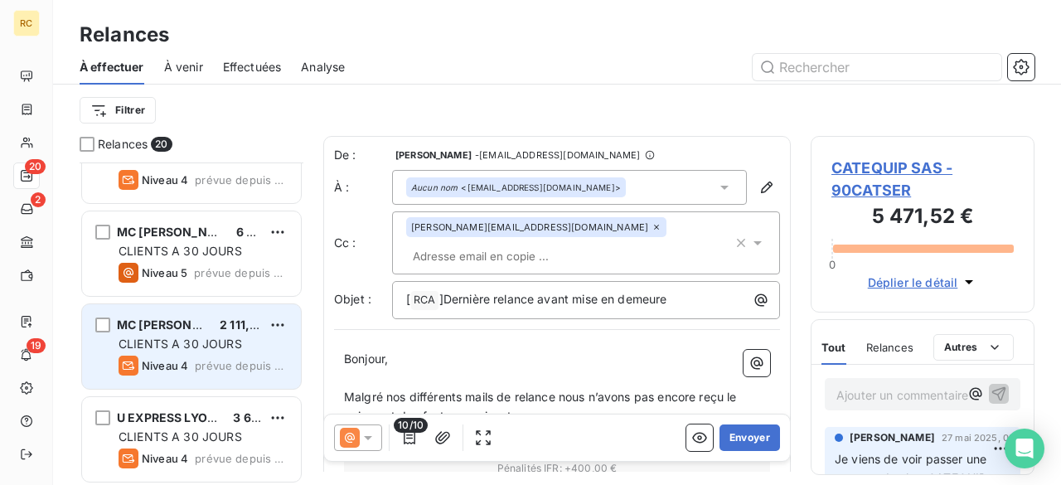
scroll to position [1535, 0]
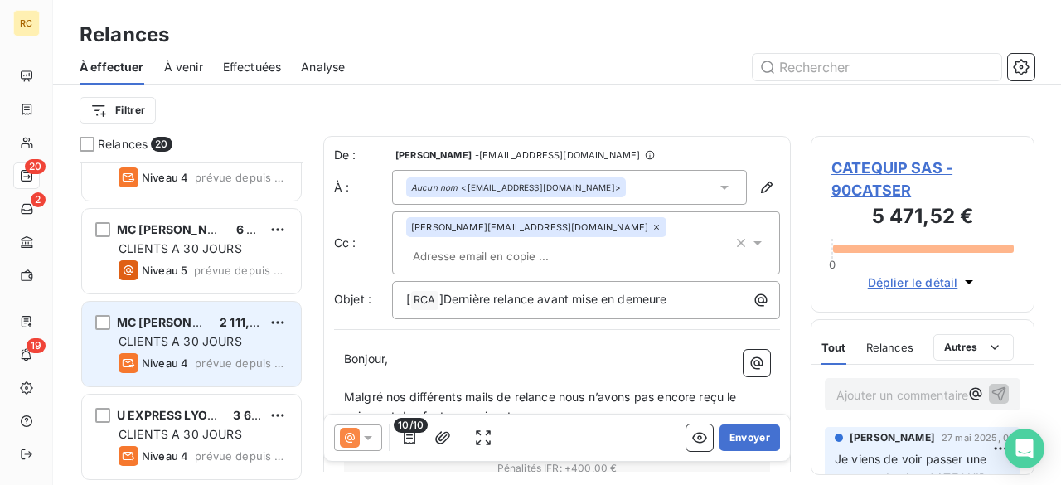
click at [187, 358] on span "Niveau 4" at bounding box center [165, 362] width 46 height 13
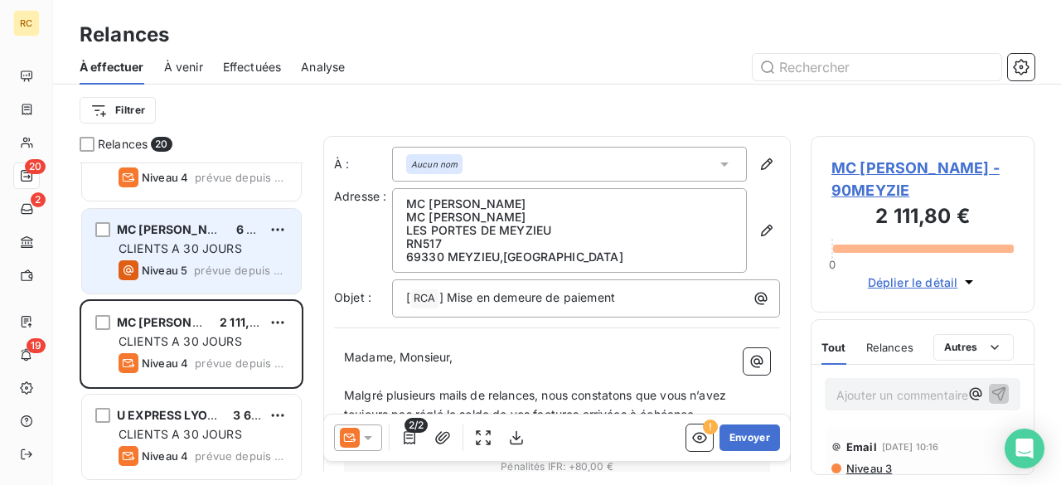
click at [182, 255] on div "CLIENTS A 30 JOURS" at bounding box center [203, 248] width 169 height 17
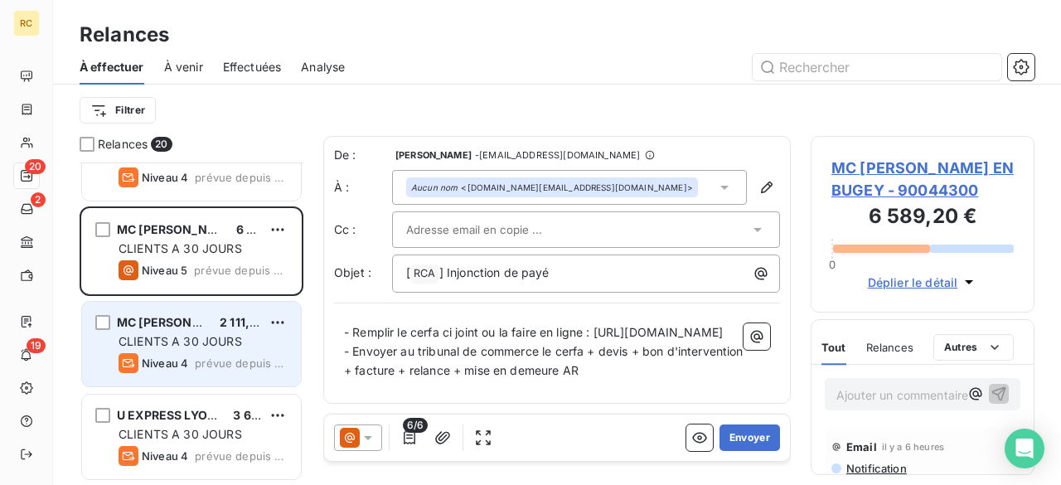
click at [183, 335] on span "CLIENTS A 30 JOURS" at bounding box center [181, 341] width 124 height 14
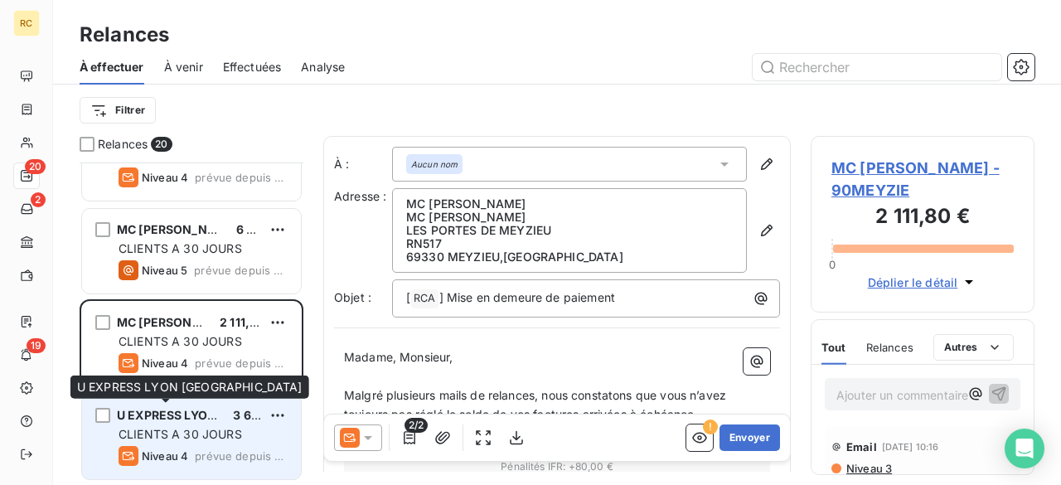
click at [151, 419] on span "U EXPRESS LYON [GEOGRAPHIC_DATA]" at bounding box center [229, 415] width 225 height 14
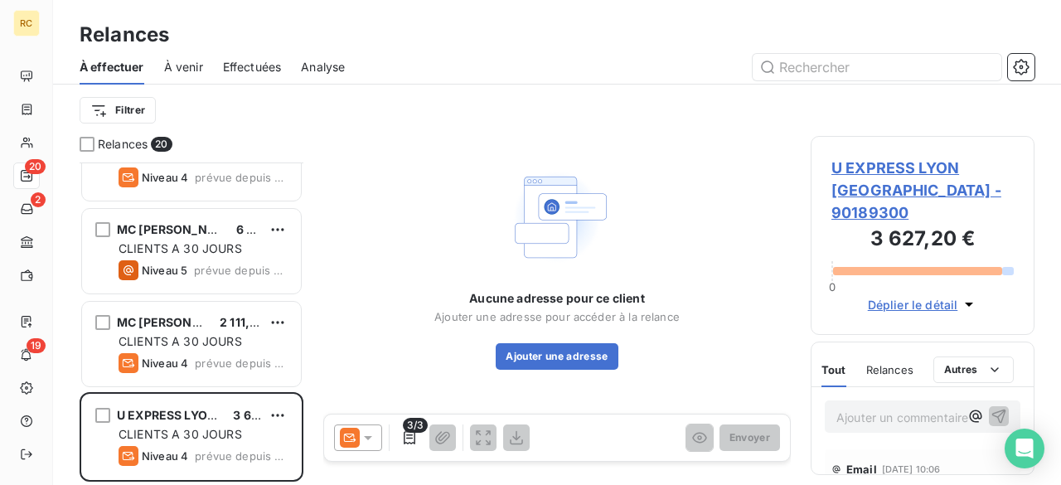
click at [894, 171] on span "U EXPRESS LYON [GEOGRAPHIC_DATA] - 90189300" at bounding box center [922, 190] width 182 height 67
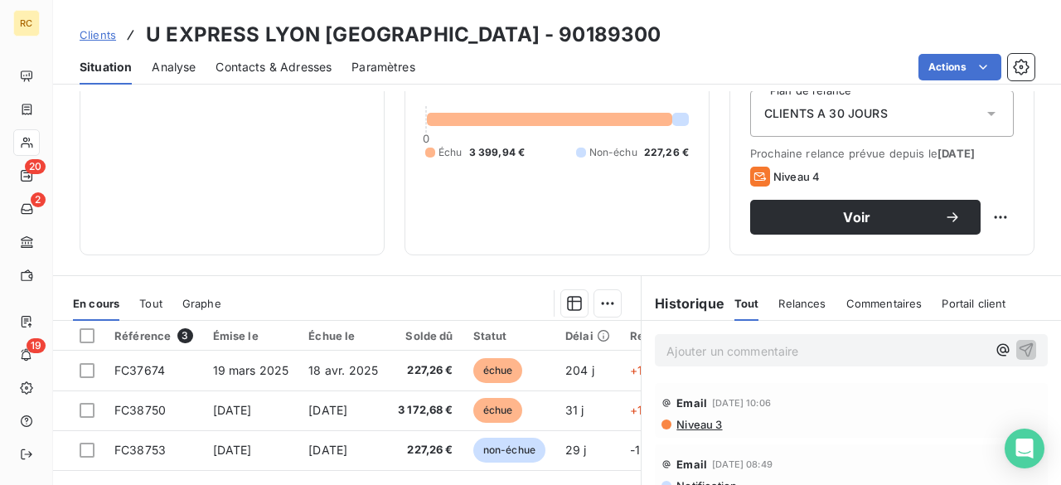
scroll to position [199, 0]
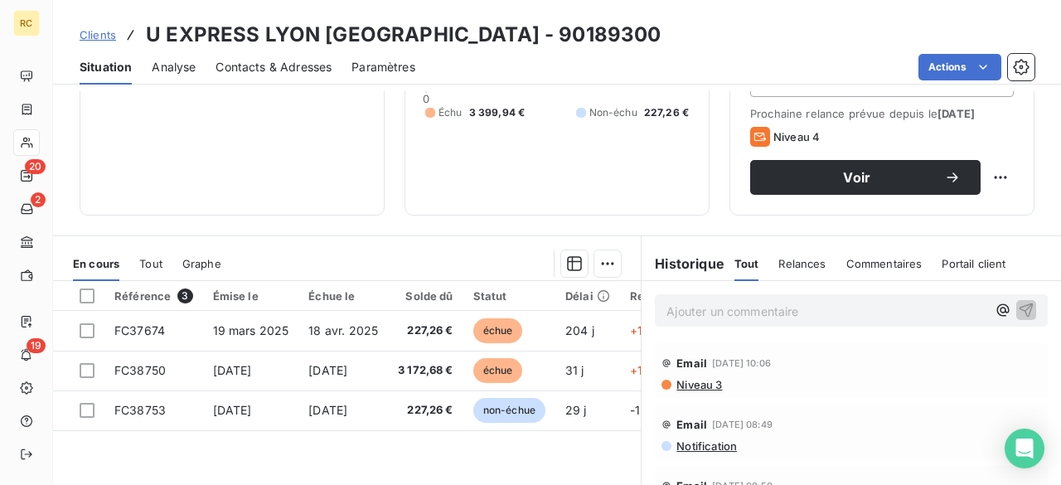
click at [778, 270] on span "Relances" at bounding box center [801, 263] width 47 height 13
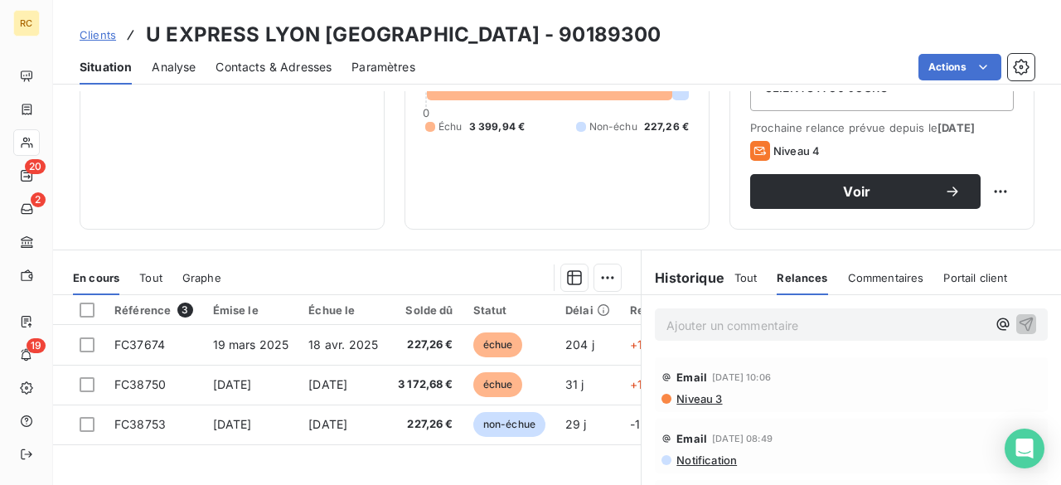
scroll to position [177, 0]
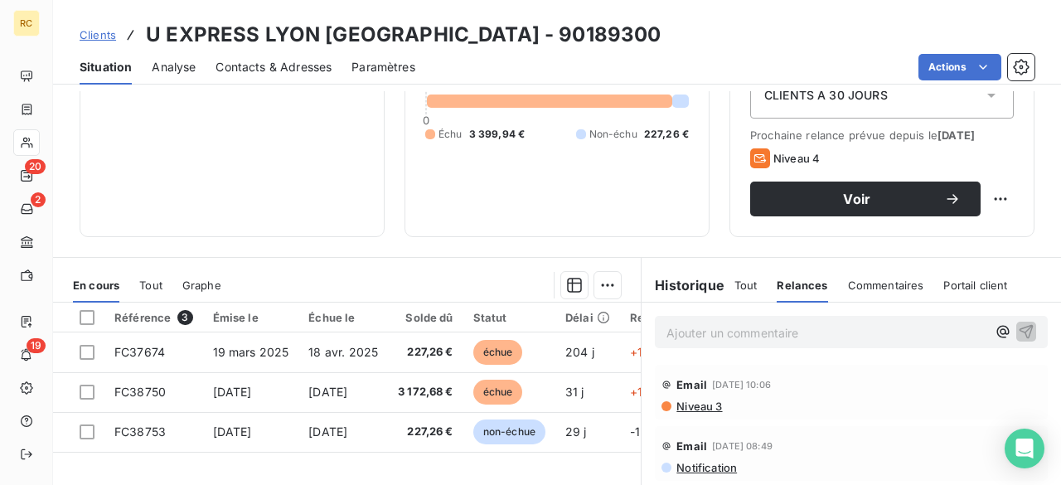
click at [828, 292] on div "Tout Relances Commentaires Portail client" at bounding box center [871, 285] width 274 height 35
click at [890, 292] on span "Commentaires" at bounding box center [886, 285] width 76 height 13
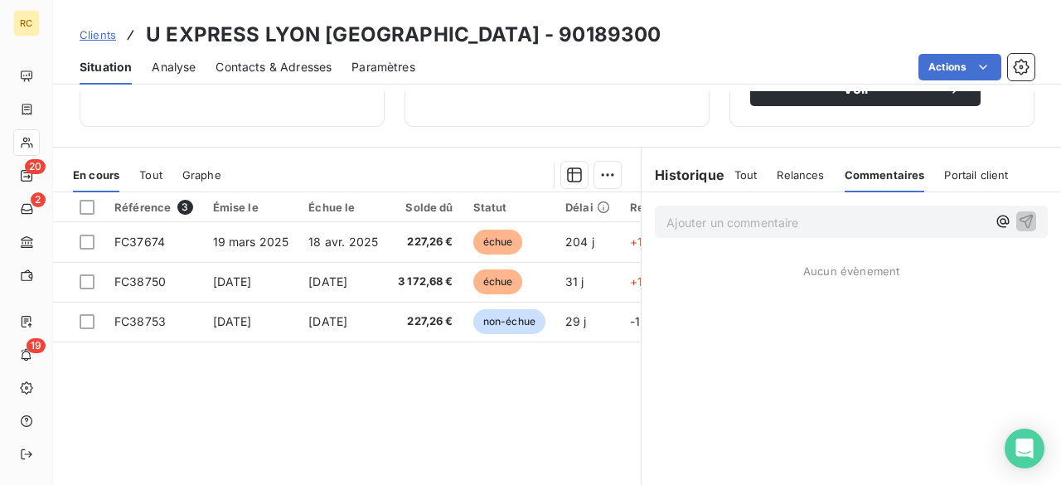
scroll to position [310, 0]
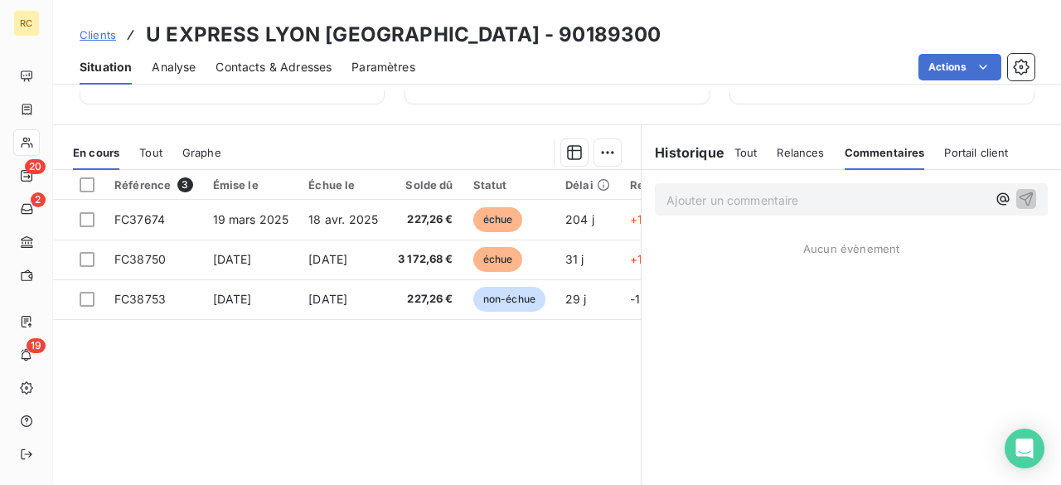
click at [800, 157] on span "Relances" at bounding box center [800, 152] width 47 height 13
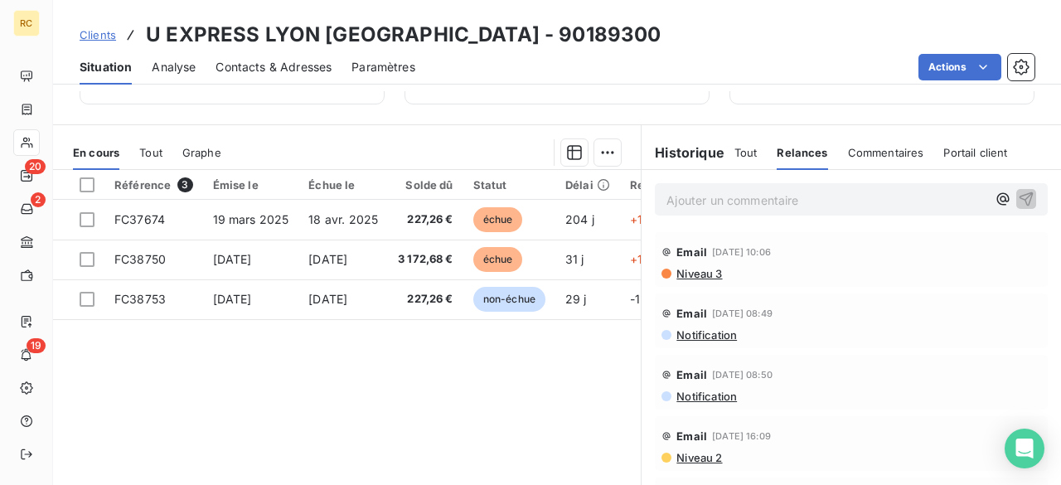
click at [739, 159] on span "Tout" at bounding box center [745, 152] width 23 height 13
click at [686, 162] on h6 "Historique" at bounding box center [683, 153] width 83 height 20
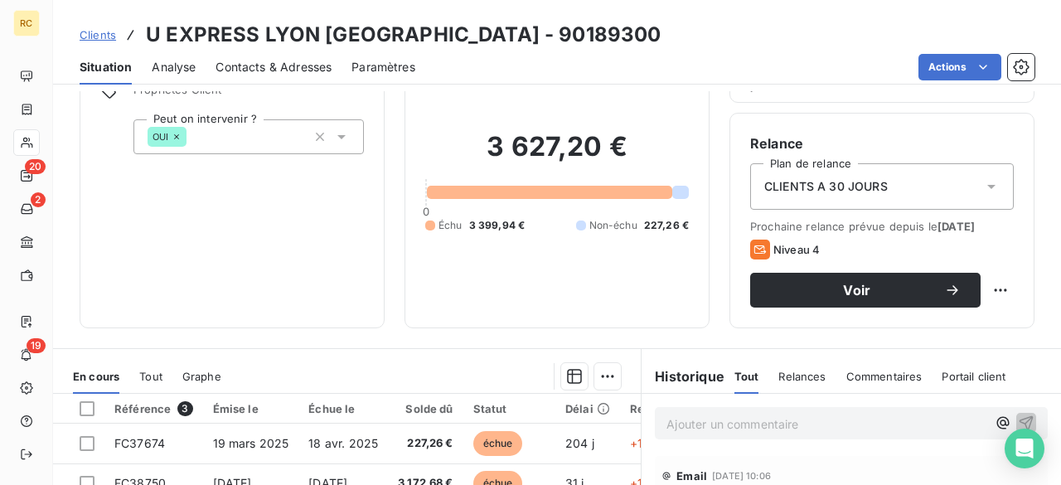
scroll to position [265, 0]
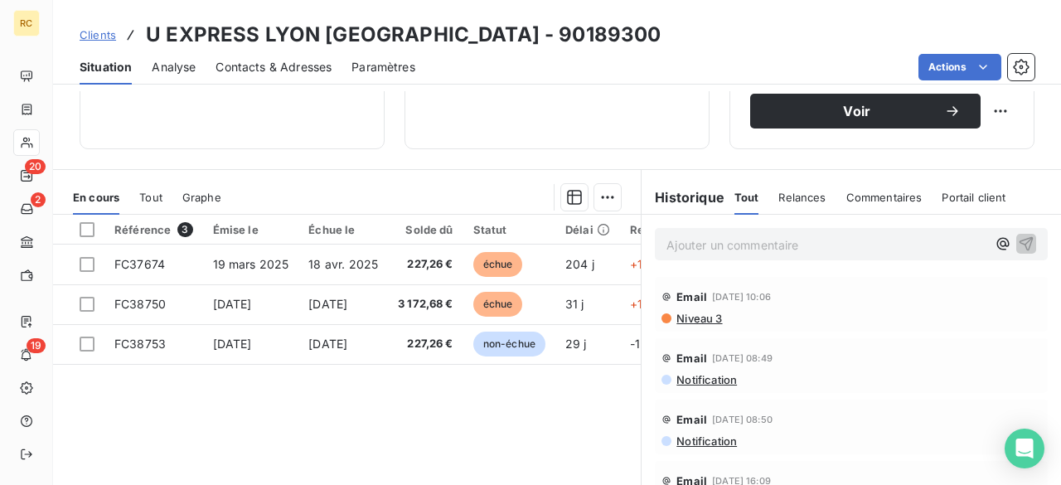
click at [692, 325] on span "Niveau 3" at bounding box center [698, 318] width 47 height 13
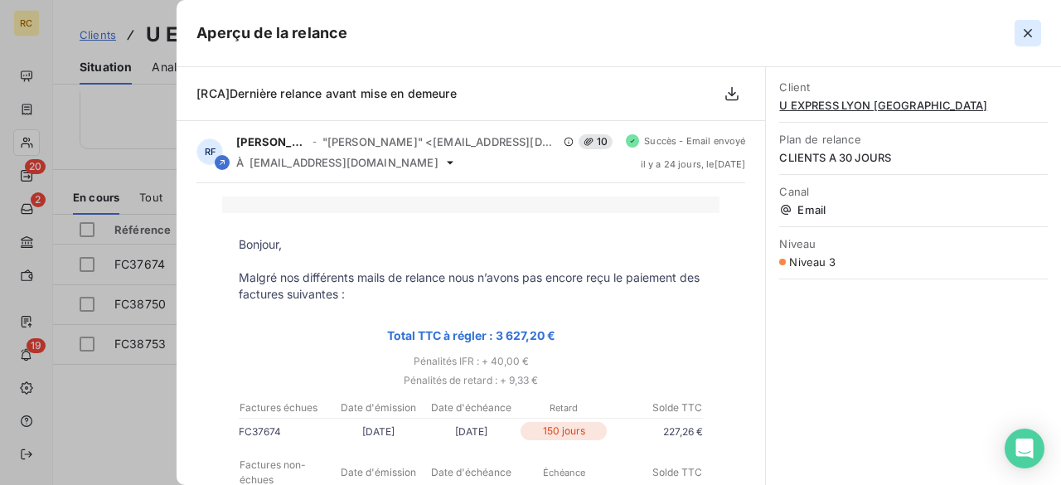
click at [1026, 39] on icon "button" at bounding box center [1028, 33] width 17 height 17
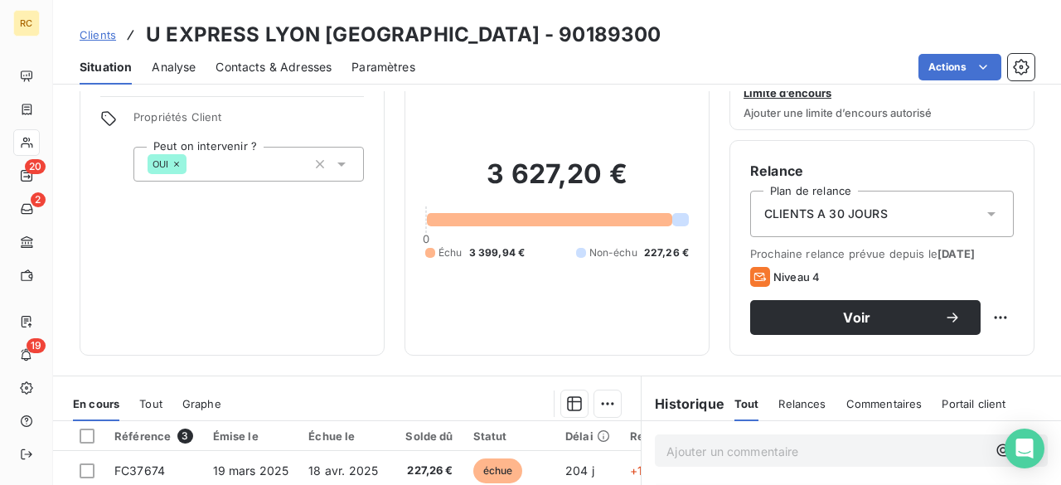
scroll to position [0, 0]
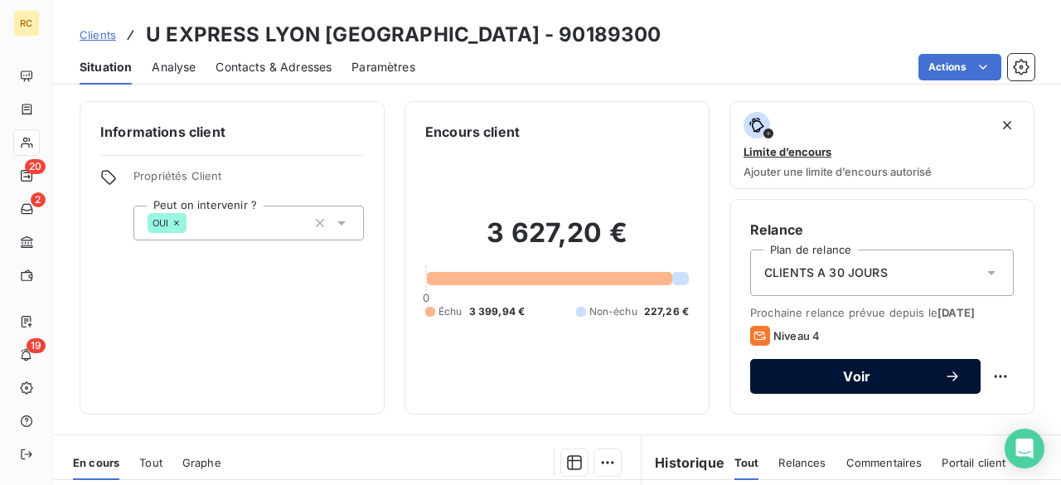
click at [910, 383] on span "Voir" at bounding box center [857, 376] width 174 height 13
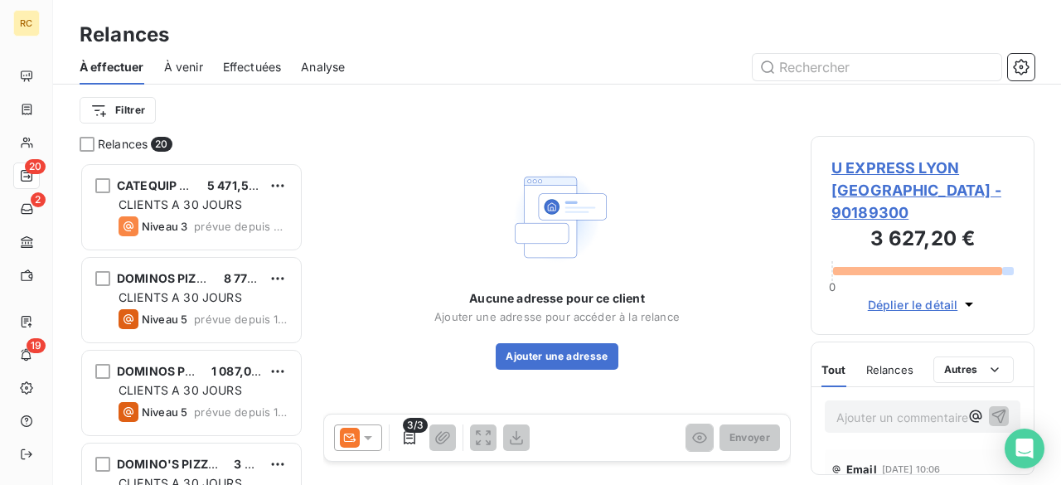
scroll to position [312, 213]
click at [361, 439] on icon at bounding box center [368, 437] width 17 height 17
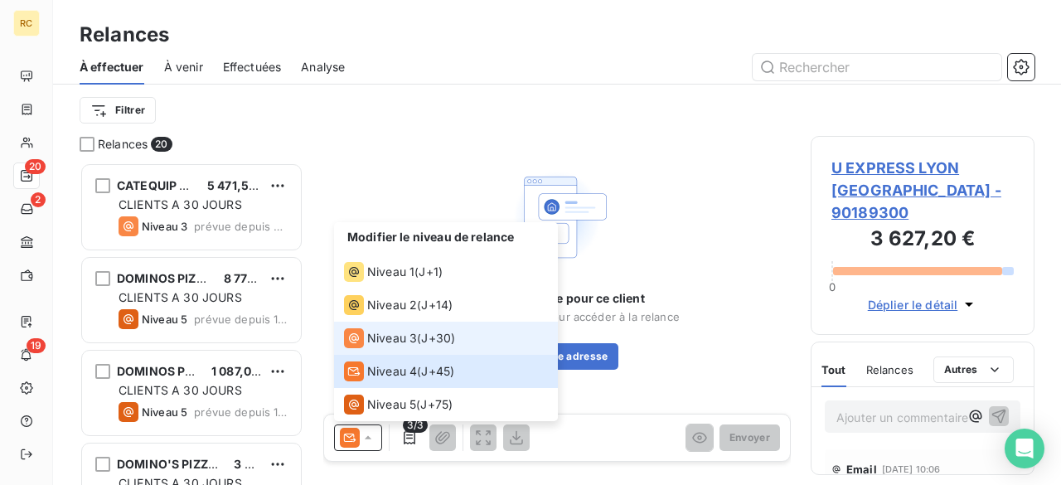
click at [388, 335] on span "Niveau 3" at bounding box center [392, 338] width 50 height 17
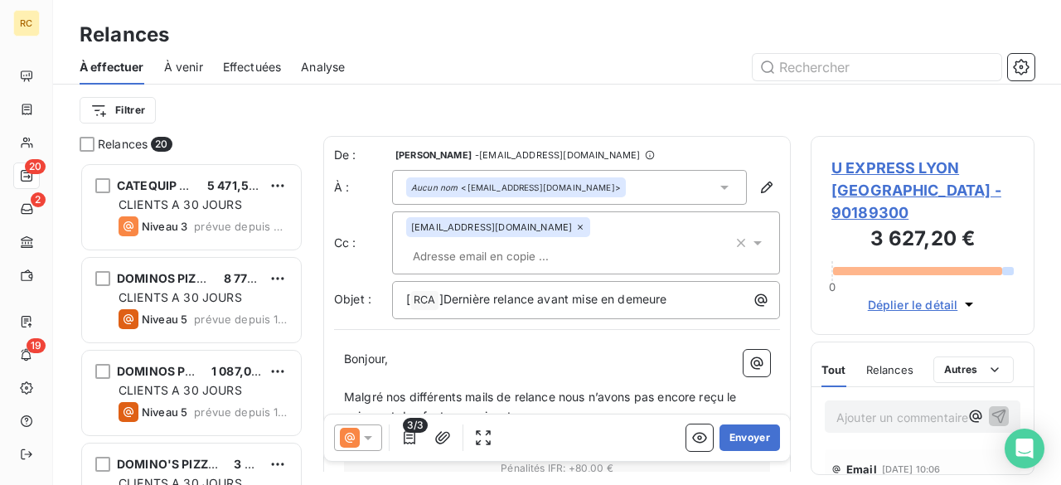
click at [598, 264] on div "[EMAIL_ADDRESS][DOMAIN_NAME]" at bounding box center [569, 242] width 327 height 51
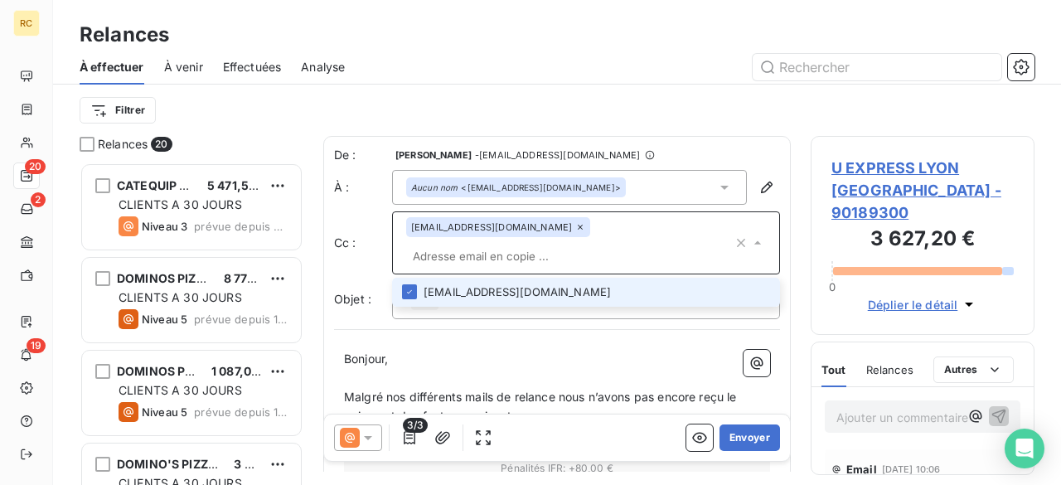
paste input "[EMAIL_ADDRESS][DOMAIN_NAME]"
type input "[EMAIL_ADDRESS][DOMAIN_NAME]"
click at [501, 298] on li "[EMAIL_ADDRESS][DOMAIN_NAME]" at bounding box center [586, 292] width 388 height 29
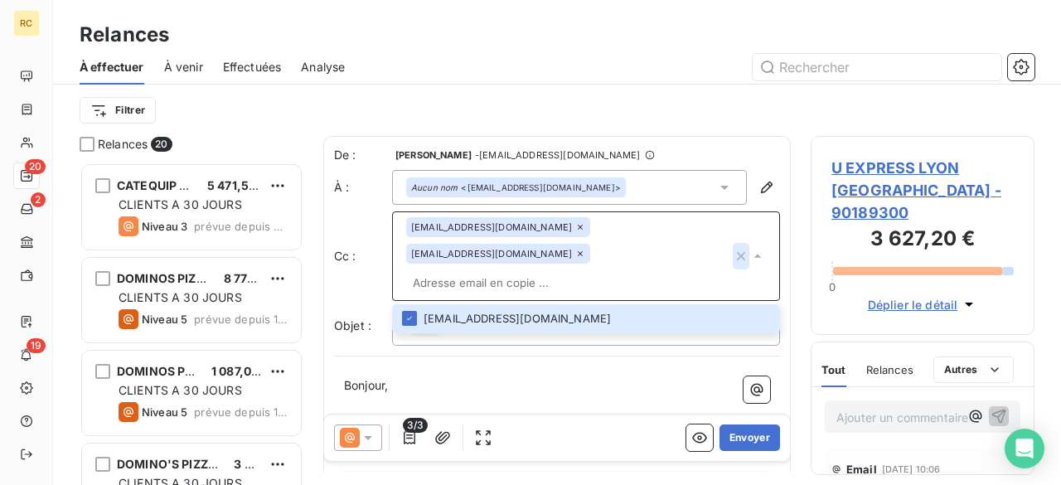
click at [737, 255] on icon "button" at bounding box center [741, 256] width 8 height 8
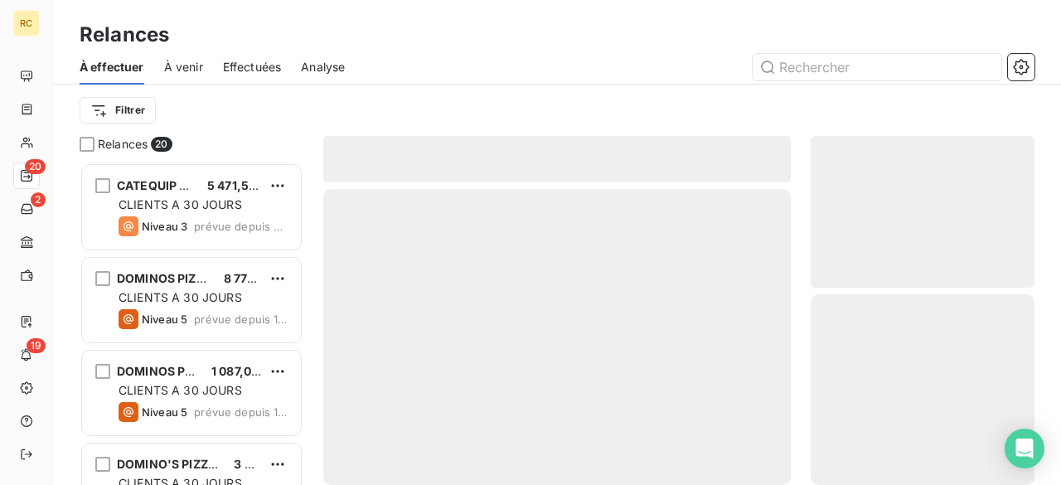
scroll to position [312, 213]
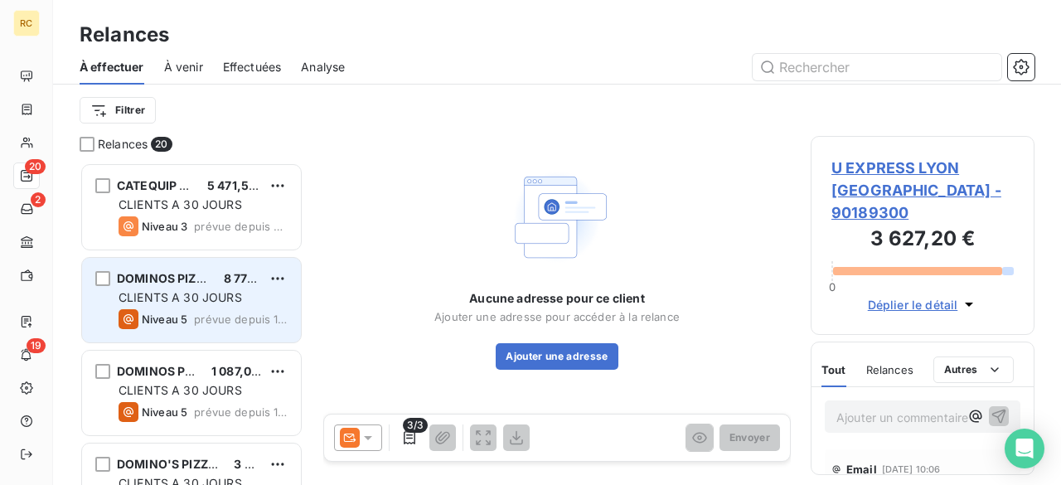
click at [169, 298] on span "CLIENTS A 30 JOURS" at bounding box center [181, 297] width 124 height 14
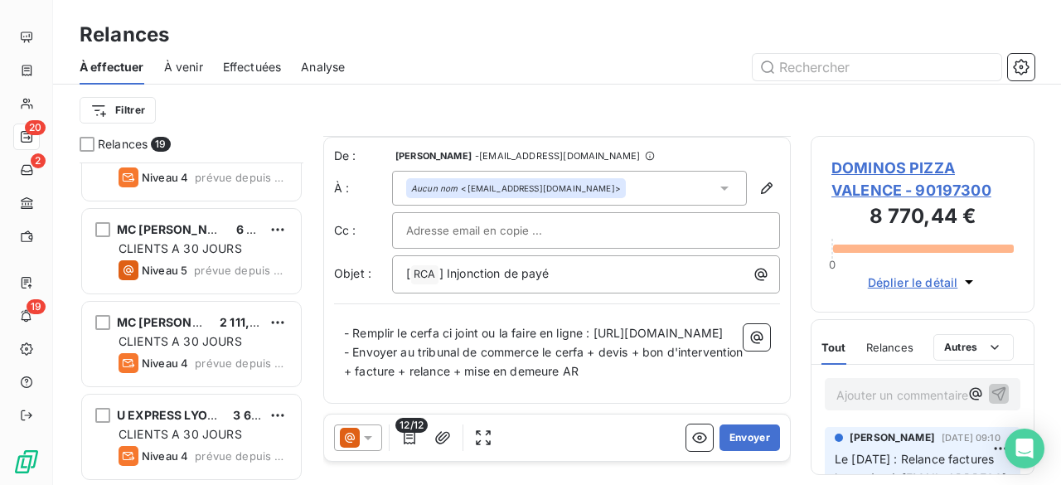
scroll to position [1442, 0]
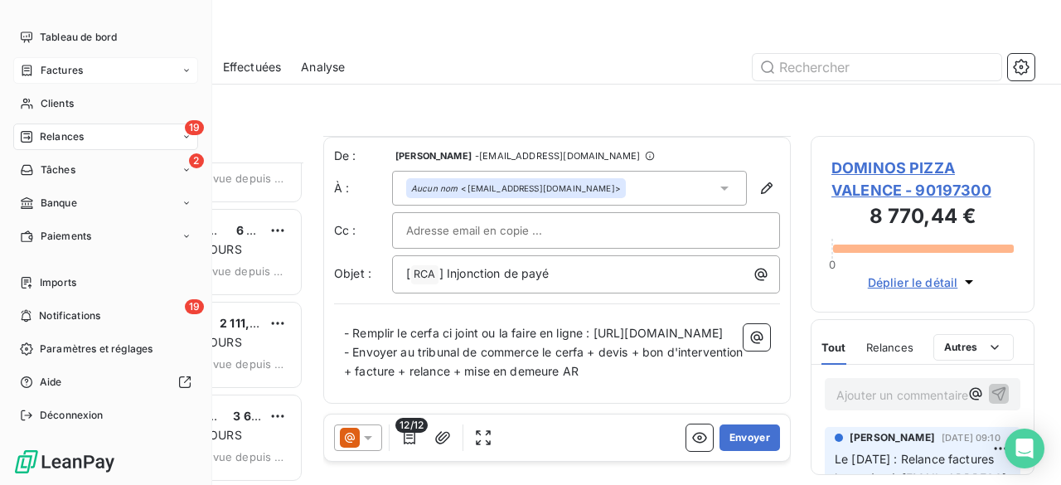
click at [80, 65] on span "Factures" at bounding box center [62, 70] width 42 height 15
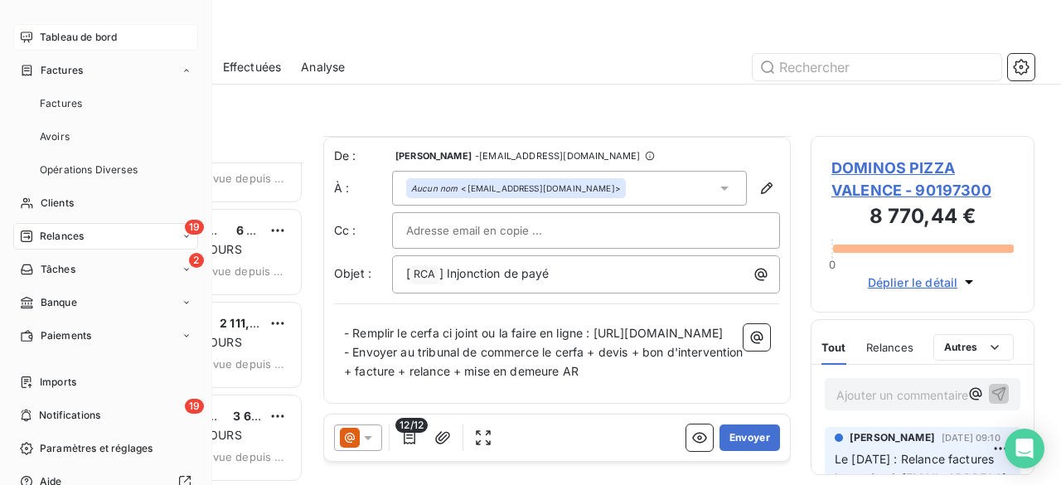
click at [76, 35] on span "Tableau de bord" at bounding box center [78, 37] width 77 height 15
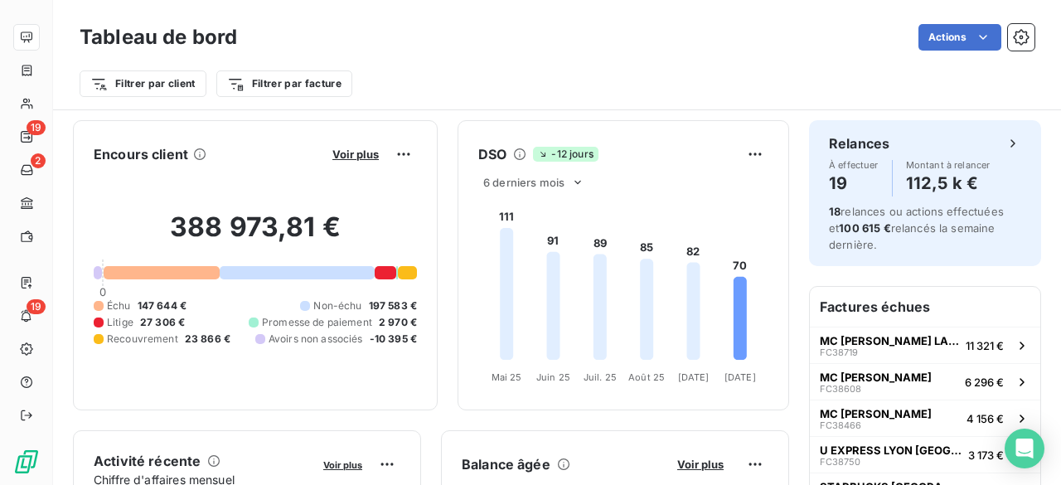
scroll to position [66, 0]
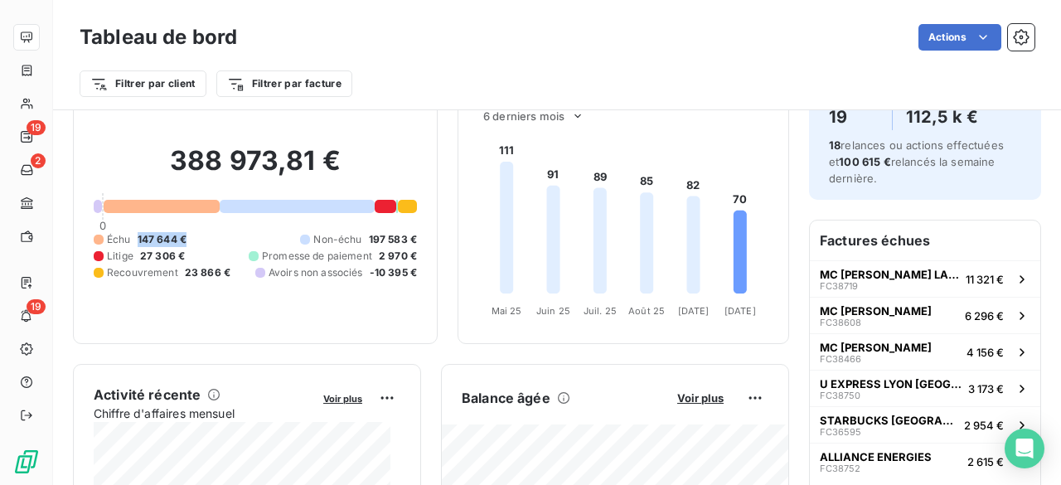
drag, startPoint x: 137, startPoint y: 232, endPoint x: 192, endPoint y: 227, distance: 55.8
click at [192, 232] on div "Échu 147 644 € Non-échu 197 583 € Litige 27 306 € Promesse de paiement 2 970 € …" at bounding box center [255, 256] width 323 height 48
drag, startPoint x: 285, startPoint y: 250, endPoint x: 400, endPoint y: 247, distance: 115.2
click at [400, 249] on div "Promesse de paiement 2 970 €" at bounding box center [333, 256] width 168 height 15
drag, startPoint x: 182, startPoint y: 260, endPoint x: 241, endPoint y: 260, distance: 59.7
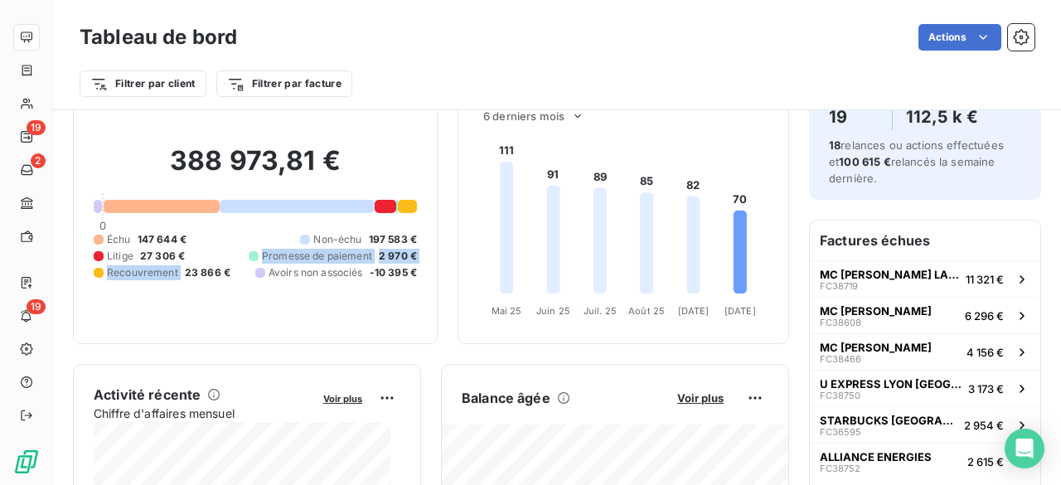
click at [241, 260] on div "Échu 147 644 € Non-échu 197 583 € Litige 27 306 € Promesse de paiement 2 970 € …" at bounding box center [255, 256] width 323 height 48
drag, startPoint x: 206, startPoint y: 279, endPoint x: 265, endPoint y: 275, distance: 58.9
click at [265, 275] on div "Échu 147 644 € Non-échu 197 583 € Litige 27 306 € Promesse de paiement 2 970 € …" at bounding box center [255, 256] width 323 height 48
drag, startPoint x: 359, startPoint y: 229, endPoint x: 419, endPoint y: 232, distance: 59.8
click at [419, 232] on div "Encours client Voir plus 388 973,81 € 0 Échu 147 644 € Non-échu 197 583 € Litig…" at bounding box center [255, 199] width 365 height 290
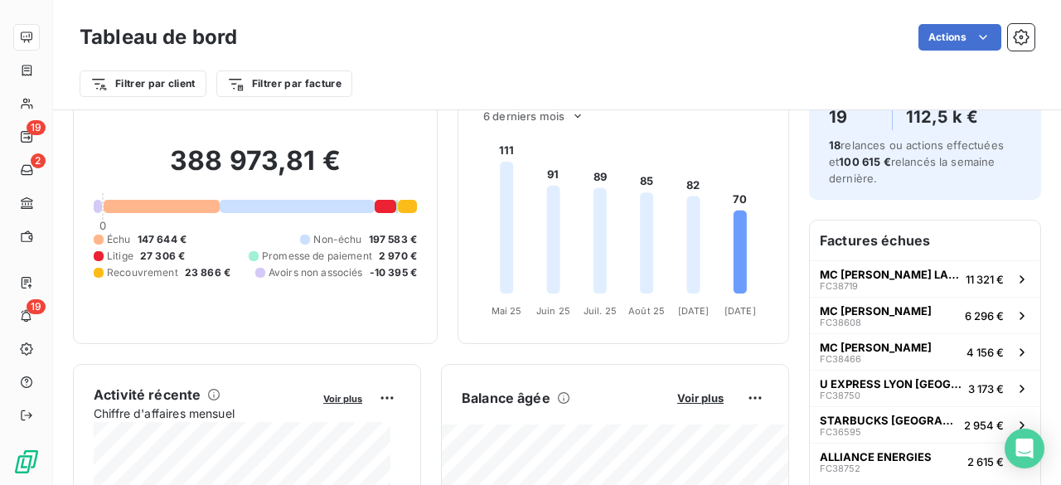
click at [361, 293] on div "388 973,81 € 0 Échu 147 644 € Non-échu 197 583 € Litige 27 306 € Promesse de pa…" at bounding box center [255, 212] width 323 height 222
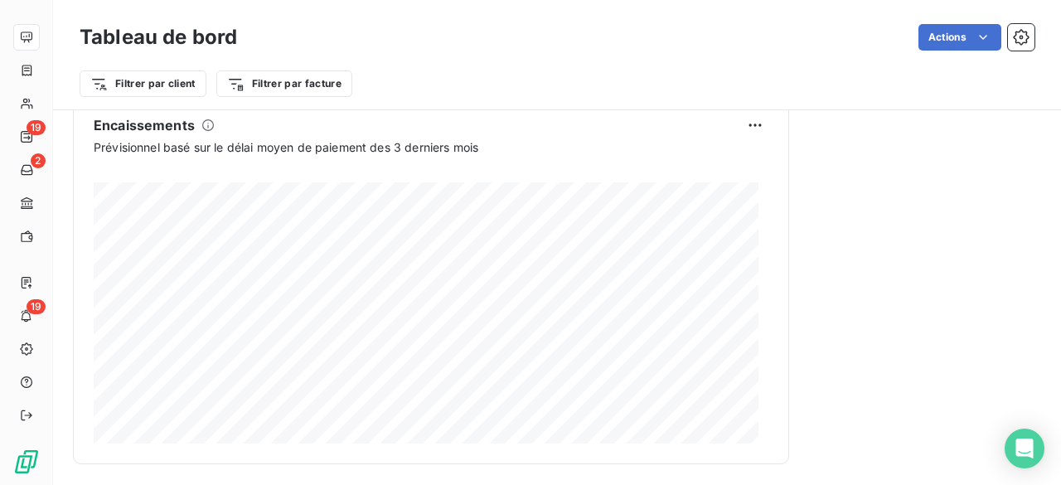
scroll to position [1131, 0]
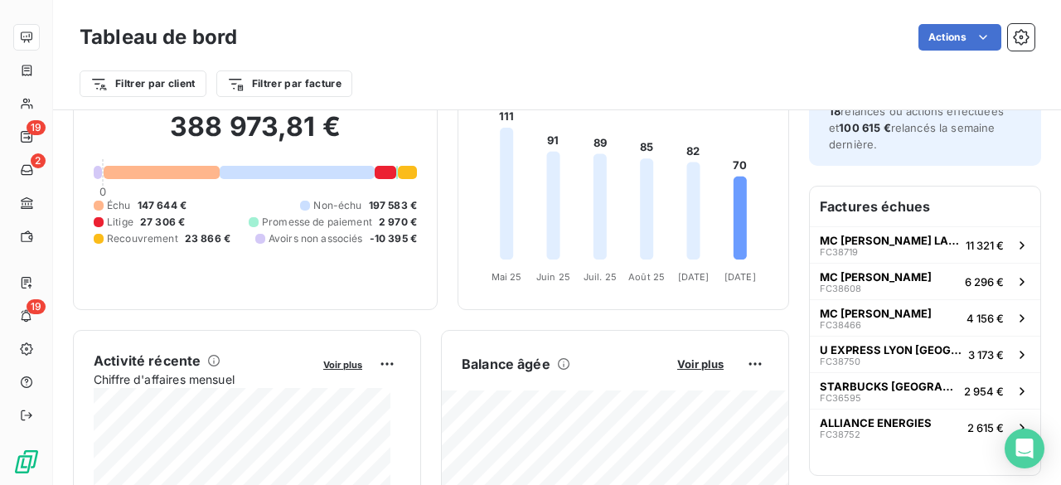
scroll to position [0, 0]
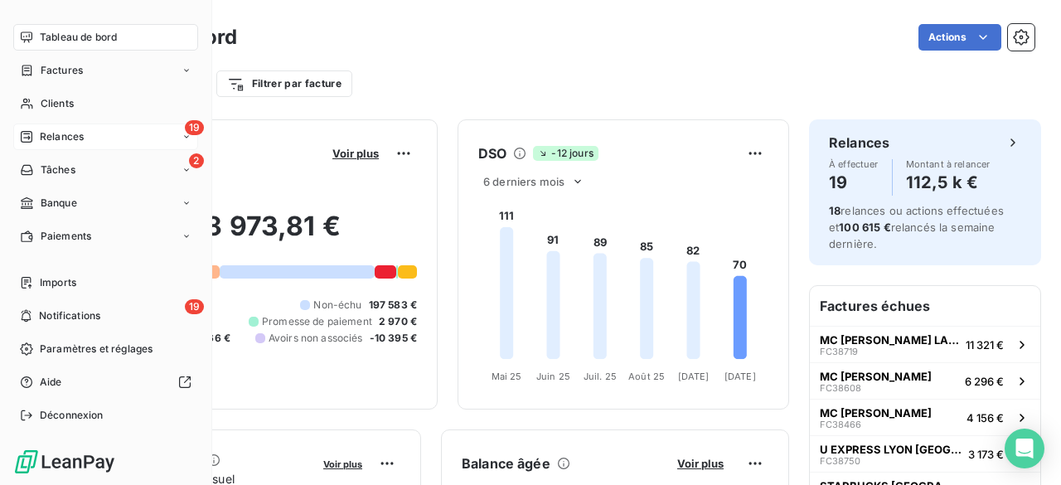
click at [93, 130] on div "19 Relances" at bounding box center [105, 137] width 185 height 27
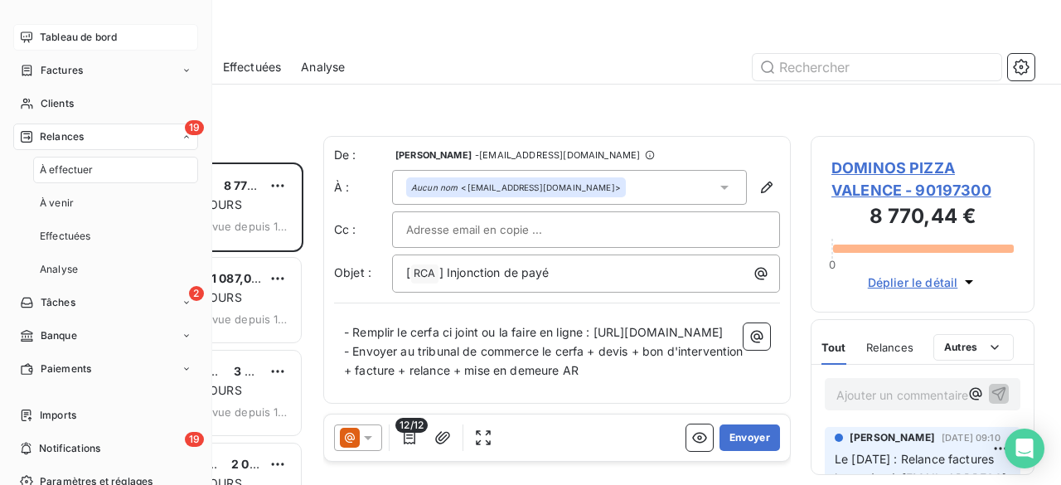
scroll to position [312, 213]
